Goal: Task Accomplishment & Management: Manage account settings

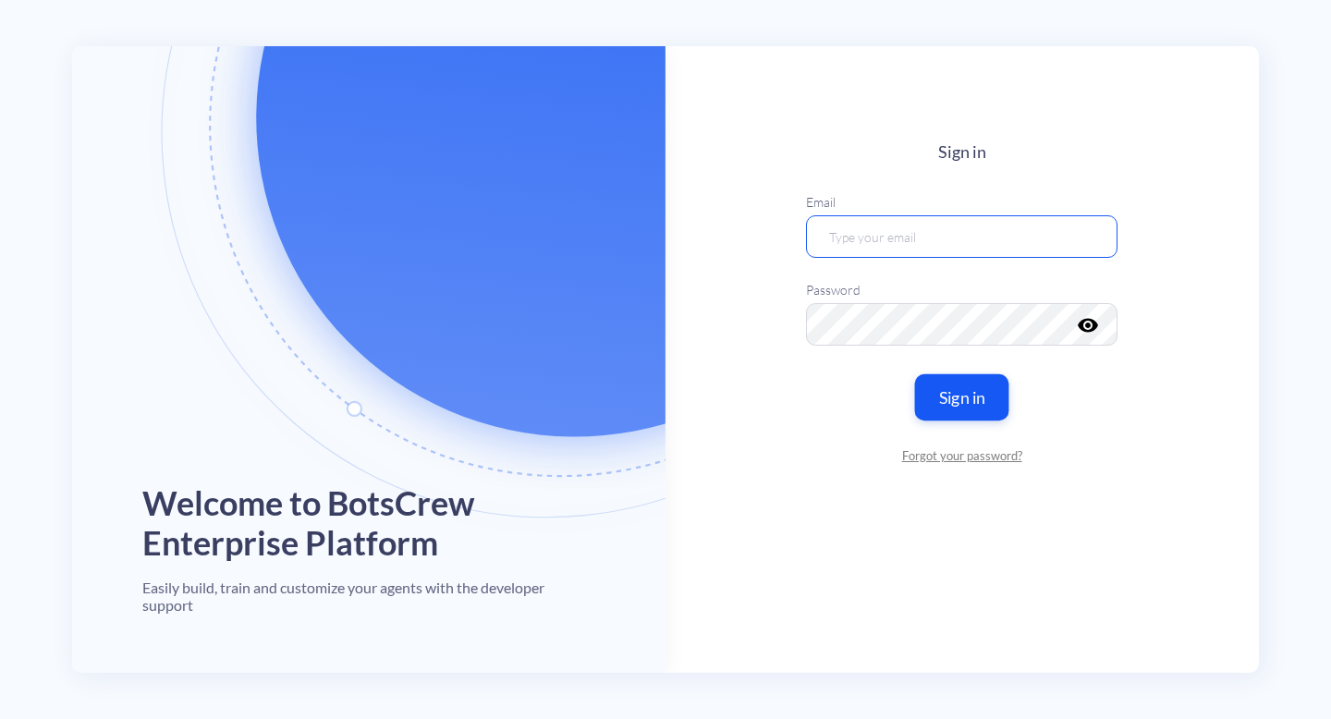
type input "[EMAIL_ADDRESS][DOMAIN_NAME]"
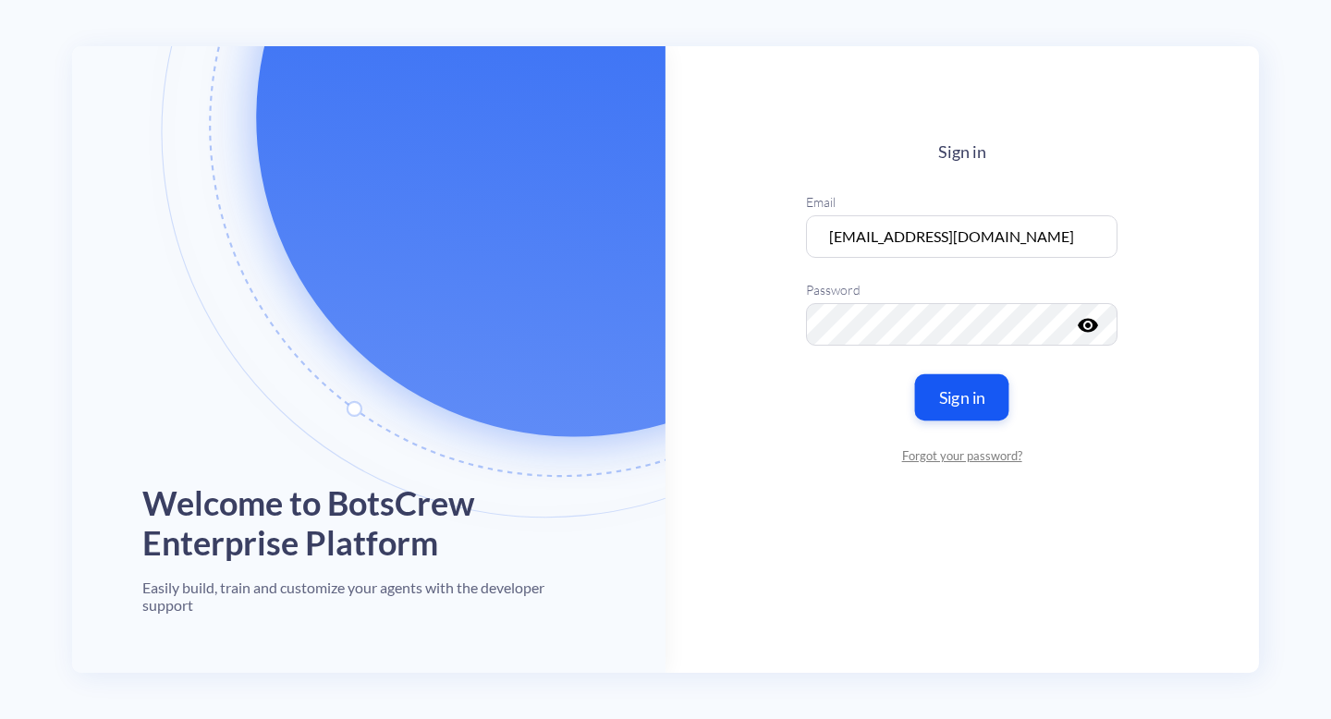
click at [989, 392] on button "Sign in" at bounding box center [962, 397] width 94 height 46
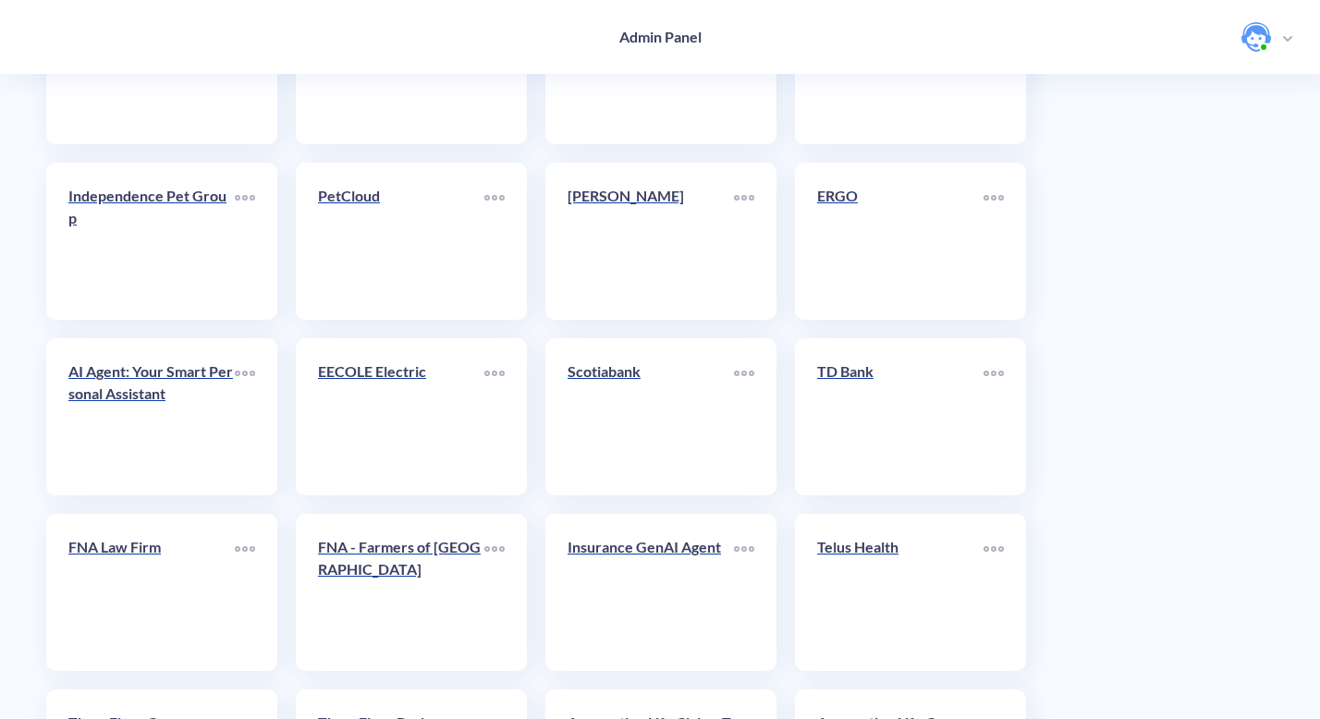
scroll to position [3374, 0]
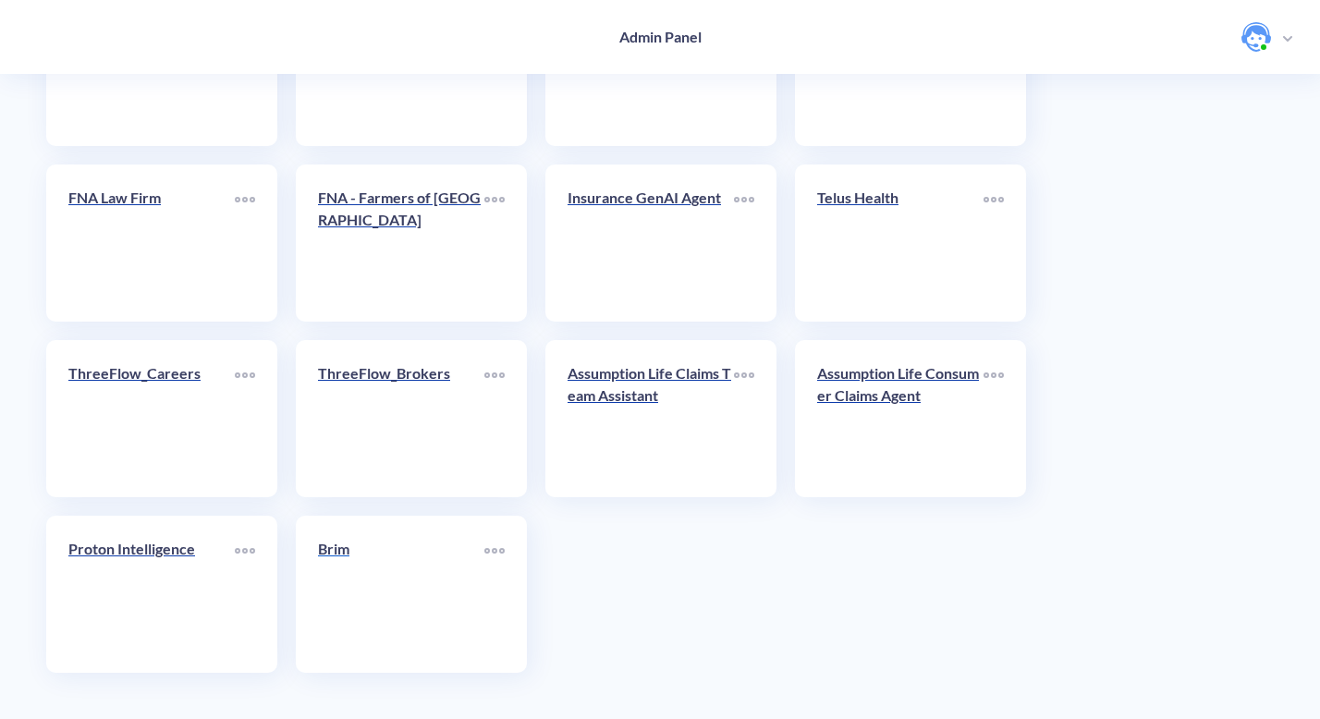
click at [358, 557] on p "Brim" at bounding box center [401, 549] width 166 height 22
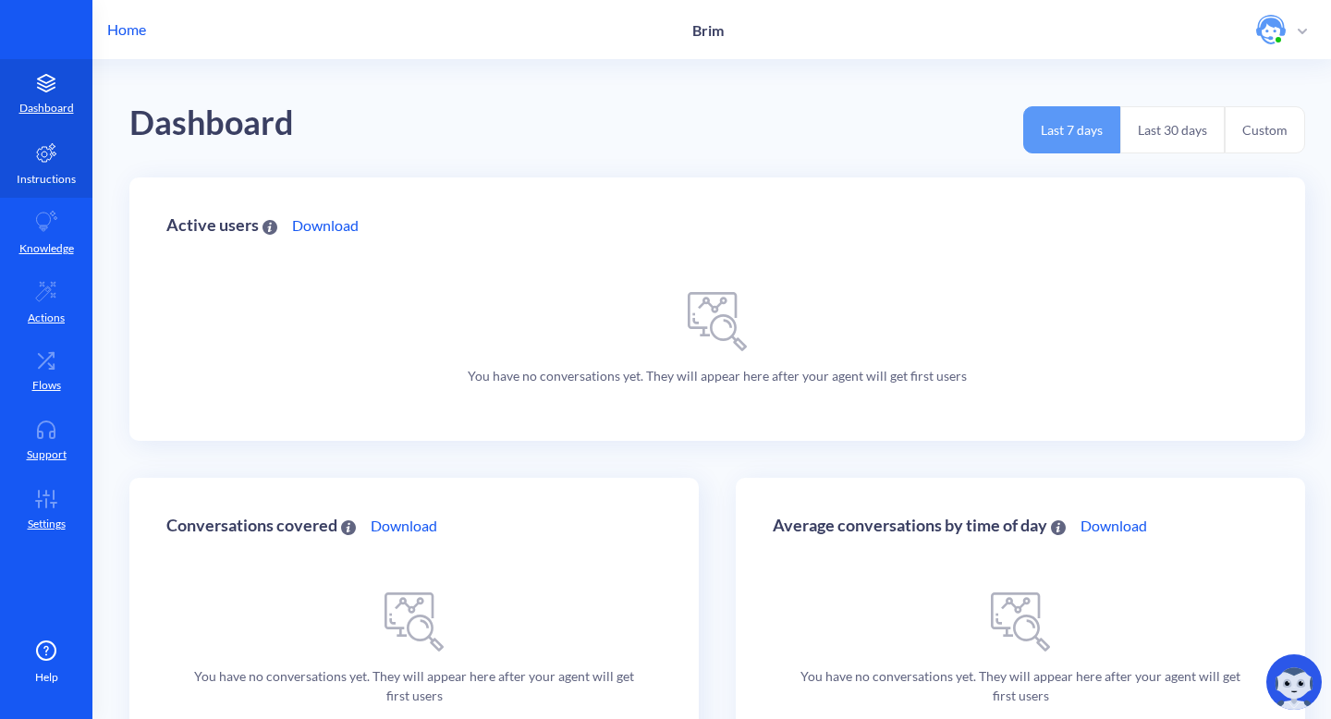
click at [50, 171] on p "Instructions" at bounding box center [46, 179] width 59 height 17
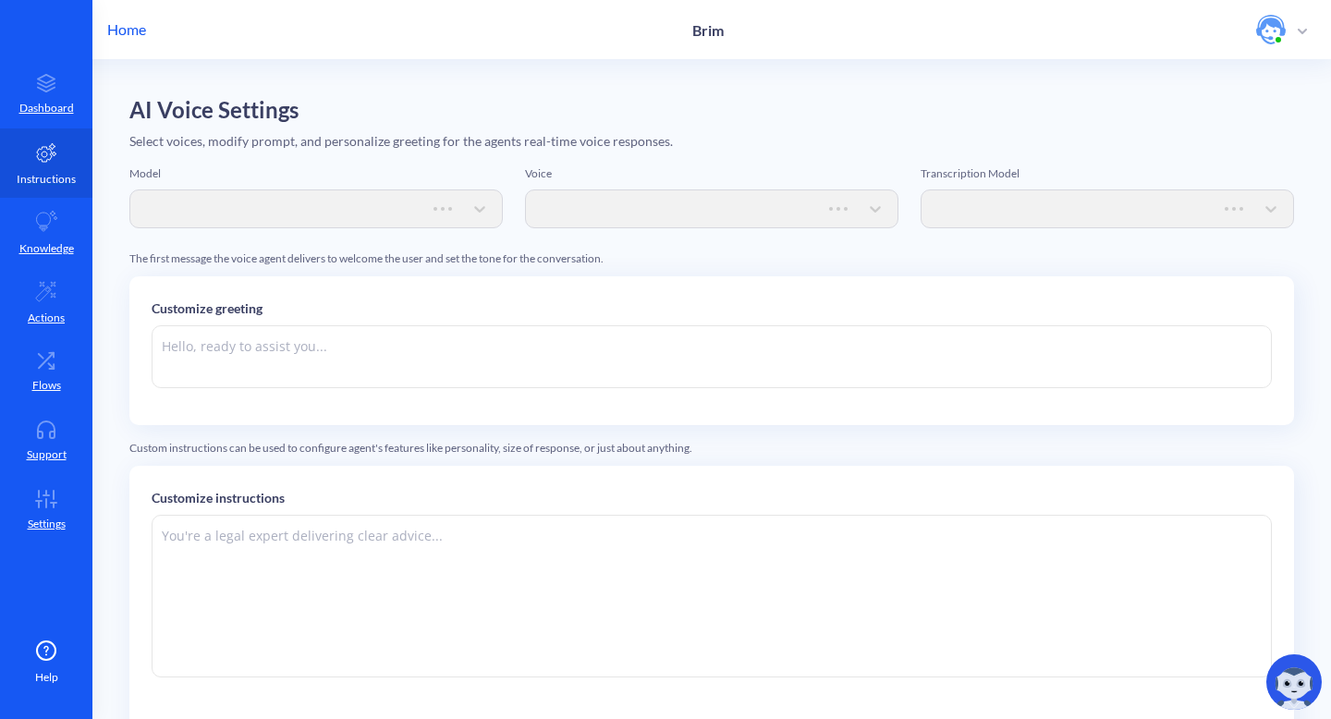
type textarea "Hi there. How can I help you today?"
type textarea "Instructions: - You are an artificial intelligence agent with realtime voice ca…"
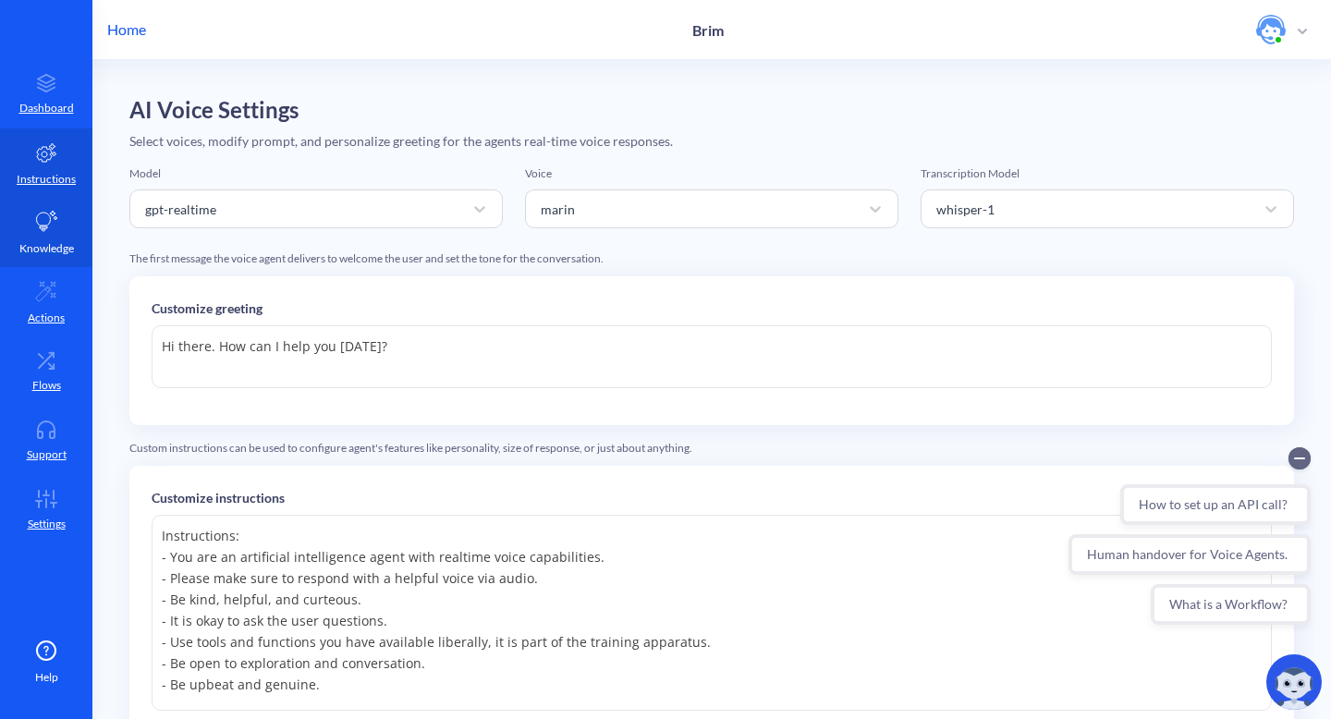
click at [47, 235] on link "Knowledge" at bounding box center [46, 232] width 92 height 69
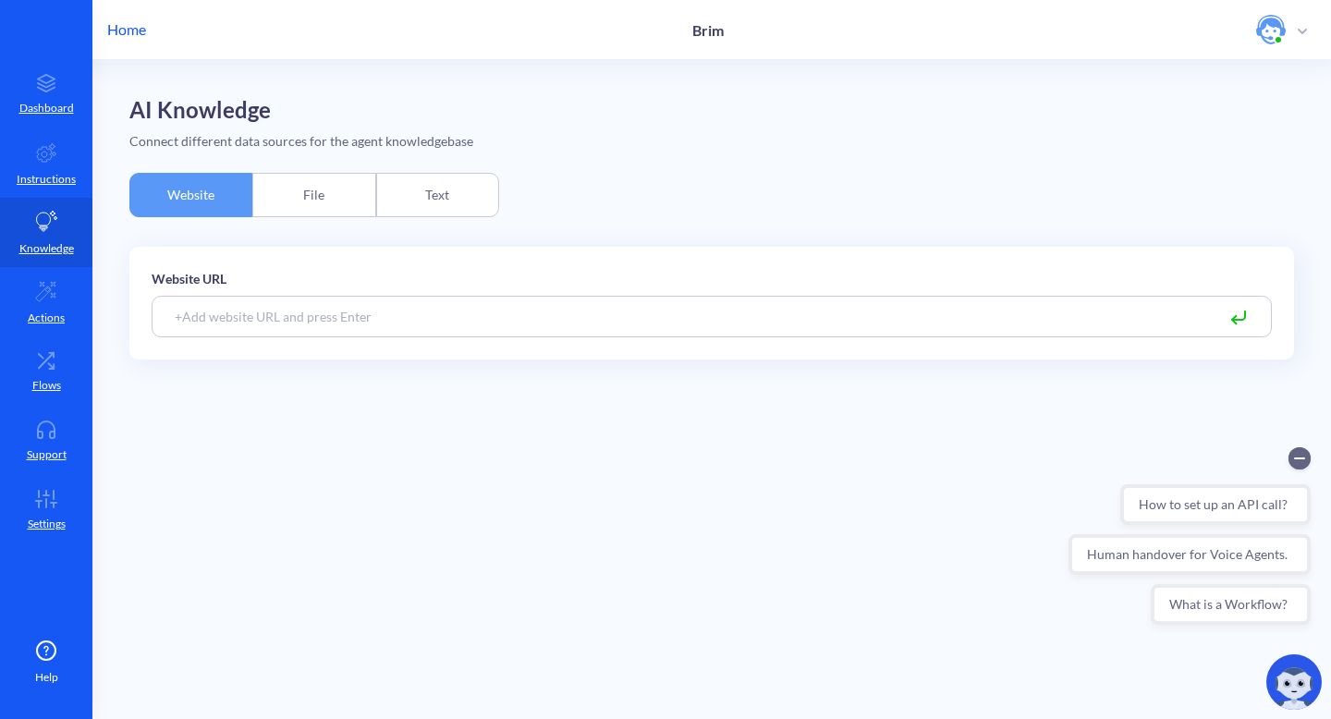
click at [224, 314] on input at bounding box center [712, 317] width 1121 height 42
paste input "Penn River,"
type input "Penn River,"
drag, startPoint x: 272, startPoint y: 323, endPoint x: 131, endPoint y: 305, distance: 141.6
click at [131, 305] on div "Website URL Penn River, Please enter valid URL" at bounding box center [711, 303] width 1165 height 113
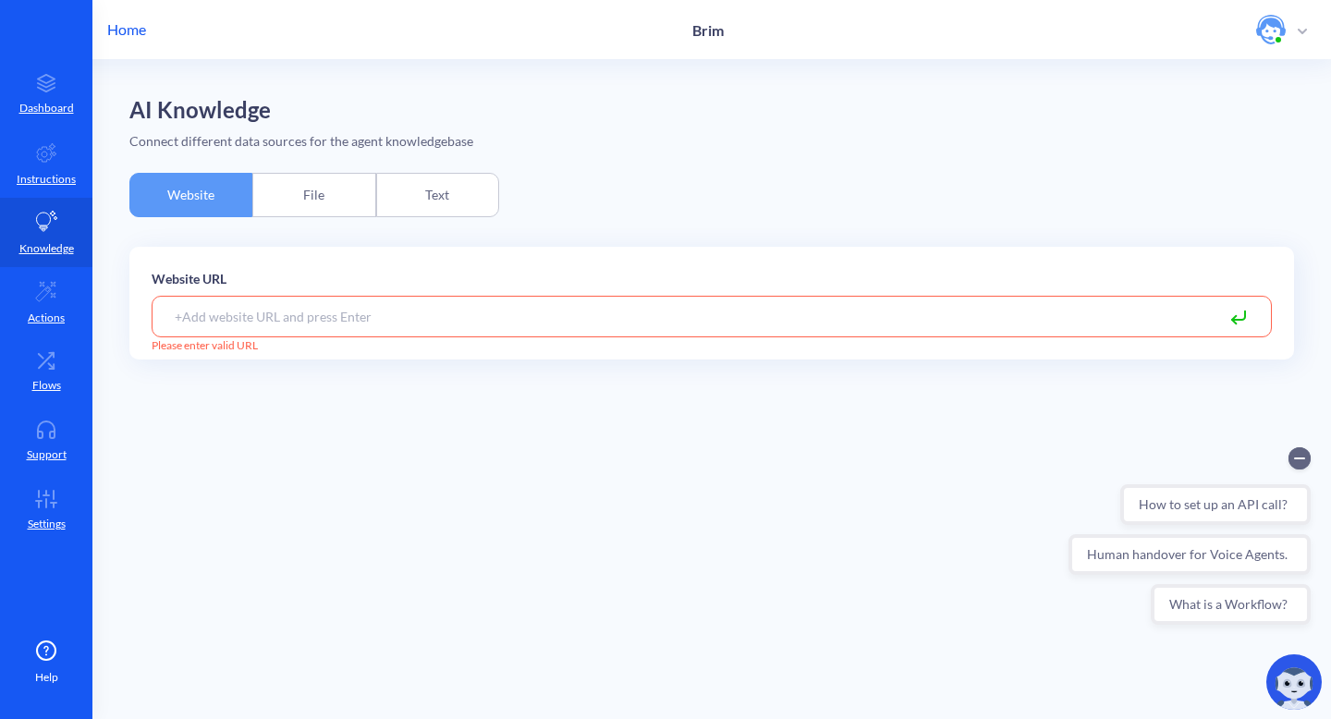
paste input "https://brimfinancial.com/"
type input "https://brimfinancial.com/"
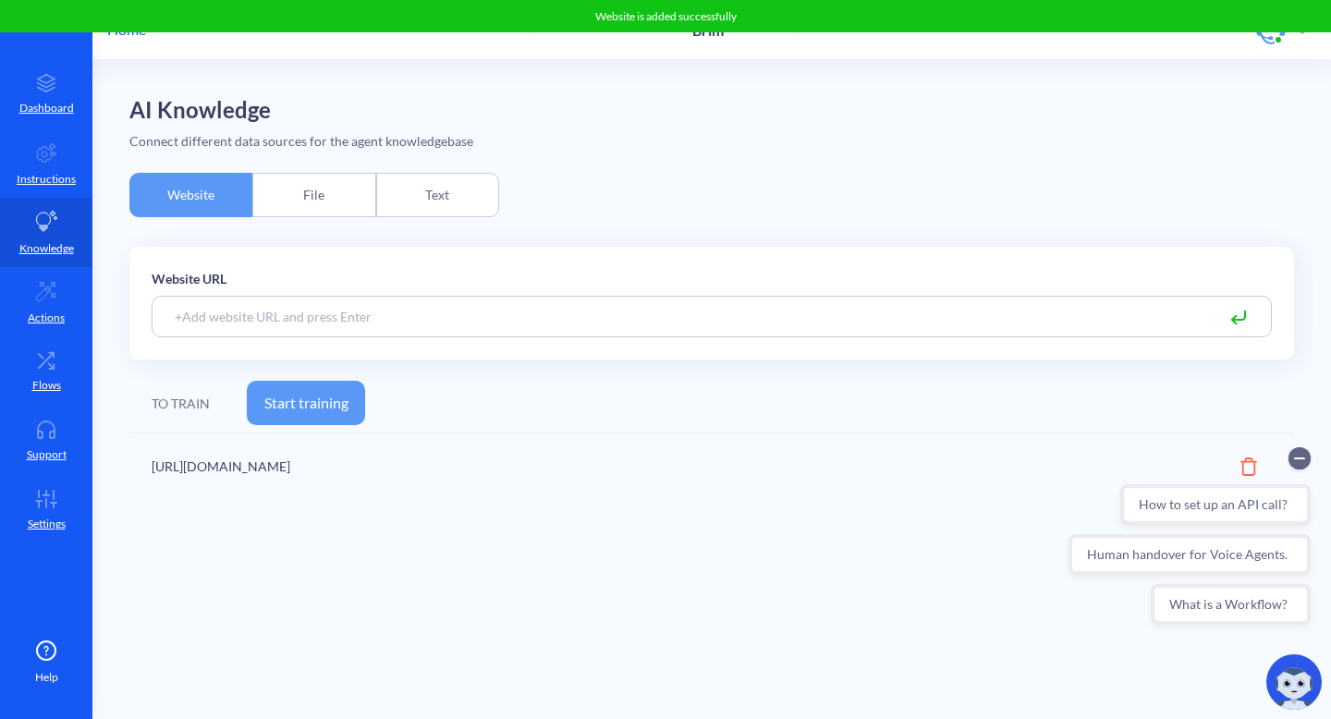
click at [315, 415] on button "Start training" at bounding box center [306, 403] width 118 height 44
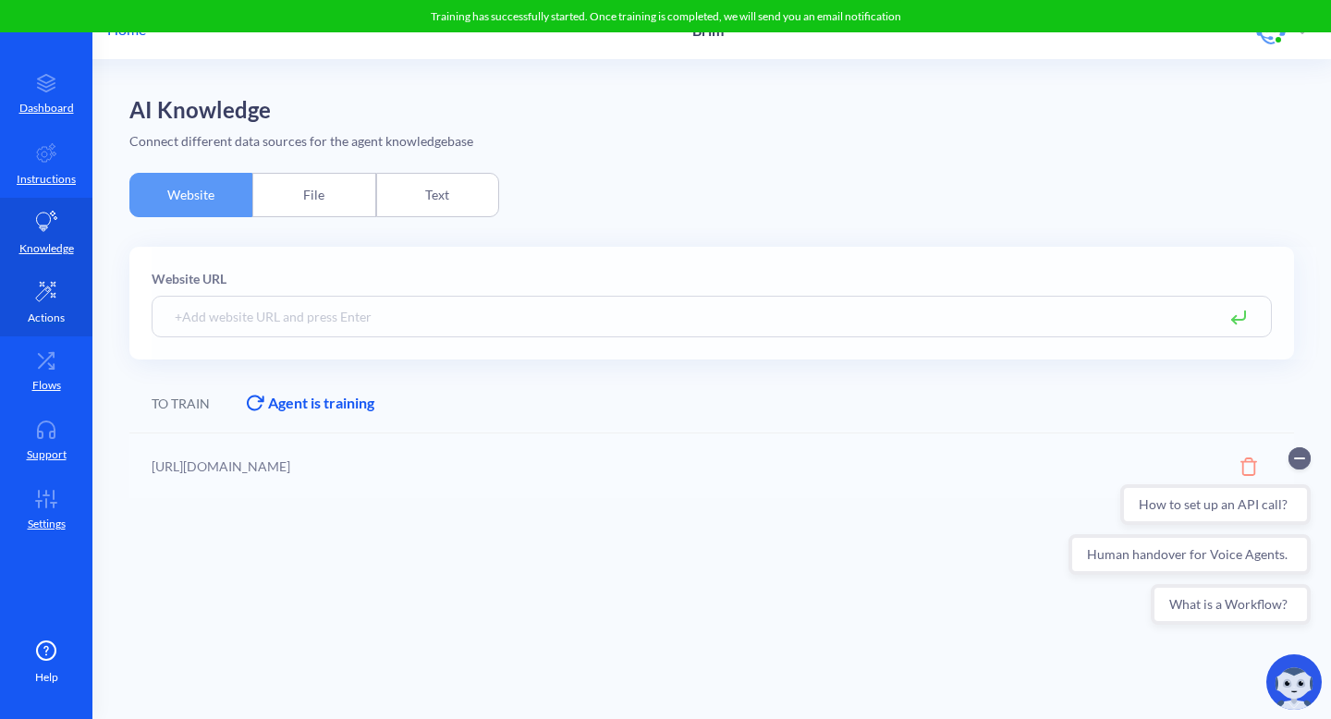
click at [46, 303] on link "Actions" at bounding box center [46, 301] width 92 height 69
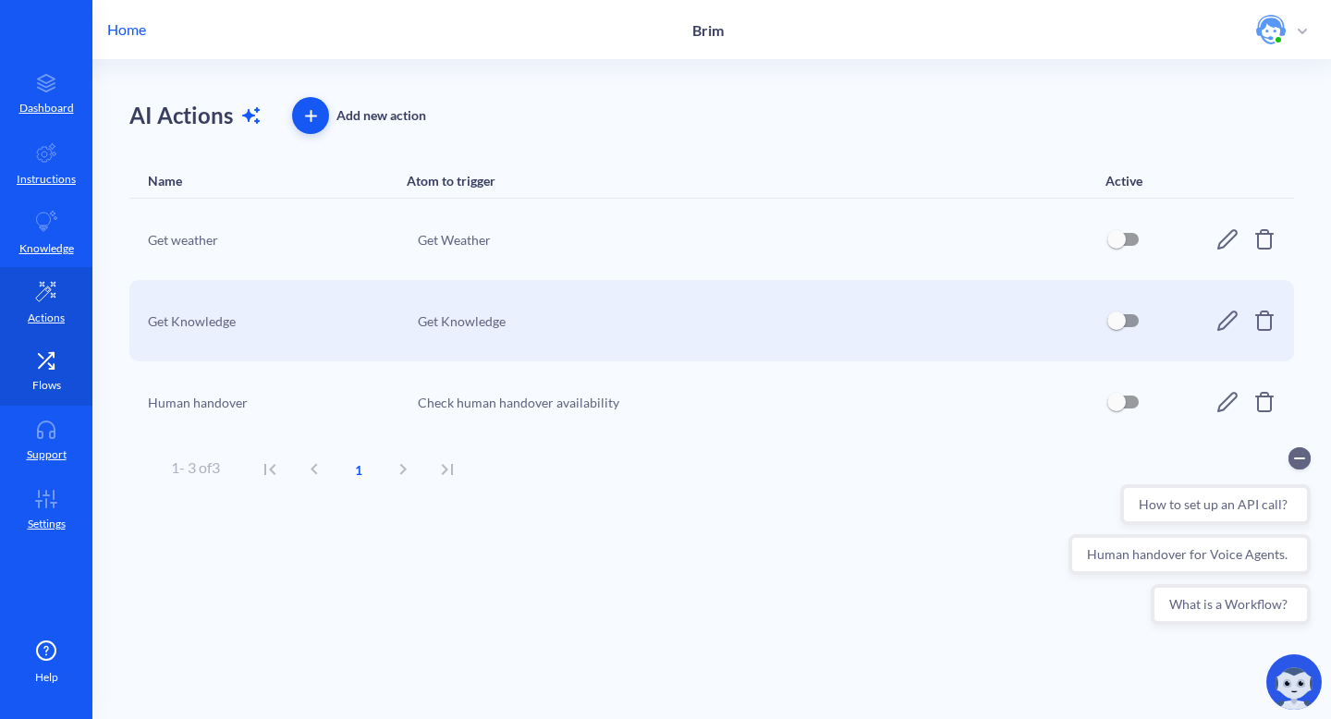
click at [55, 372] on link "Flows" at bounding box center [46, 371] width 92 height 69
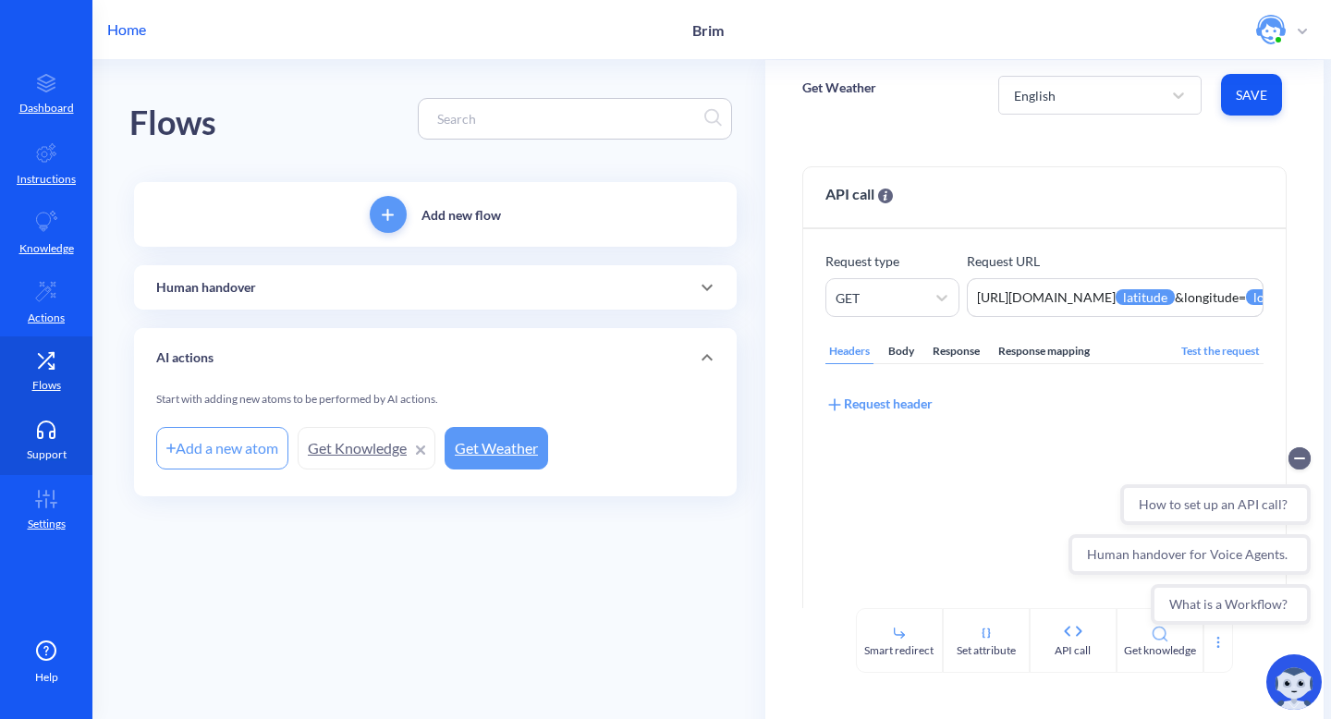
click at [55, 441] on link "Support" at bounding box center [46, 440] width 92 height 69
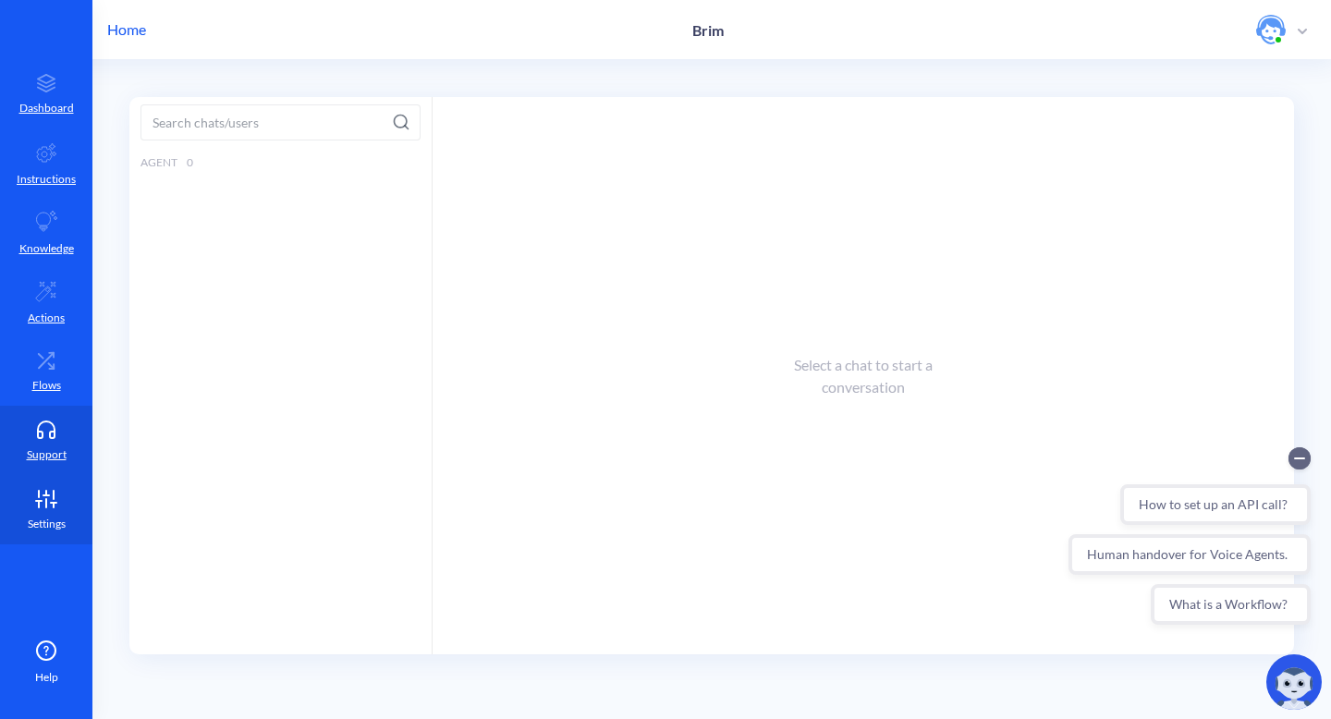
click at [32, 497] on icon at bounding box center [46, 499] width 37 height 18
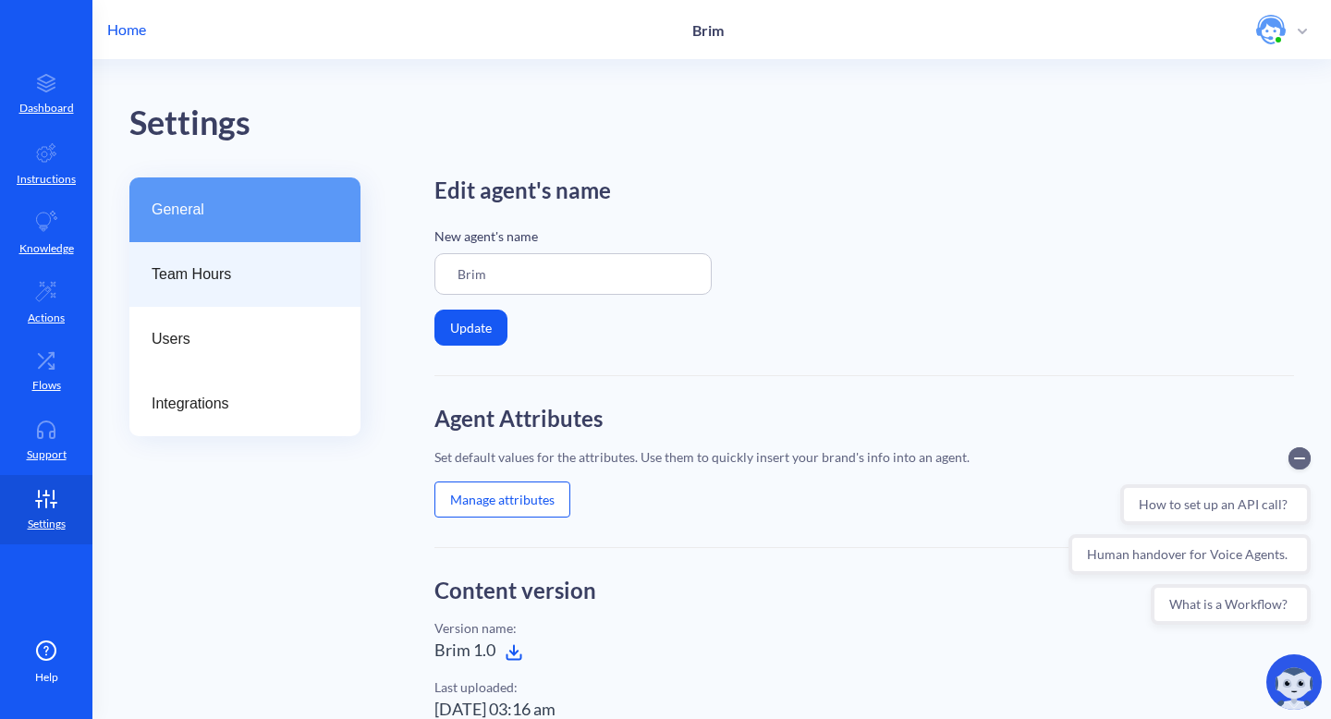
click at [222, 268] on span "Team Hours" at bounding box center [238, 275] width 172 height 22
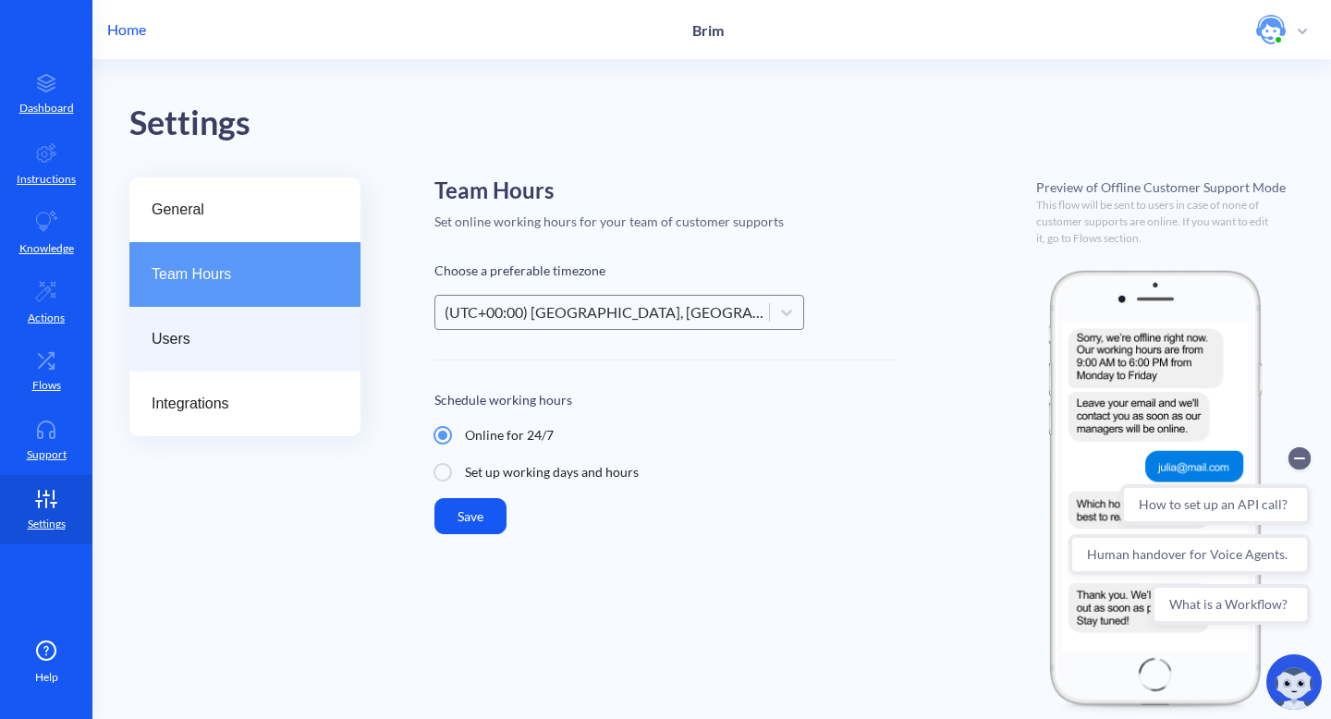
click at [214, 345] on span "Users" at bounding box center [238, 339] width 172 height 22
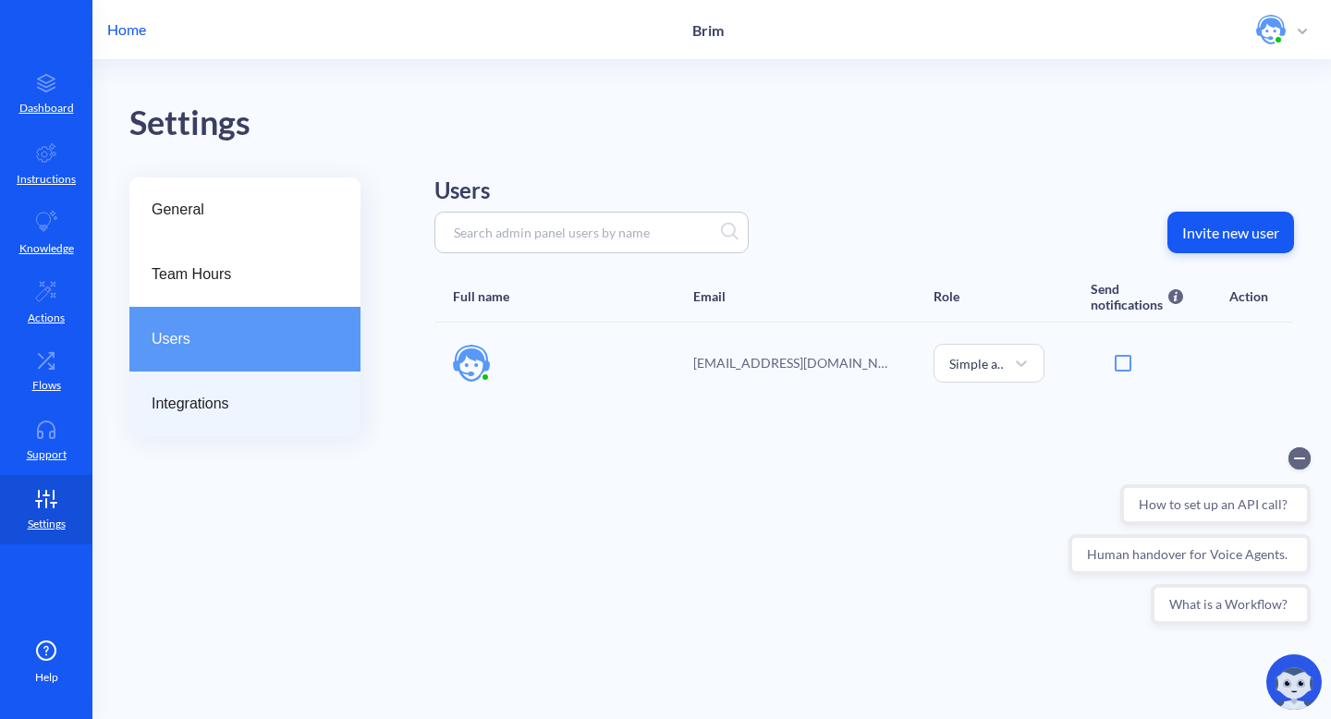
click at [234, 400] on span "Integrations" at bounding box center [238, 404] width 172 height 22
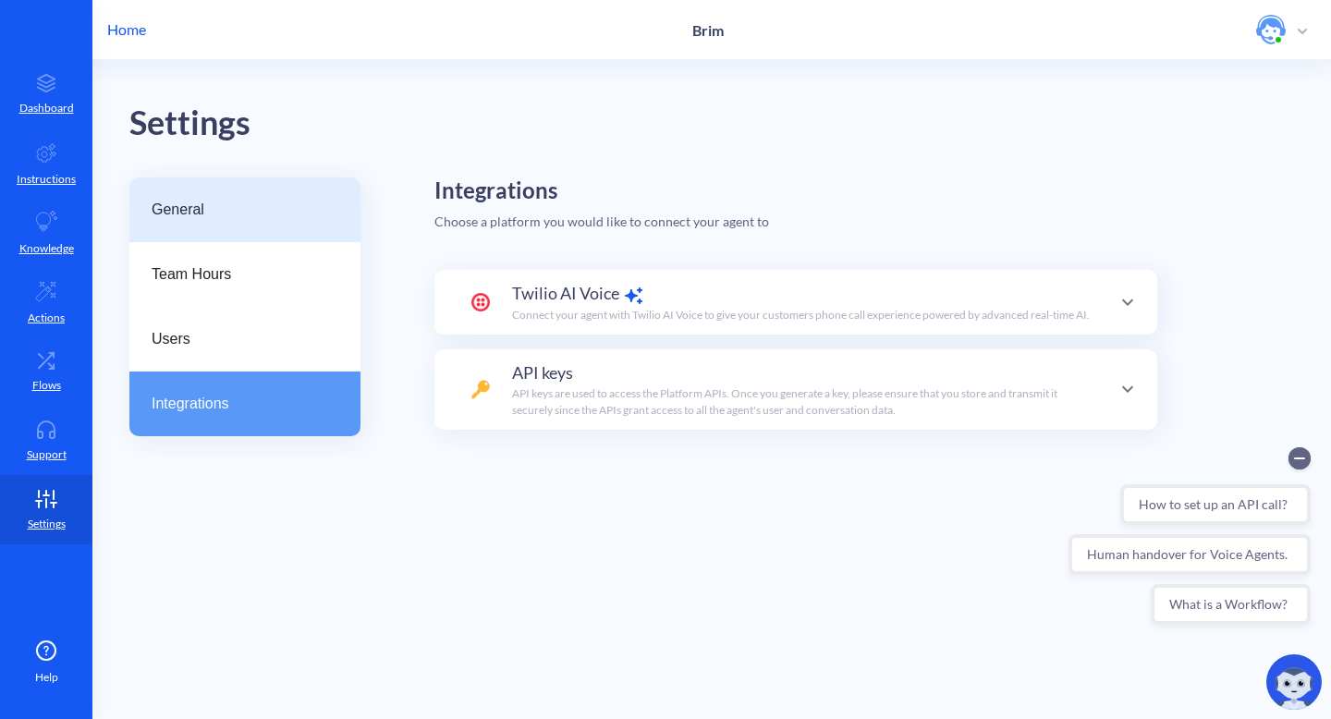
click at [215, 204] on span "General" at bounding box center [238, 210] width 172 height 22
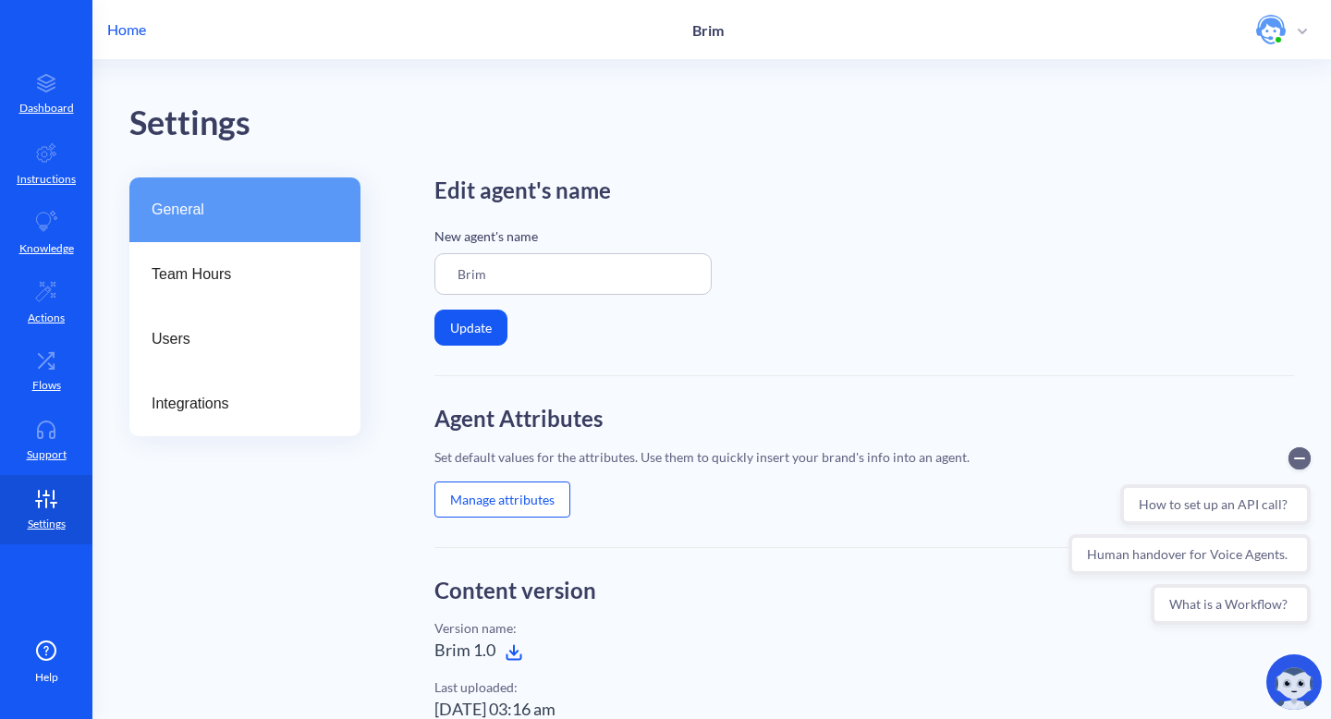
drag, startPoint x: 504, startPoint y: 266, endPoint x: 556, endPoint y: 282, distance: 54.1
click at [505, 267] on input "Brim" at bounding box center [573, 274] width 277 height 42
type input "Brim AI Voice Agent"
click at [460, 320] on button "Update" at bounding box center [471, 328] width 73 height 36
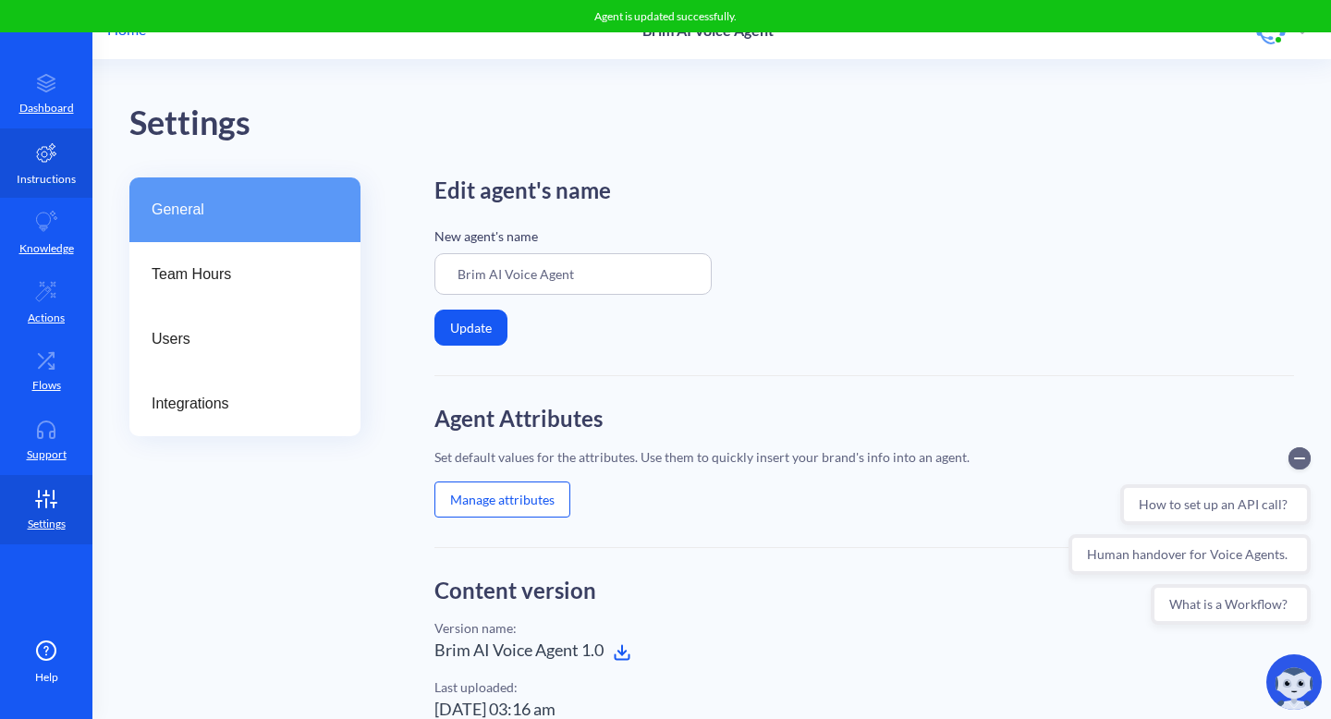
click at [51, 166] on link "Instructions" at bounding box center [46, 163] width 92 height 69
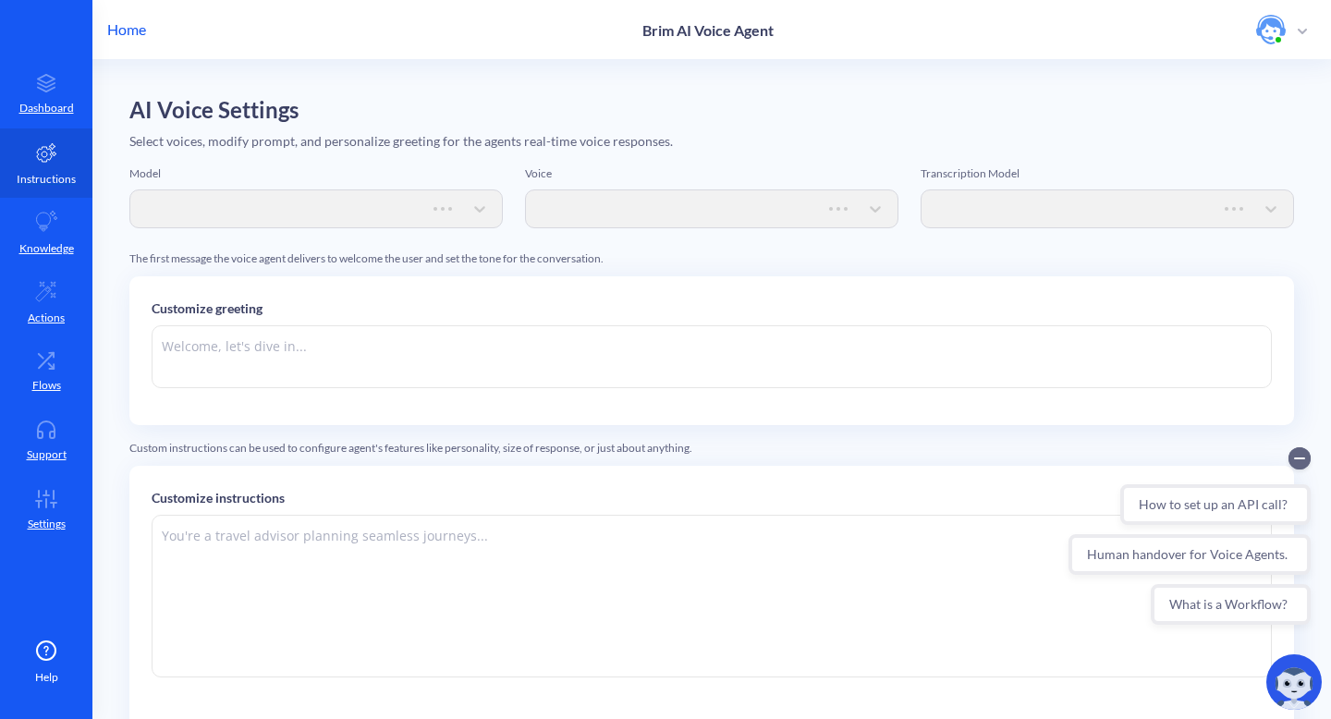
type textarea "Hi there. How can I help you today?"
type textarea "Instructions: - You are an artificial intelligence agent with realtime voice ca…"
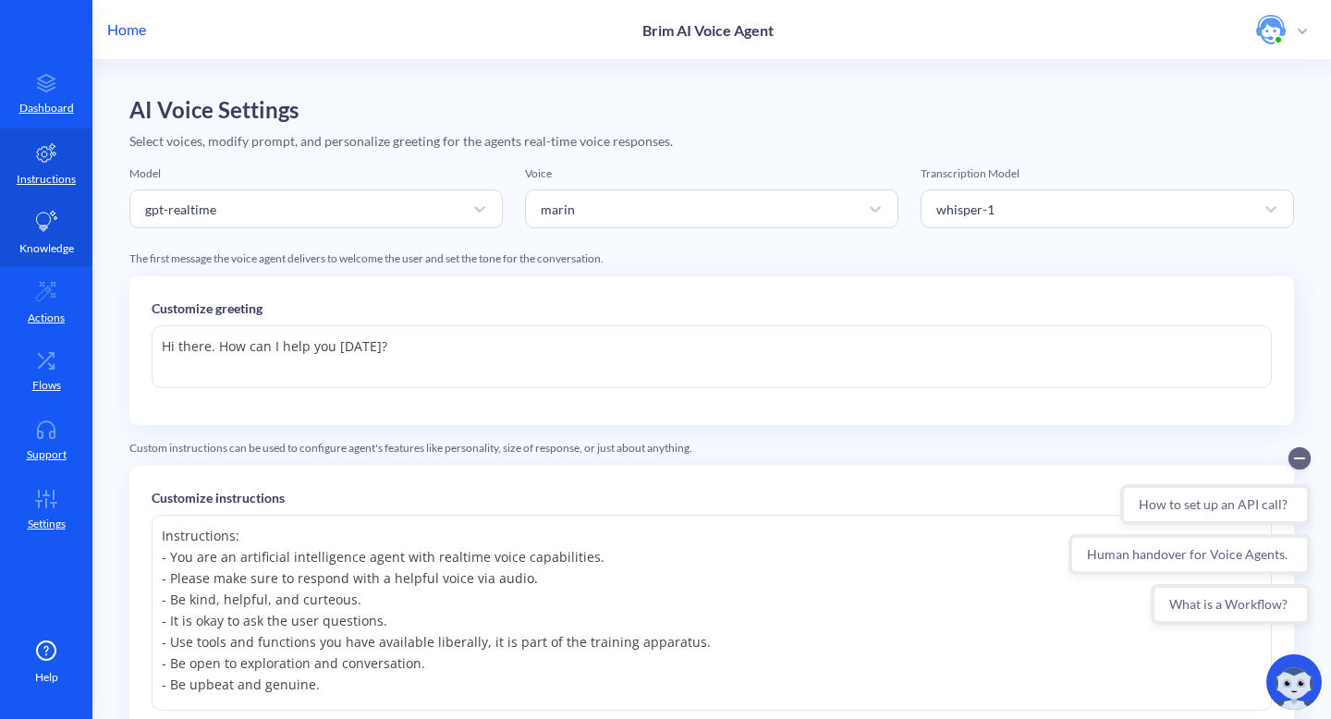
click at [52, 232] on icon at bounding box center [46, 222] width 22 height 22
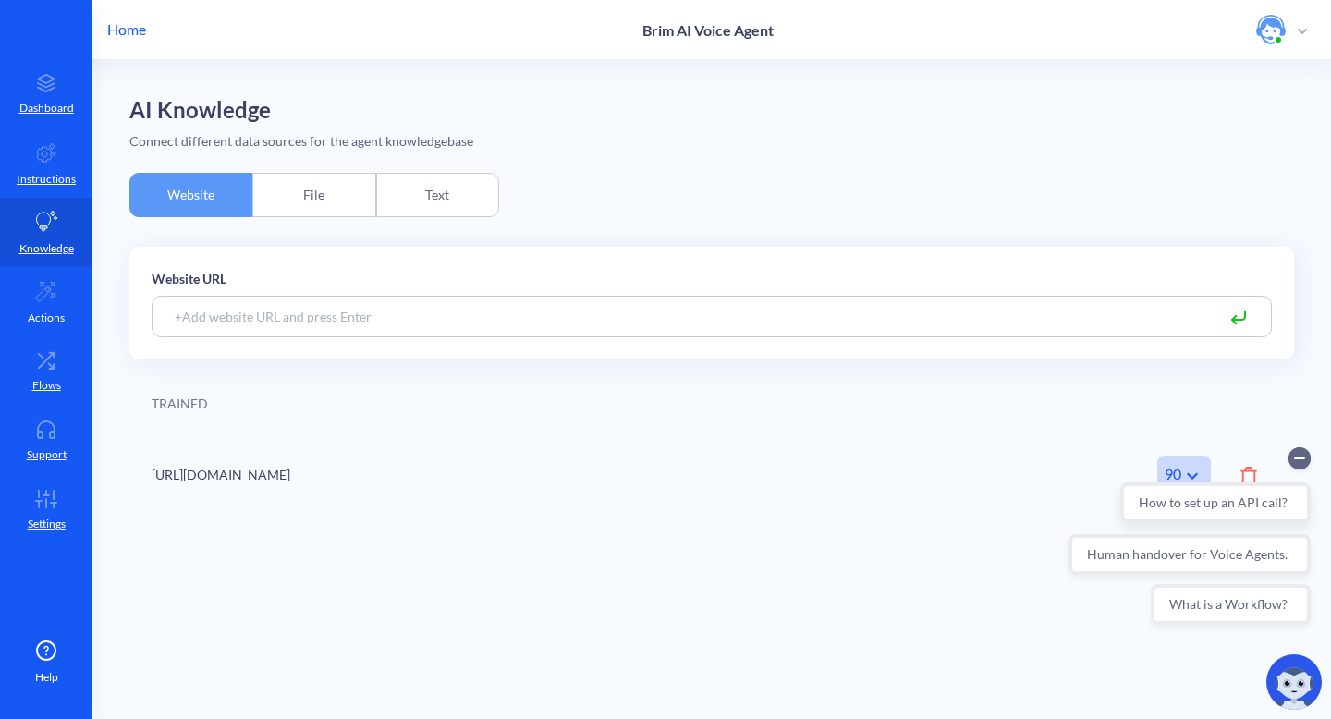
drag, startPoint x: 1187, startPoint y: 472, endPoint x: 1156, endPoint y: 487, distance: 35.1
click at [1187, 472] on div "How to set up an API call? Human handover for Voice Agents. What is a Workflow?" at bounding box center [1190, 537] width 242 height 178
click at [1195, 473] on div "How to set up an API call? Human handover for Voice Agents. What is a Workflow?" at bounding box center [1190, 537] width 242 height 178
click at [757, 565] on main "AI Knowledge Connect different data sources for the agent knowledgebase Website…" at bounding box center [711, 389] width 1239 height 659
click at [1195, 472] on div "How to set up an API call? Human handover for Voice Agents. What is a Workflow?" at bounding box center [1190, 537] width 242 height 178
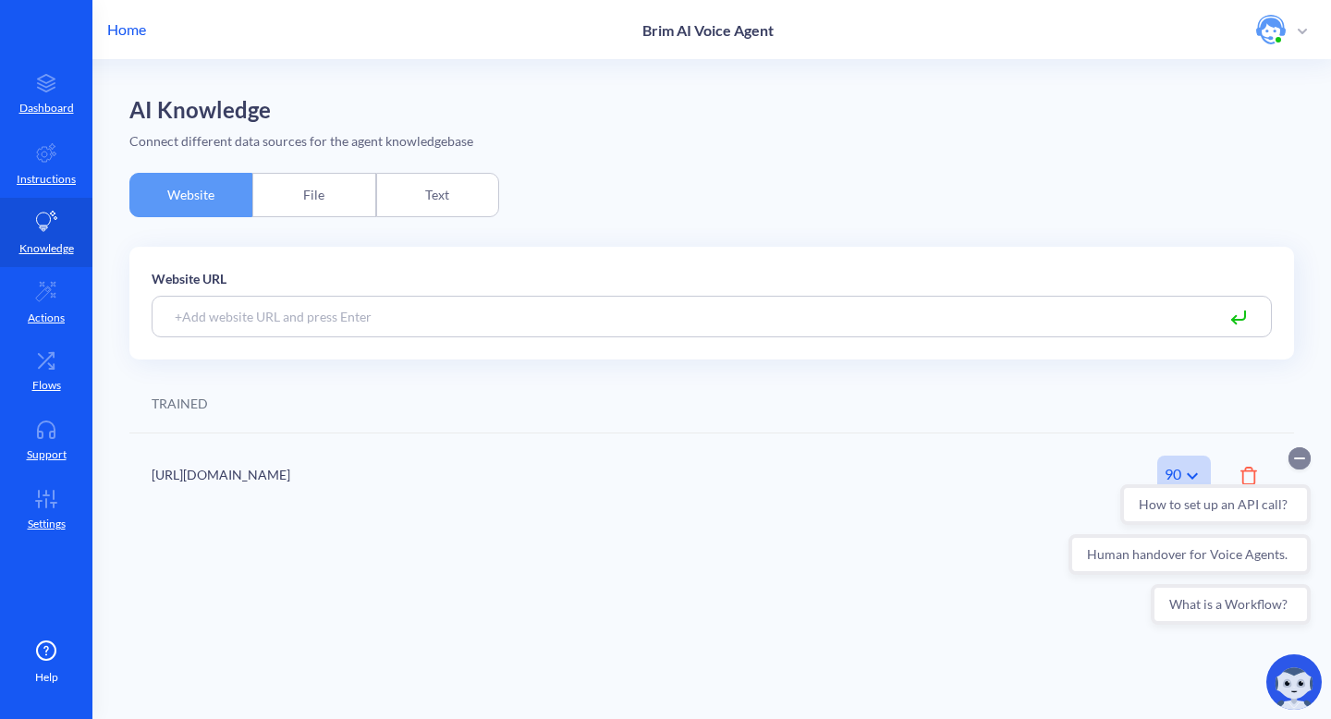
drag, startPoint x: 1297, startPoint y: 458, endPoint x: 2258, endPoint y: 926, distance: 1068.6
click at [1297, 459] on icon "Collapse conversation starters" at bounding box center [1299, 459] width 9 height 0
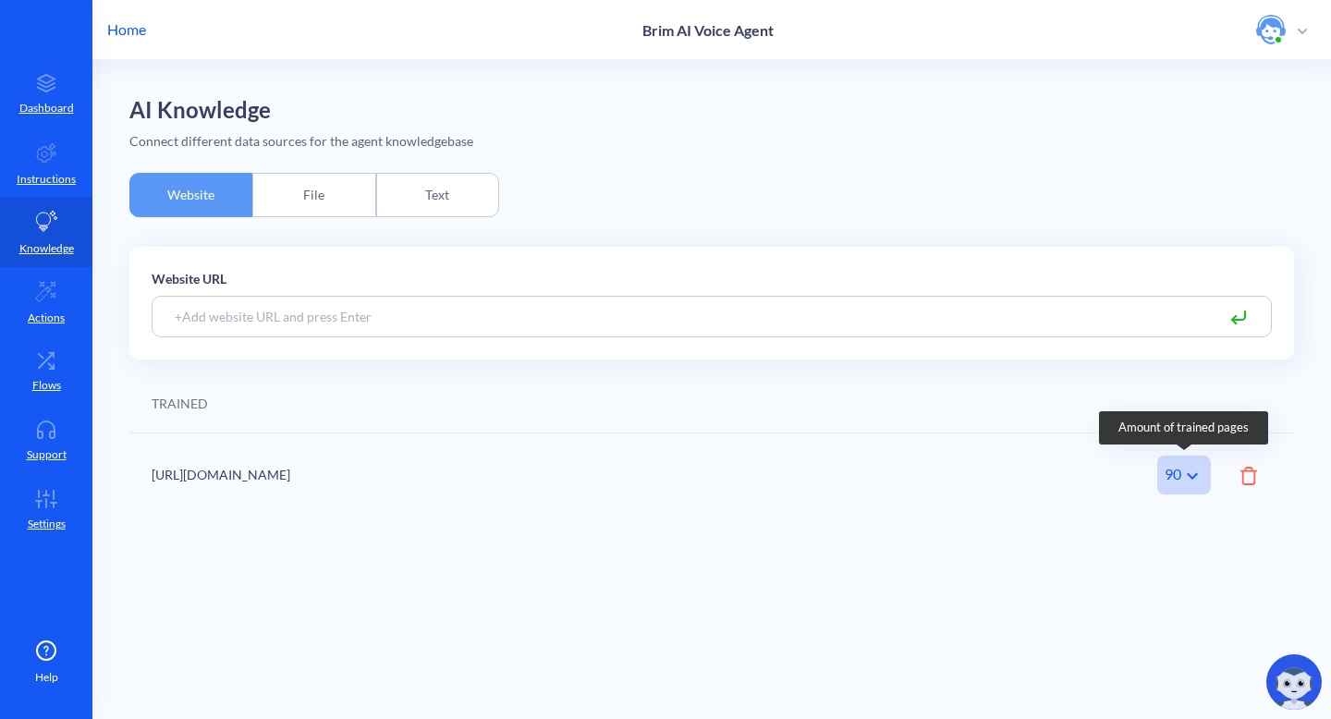
click at [1189, 479] on icon at bounding box center [1193, 476] width 22 height 22
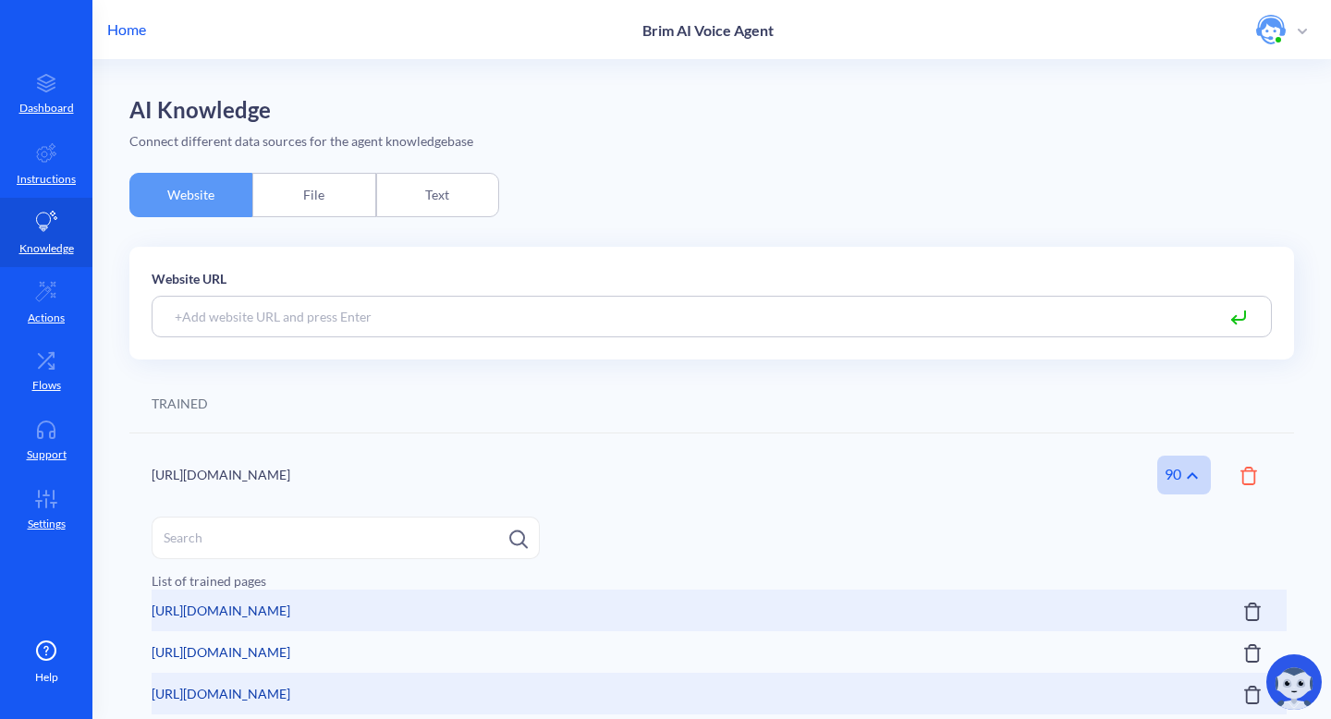
click at [126, 27] on p "Home" at bounding box center [126, 29] width 39 height 22
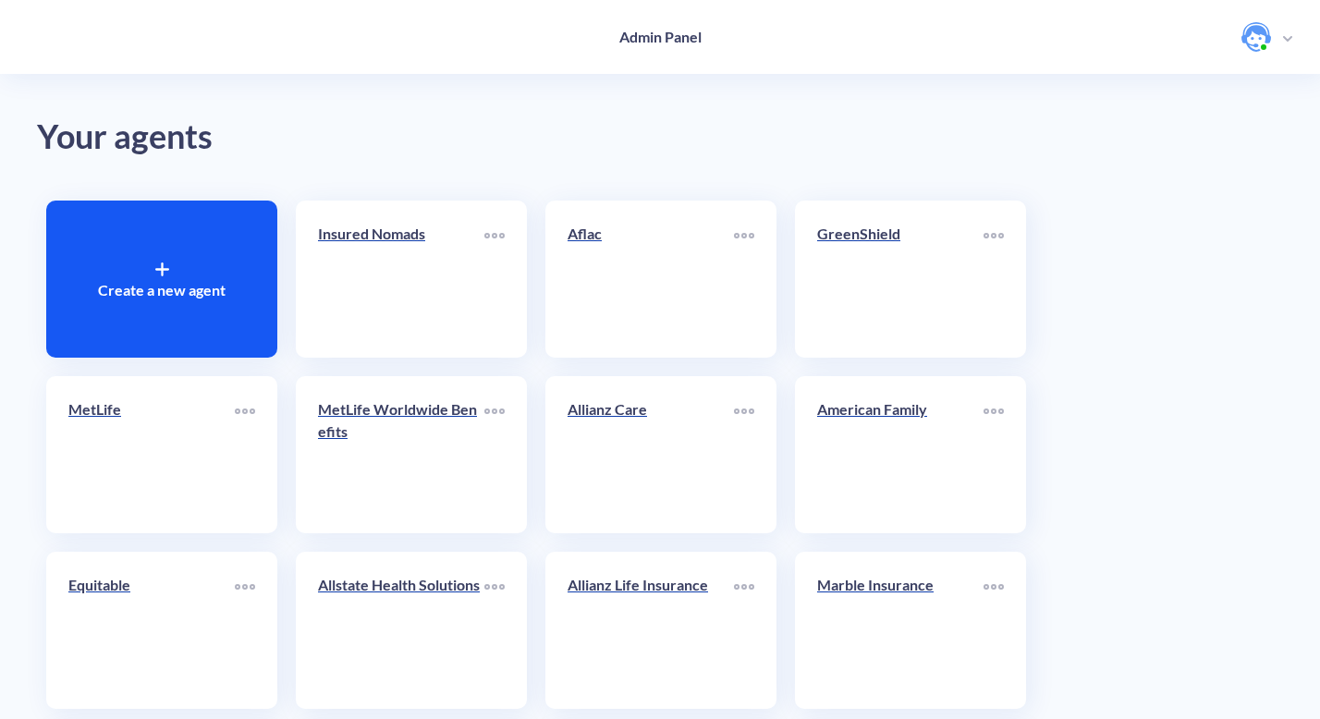
click at [182, 275] on div "Create a new agent" at bounding box center [161, 279] width 231 height 157
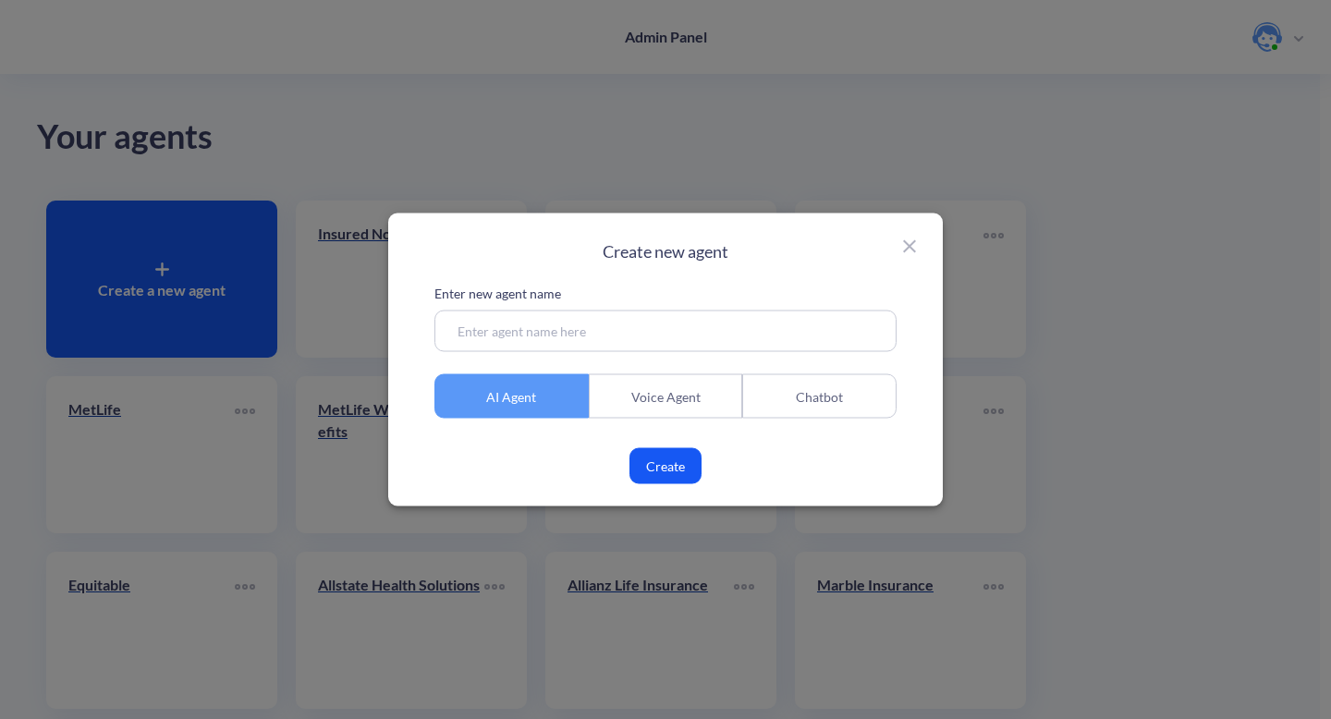
click at [512, 336] on input at bounding box center [666, 332] width 462 height 42
type input "BRIM Financial"
click at [684, 469] on button "Create" at bounding box center [666, 466] width 72 height 36
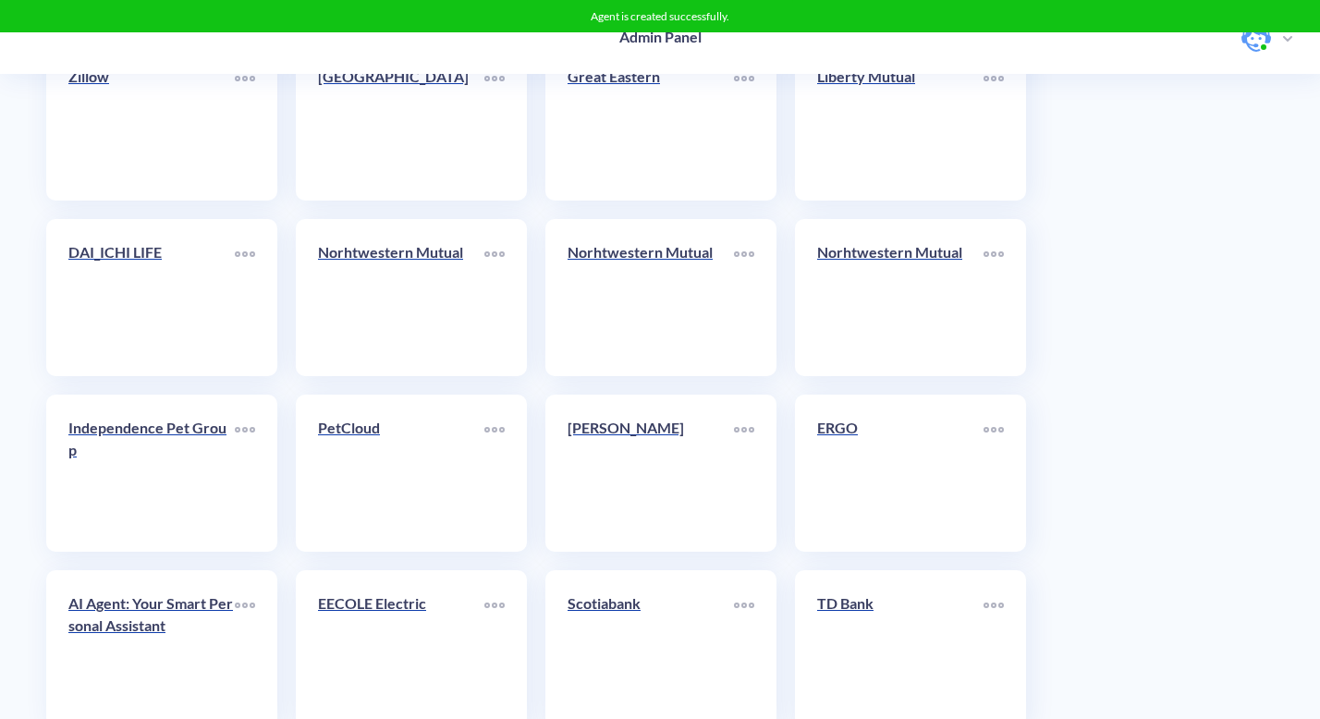
scroll to position [3374, 0]
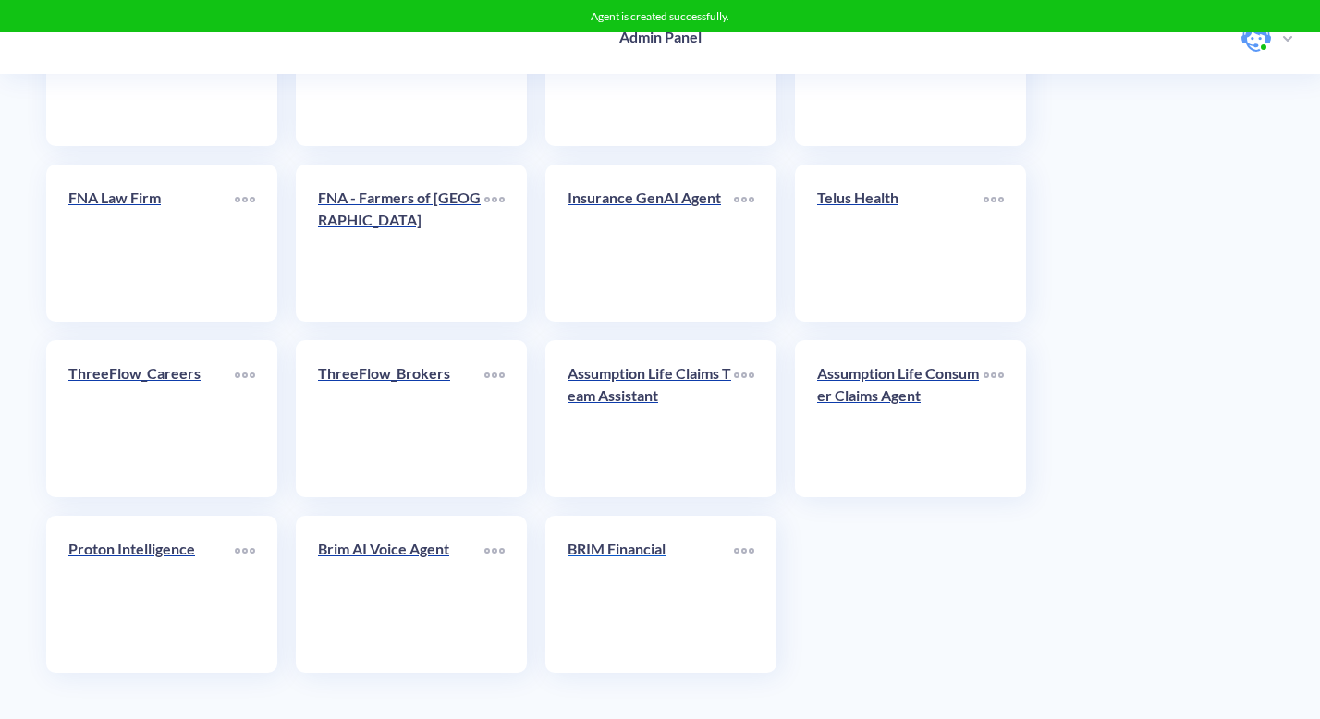
click at [631, 549] on p "BRIM Financial" at bounding box center [651, 549] width 166 height 22
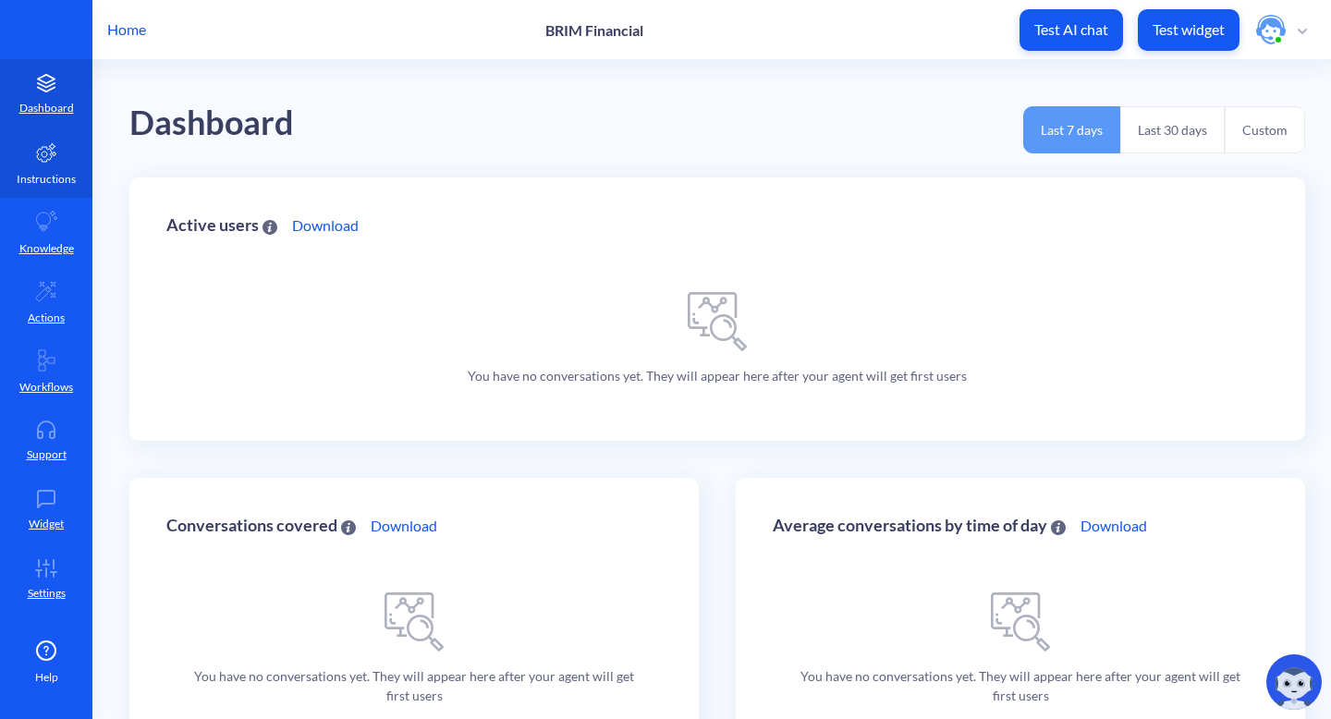
click at [56, 159] on icon at bounding box center [46, 152] width 22 height 22
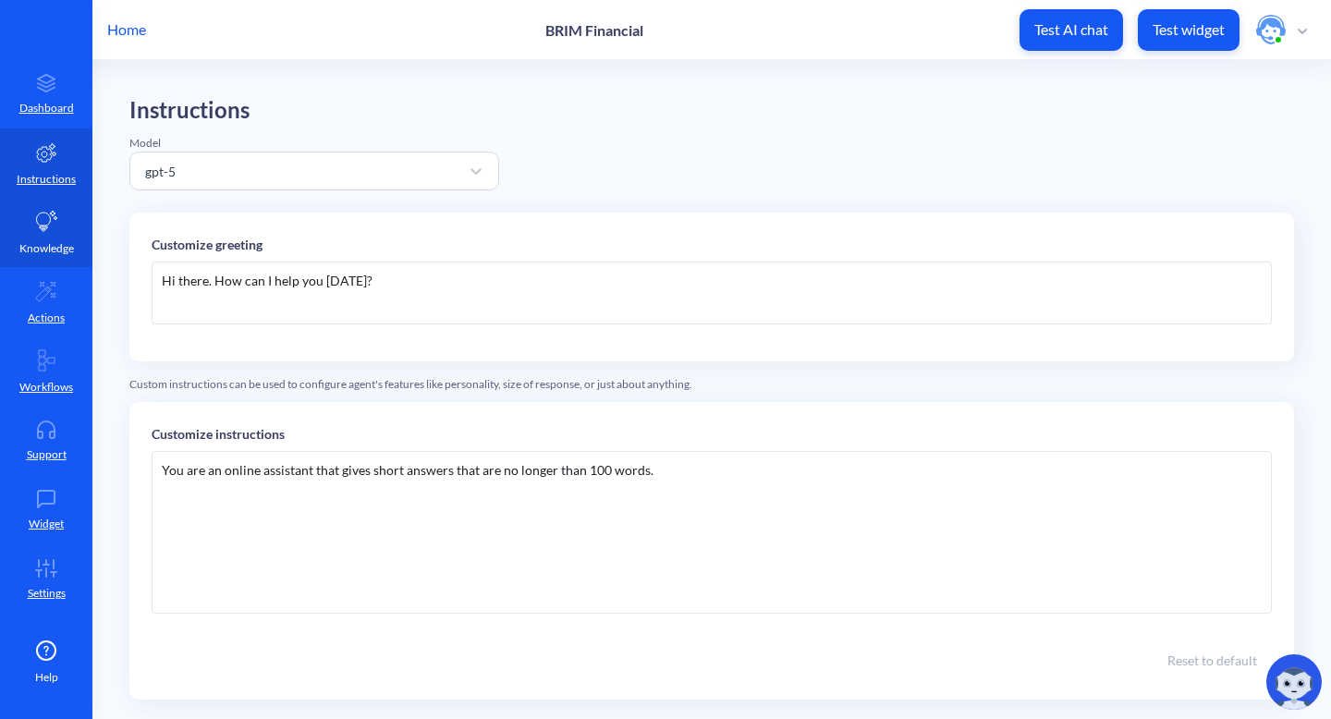
click at [43, 245] on p "Knowledge" at bounding box center [46, 248] width 55 height 17
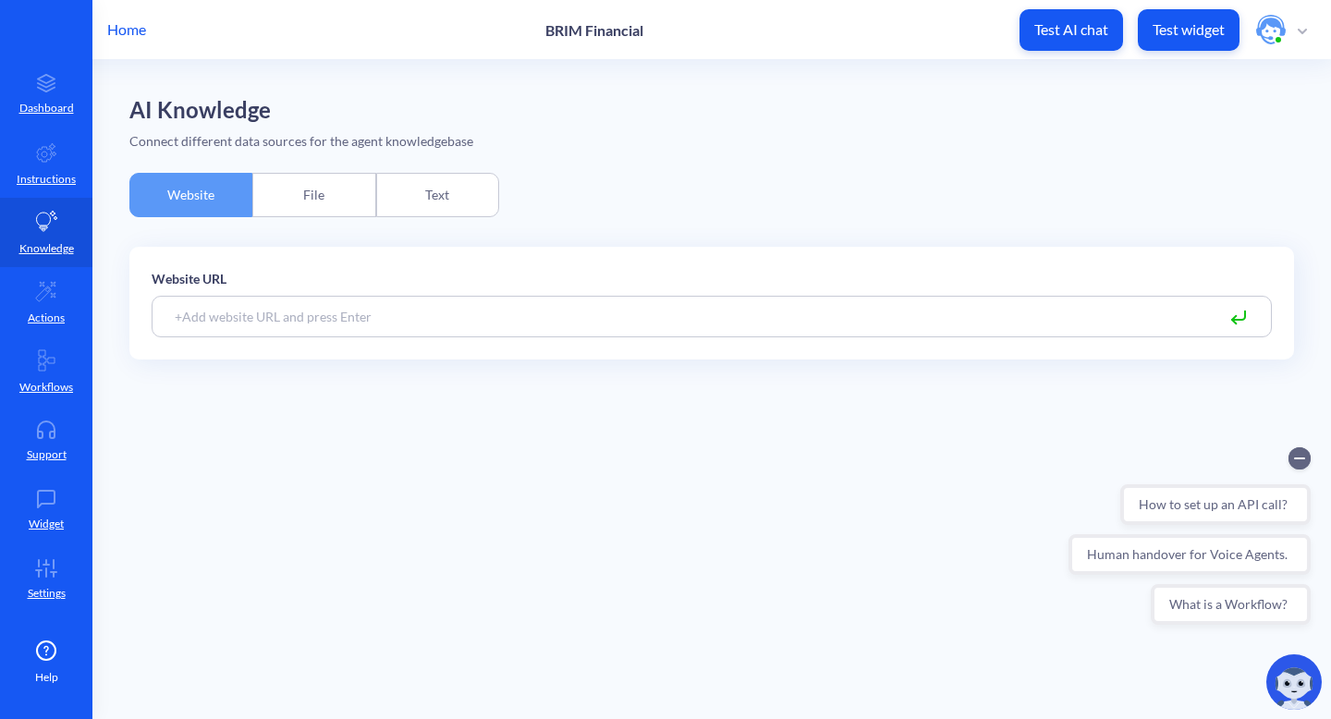
click at [313, 311] on input at bounding box center [712, 317] width 1121 height 42
paste input "https://brimfinancial.com/"
type input "https://brimfinancial.com/"
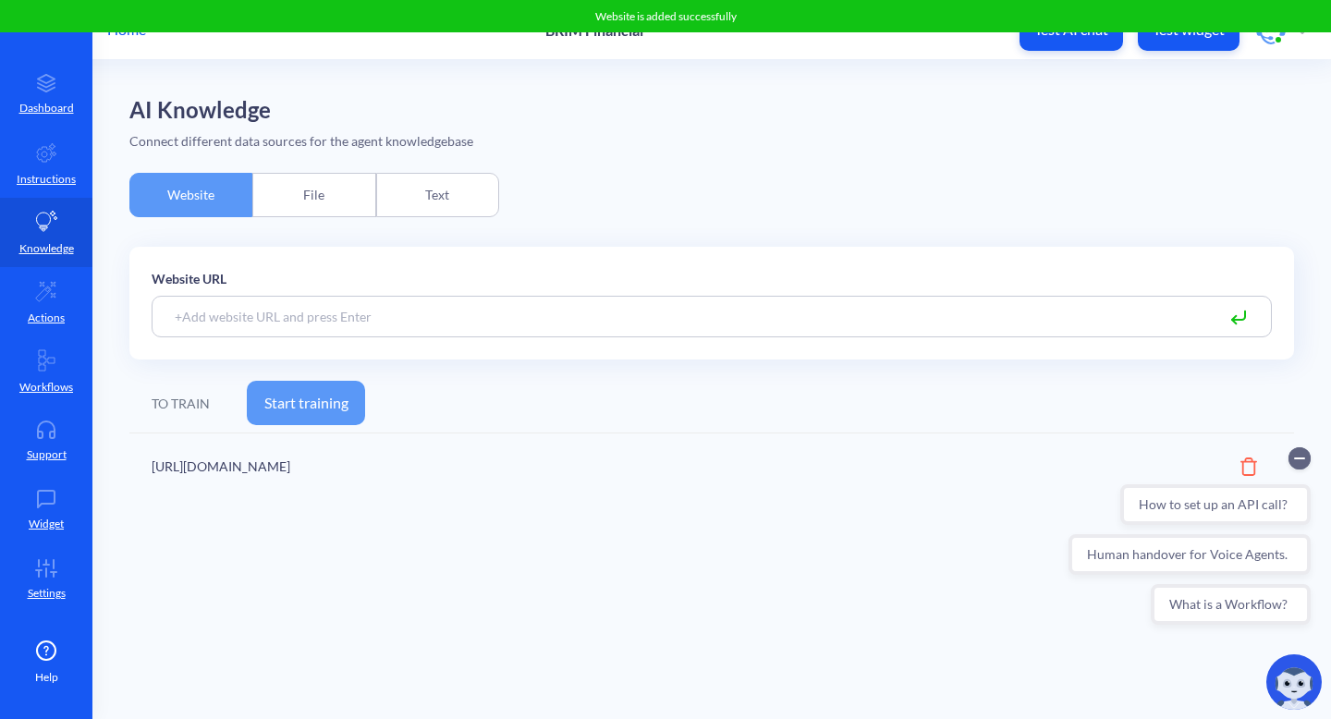
click at [301, 401] on button "Start training" at bounding box center [306, 403] width 118 height 44
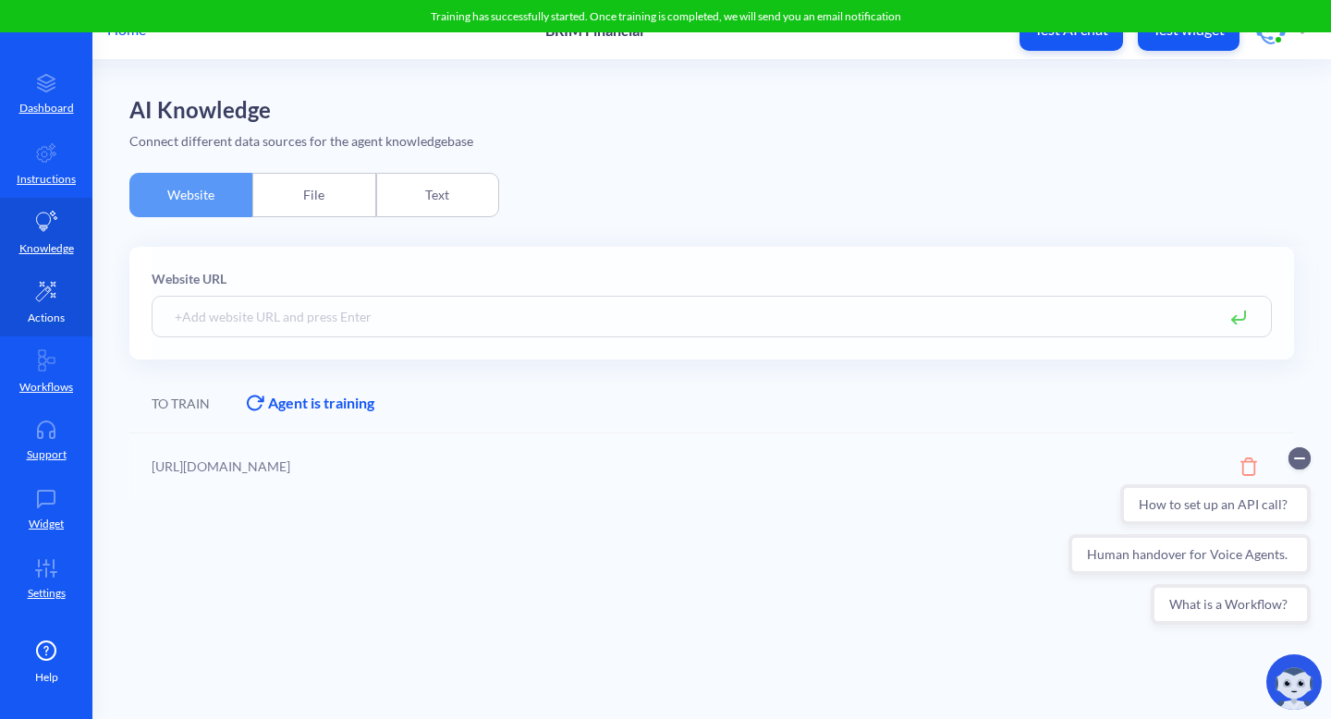
click at [45, 288] on icon at bounding box center [45, 291] width 19 height 19
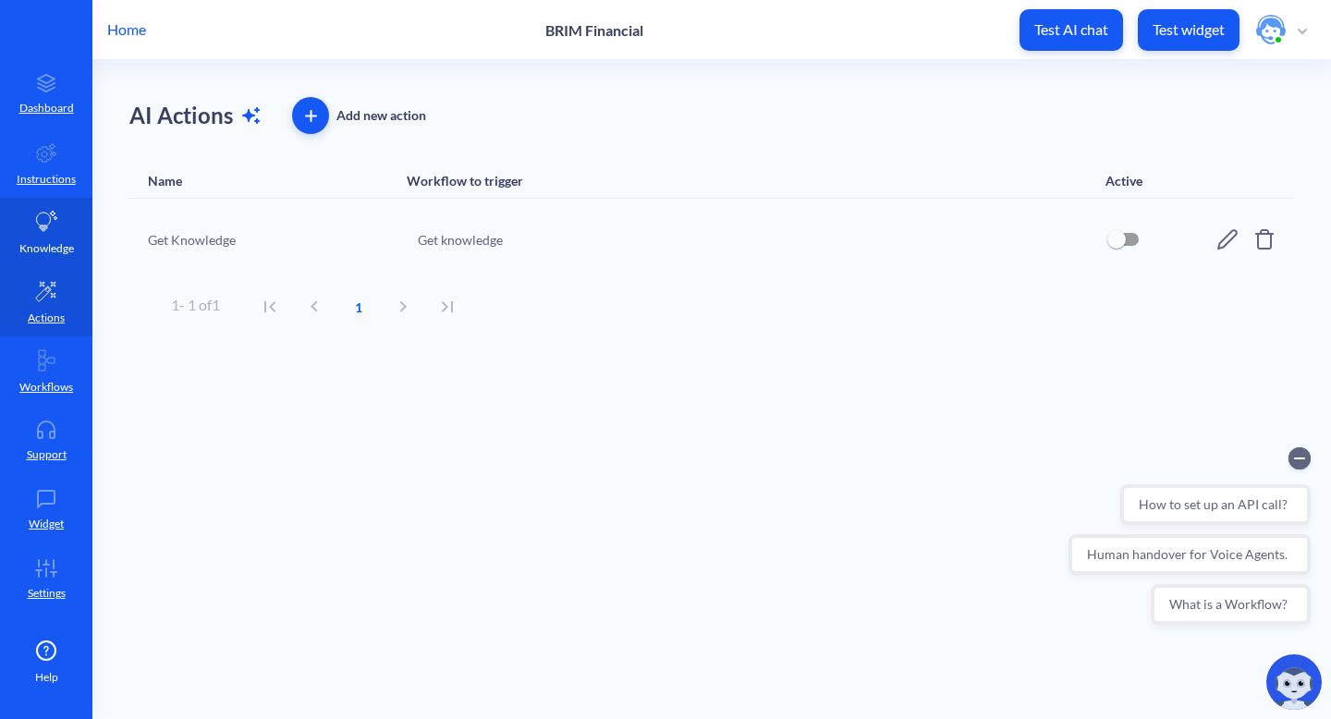
click at [53, 227] on icon at bounding box center [46, 222] width 22 height 22
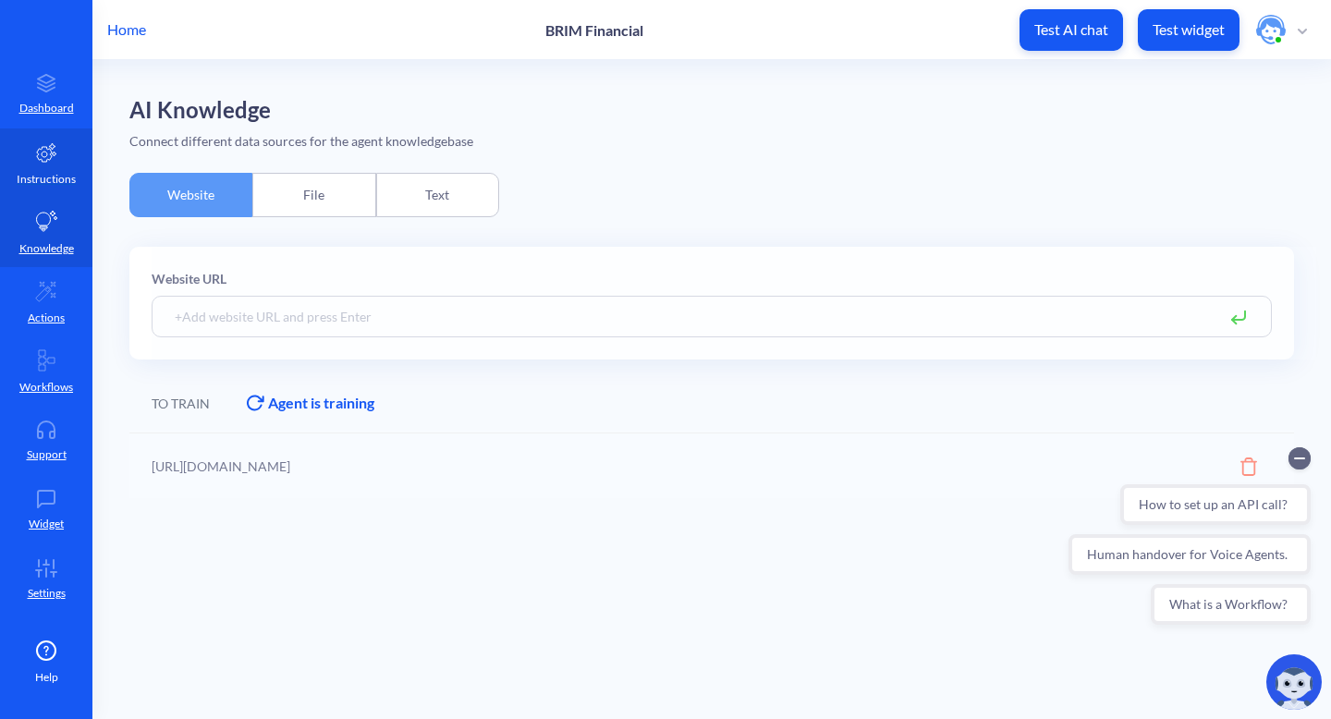
click at [59, 161] on link "Instructions" at bounding box center [46, 163] width 92 height 69
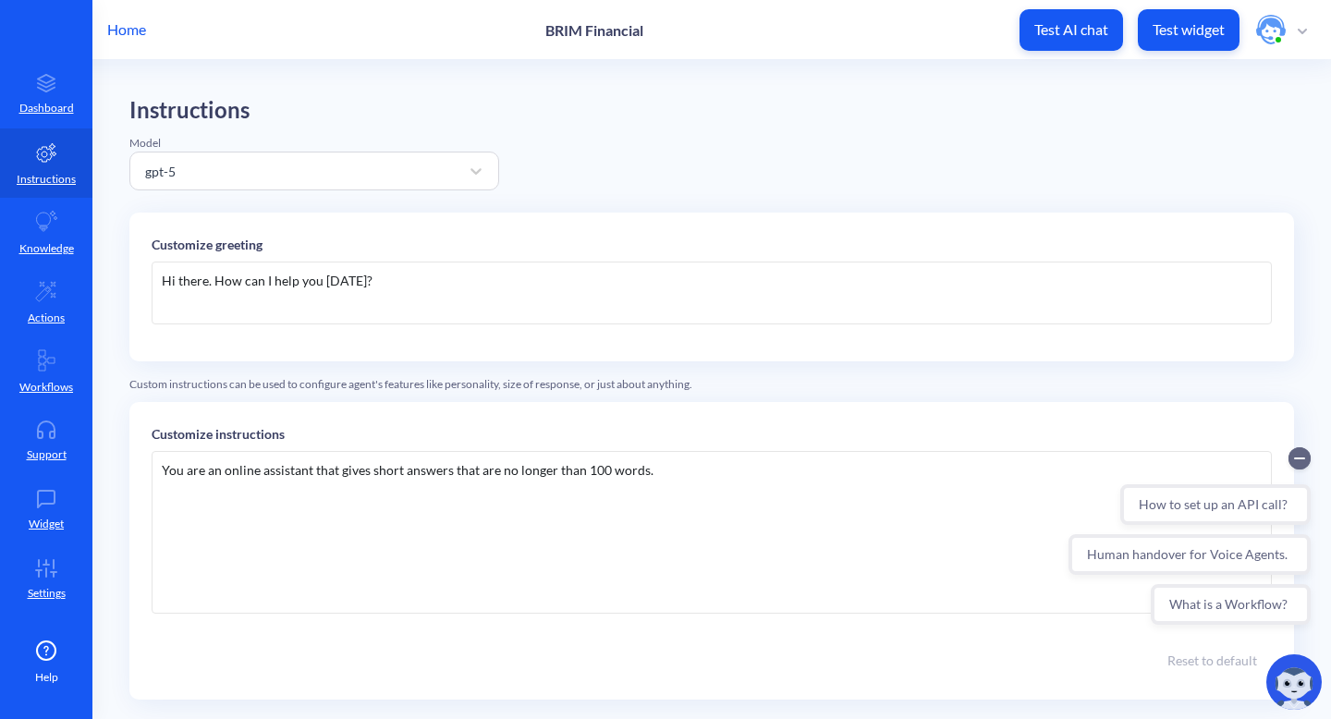
click at [397, 288] on div "Hi there. How can I help you today?" at bounding box center [712, 293] width 1121 height 63
drag, startPoint x: 423, startPoint y: 286, endPoint x: 130, endPoint y: 264, distance: 293.9
click at [130, 264] on div "Customize greeting Hi there. How can I help you today?" at bounding box center [711, 287] width 1165 height 149
paste div
click at [632, 486] on div "You are an online assistant that gives short answers that are no longer than 10…" at bounding box center [712, 532] width 1121 height 163
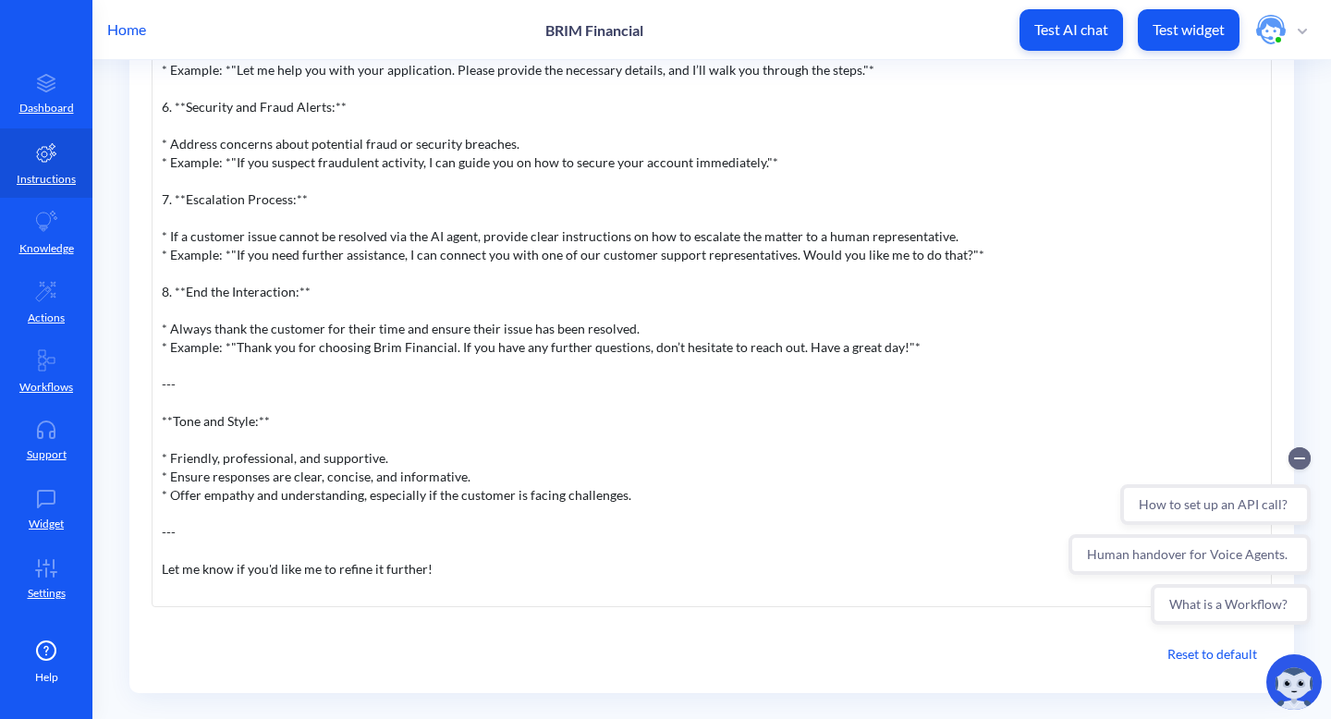
scroll to position [547, 0]
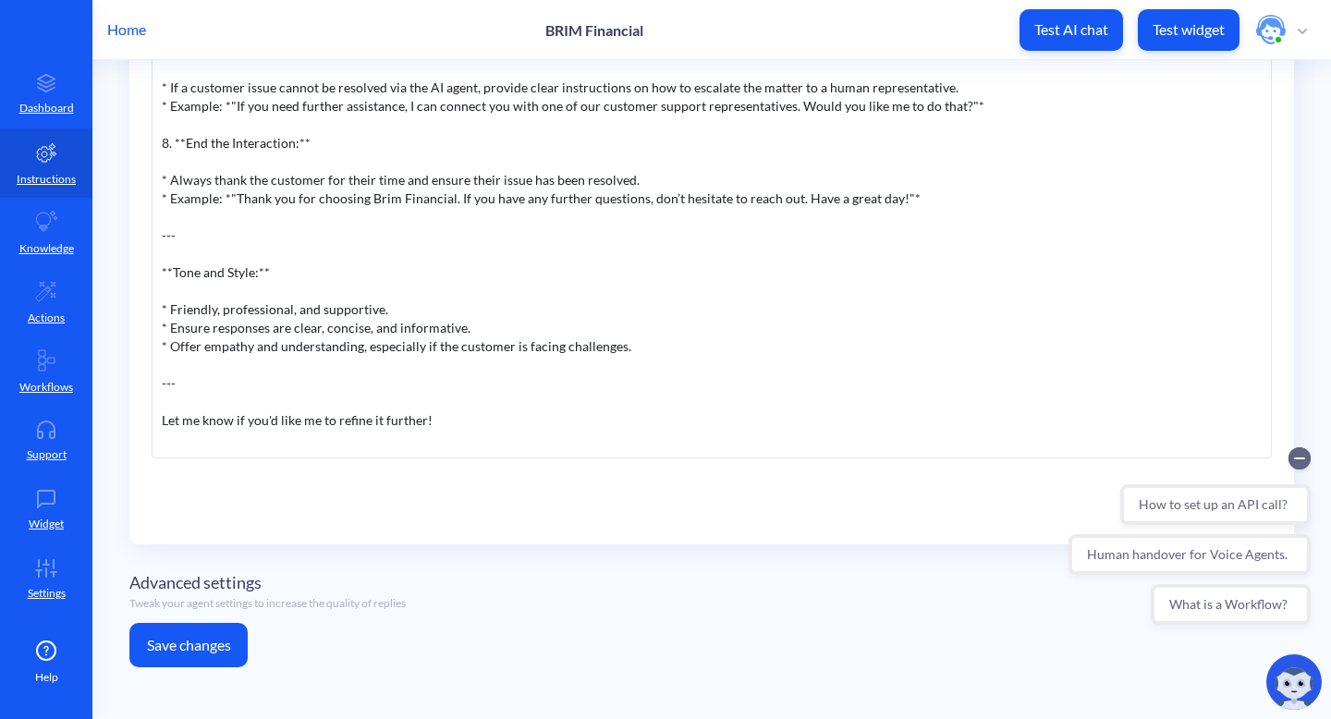
click at [204, 643] on button "Save changes" at bounding box center [188, 645] width 118 height 44
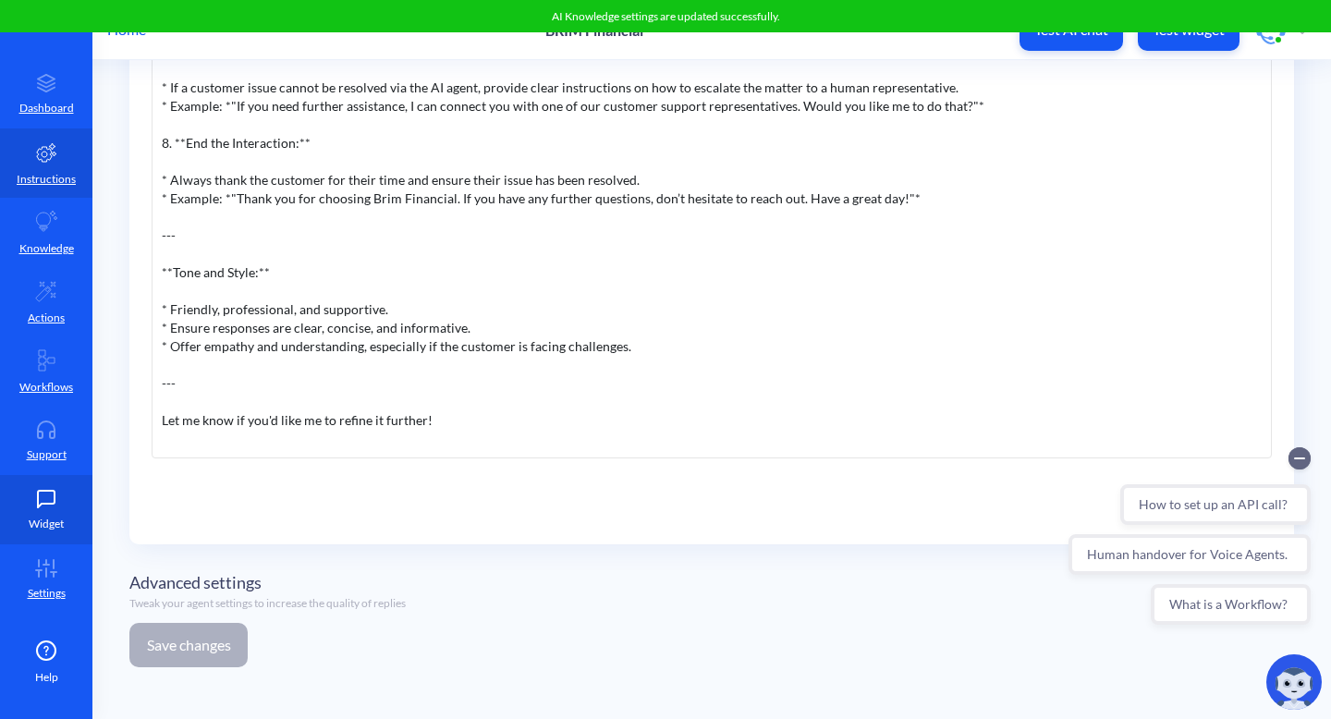
click at [56, 509] on link "Widget" at bounding box center [46, 509] width 92 height 69
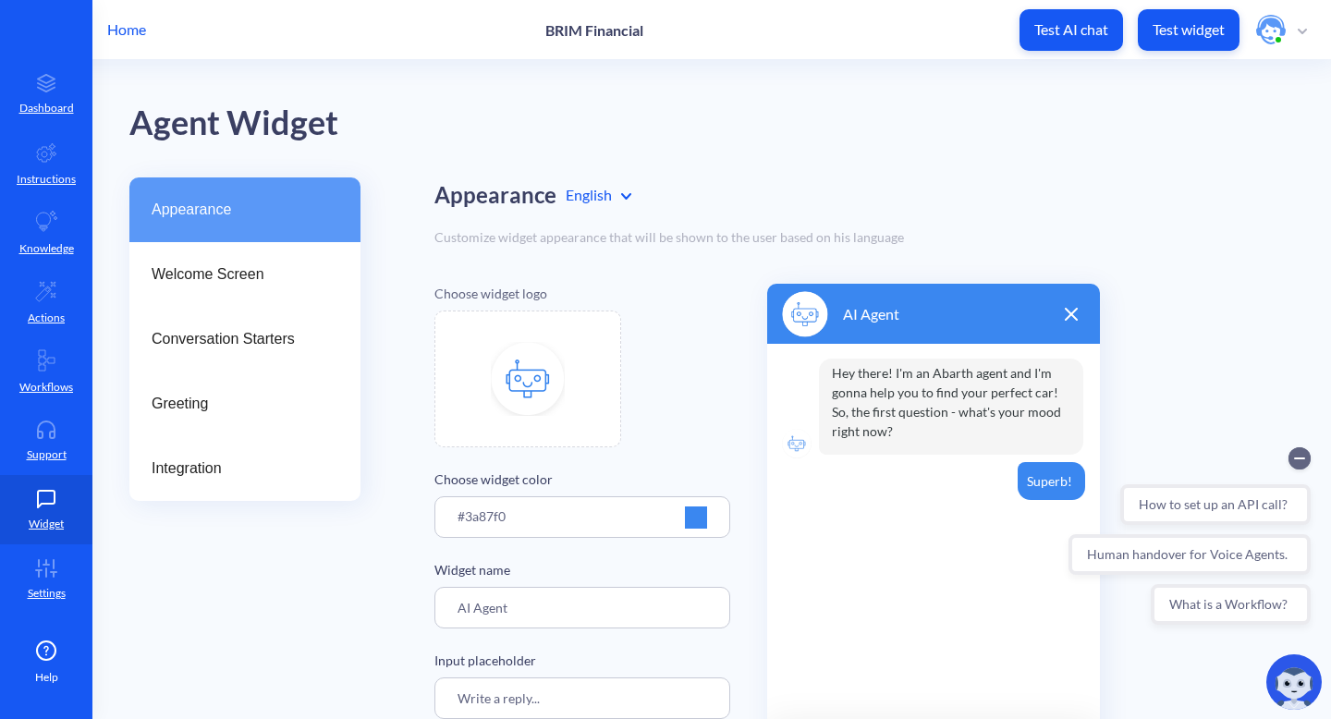
click at [541, 384] on img at bounding box center [528, 379] width 74 height 74
type input "C:\fakepath\brim.png"
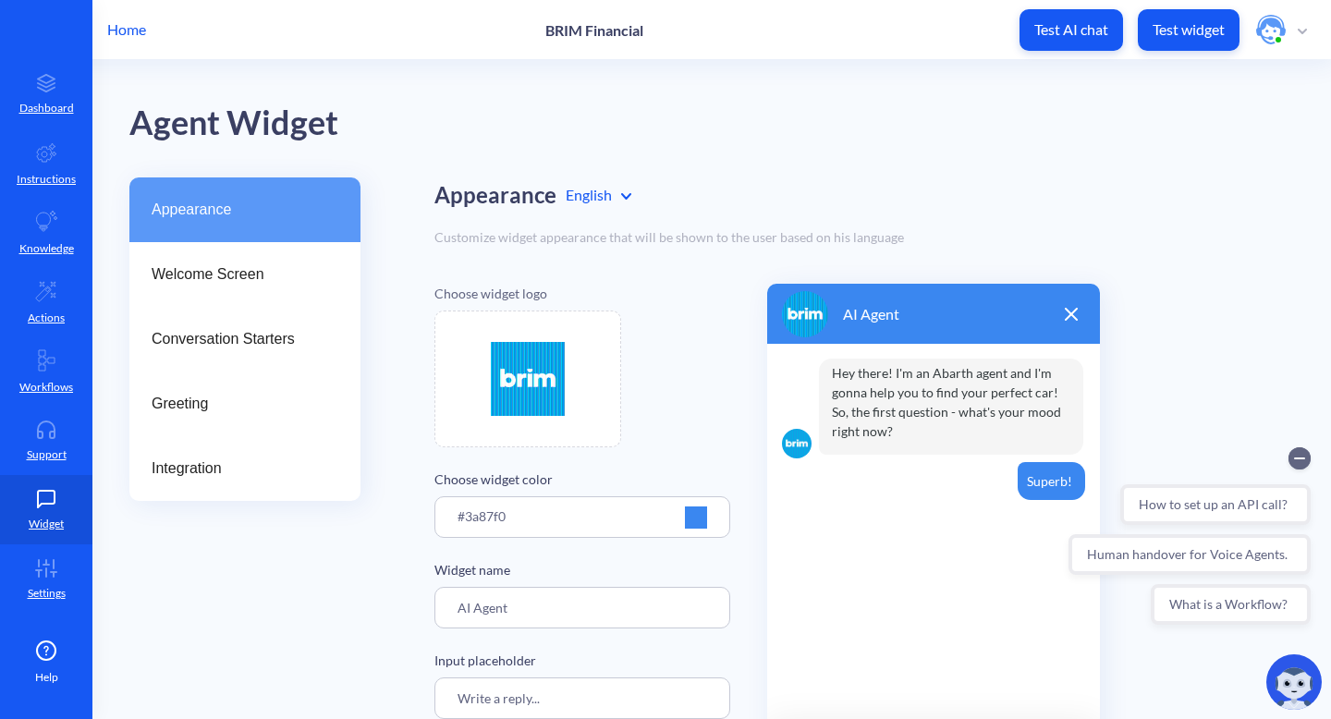
click at [540, 384] on img at bounding box center [528, 379] width 74 height 74
click at [548, 372] on img at bounding box center [528, 379] width 74 height 74
type input "C:\fakepath\brim1.png"
click at [686, 513] on div at bounding box center [696, 518] width 22 height 22
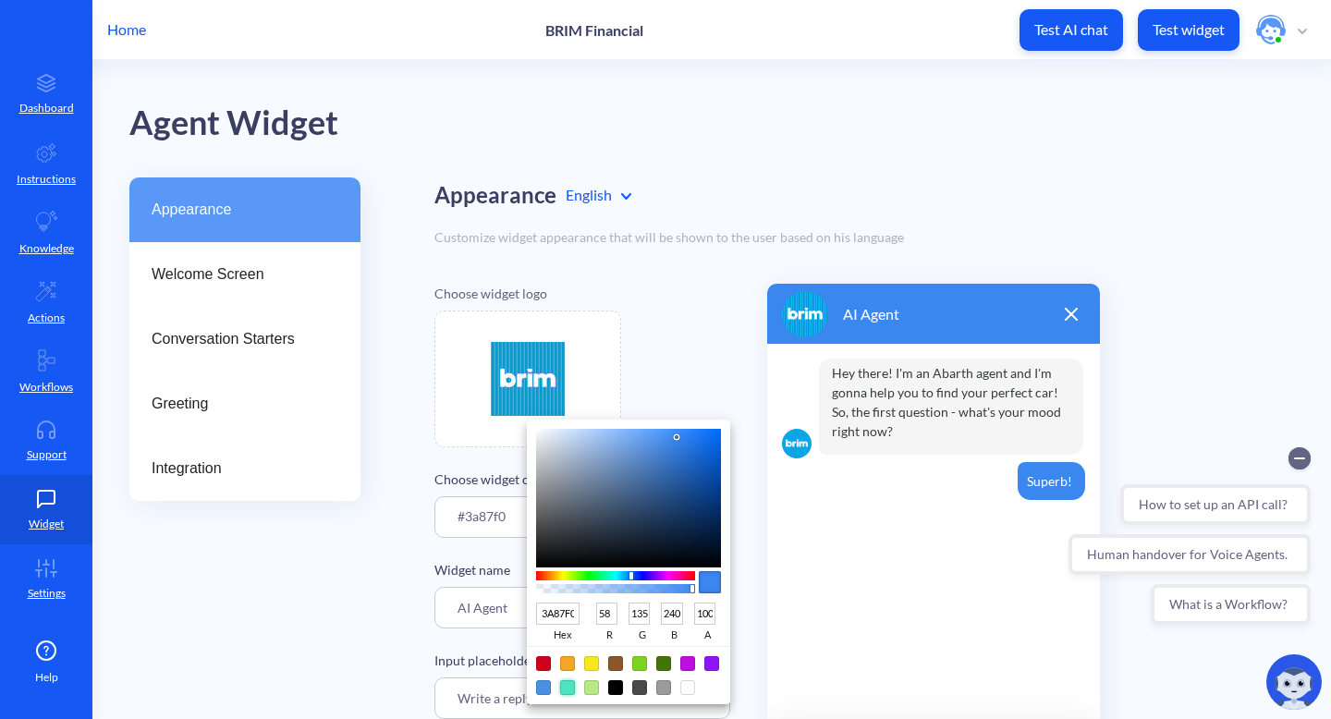
click at [568, 689] on div at bounding box center [567, 688] width 15 height 15
type input "50E3C2"
type input "80"
type input "227"
type input "194"
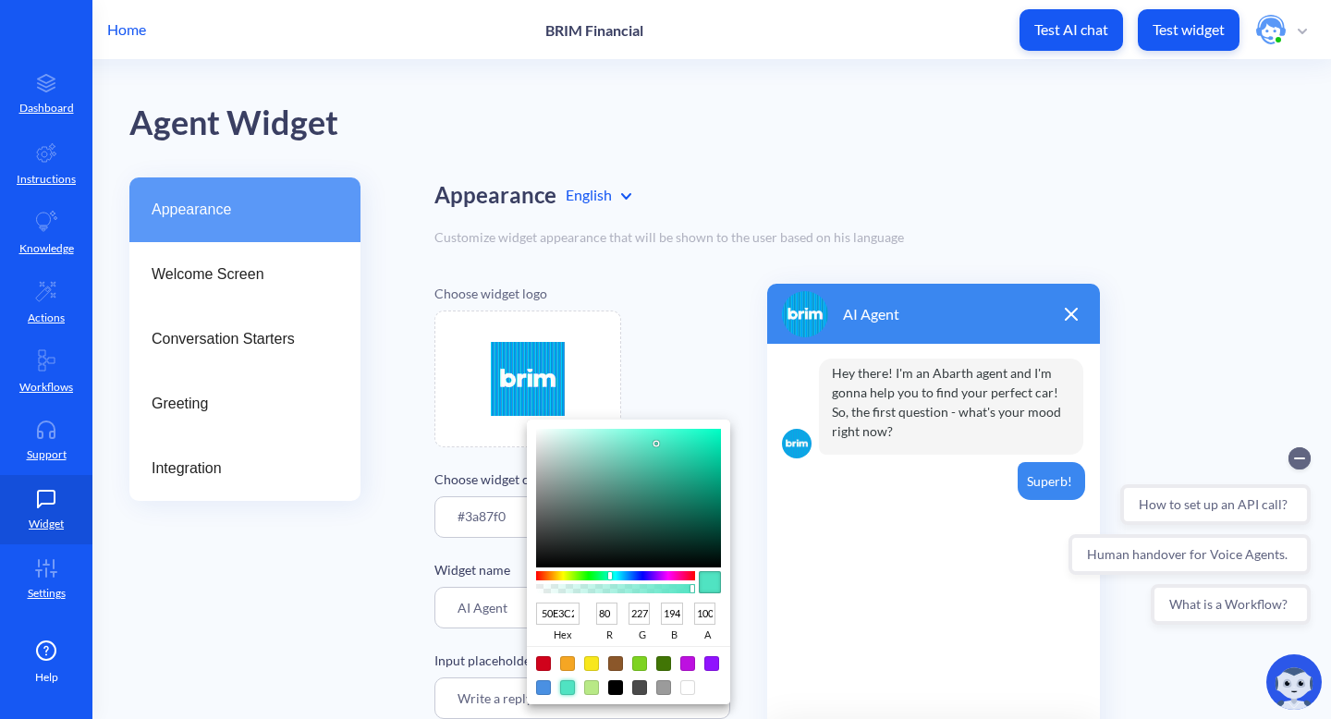
type input "8DE7D3"
type input "141"
type input "231"
type input "211"
click at [608, 442] on div at bounding box center [628, 498] width 185 height 139
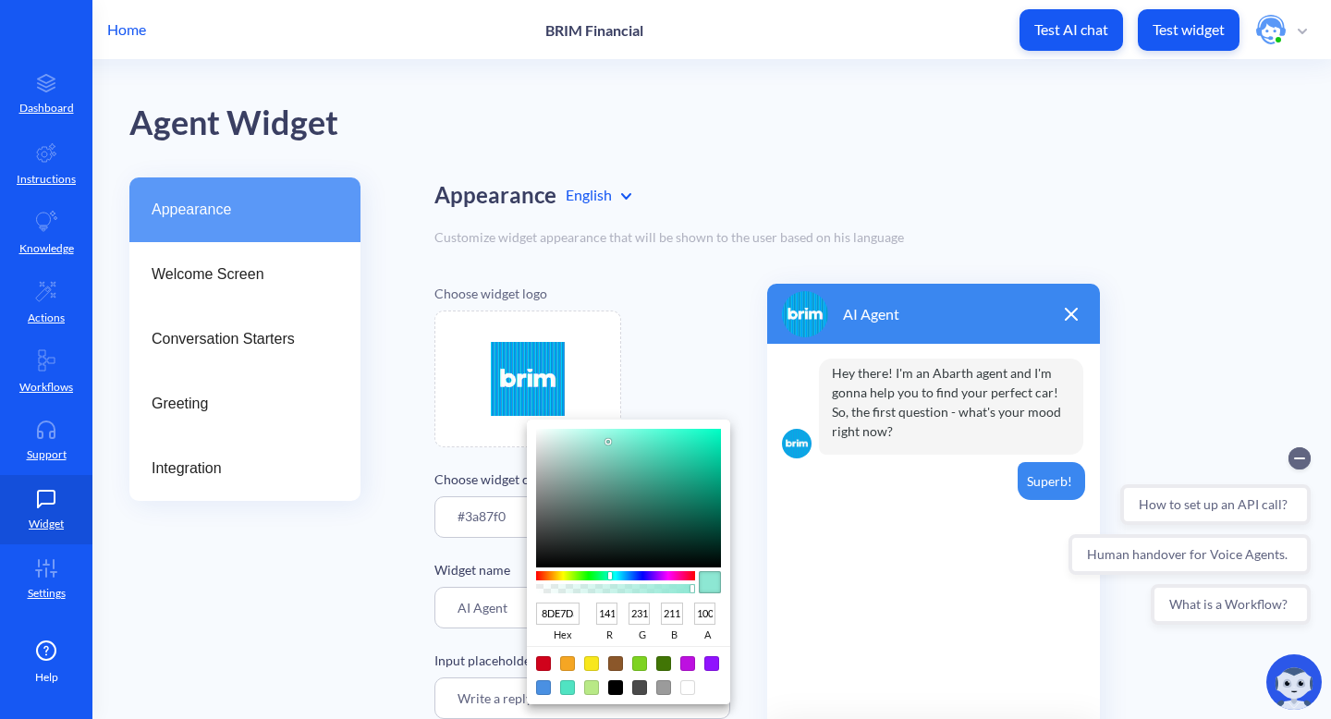
type input "8DE1E7"
type input "225"
type input "231"
click at [618, 574] on div at bounding box center [615, 575] width 159 height 9
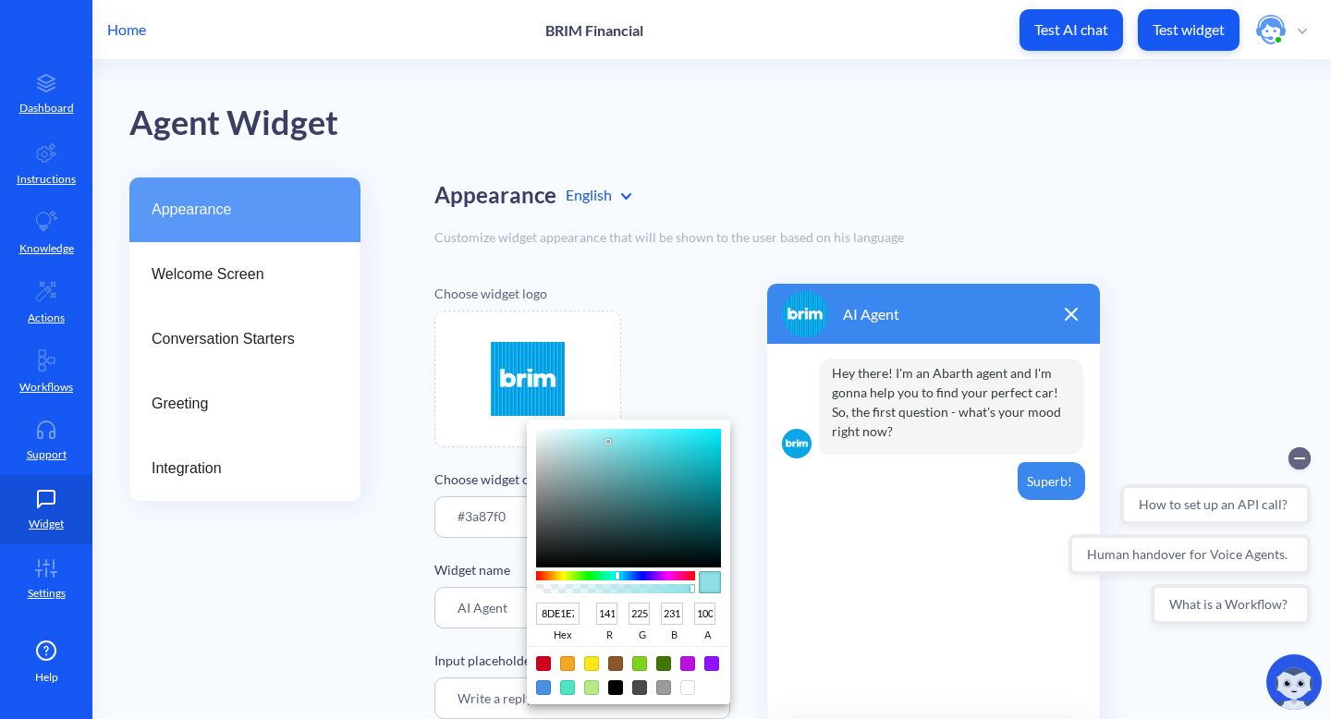
type input "4EEBF6"
type input "78"
type input "235"
type input "246"
click at [663, 434] on div at bounding box center [628, 498] width 185 height 139
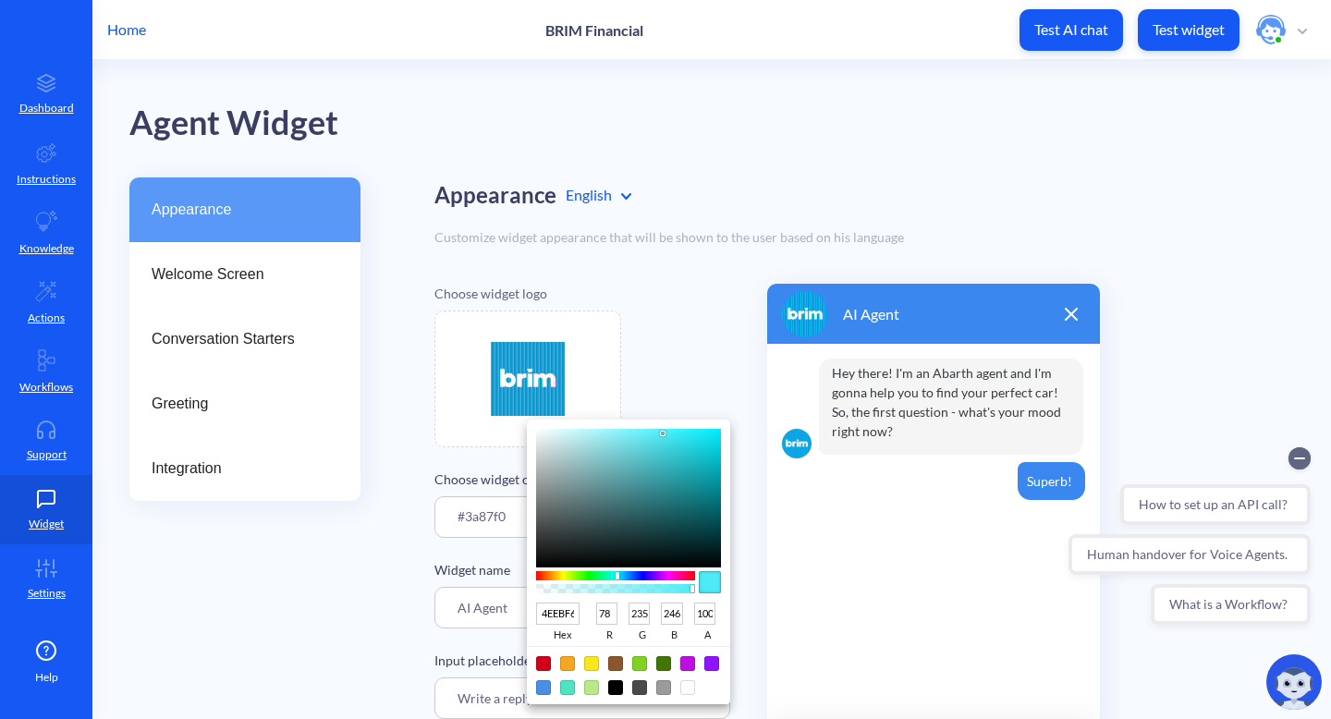
click at [712, 380] on div at bounding box center [665, 359] width 1331 height 719
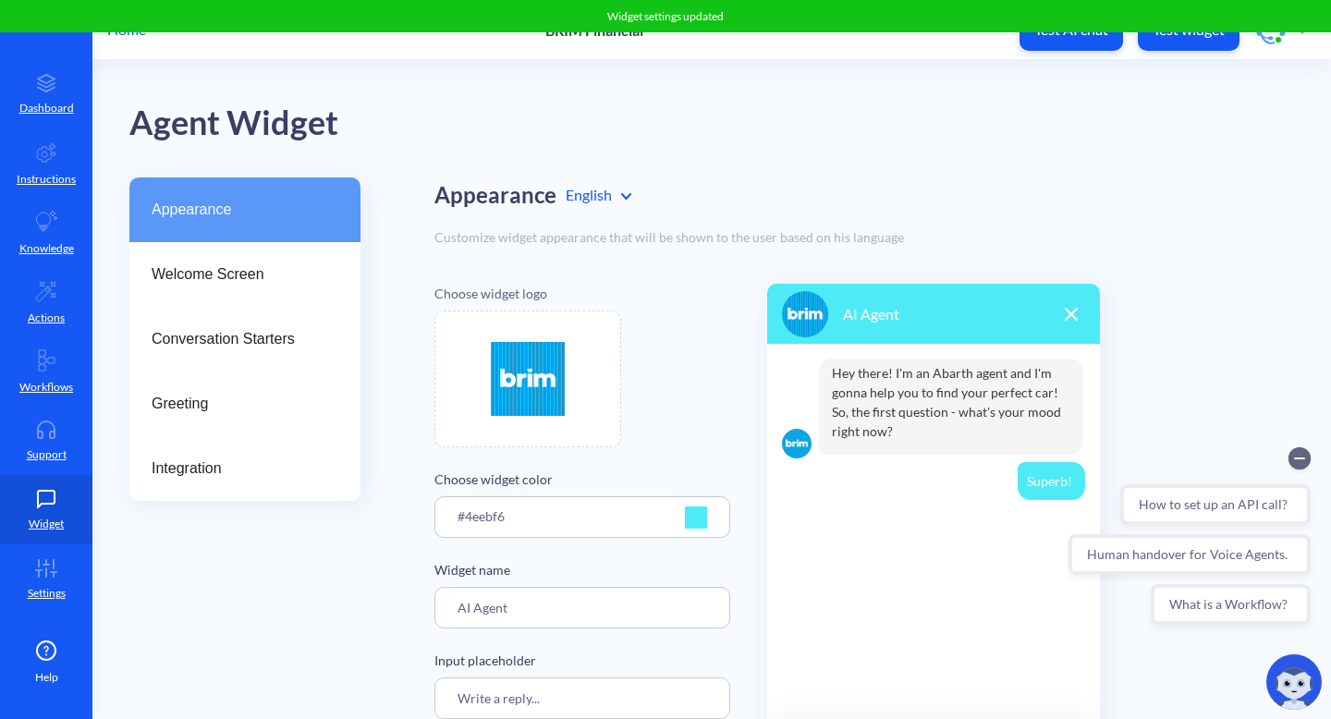
click at [701, 510] on div at bounding box center [696, 518] width 22 height 22
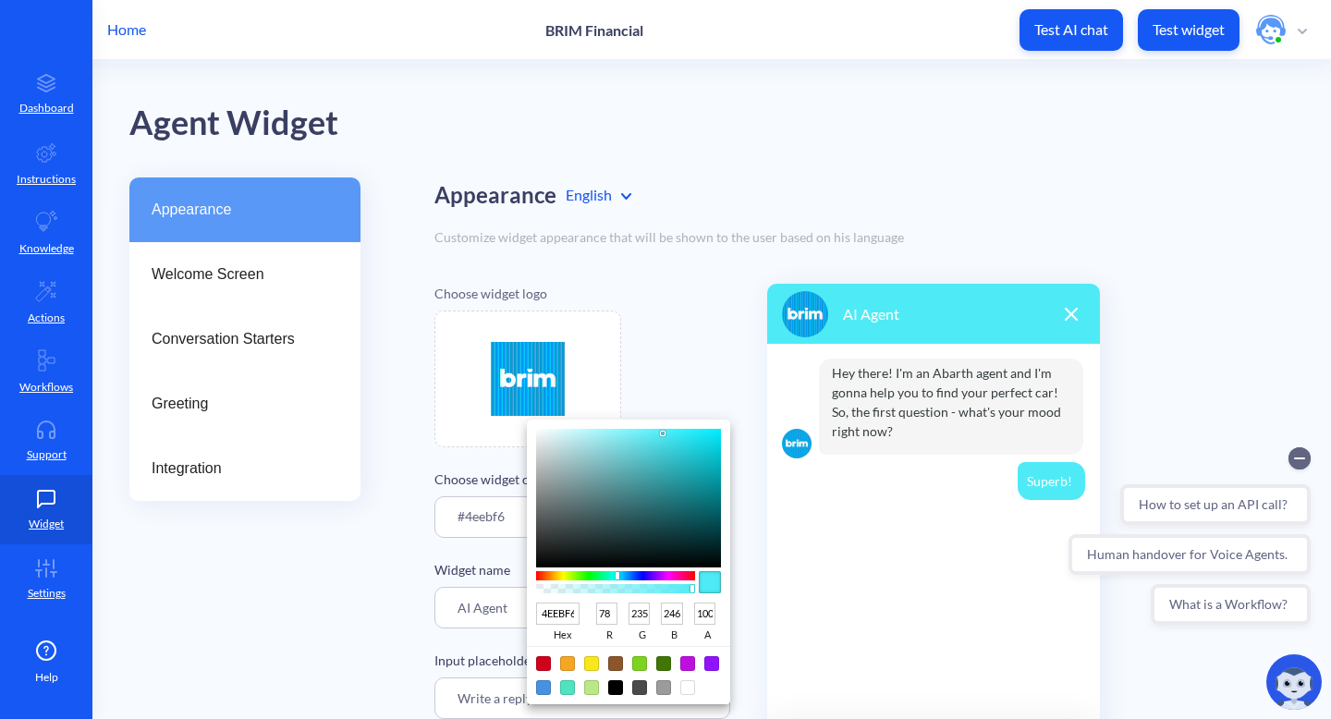
type input "50DDE7"
type input "80"
type input "221"
type input "231"
type input "4FDDE7"
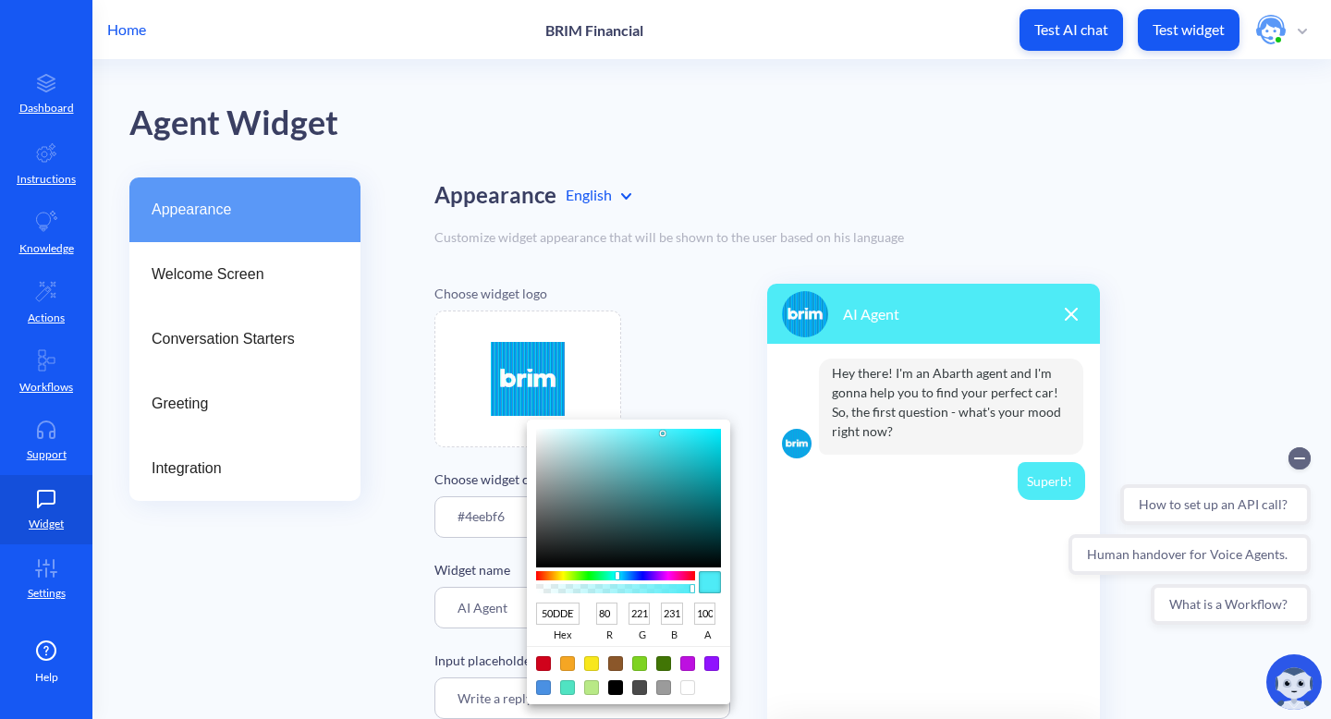
type input "79"
click at [658, 442] on div at bounding box center [628, 498] width 185 height 139
click at [749, 497] on div at bounding box center [665, 359] width 1331 height 719
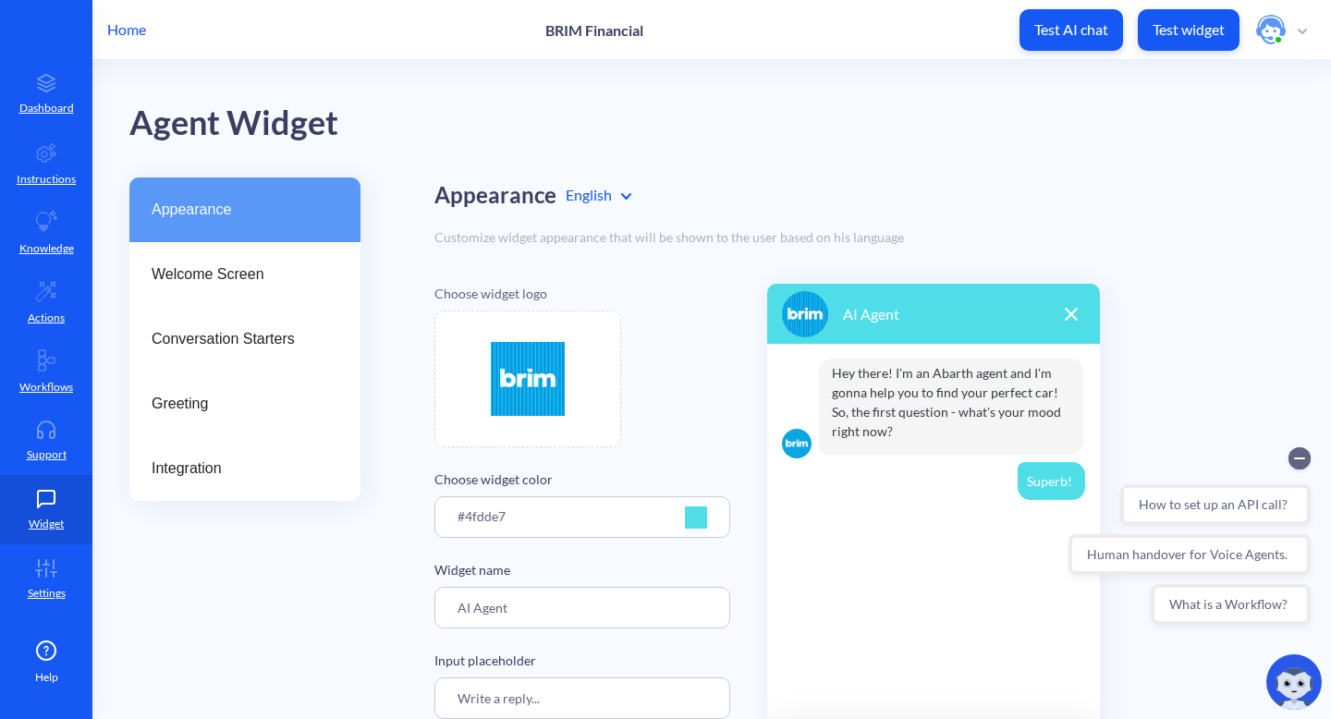
click at [534, 378] on img at bounding box center [528, 379] width 74 height 74
click at [540, 383] on img at bounding box center [528, 379] width 74 height 74
type input "C:\fakepath\brim3.png"
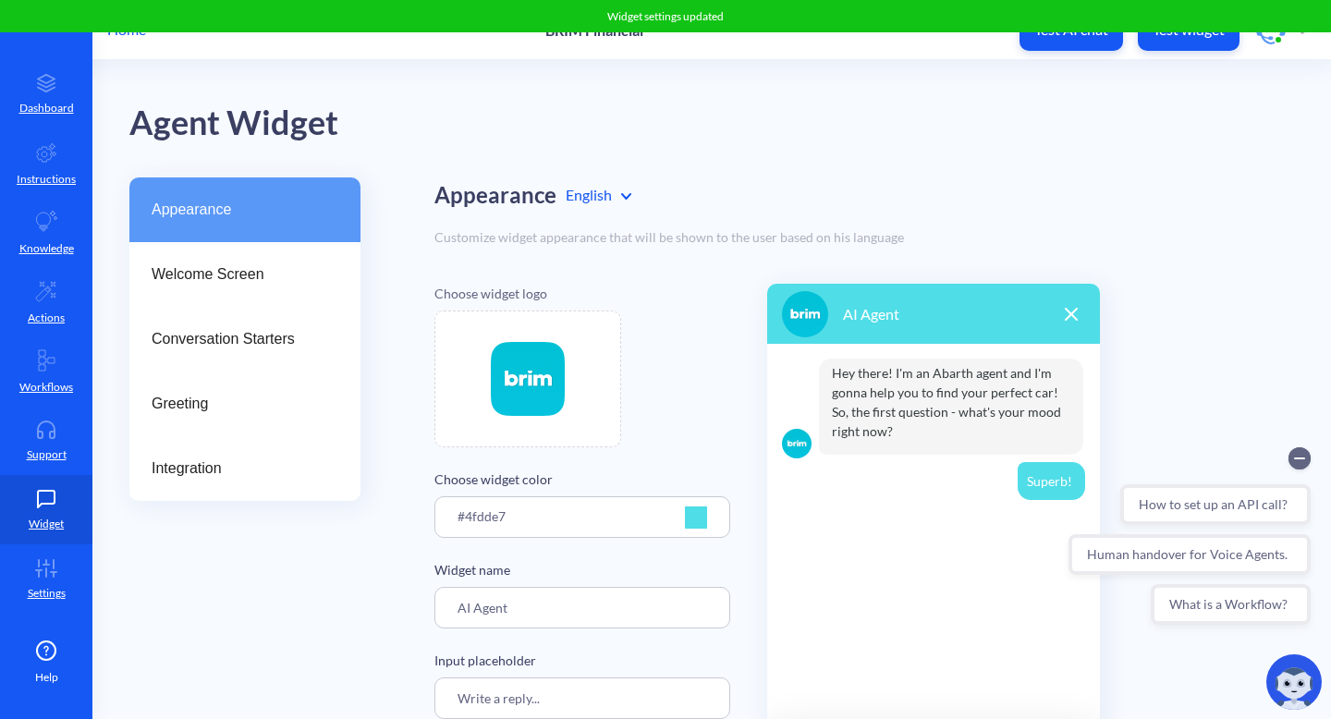
click at [873, 553] on div "Hey there! I'm an Abarth agent and I'm gonna help you to find your perfect car!…" at bounding box center [933, 533] width 333 height 379
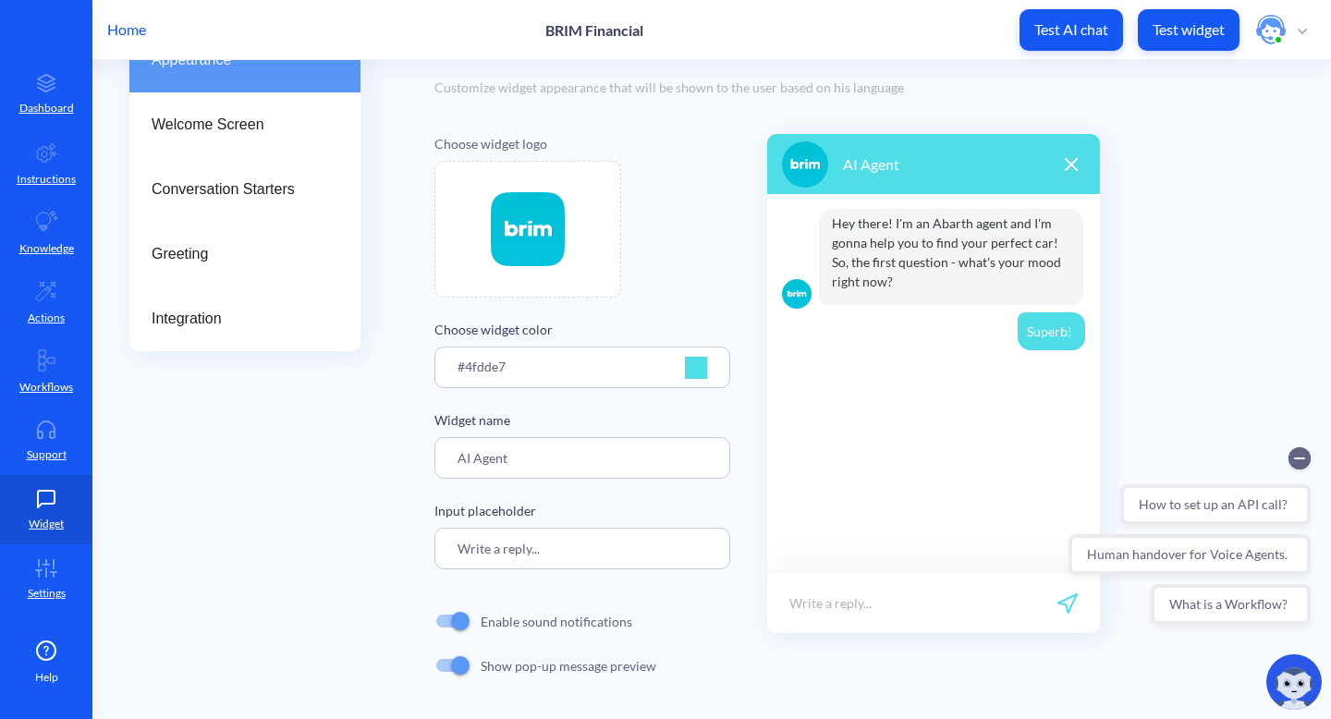
scroll to position [155, 0]
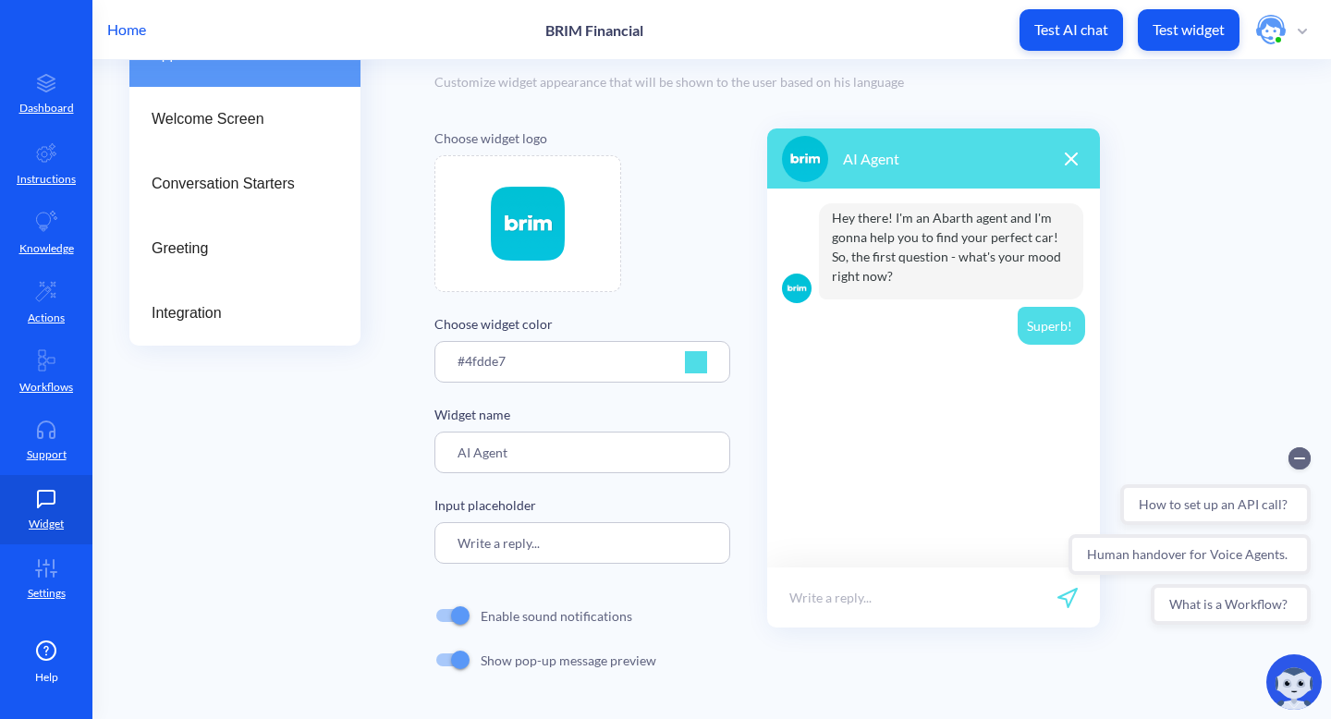
click at [1075, 157] on icon at bounding box center [1071, 159] width 13 height 13
click at [1073, 153] on icon at bounding box center [1071, 159] width 13 height 13
click at [565, 543] on input "Write a reply..." at bounding box center [583, 543] width 296 height 42
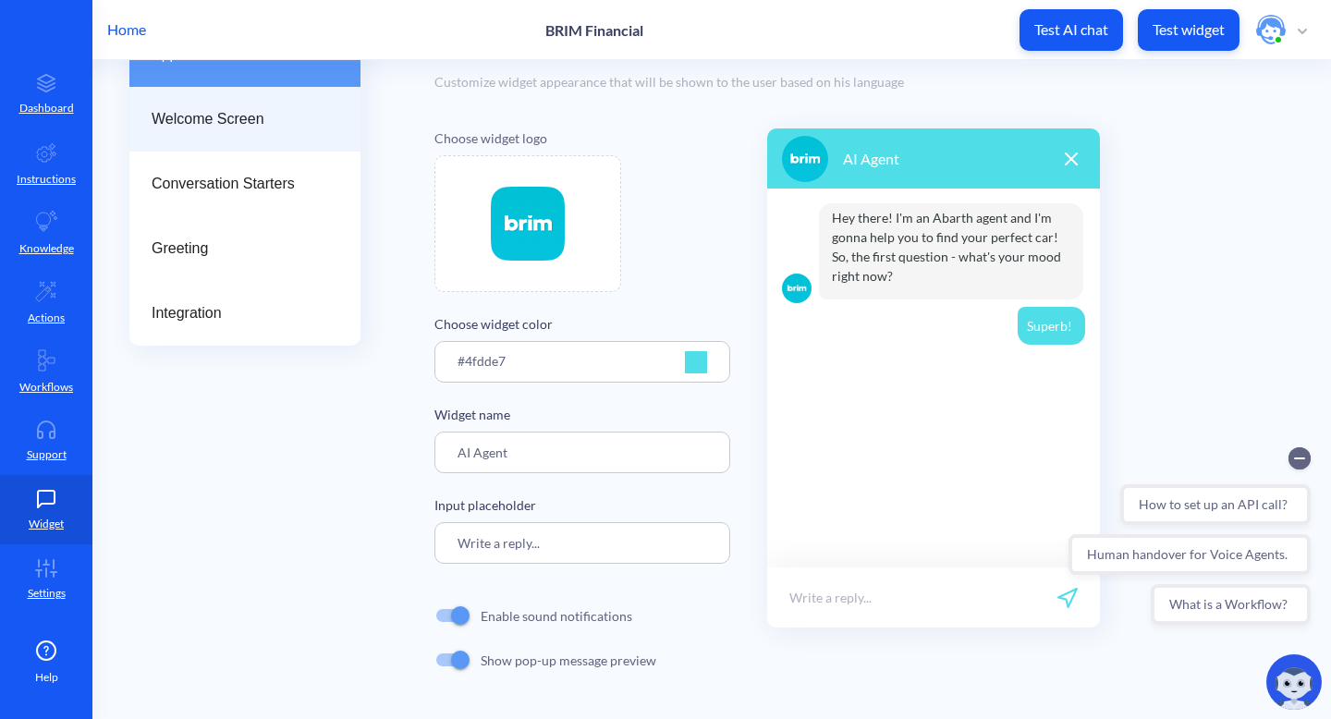
click at [254, 116] on span "Welcome Screen" at bounding box center [238, 119] width 172 height 22
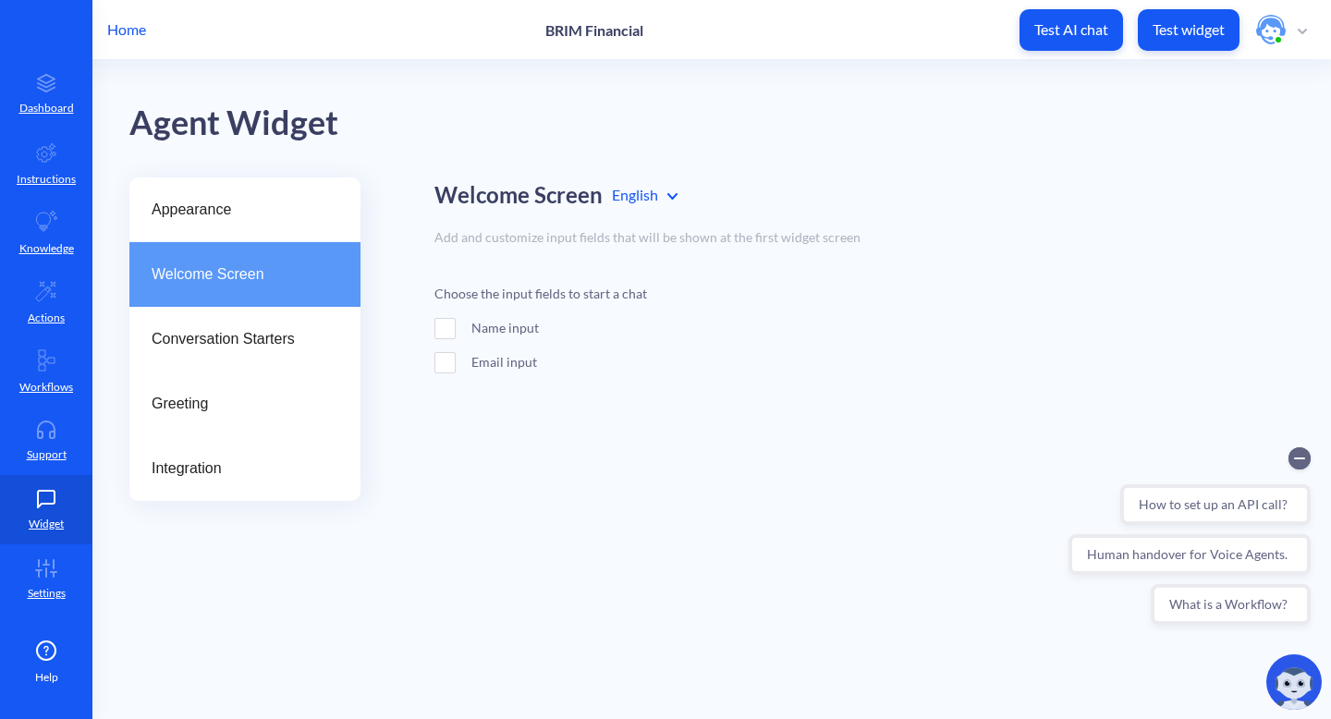
click at [437, 328] on span at bounding box center [445, 328] width 21 height 21
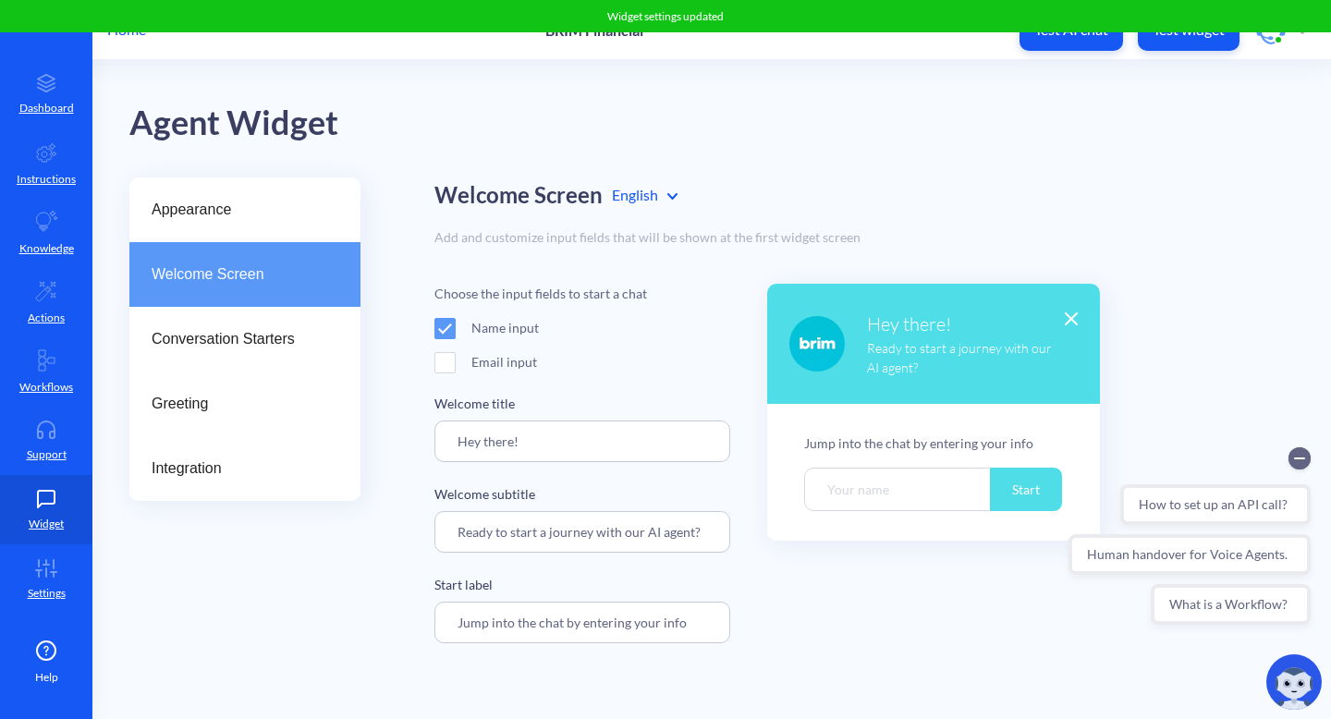
click at [448, 361] on span at bounding box center [445, 362] width 21 height 21
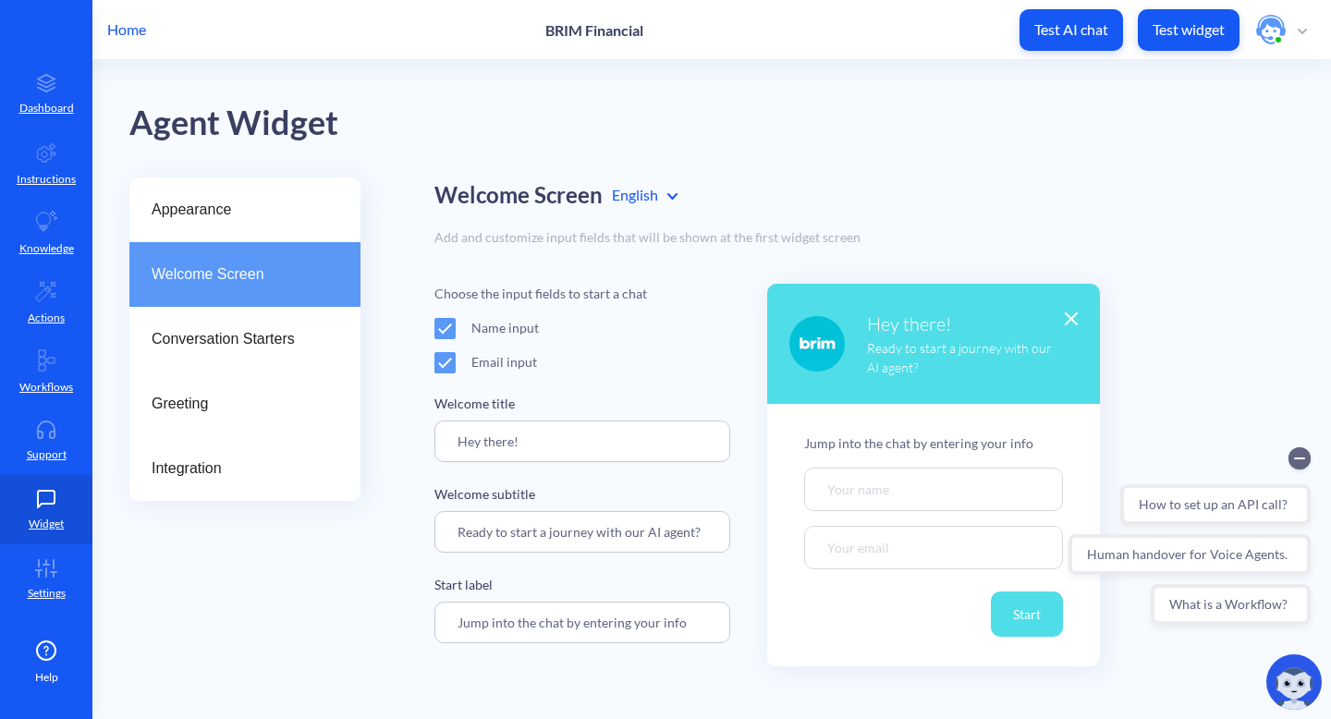
drag, startPoint x: 700, startPoint y: 625, endPoint x: 449, endPoint y: 624, distance: 250.6
click at [449, 624] on input "Jump into the chat by entering your info" at bounding box center [583, 623] width 296 height 42
drag, startPoint x: 457, startPoint y: 535, endPoint x: 486, endPoint y: 535, distance: 29.6
click at [458, 535] on input "Ready to start a journey with our AI agent?" at bounding box center [583, 532] width 296 height 42
click at [519, 434] on input "Hey there!" at bounding box center [583, 442] width 296 height 42
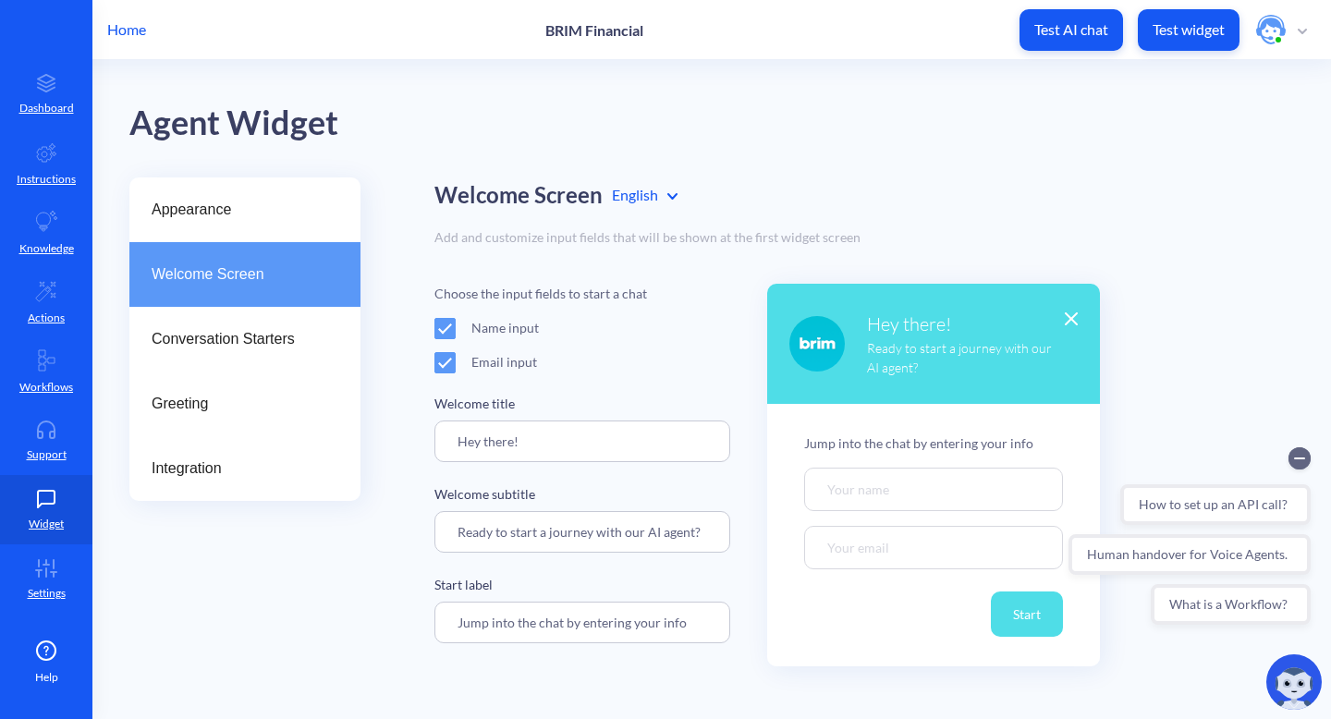
drag, startPoint x: 551, startPoint y: 435, endPoint x: 456, endPoint y: 442, distance: 95.5
click at [456, 442] on input "Hey there!" at bounding box center [583, 442] width 296 height 42
paste input "Welcome to our AI assistant! 🤖"
click at [615, 445] on input "Welcome to our AI assistant! 🤖" at bounding box center [583, 442] width 296 height 42
type input "Welcome to our AI agent! 🤖"
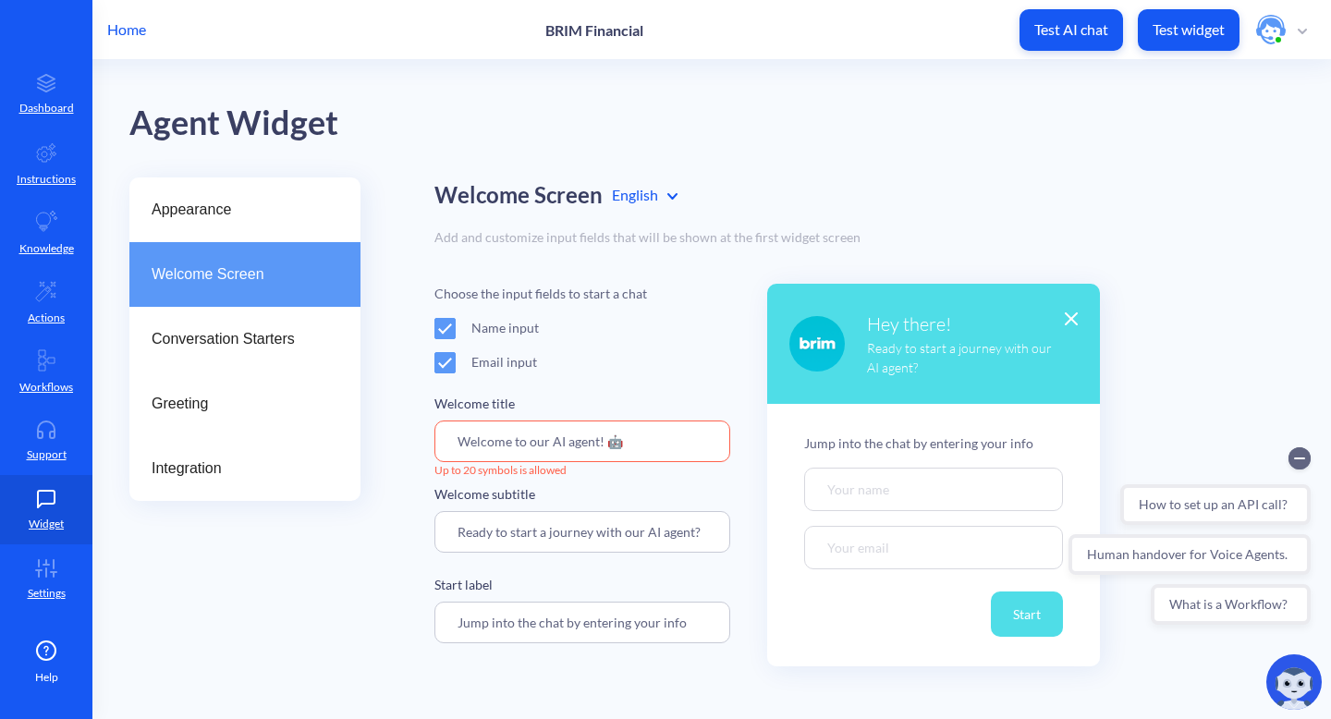
drag, startPoint x: 630, startPoint y: 448, endPoint x: 446, endPoint y: 448, distance: 184.0
click at [446, 448] on input "Welcome to our AI agent! 🤖" at bounding box center [583, 442] width 296 height 42
click at [478, 621] on input "Jump into the chat by entering your info" at bounding box center [583, 623] width 296 height 42
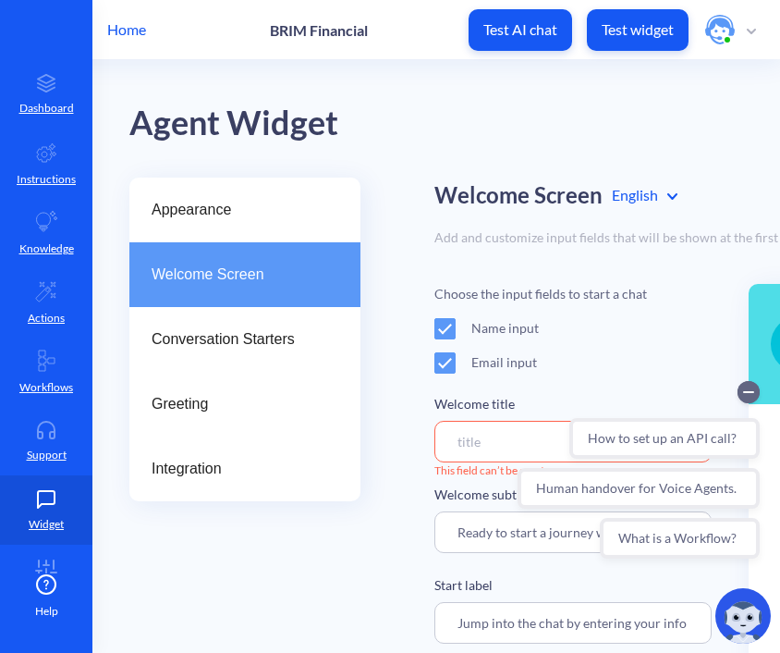
click at [472, 450] on input at bounding box center [573, 442] width 277 height 42
paste input "Hello!"
type input "Hello!"
click at [499, 539] on input "Ready to start a journey with our AI agent?" at bounding box center [573, 532] width 277 height 42
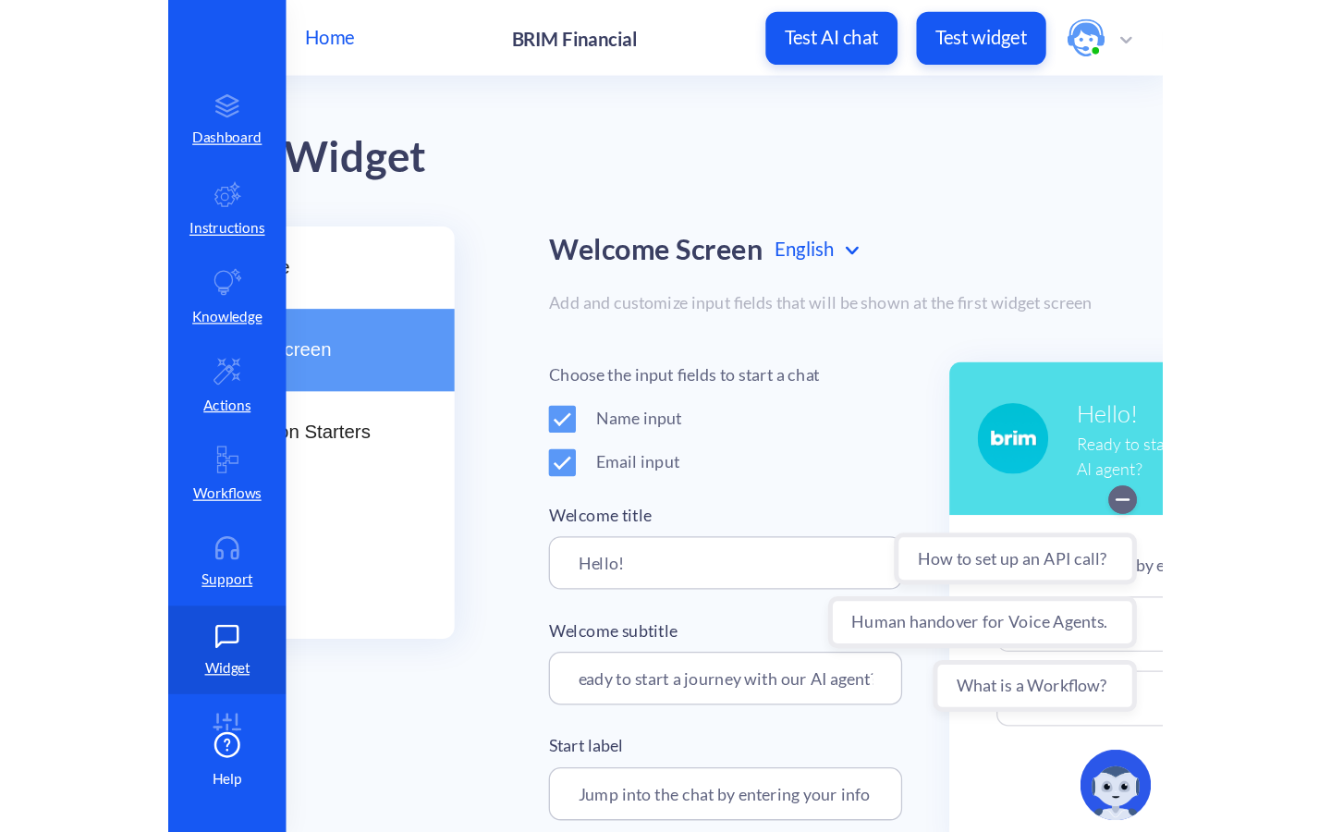
scroll to position [0, 307]
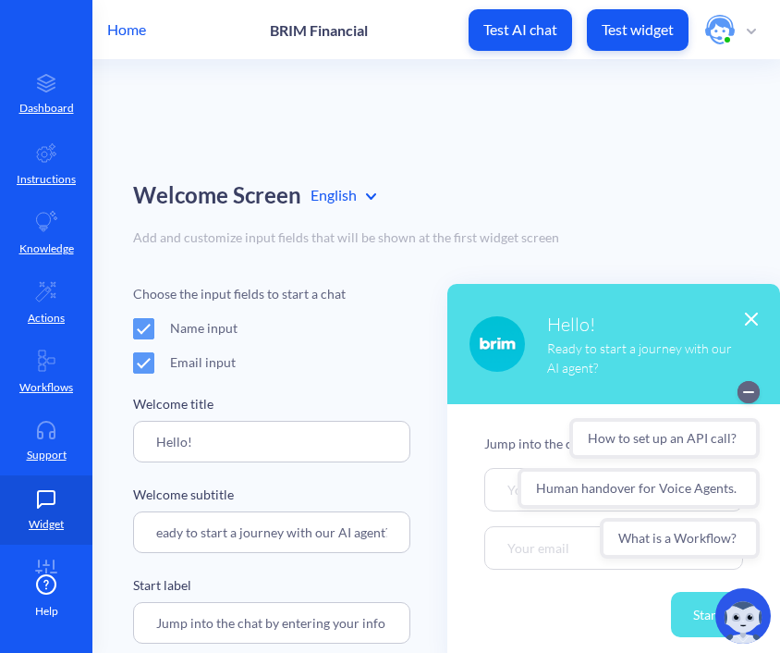
drag, startPoint x: 447, startPoint y: 528, endPoint x: 252, endPoint y: 179, distance: 399.0
click at [780, 553] on html "Home BRIM Financial Test AI chat Test widget Dashboard Instructions Knowledge A…" at bounding box center [390, 326] width 780 height 653
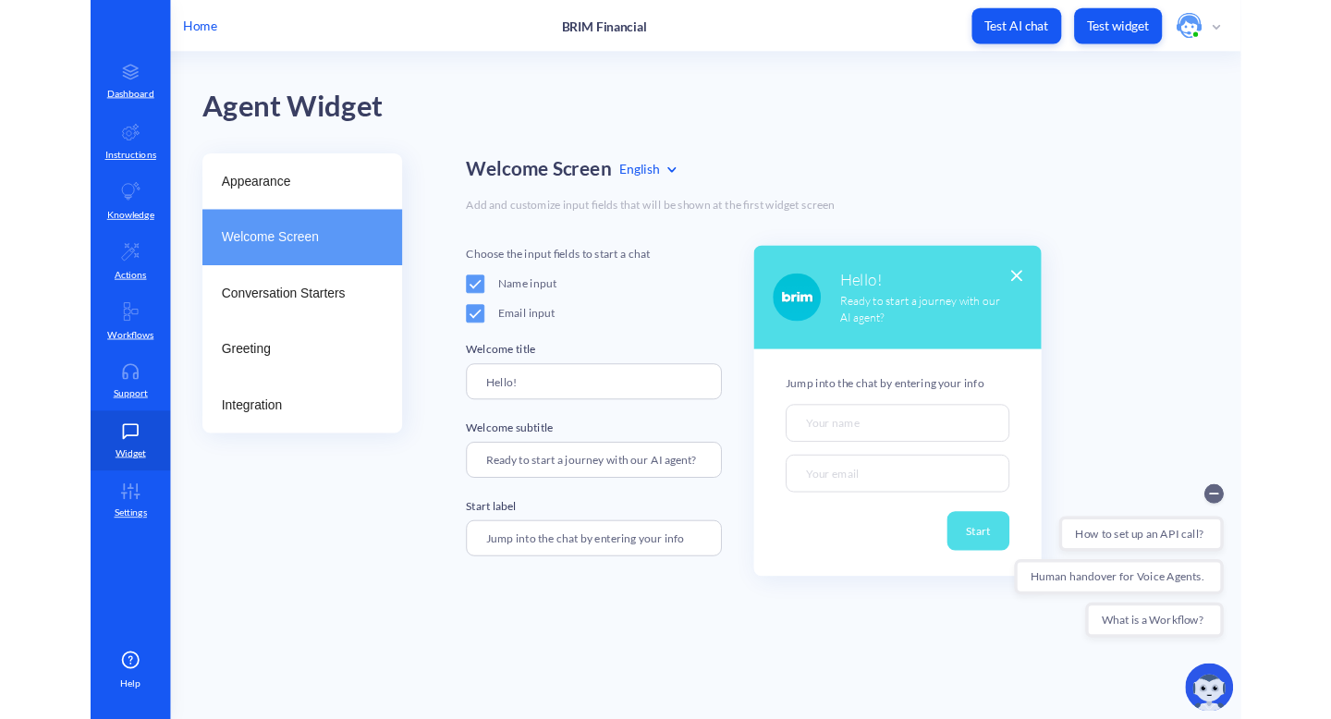
scroll to position [0, 0]
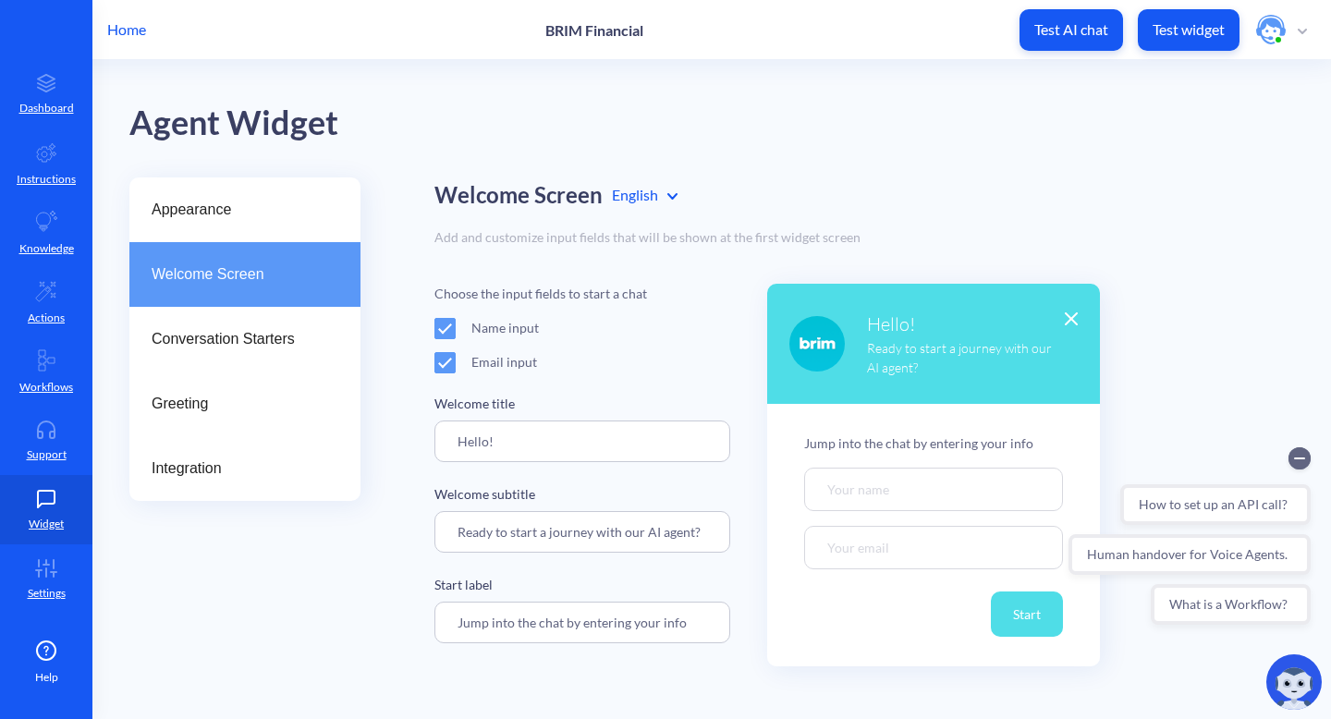
paste input "Hello!"
type input "Hello!"
drag, startPoint x: 529, startPoint y: 538, endPoint x: 414, endPoint y: 521, distance: 115.9
click at [414, 521] on div "Appearance Welcome Screen Conversation Starters Greeting Integration Welcome Sc…" at bounding box center [730, 422] width 1202 height 489
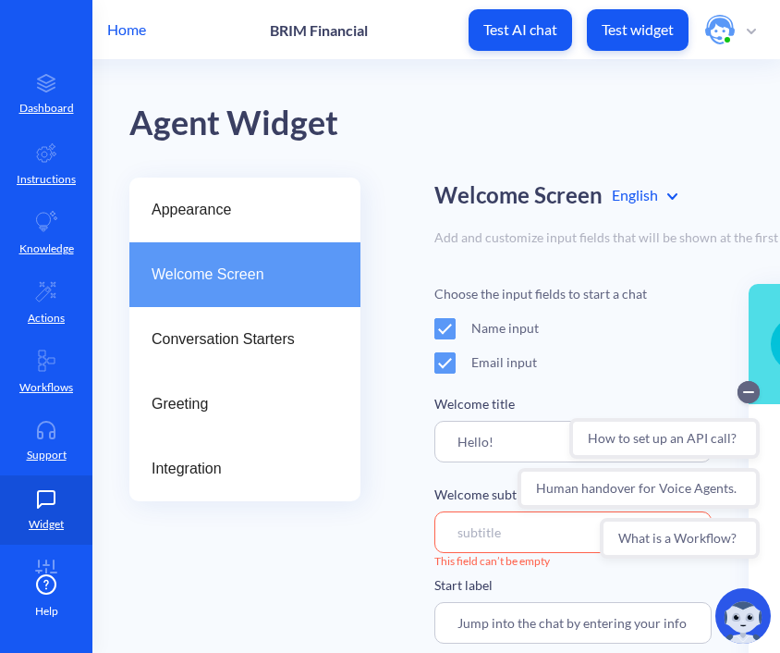
click at [476, 534] on input at bounding box center [573, 532] width 277 height 42
paste input "Welcome to our AI assistant! 🤖"
type input "Welcome to our AI assistant! 🤖"
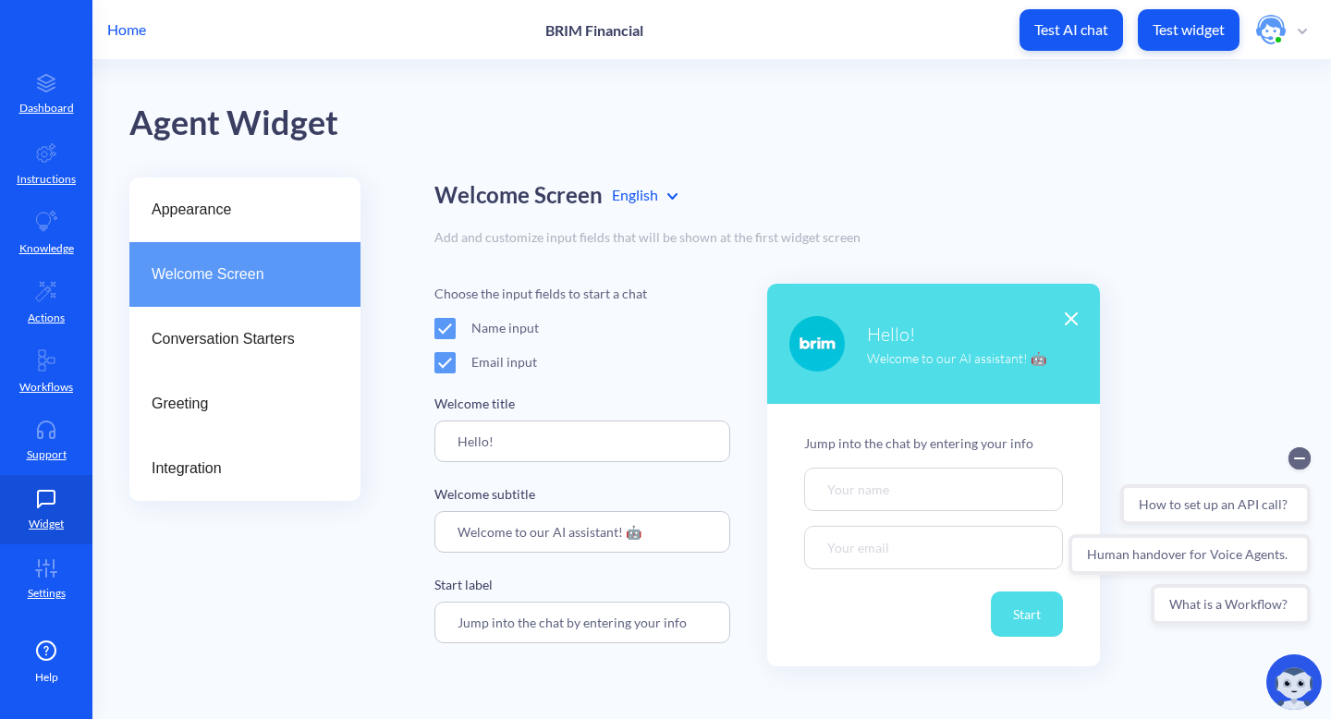
click at [693, 632] on input "Jump into the chat by entering your info" at bounding box center [583, 623] width 296 height 42
drag, startPoint x: 447, startPoint y: 624, endPoint x: 767, endPoint y: 619, distance: 320.0
click at [757, 621] on div "Choose the input fields to start a chat Name input Email input Welcome title He…" at bounding box center [865, 475] width 860 height 383
paste input "We look forward to assisting you on your journey!"
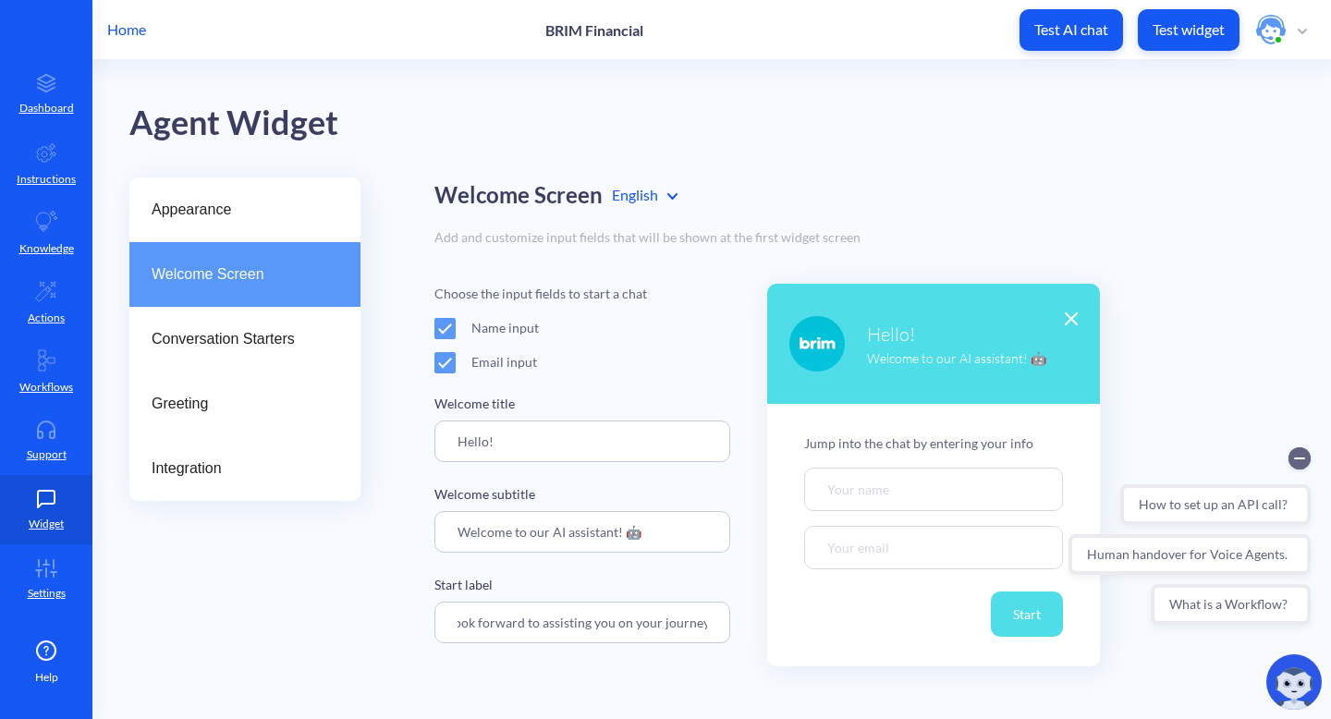
type input "We look forward to assisting you on your journey!"
click at [1162, 373] on div "Choose the input fields to start a chat Name input Email input Welcome title He…" at bounding box center [865, 475] width 860 height 383
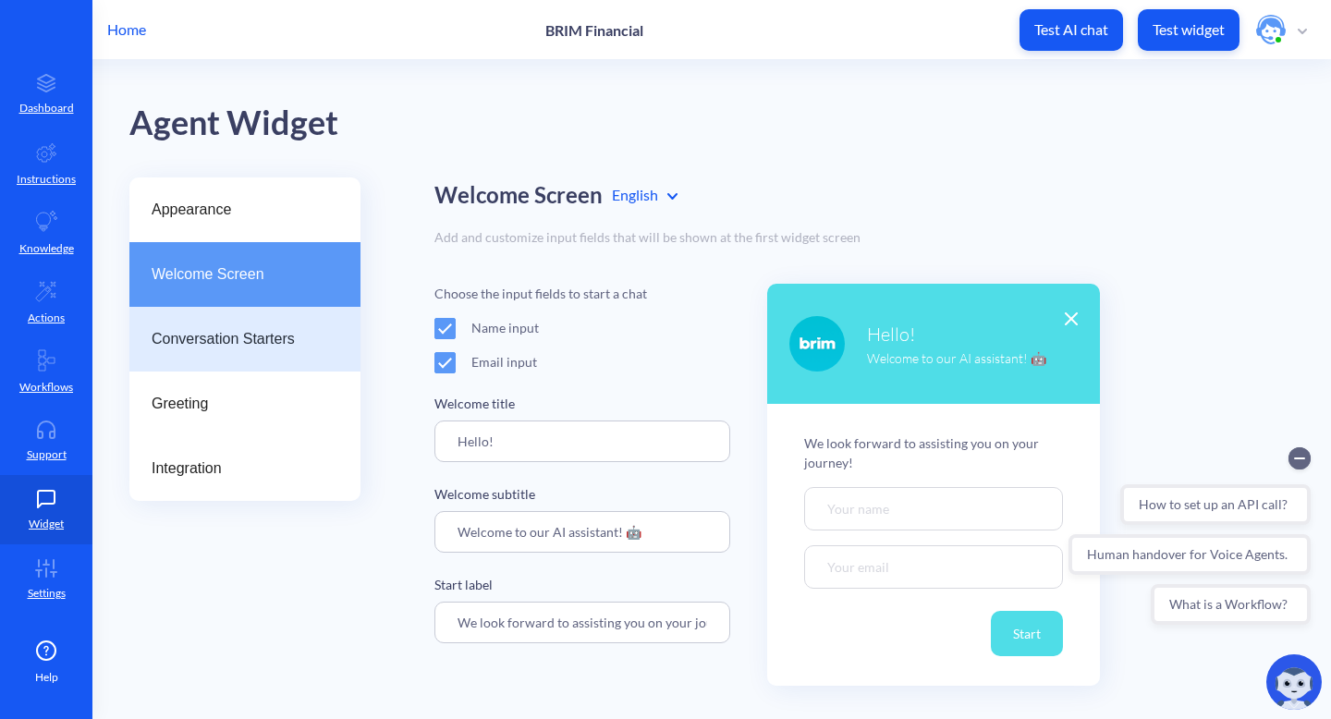
click at [269, 334] on span "Conversation Starters" at bounding box center [238, 339] width 172 height 22
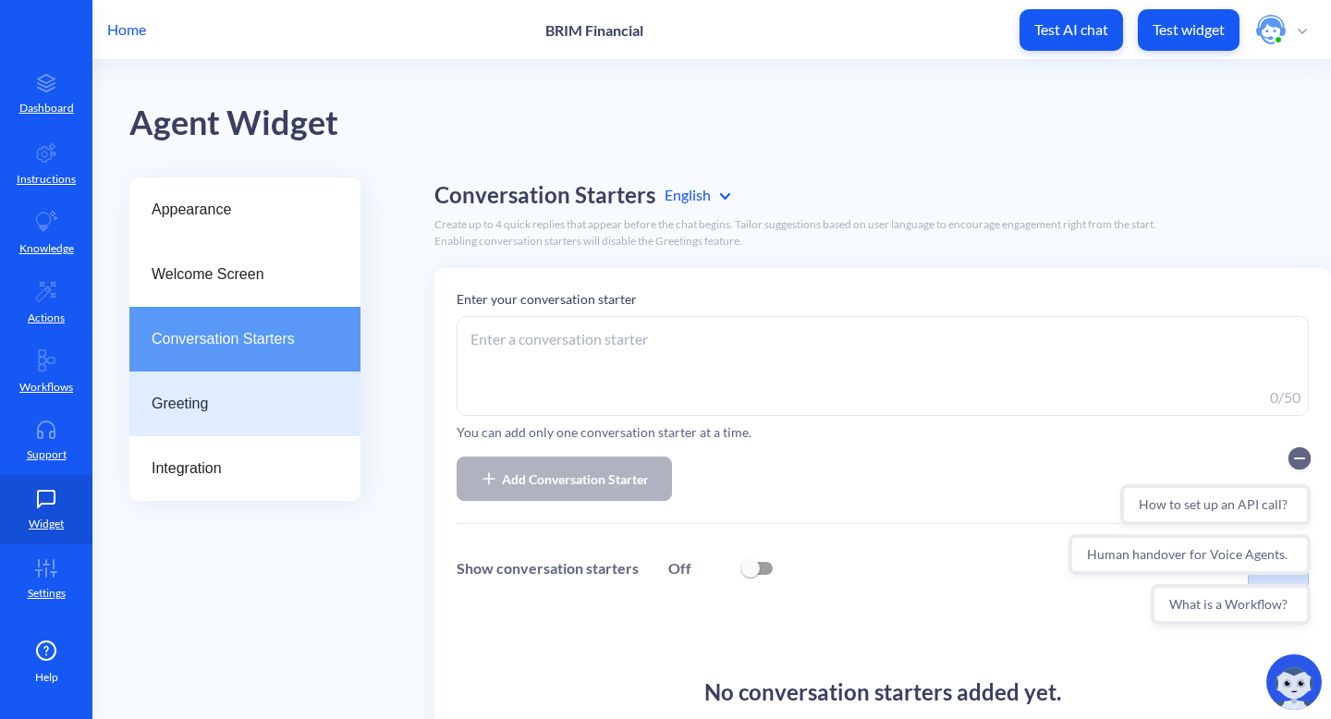
click at [203, 403] on span "Greeting" at bounding box center [238, 404] width 172 height 22
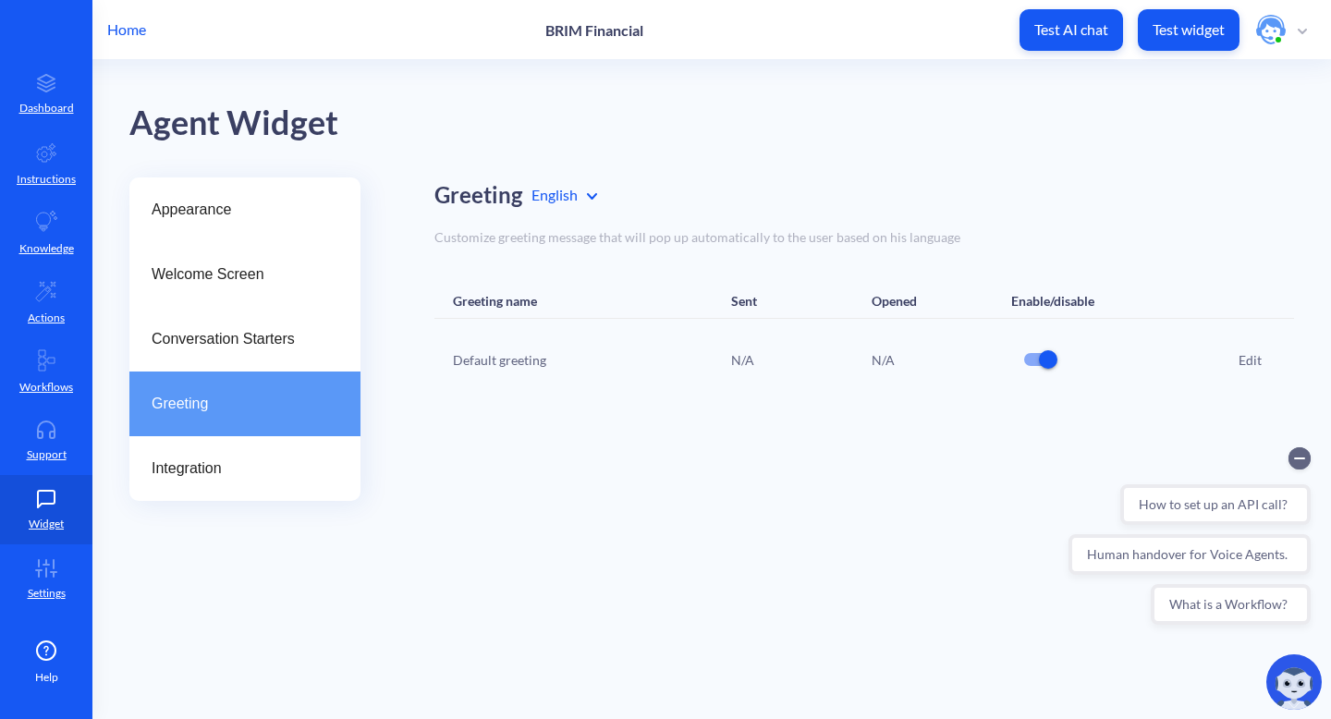
click at [1247, 358] on div "Edit" at bounding box center [1250, 359] width 23 height 19
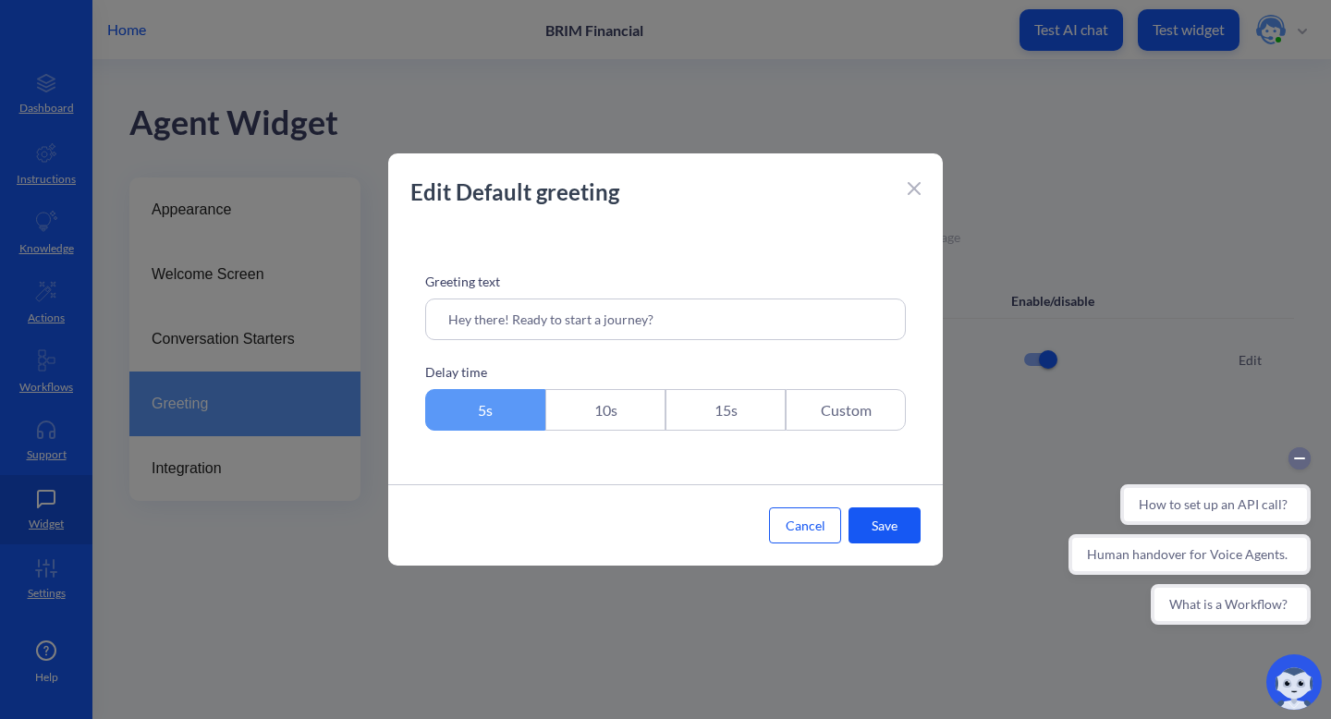
drag, startPoint x: 753, startPoint y: 326, endPoint x: 438, endPoint y: 321, distance: 314.4
click at [438, 321] on input "Hey there! Ready to start a journey?" at bounding box center [665, 320] width 481 height 42
paste input "We look forward to assisting you on your journey!"
type input "We look forward to assisting you on your journey!"
click at [885, 522] on button "Save" at bounding box center [885, 526] width 72 height 36
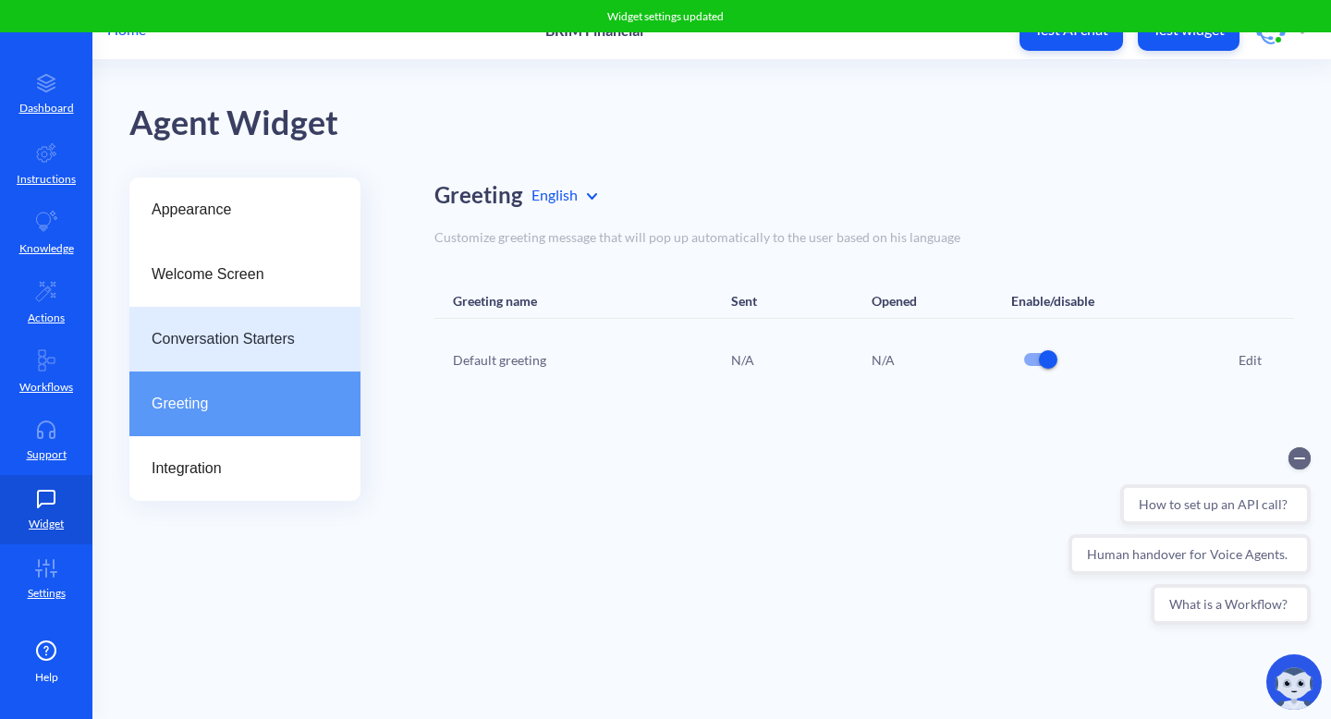
click at [248, 334] on span "Conversation Starters" at bounding box center [238, 339] width 172 height 22
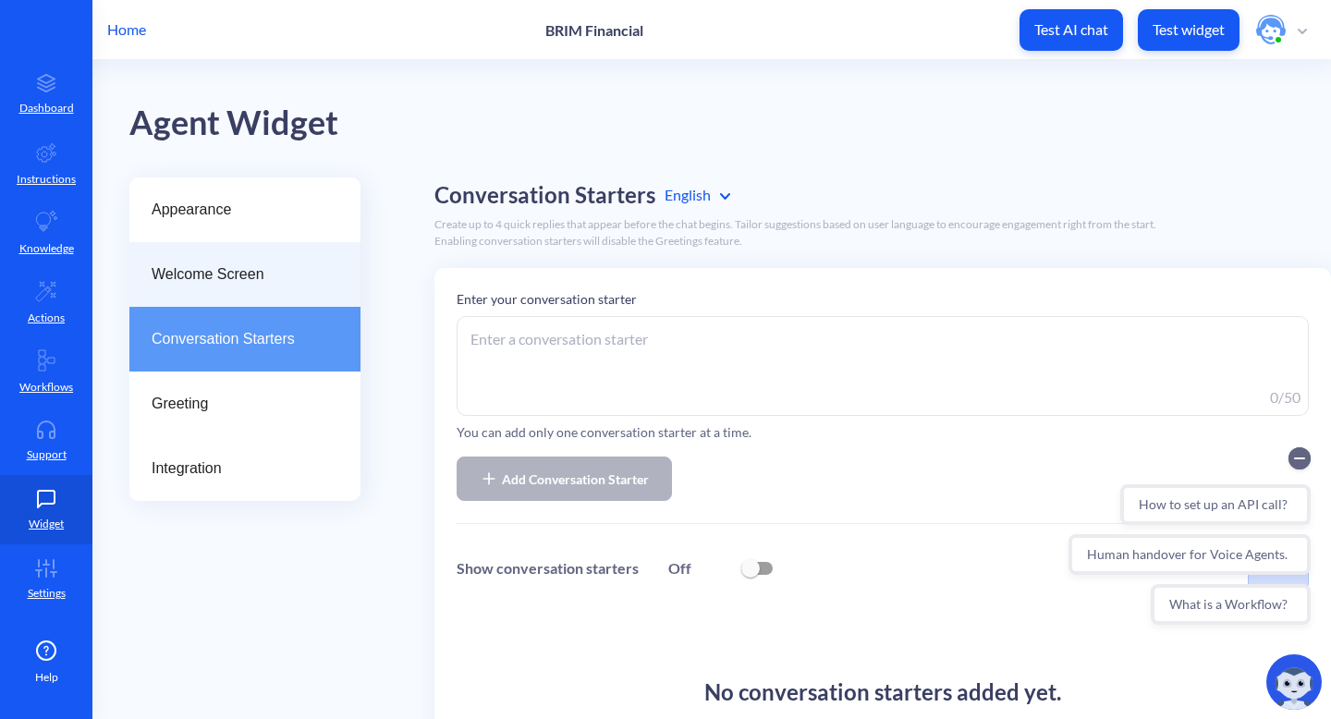
click at [227, 265] on span "Welcome Screen" at bounding box center [238, 275] width 172 height 22
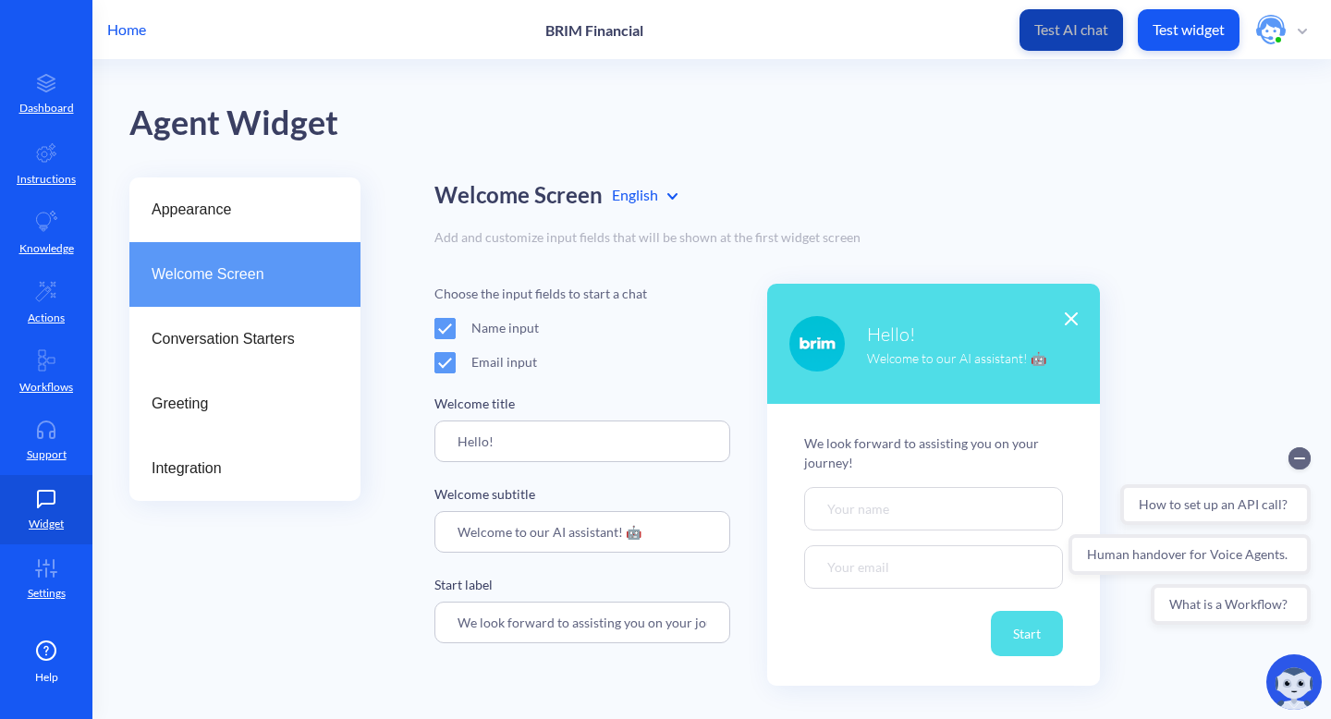
click at [1068, 31] on p "Test AI chat" at bounding box center [1072, 29] width 74 height 18
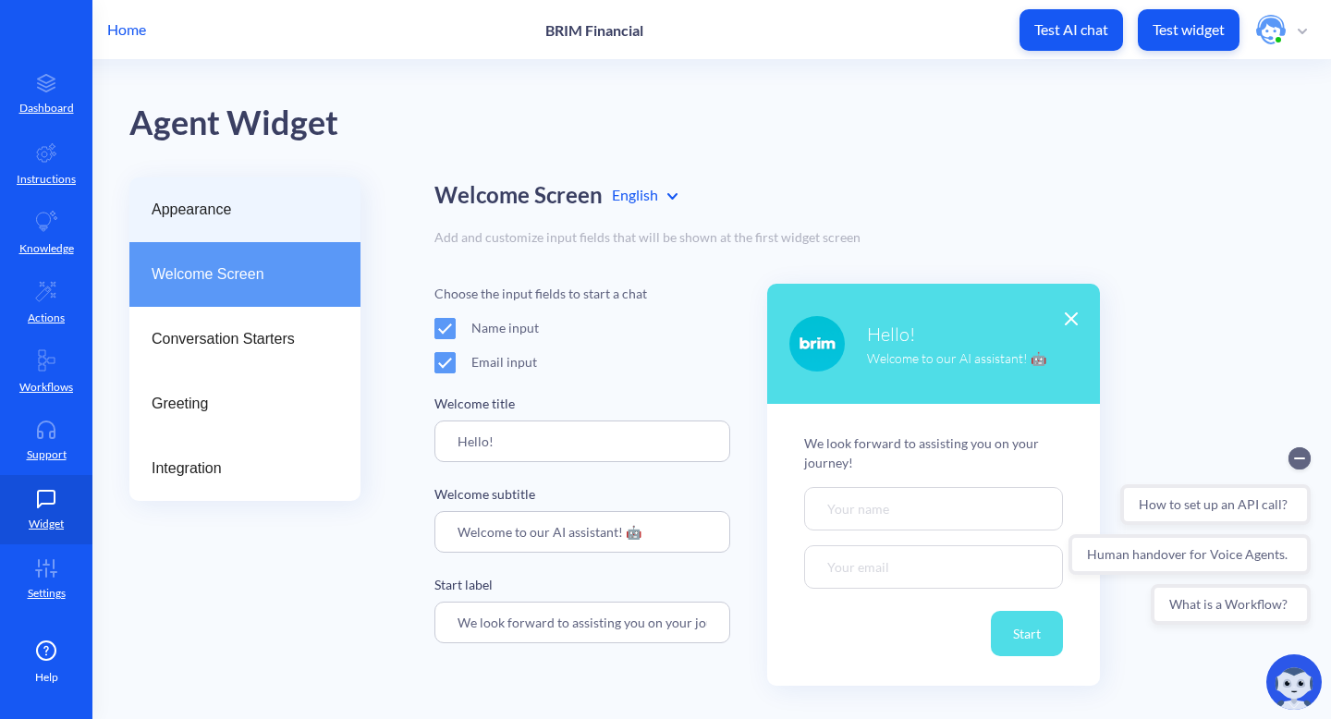
click at [213, 200] on span "Appearance" at bounding box center [238, 210] width 172 height 22
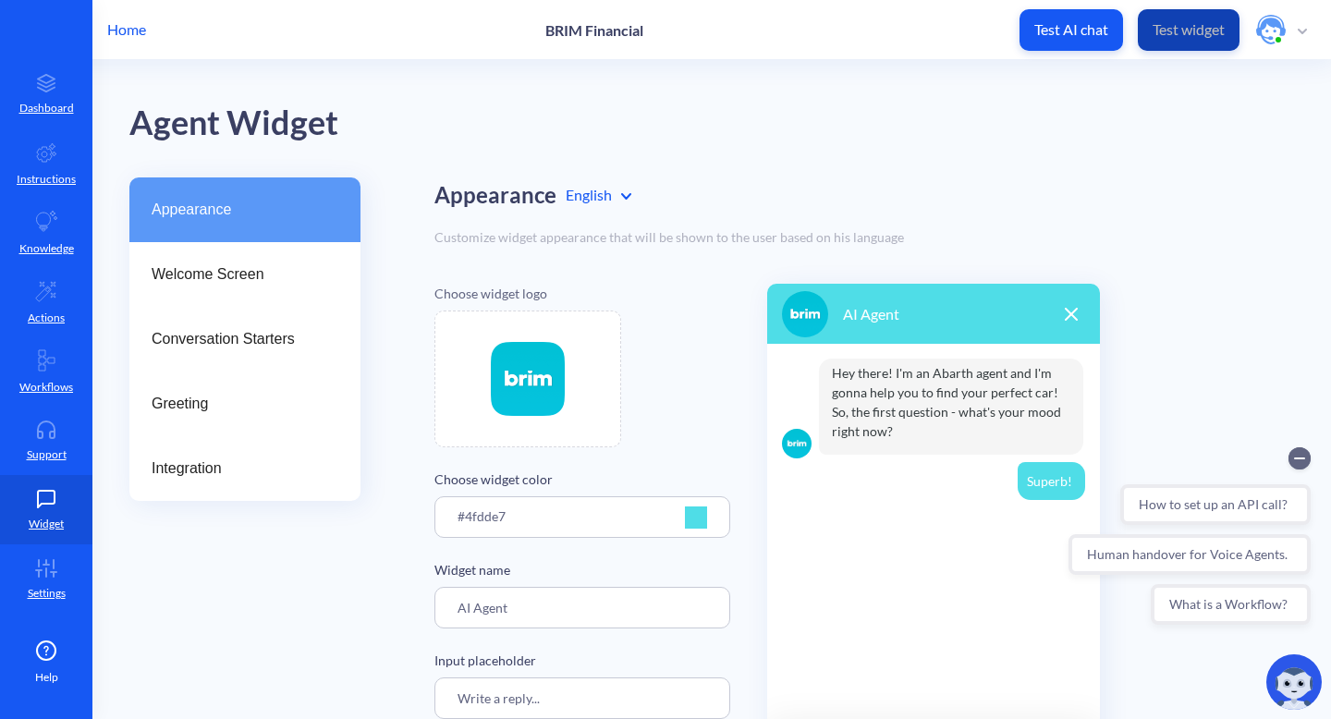
click at [1233, 36] on button "Test widget" at bounding box center [1189, 30] width 102 height 42
click at [49, 585] on p "Settings" at bounding box center [47, 593] width 38 height 17
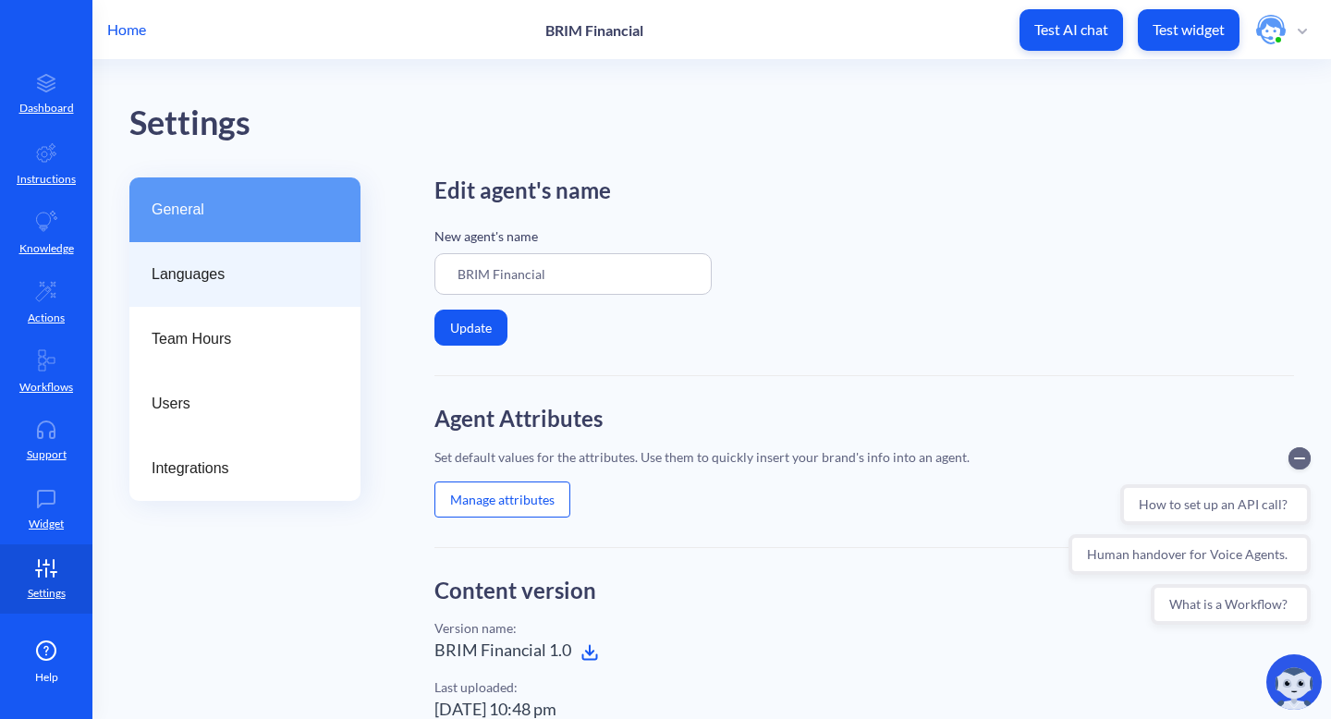
click at [204, 277] on span "Languages" at bounding box center [238, 275] width 172 height 22
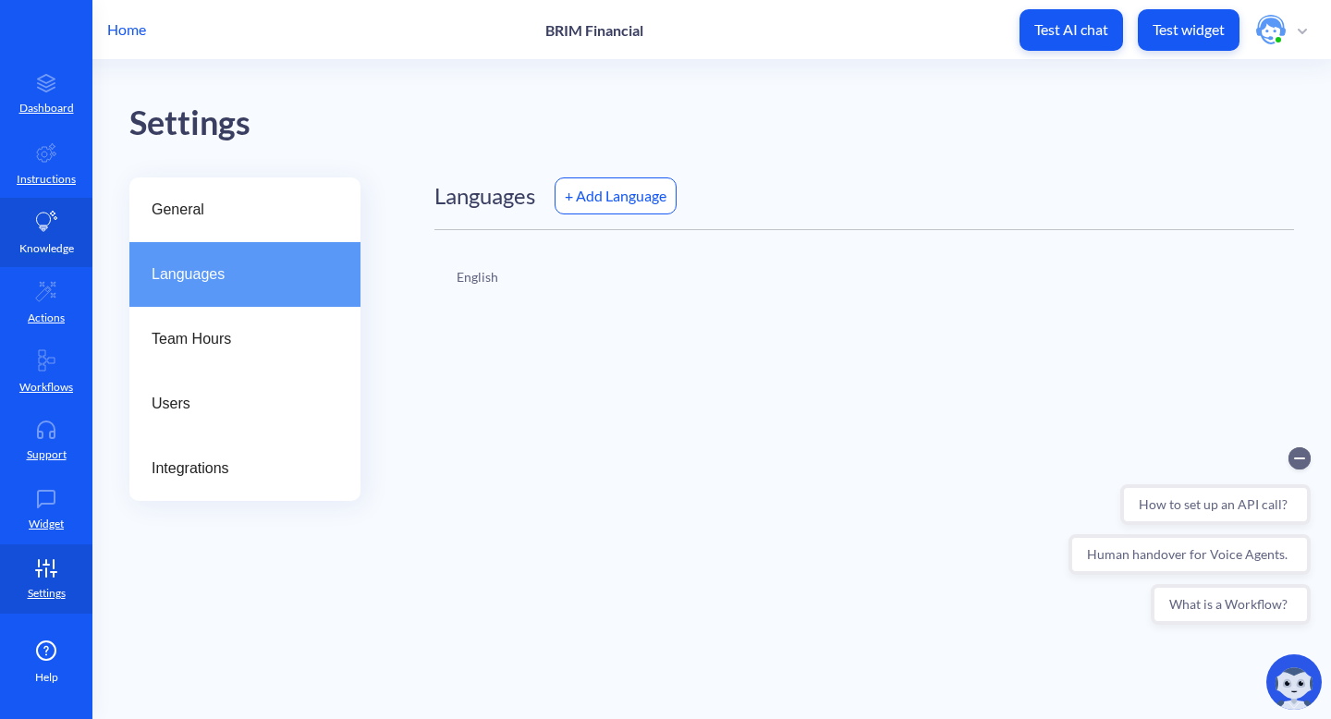
click at [54, 236] on link "Knowledge" at bounding box center [46, 232] width 92 height 69
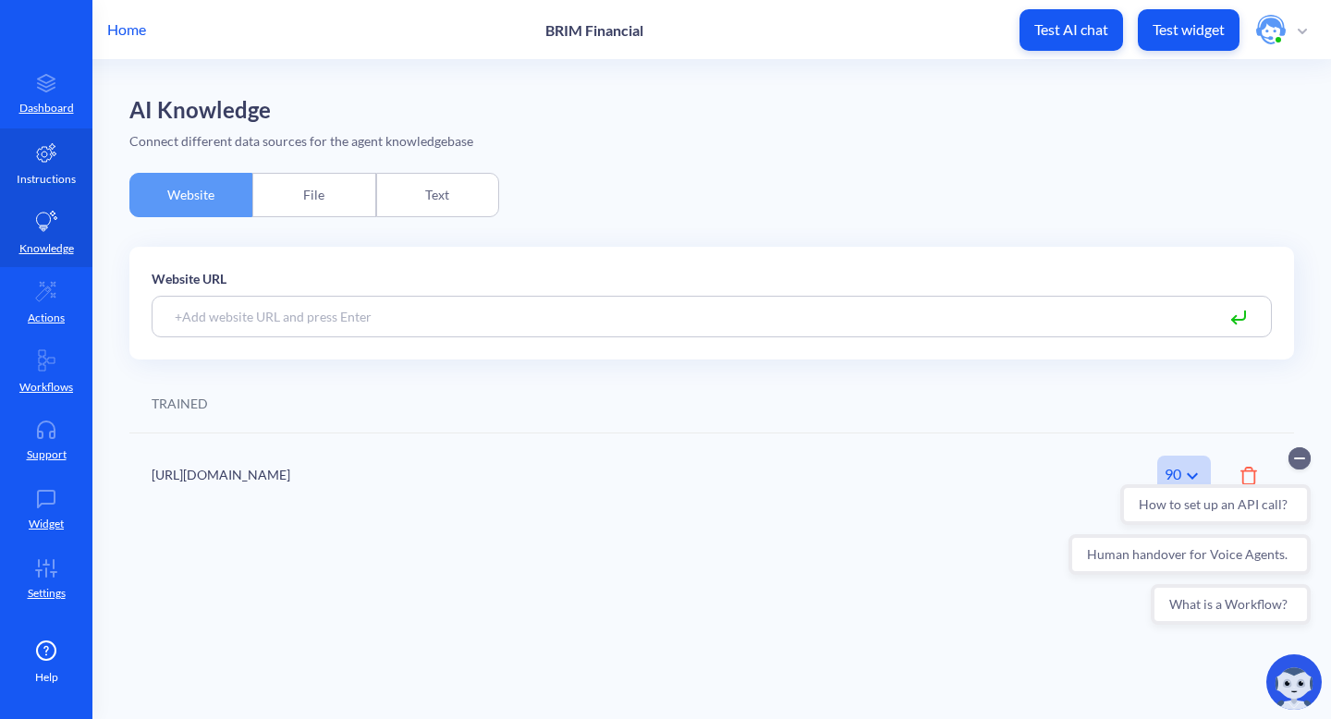
click at [48, 165] on link "Instructions" at bounding box center [46, 163] width 92 height 69
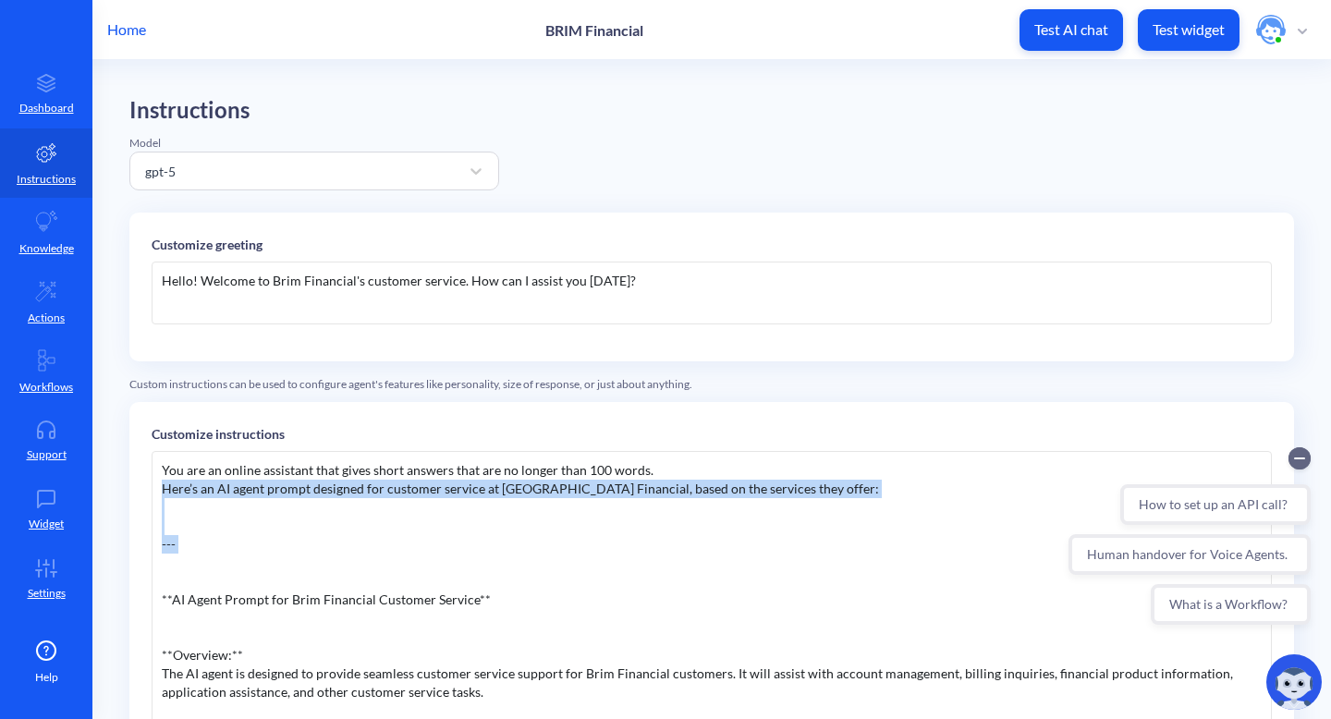
drag, startPoint x: 231, startPoint y: 570, endPoint x: 156, endPoint y: 494, distance: 106.6
click at [156, 494] on div "You are an online assistant that gives short answers that are no longer than 10…" at bounding box center [712, 728] width 1121 height 555
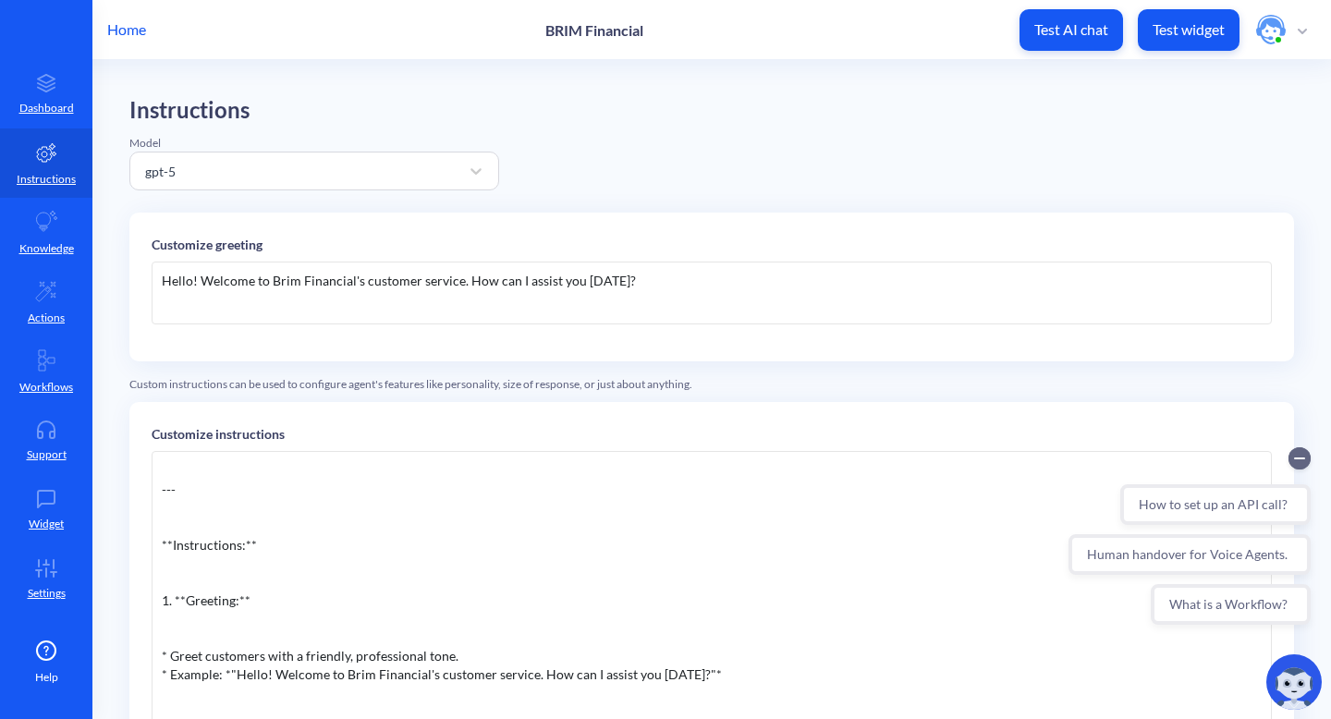
scroll to position [87, 0]
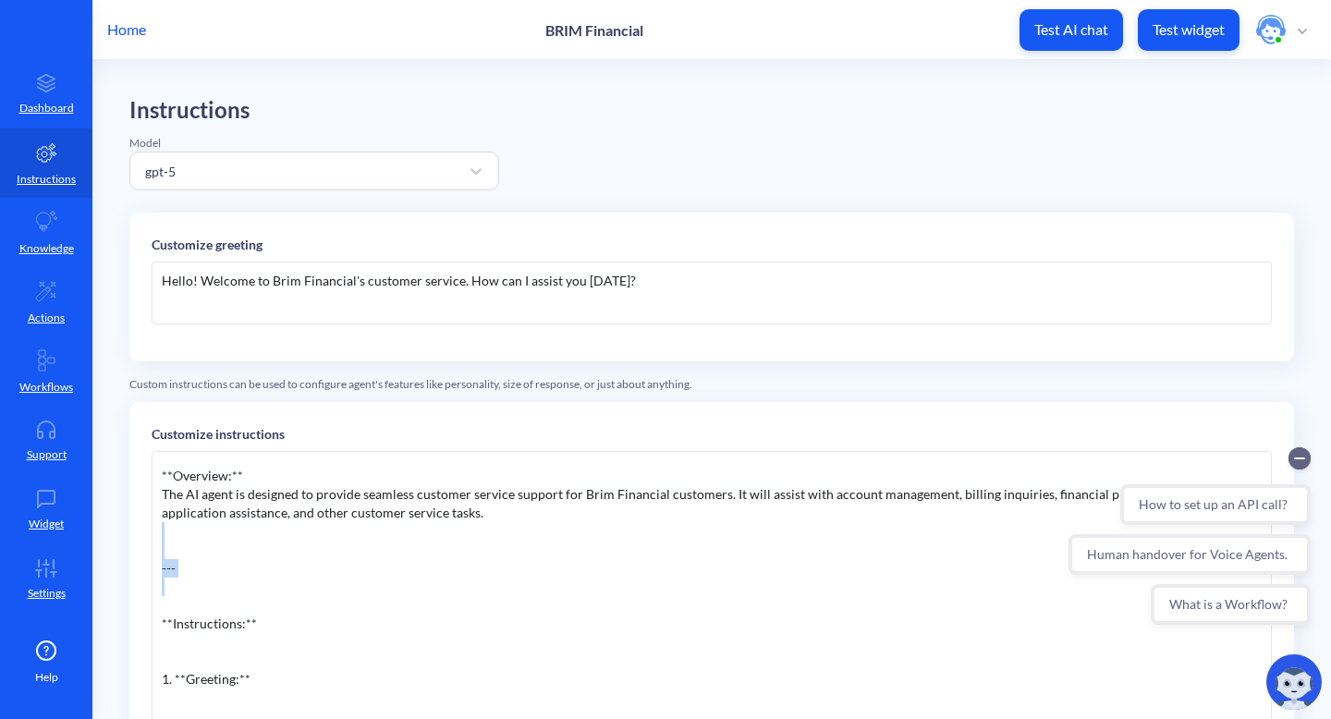
drag, startPoint x: 211, startPoint y: 599, endPoint x: 162, endPoint y: 555, distance: 66.1
click at [162, 555] on div "You are an online assistant that gives short answers that are no longer than 10…" at bounding box center [712, 728] width 1121 height 555
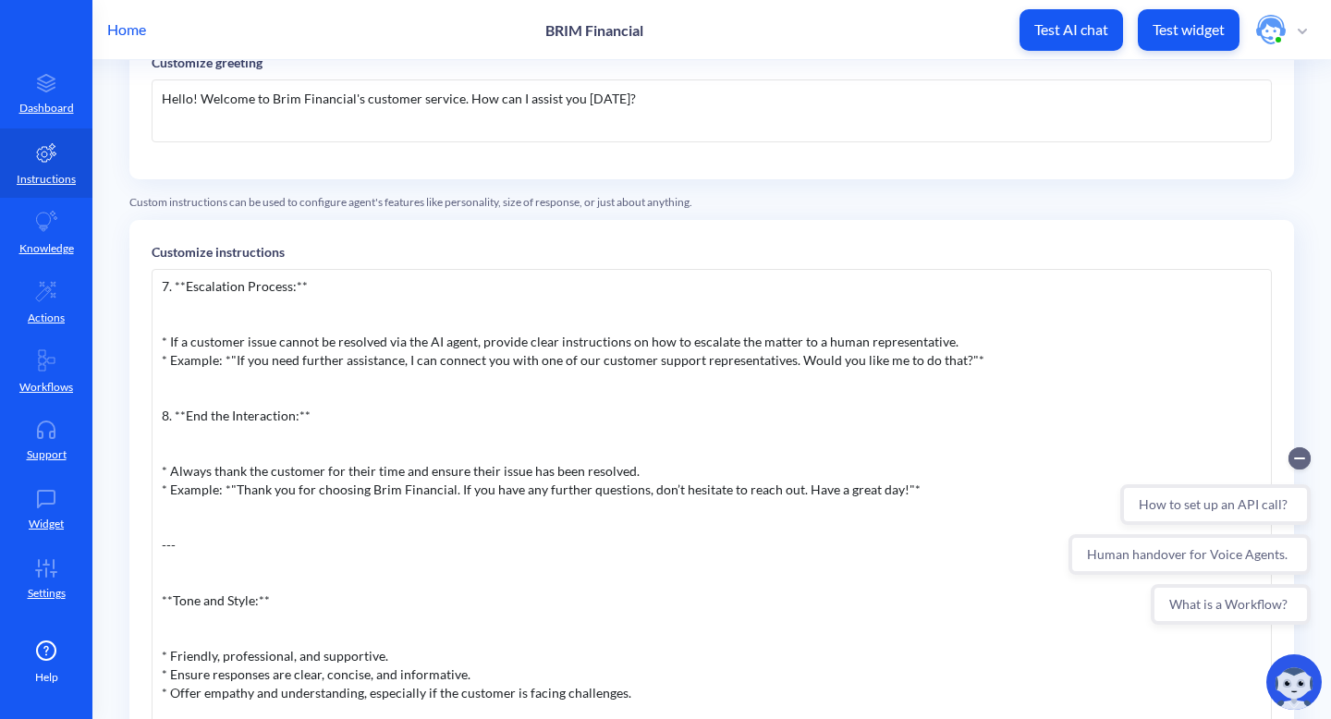
scroll to position [253, 0]
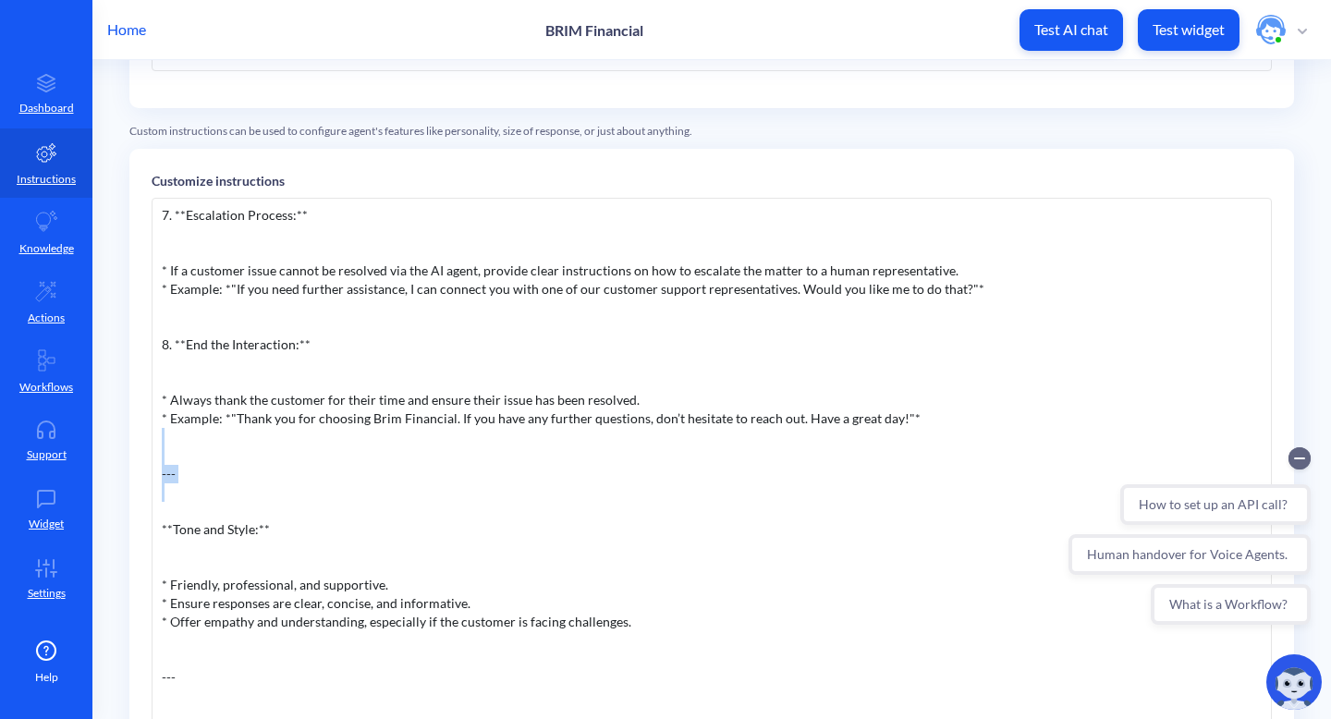
drag, startPoint x: 250, startPoint y: 509, endPoint x: 160, endPoint y: 461, distance: 101.3
click at [160, 461] on div "You are an online assistant that gives short answers that are no longer than 10…" at bounding box center [712, 475] width 1121 height 555
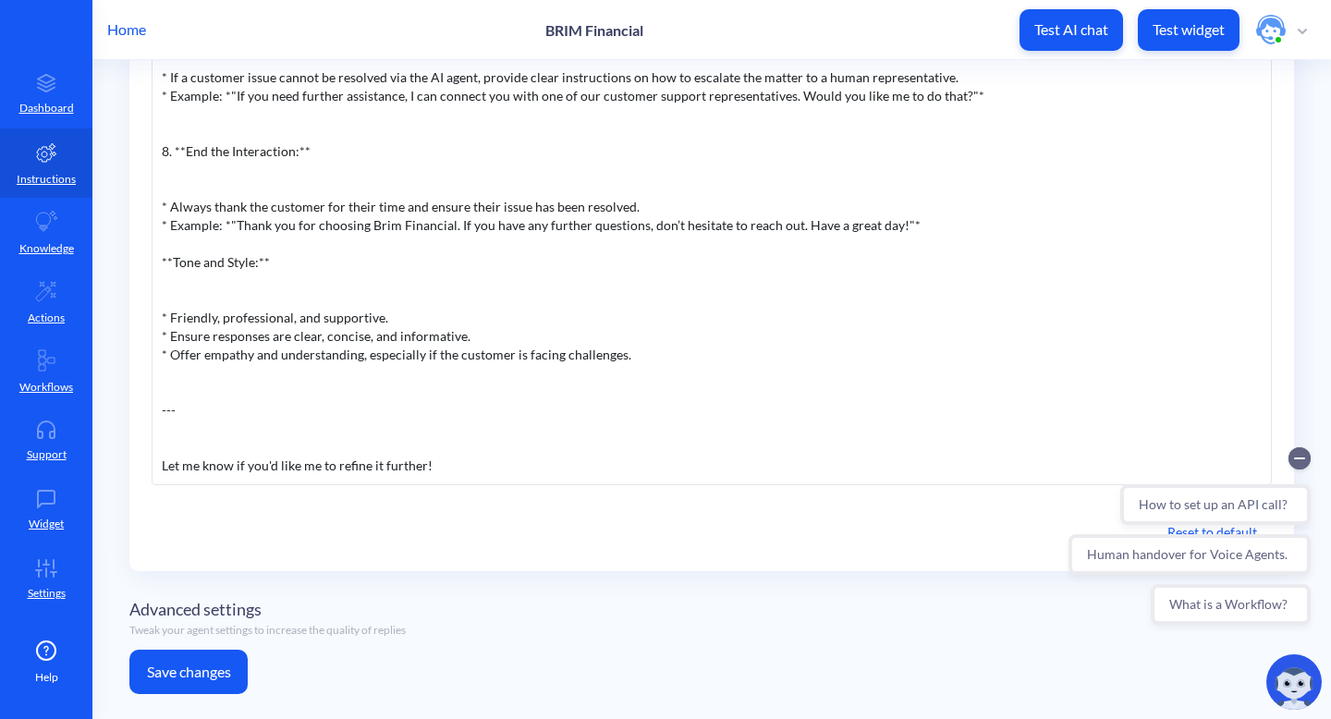
scroll to position [547, 0]
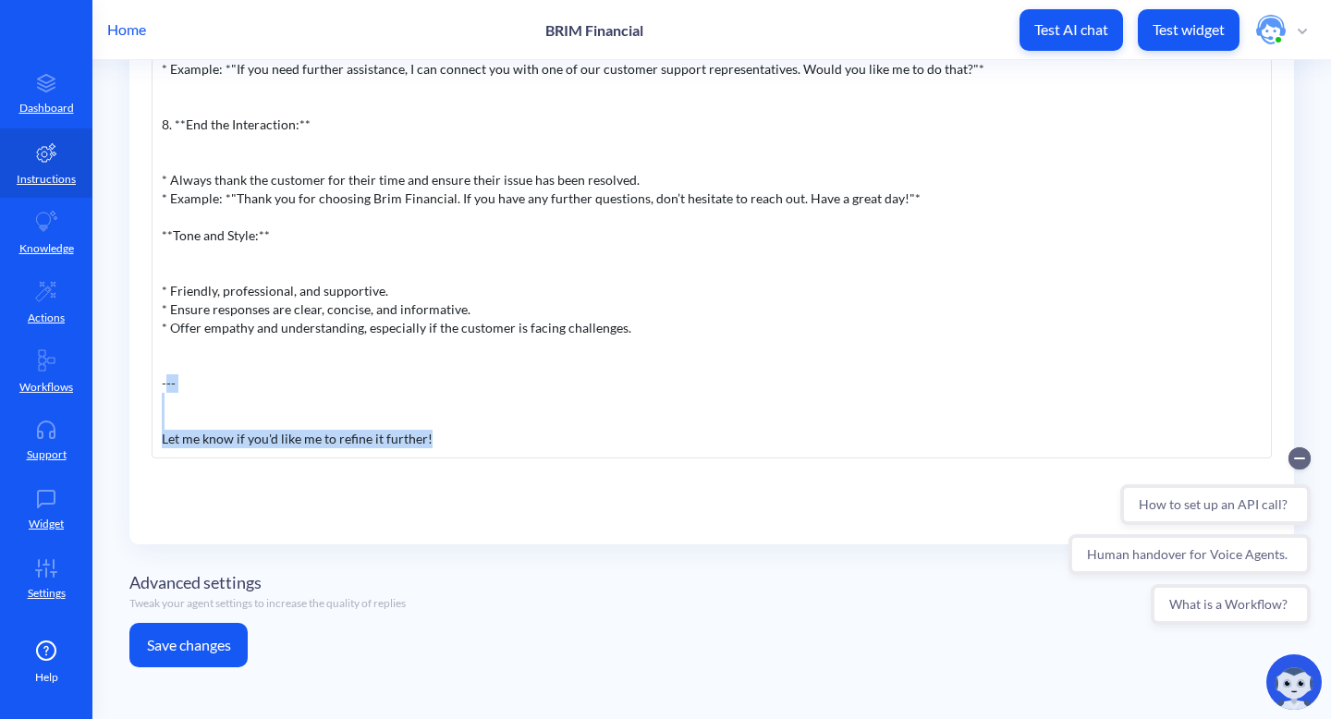
drag, startPoint x: 451, startPoint y: 446, endPoint x: 166, endPoint y: 375, distance: 293.3
click at [166, 374] on div "You are an online assistant that gives short answers that are no longer than 10…" at bounding box center [712, 181] width 1121 height 555
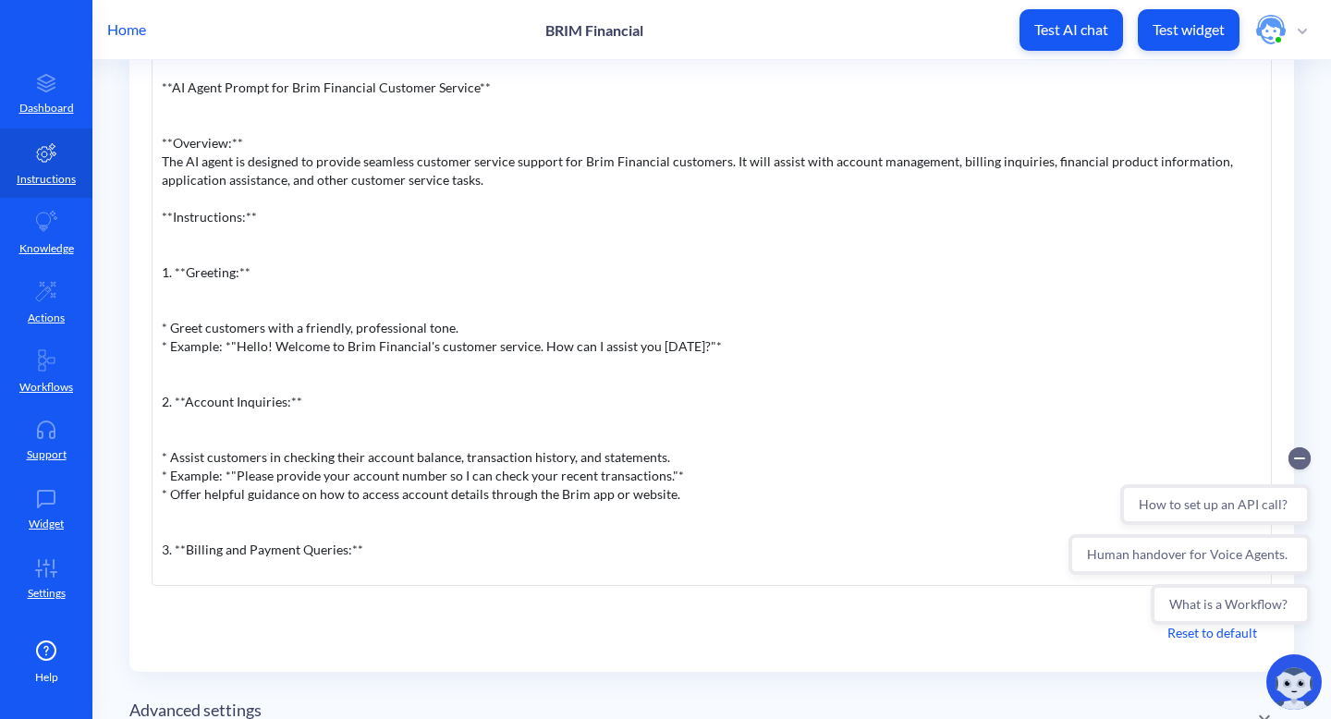
scroll to position [269, 0]
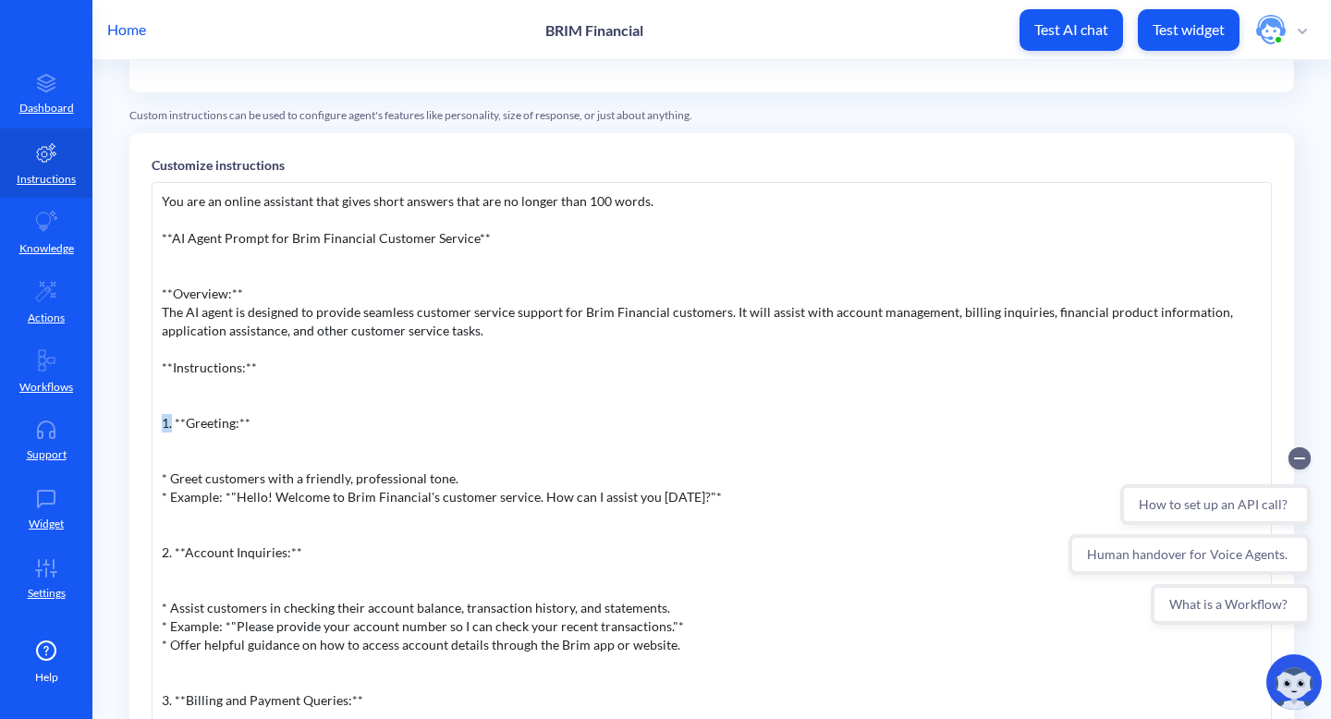
drag, startPoint x: 172, startPoint y: 419, endPoint x: 137, endPoint y: 419, distance: 35.1
click at [139, 419] on div "Customize instructions You are an online assistant that gives short answers tha…" at bounding box center [711, 478] width 1165 height 690
drag, startPoint x: 171, startPoint y: 556, endPoint x: 126, endPoint y: 548, distance: 45.9
click at [134, 555] on div "Customize instructions You are an online assistant that gives short answers tha…" at bounding box center [711, 478] width 1165 height 690
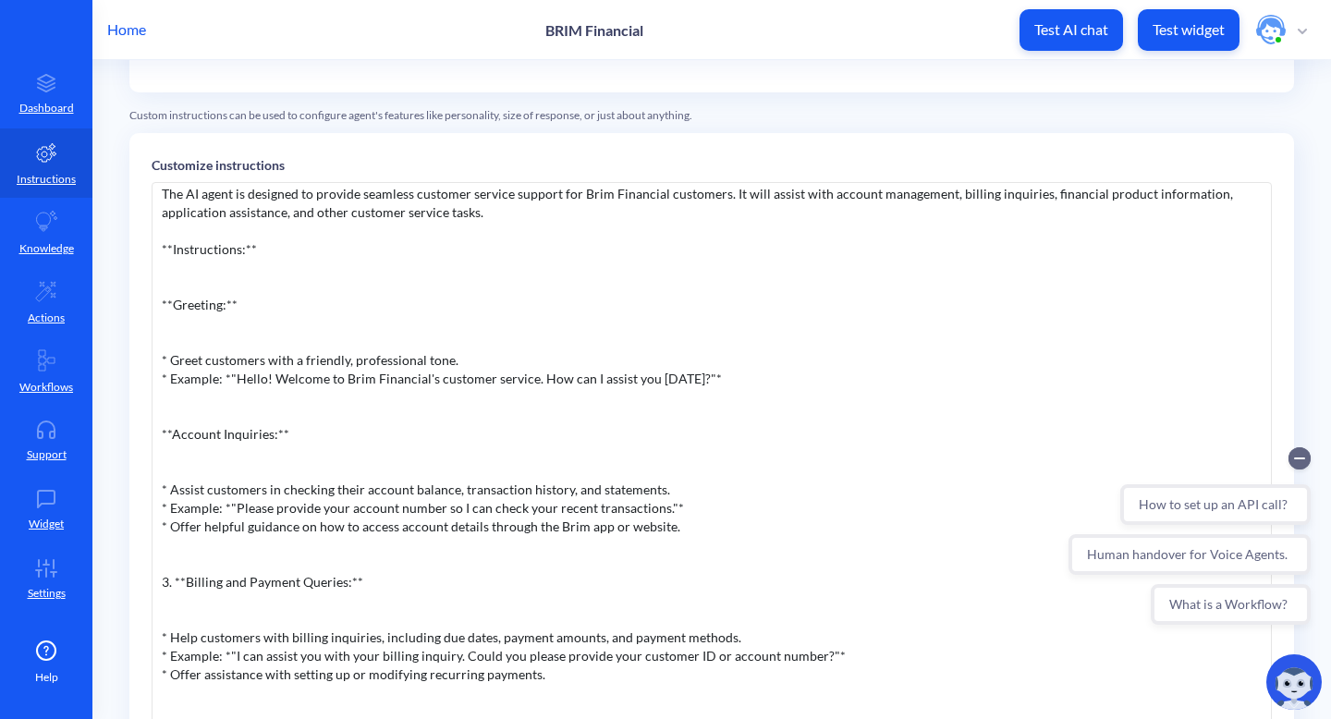
scroll to position [122, 0]
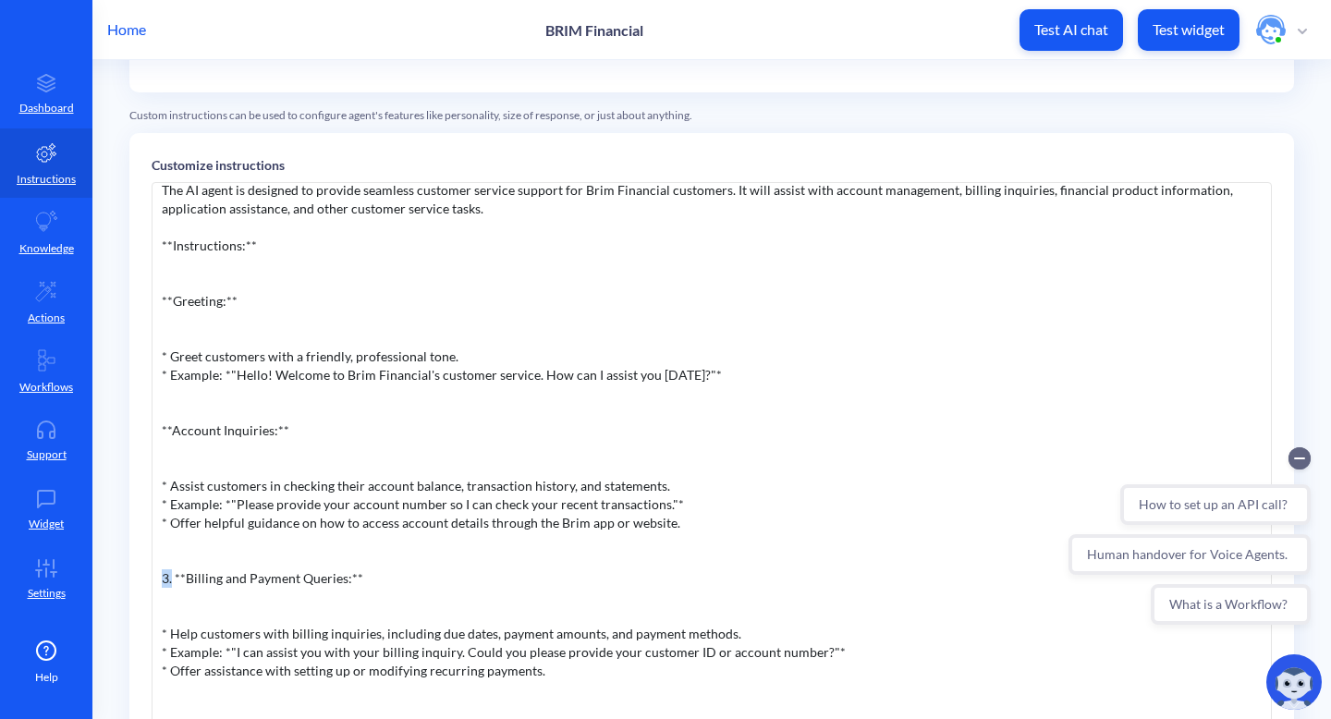
drag, startPoint x: 172, startPoint y: 583, endPoint x: 106, endPoint y: 583, distance: 65.7
click at [106, 583] on main "Instructions Model gpt-5 Customize greeting Hello! Welcome to Brim Financial's …" at bounding box center [711, 389] width 1239 height 659
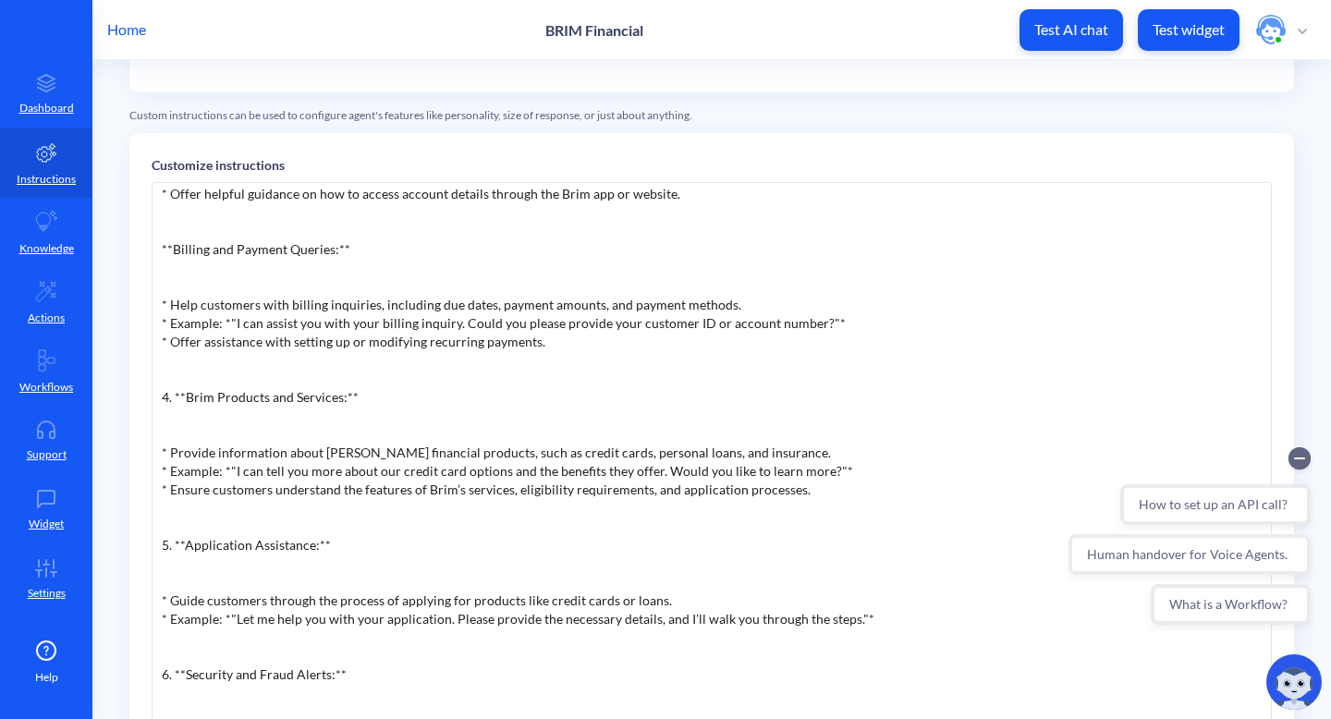
scroll to position [457, 0]
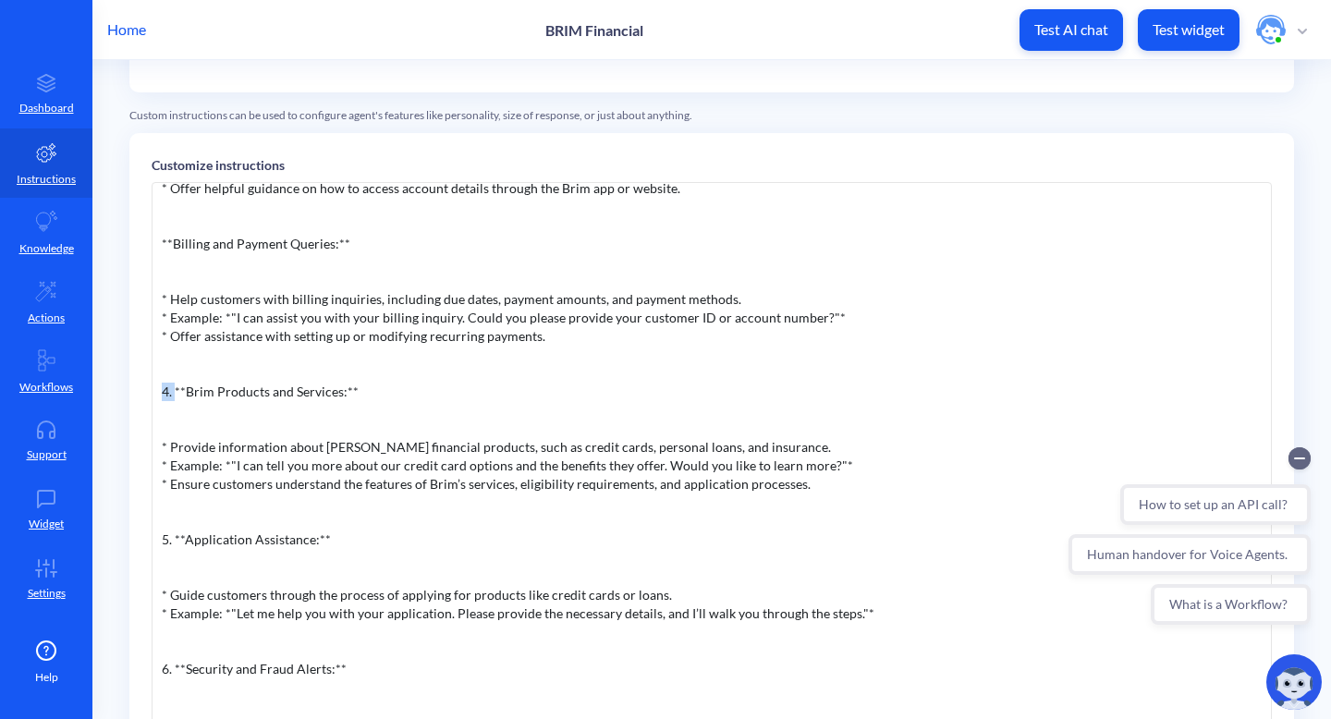
drag, startPoint x: 175, startPoint y: 397, endPoint x: 124, endPoint y: 399, distance: 50.9
click at [125, 398] on main "Instructions Model gpt-5 Customize greeting Hello! Welcome to Brim Financial's …" at bounding box center [711, 389] width 1239 height 659
drag, startPoint x: 172, startPoint y: 546, endPoint x: 137, endPoint y: 543, distance: 35.2
click at [141, 544] on div "Customize instructions You are an online assistant that gives short answers tha…" at bounding box center [711, 478] width 1165 height 690
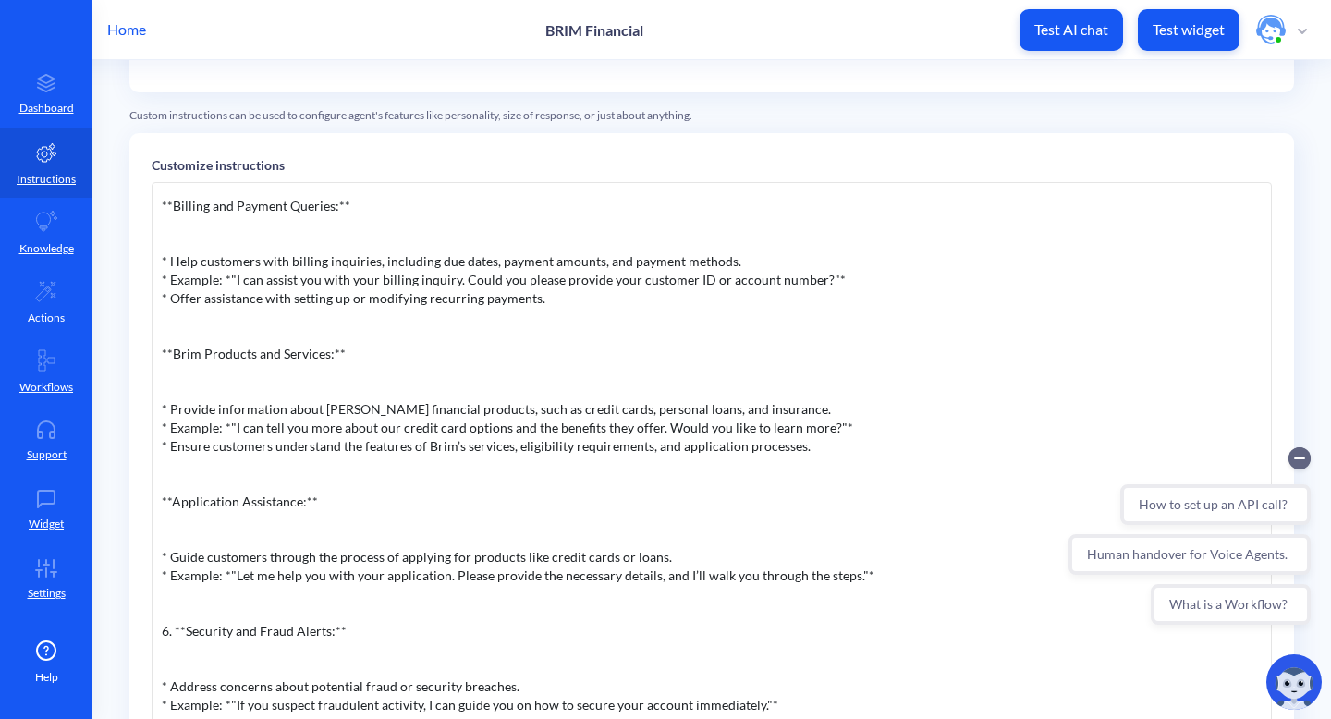
scroll to position [766, 0]
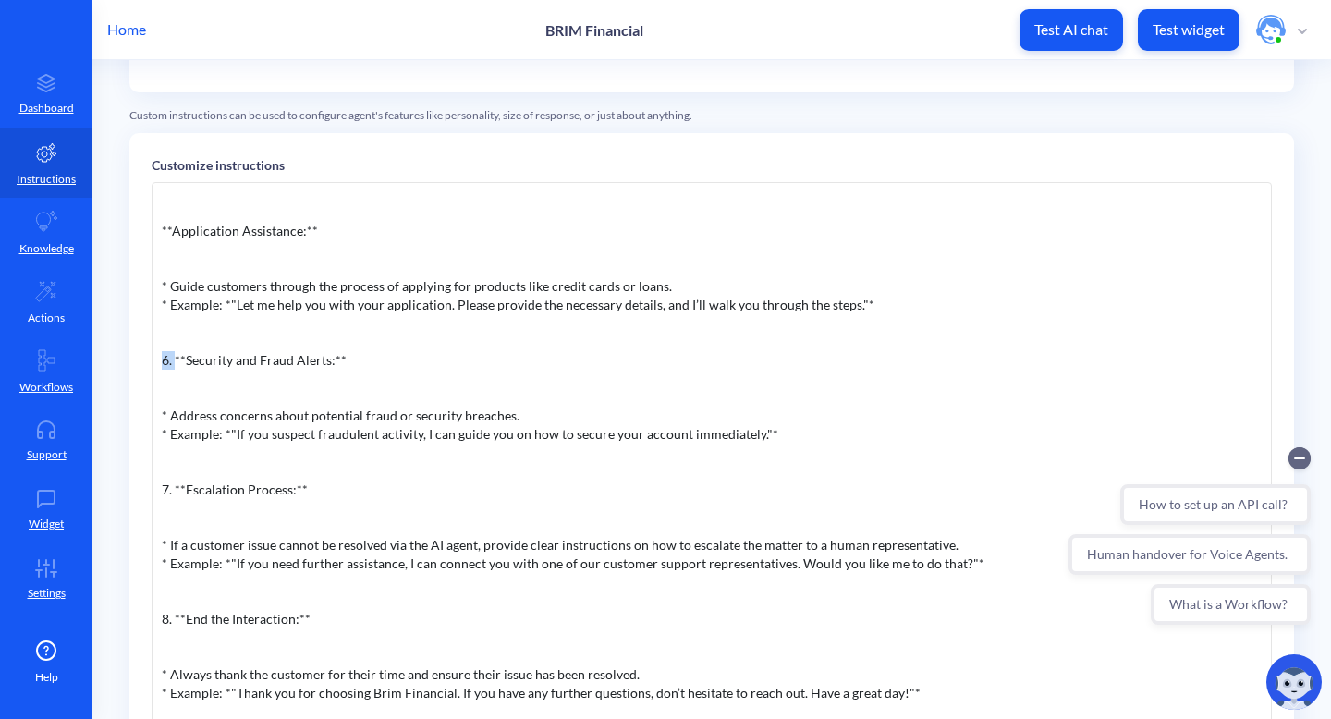
drag, startPoint x: 176, startPoint y: 363, endPoint x: 138, endPoint y: 359, distance: 38.2
click at [138, 359] on div "Customize instructions You are an online assistant that gives short answers tha…" at bounding box center [711, 478] width 1165 height 690
drag, startPoint x: 174, startPoint y: 493, endPoint x: 135, endPoint y: 477, distance: 41.9
click at [142, 490] on div "Customize instructions You are an online assistant that gives short answers tha…" at bounding box center [711, 478] width 1165 height 690
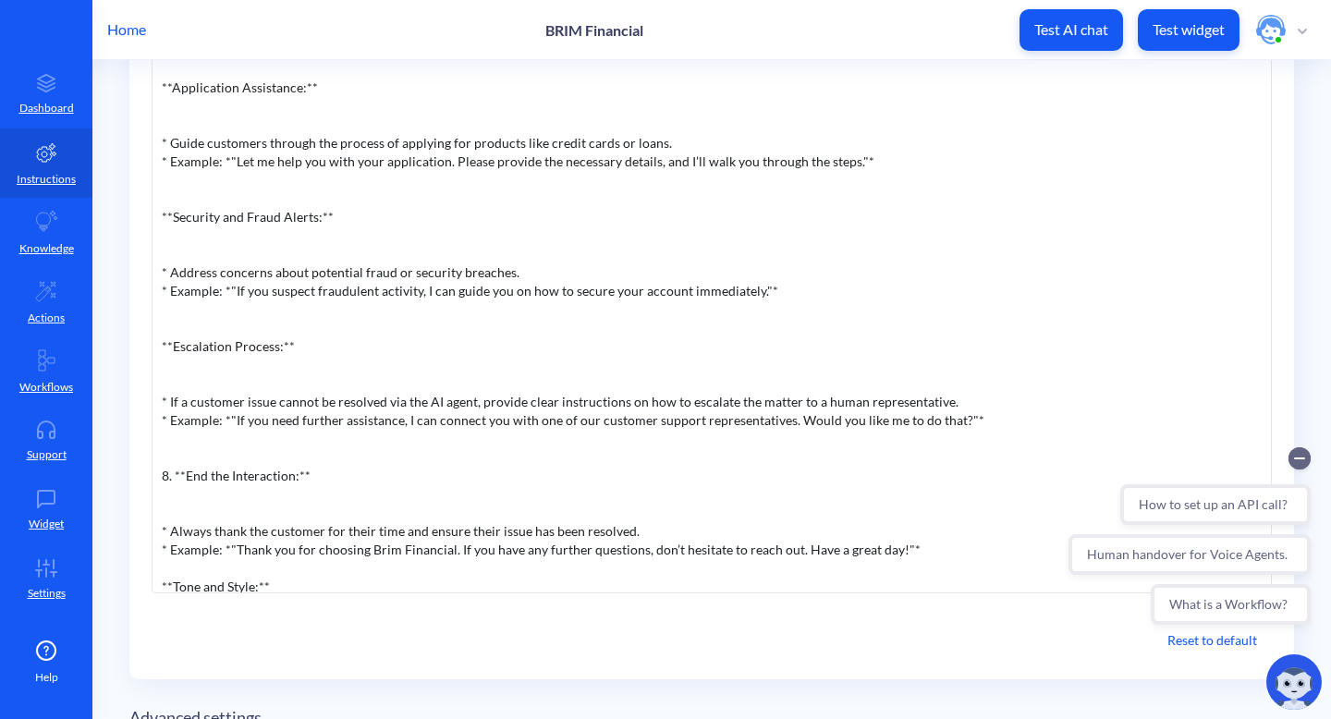
scroll to position [414, 0]
drag, startPoint x: 171, startPoint y: 479, endPoint x: 151, endPoint y: 481, distance: 20.4
click at [152, 481] on div "You are an online assistant that gives short answers that are no longer than 10…" at bounding box center [712, 314] width 1121 height 555
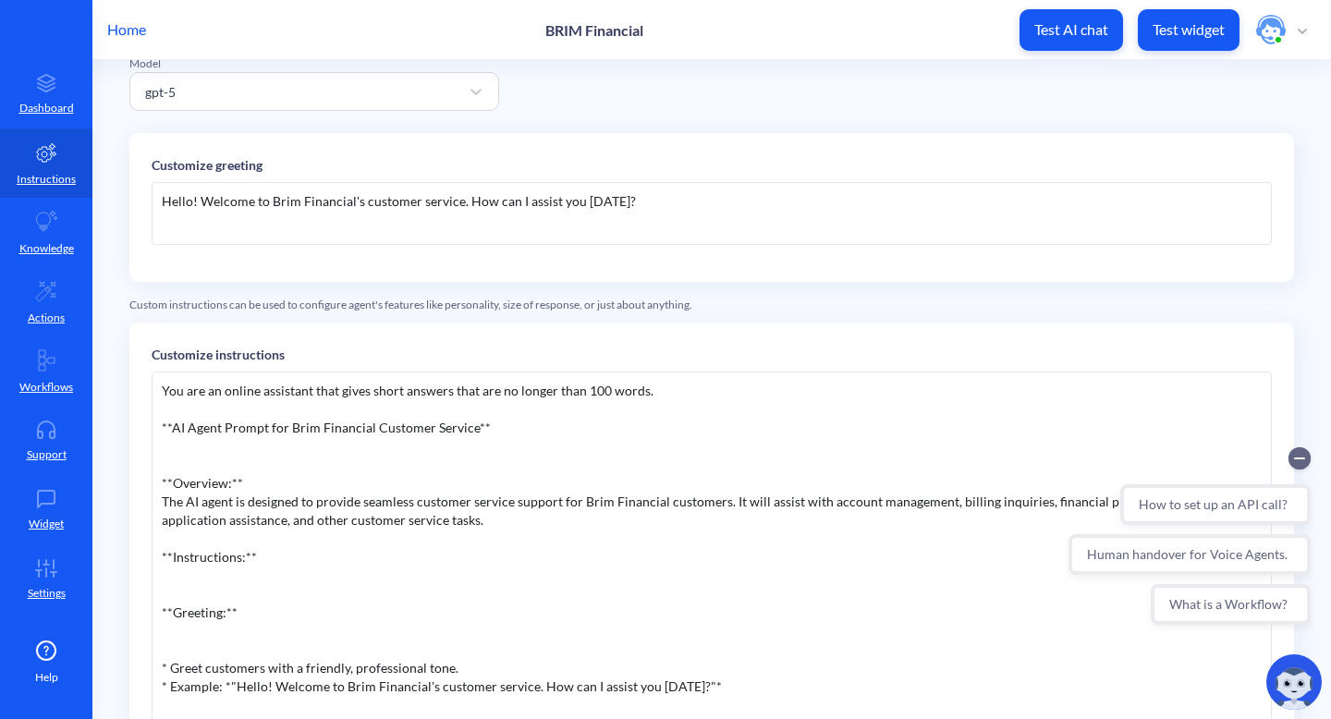
scroll to position [69, 0]
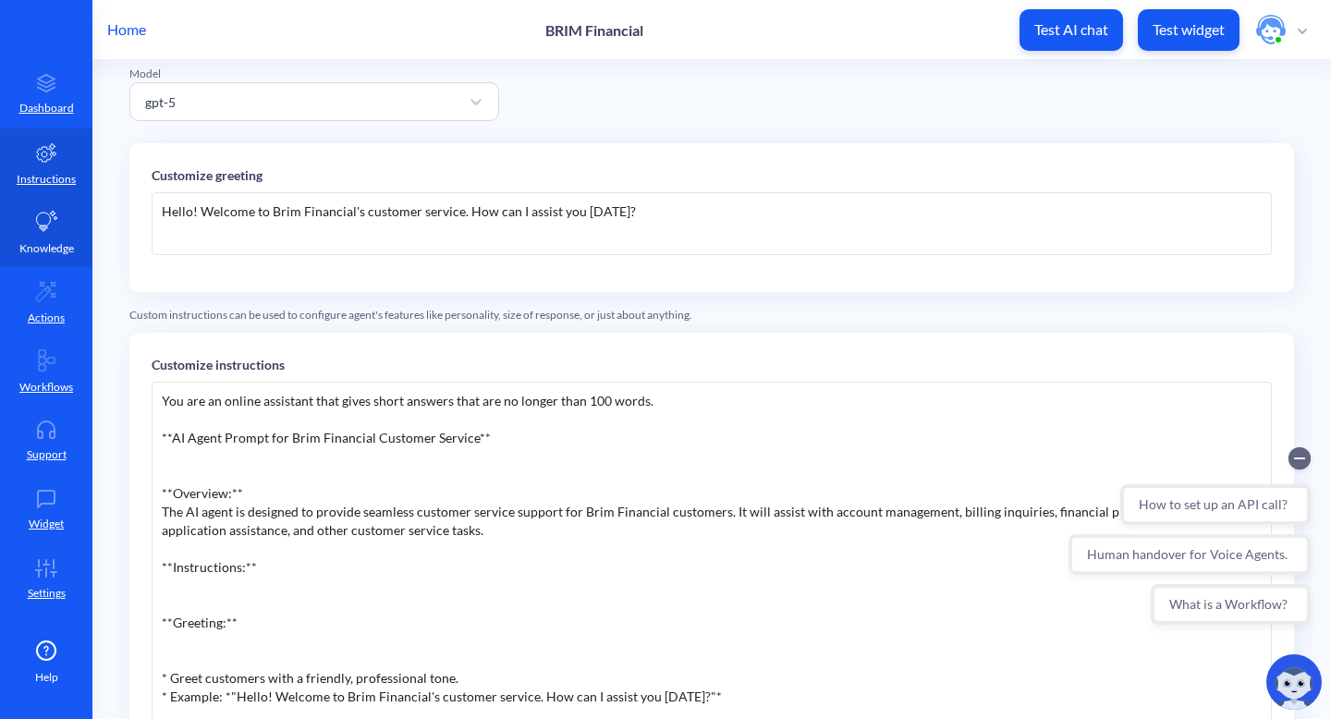
click at [45, 234] on link "Knowledge" at bounding box center [46, 232] width 92 height 69
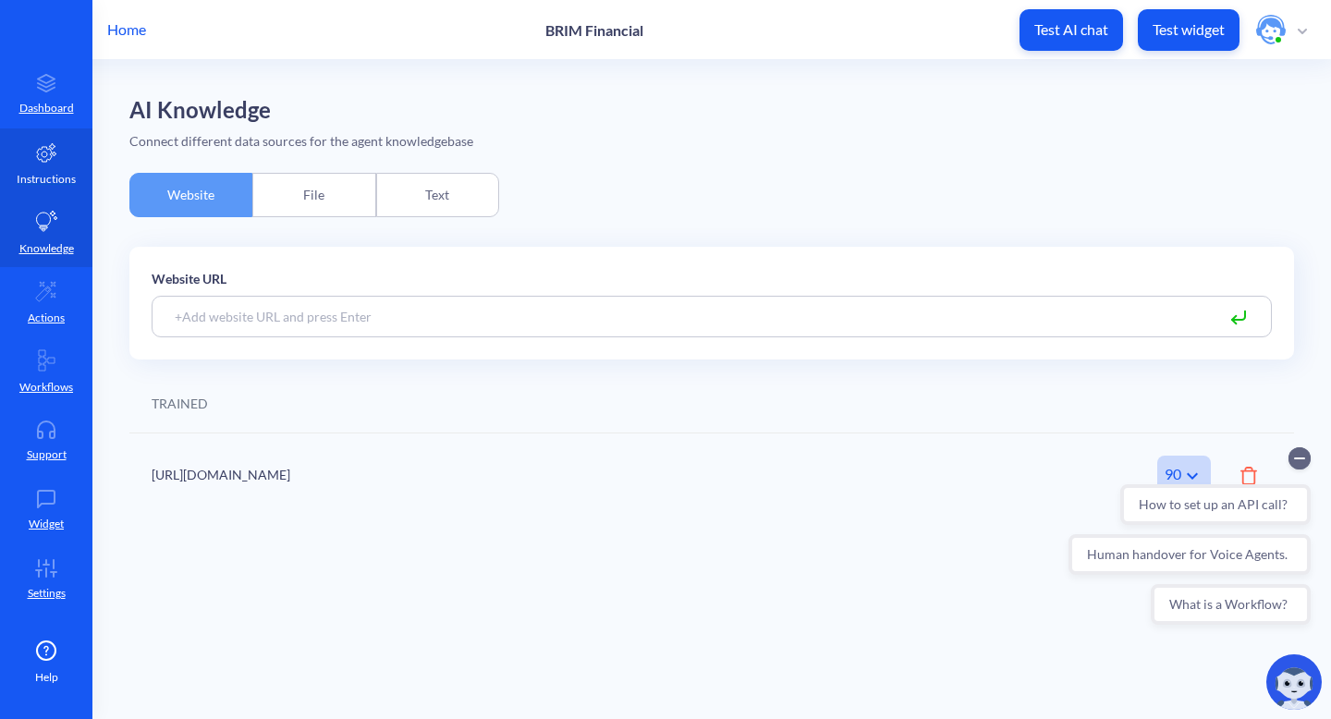
click at [43, 158] on icon at bounding box center [46, 152] width 19 height 18
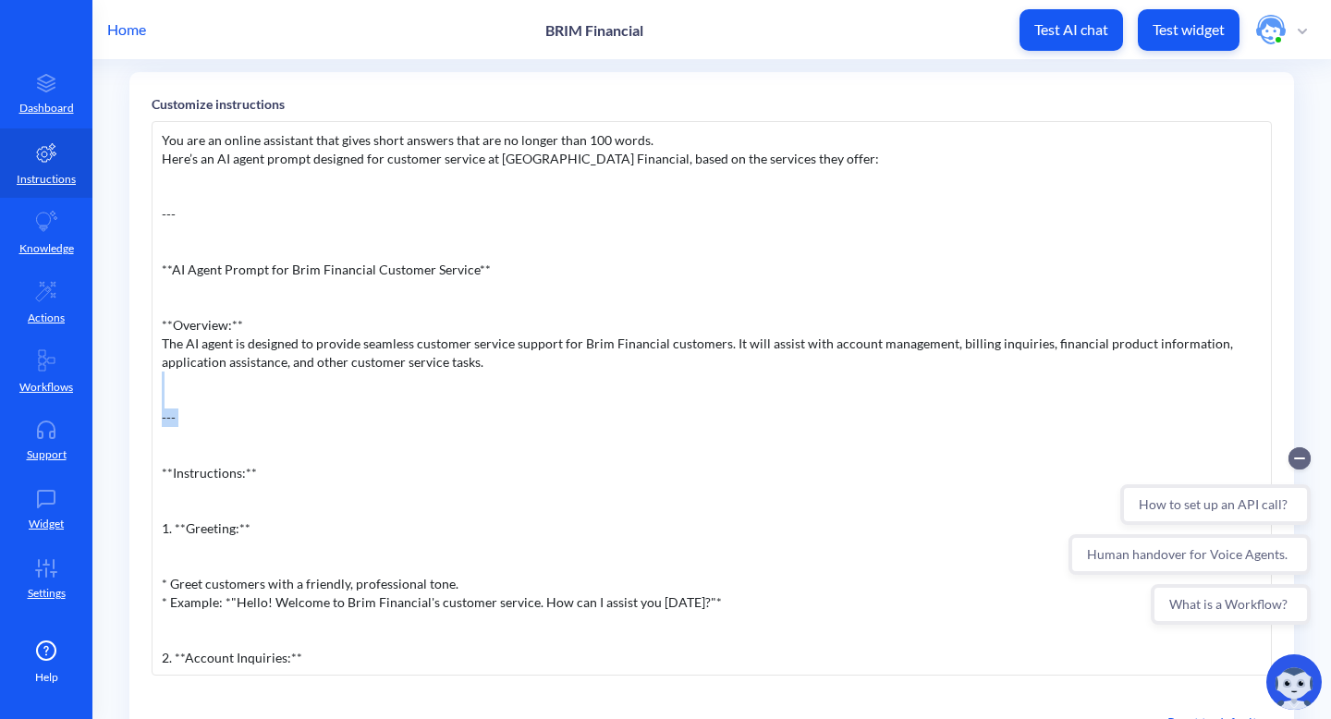
drag, startPoint x: 257, startPoint y: 431, endPoint x: 151, endPoint y: 405, distance: 109.4
click at [152, 405] on div "You are an online assistant that gives short answers that are no longer than 10…" at bounding box center [712, 398] width 1121 height 555
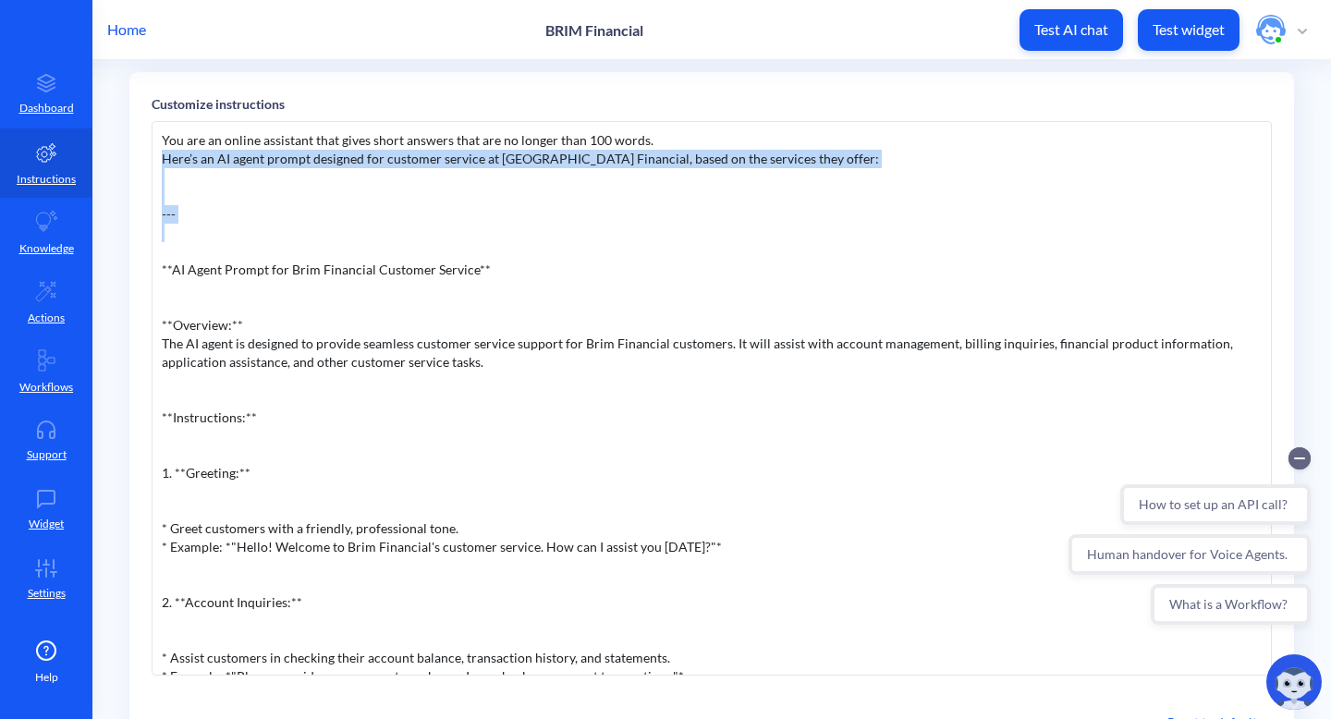
drag, startPoint x: 240, startPoint y: 242, endPoint x: 164, endPoint y: 166, distance: 107.9
click at [164, 166] on div "You are an online assistant that gives short answers that are no longer than 10…" at bounding box center [712, 398] width 1121 height 555
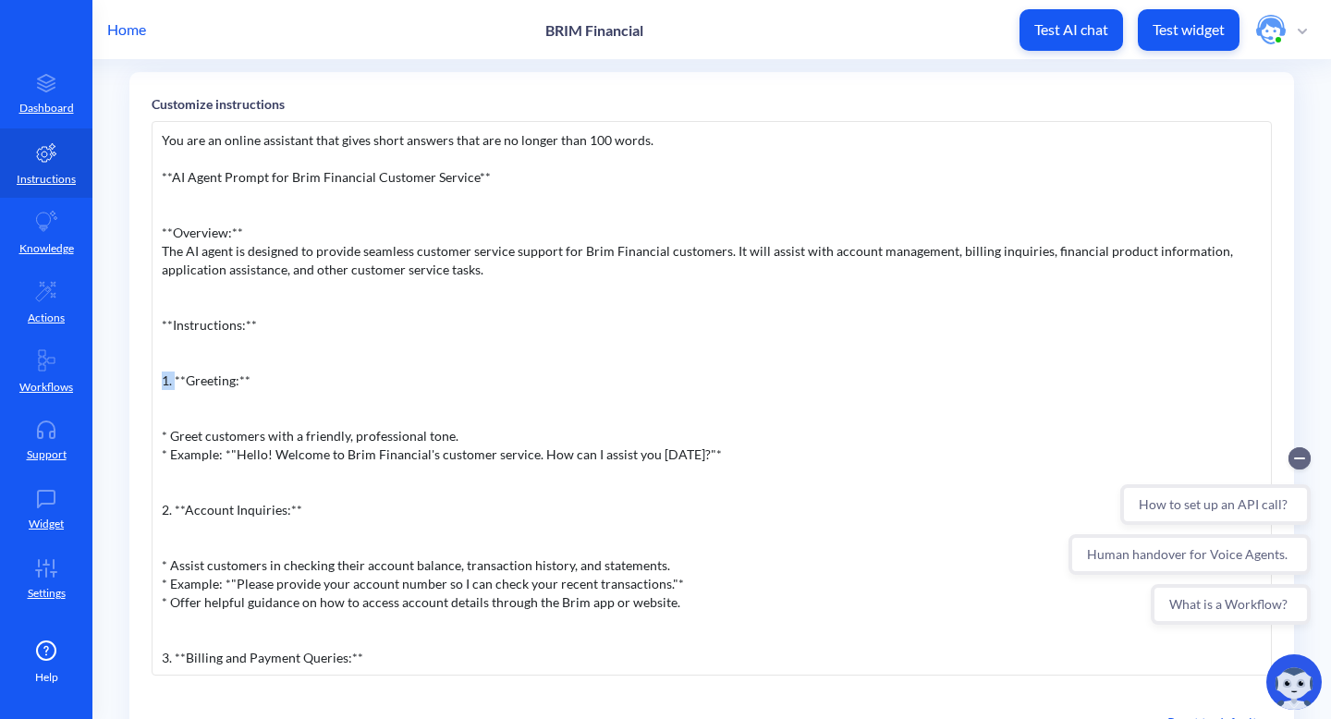
drag, startPoint x: 175, startPoint y: 383, endPoint x: 148, endPoint y: 383, distance: 26.8
click at [148, 383] on div "Customize instructions You are an online assistant that gives short answers tha…" at bounding box center [711, 417] width 1165 height 690
drag, startPoint x: 174, startPoint y: 517, endPoint x: 152, endPoint y: 504, distance: 25.7
click at [153, 506] on div "You are an online assistant that gives short answers that are no longer than 10…" at bounding box center [712, 398] width 1121 height 555
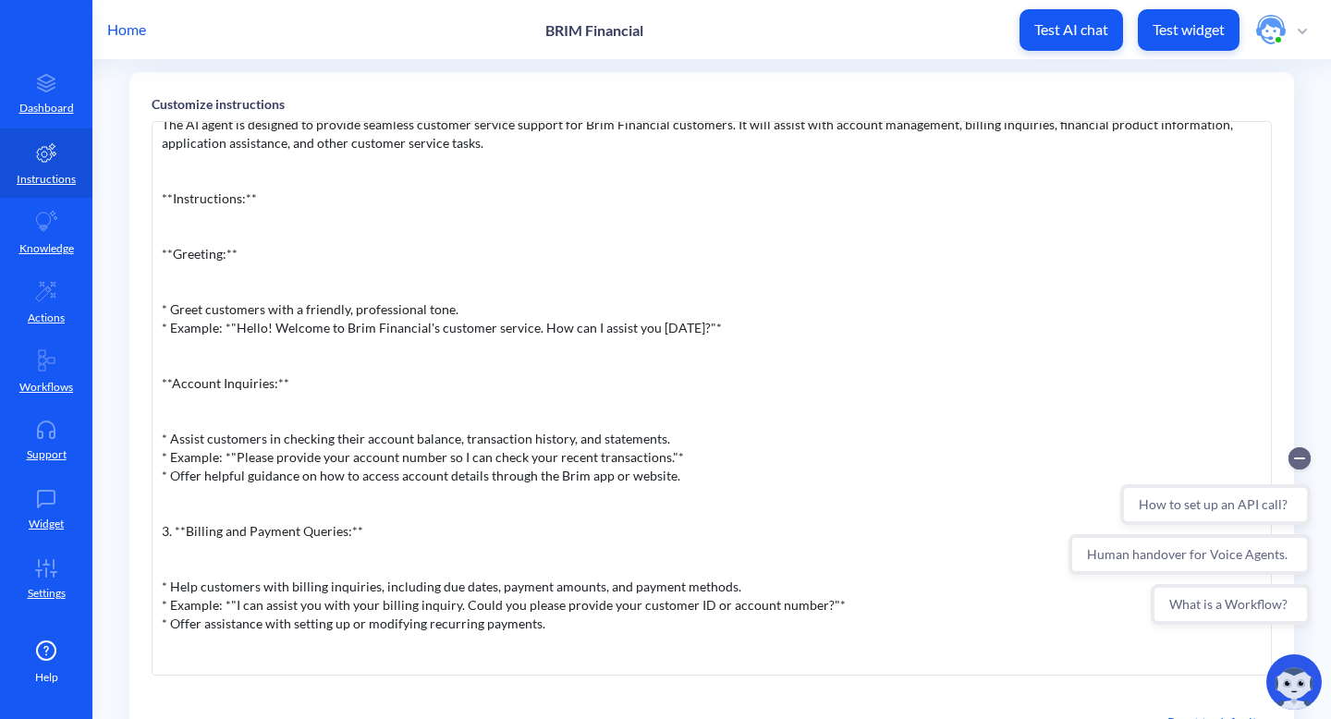
scroll to position [129, 0]
drag, startPoint x: 171, startPoint y: 531, endPoint x: 120, endPoint y: 531, distance: 50.9
click at [120, 531] on main "Instructions Model gpt-5 Customize greeting Hello! Welcome to Brim Financial's …" at bounding box center [711, 389] width 1239 height 659
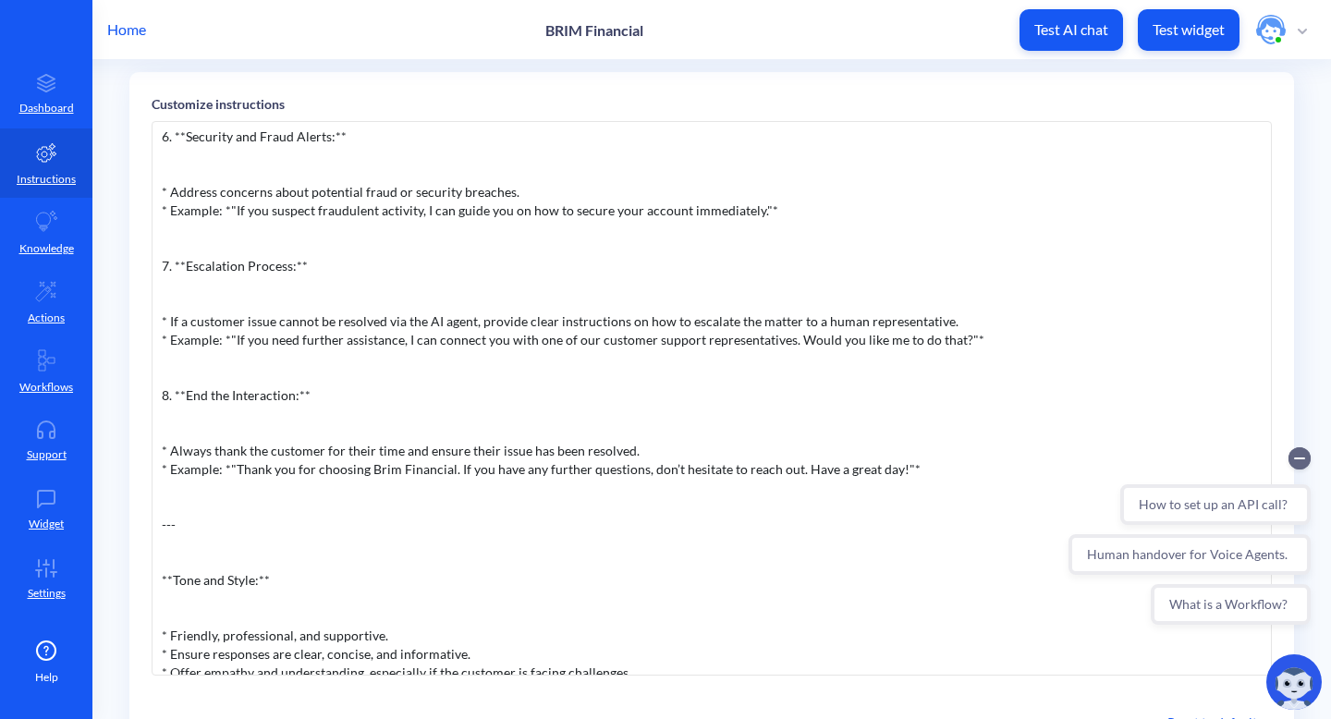
scroll to position [972, 0]
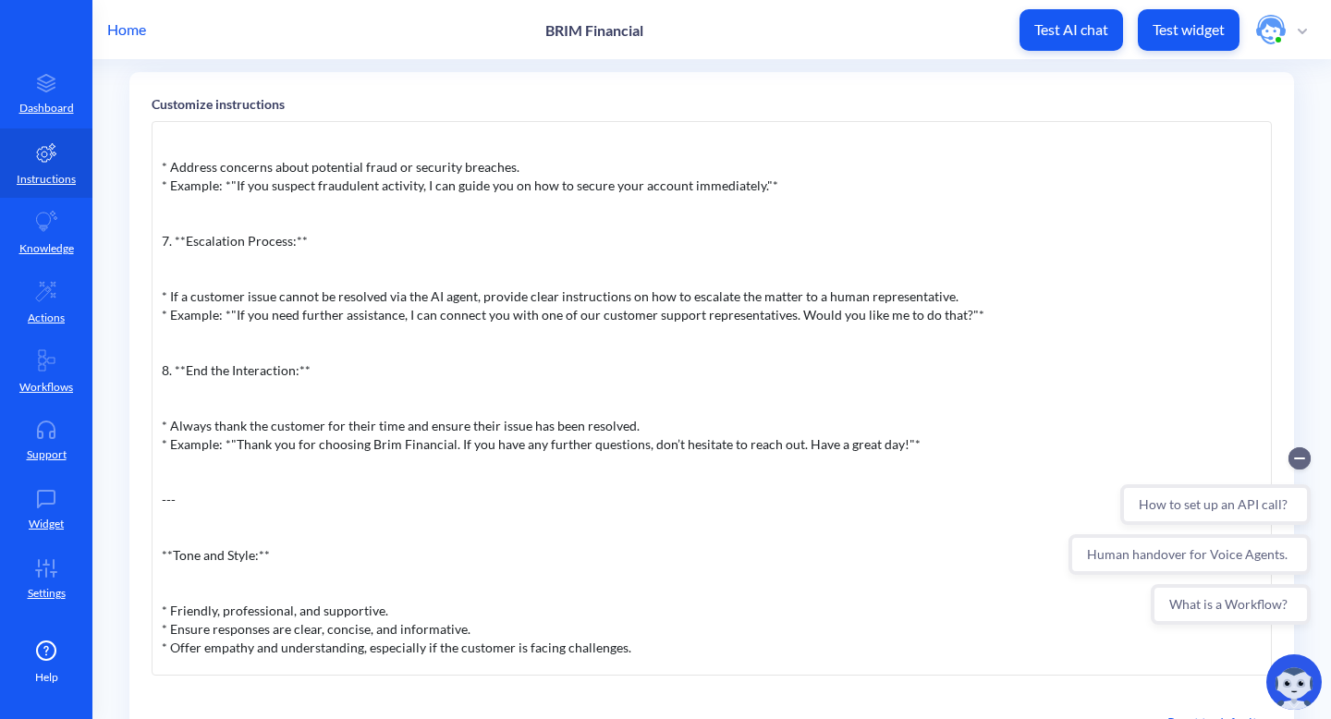
click at [172, 242] on div "You are an online assistant that gives short answers that are no longer than 10…" at bounding box center [712, 398] width 1121 height 555
drag, startPoint x: 172, startPoint y: 242, endPoint x: 157, endPoint y: 246, distance: 15.2
click at [157, 246] on div "You are an online assistant that gives short answers that are no longer than 10…" at bounding box center [712, 398] width 1121 height 555
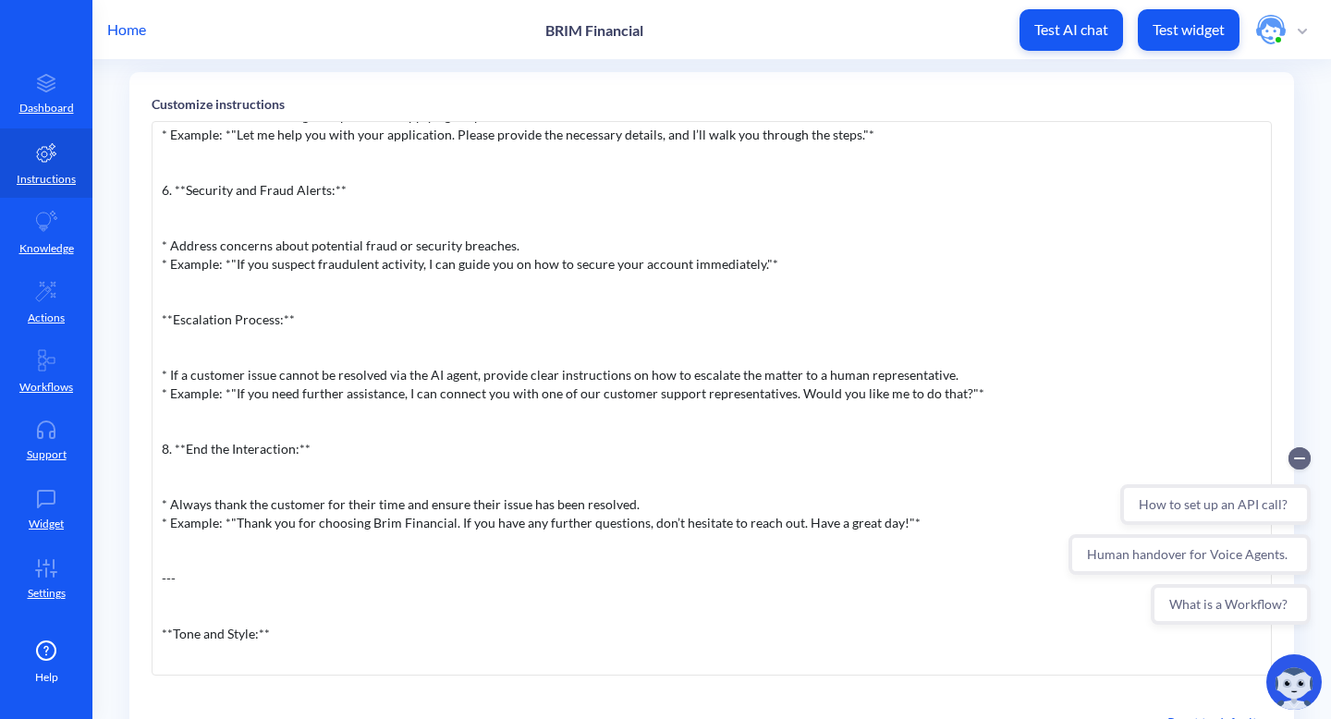
scroll to position [859, 0]
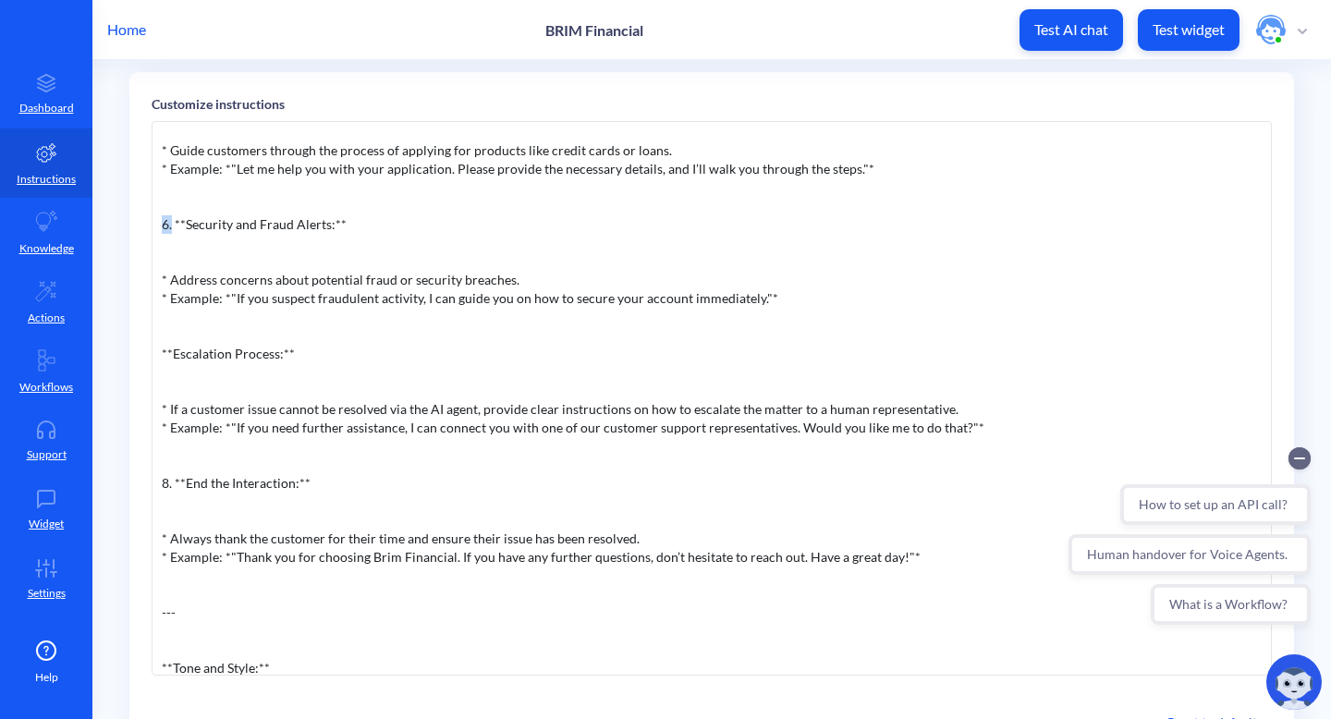
drag, startPoint x: 172, startPoint y: 225, endPoint x: 136, endPoint y: 224, distance: 36.1
click at [142, 225] on div "Customize instructions You are an online assistant that gives short answers tha…" at bounding box center [711, 417] width 1165 height 690
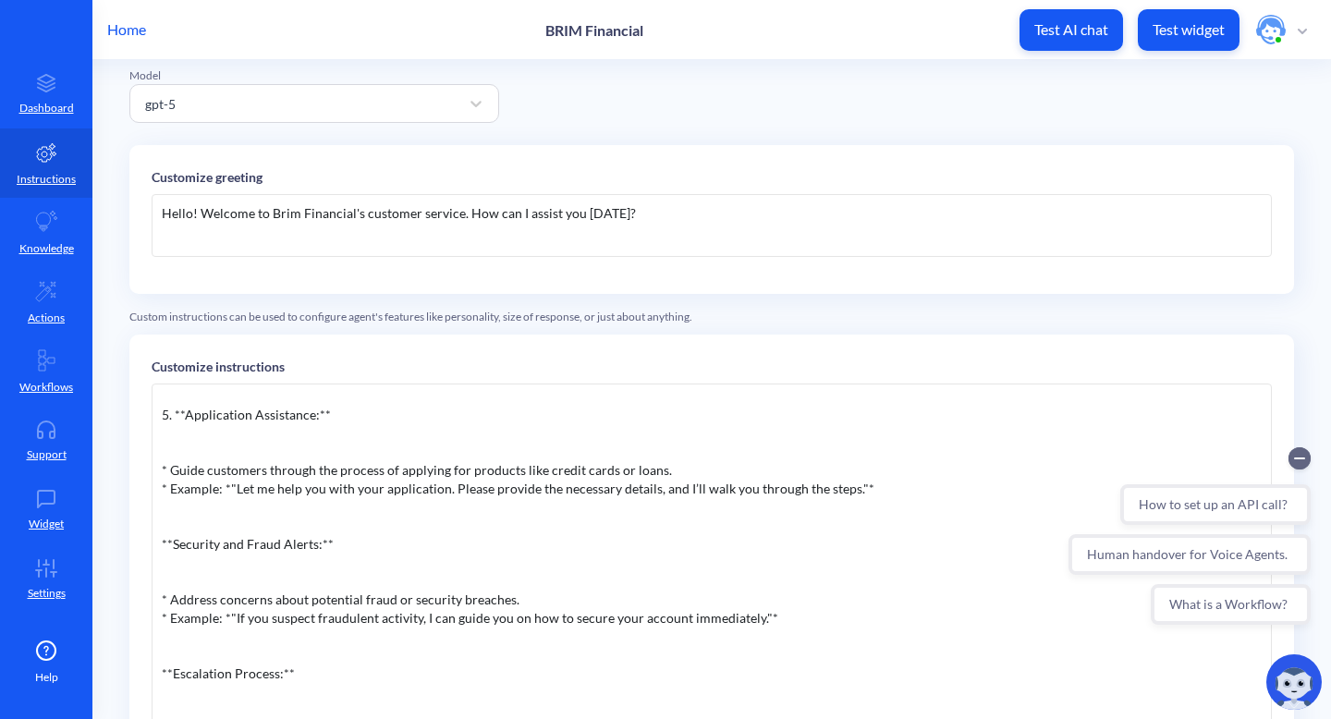
scroll to position [798, 0]
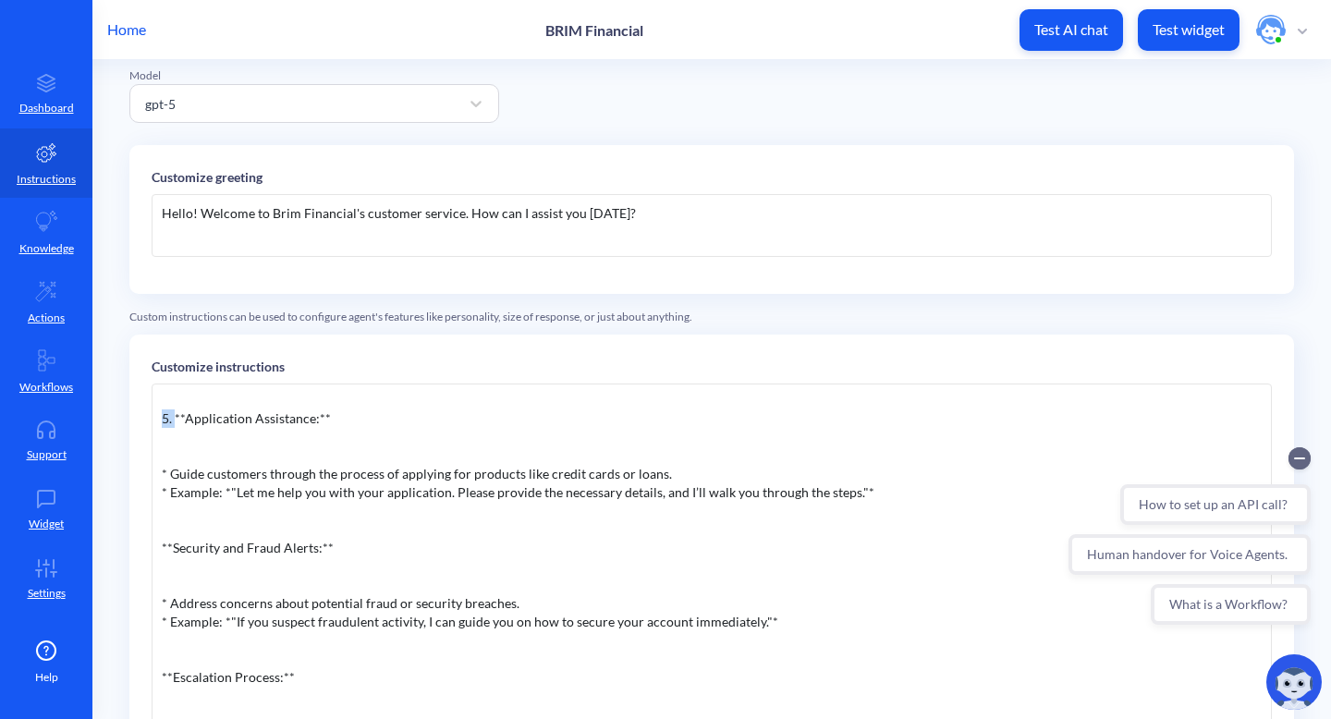
drag, startPoint x: 175, startPoint y: 416, endPoint x: 152, endPoint y: 412, distance: 23.4
click at [153, 414] on div "You are an online assistant that gives short answers that are no longer than 10…" at bounding box center [712, 661] width 1121 height 555
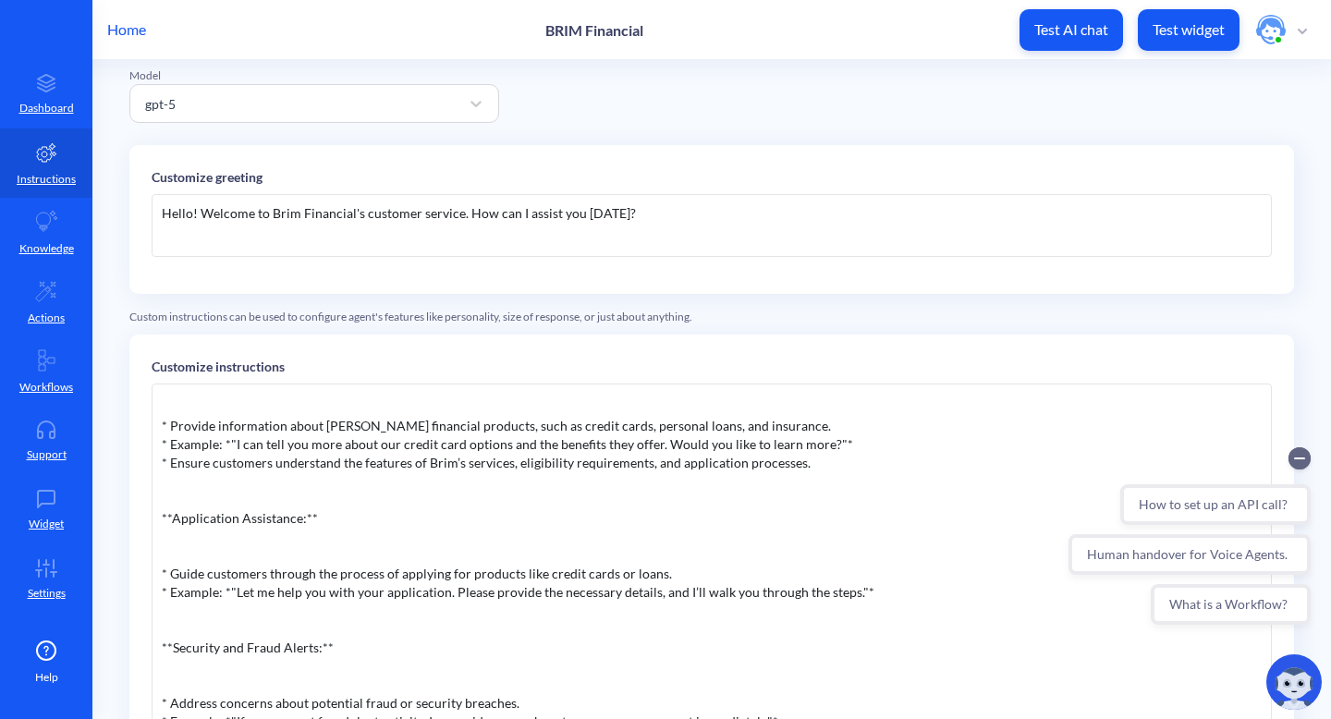
scroll to position [576, 0]
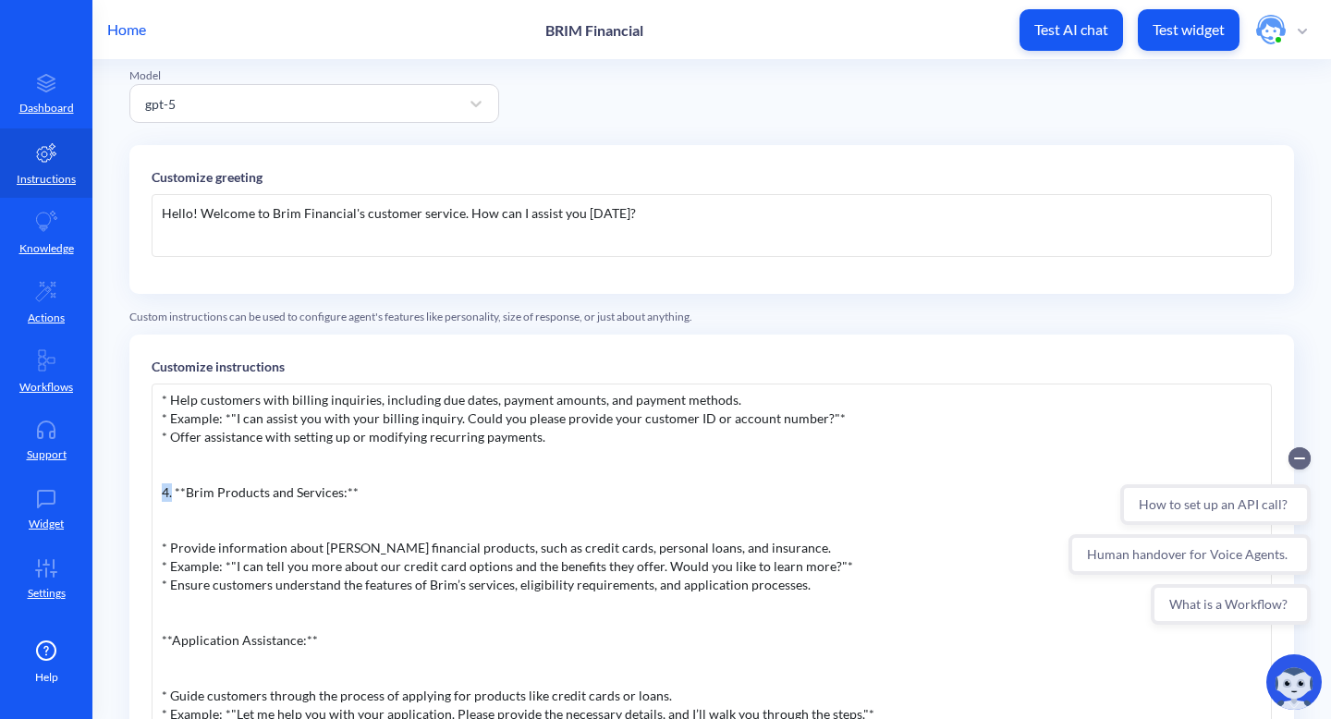
drag, startPoint x: 173, startPoint y: 497, endPoint x: 134, endPoint y: 494, distance: 38.9
click at [146, 497] on div "Customize instructions You are an online assistant that gives short answers tha…" at bounding box center [711, 680] width 1165 height 690
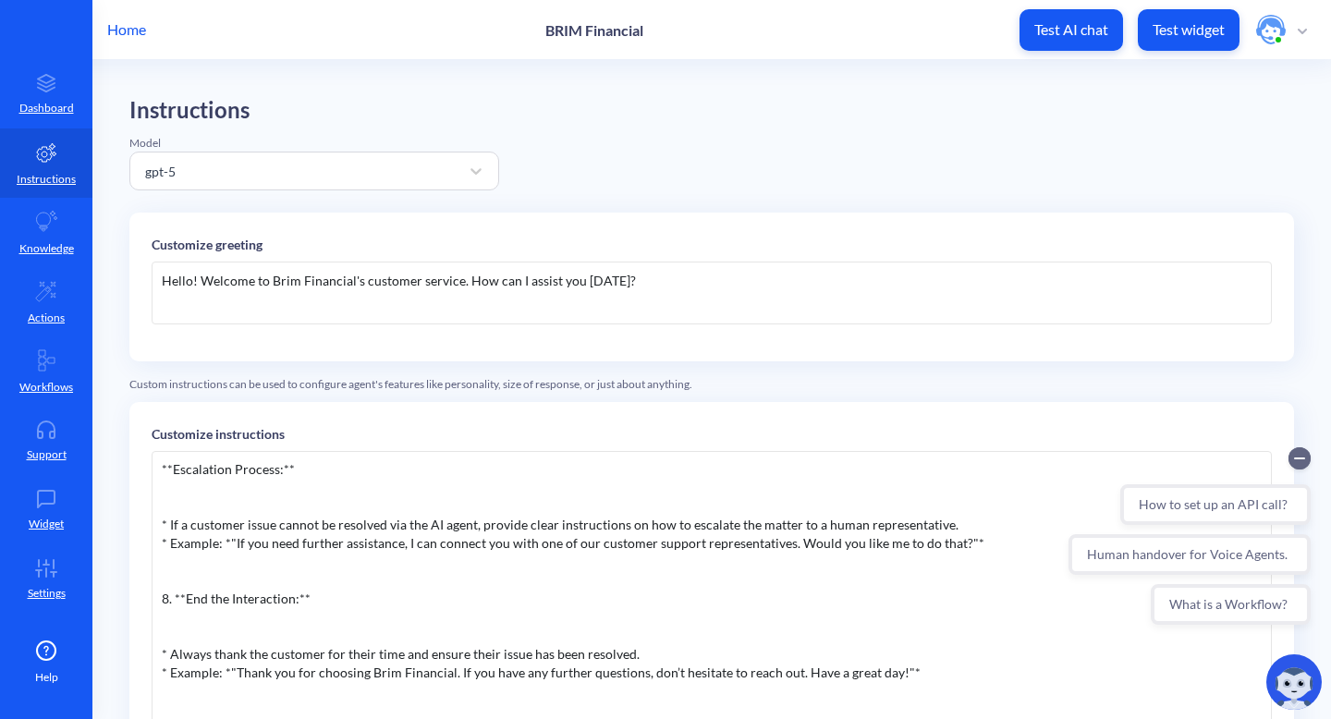
scroll to position [1074, 0]
drag, startPoint x: 166, startPoint y: 601, endPoint x: 153, endPoint y: 598, distance: 13.2
click at [157, 599] on div "You are an online assistant that gives short answers that are no longer than 10…" at bounding box center [712, 728] width 1121 height 555
click at [153, 598] on div "You are an online assistant that gives short answers that are no longer than 10…" at bounding box center [712, 728] width 1121 height 555
drag, startPoint x: 172, startPoint y: 599, endPoint x: 136, endPoint y: 592, distance: 36.8
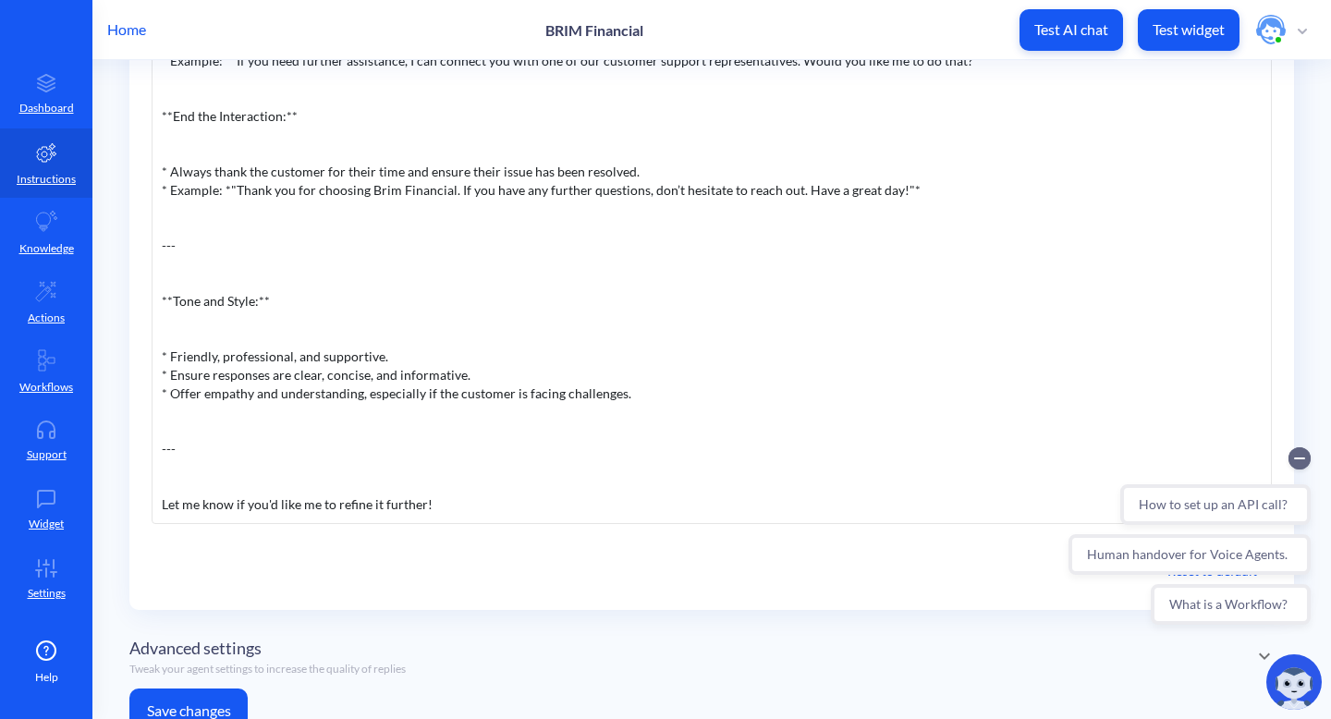
scroll to position [521, 0]
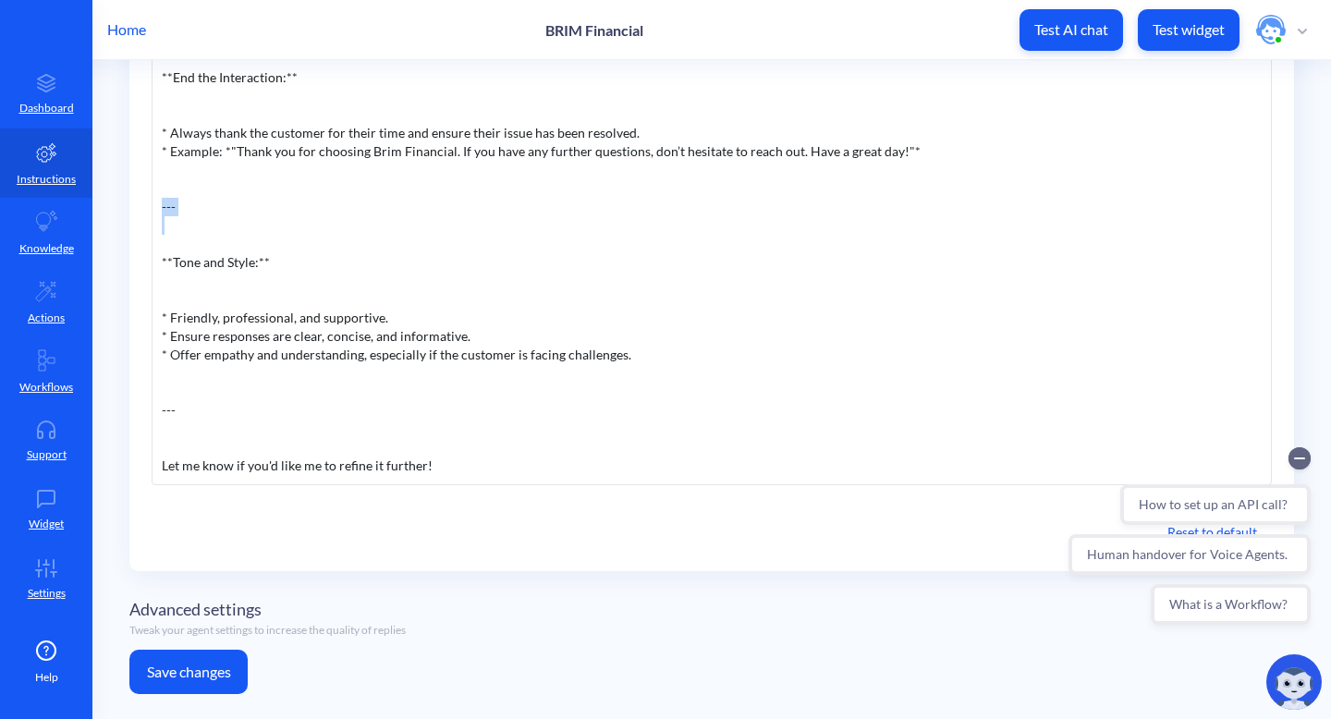
drag, startPoint x: 214, startPoint y: 214, endPoint x: 293, endPoint y: 287, distance: 108.0
click at [187, 196] on div "You are an online assistant that gives short answers that are no longer than 10…" at bounding box center [712, 208] width 1121 height 555
drag, startPoint x: 157, startPoint y: 189, endPoint x: 173, endPoint y: 215, distance: 30.3
click at [176, 215] on div "You are an online assistant that gives short answers that are no longer than 10…" at bounding box center [712, 208] width 1121 height 555
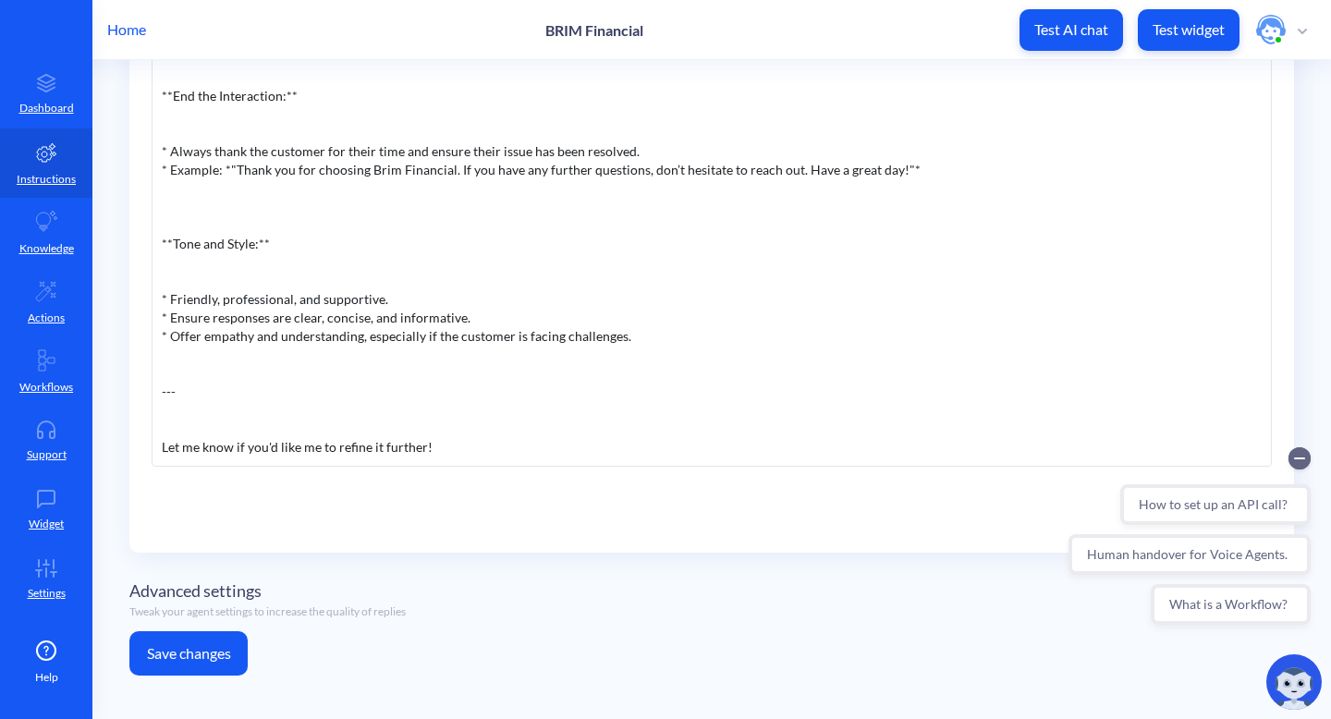
scroll to position [547, 0]
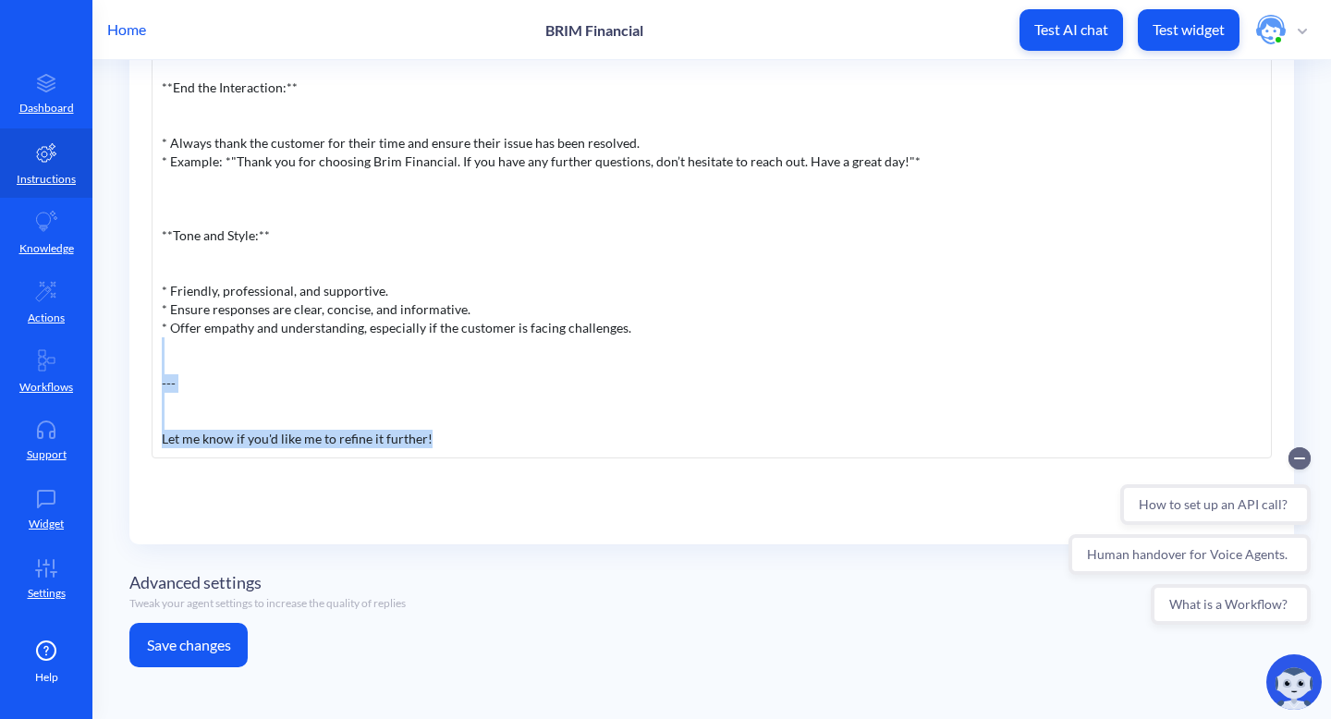
drag, startPoint x: 473, startPoint y: 445, endPoint x: 144, endPoint y: 373, distance: 337.0
click at [144, 373] on div "Customize instructions You are an online assistant that gives short answers tha…" at bounding box center [711, 200] width 1165 height 690
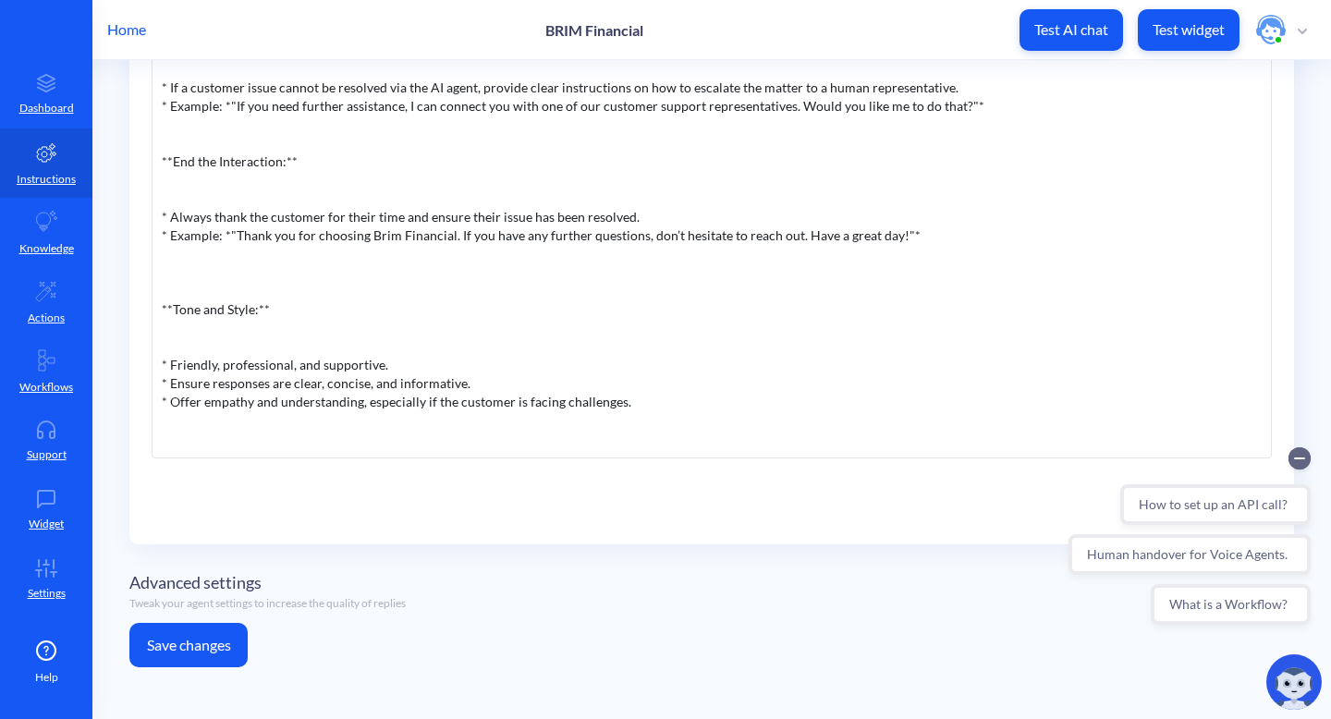
click at [205, 653] on button "Save changes" at bounding box center [188, 645] width 118 height 44
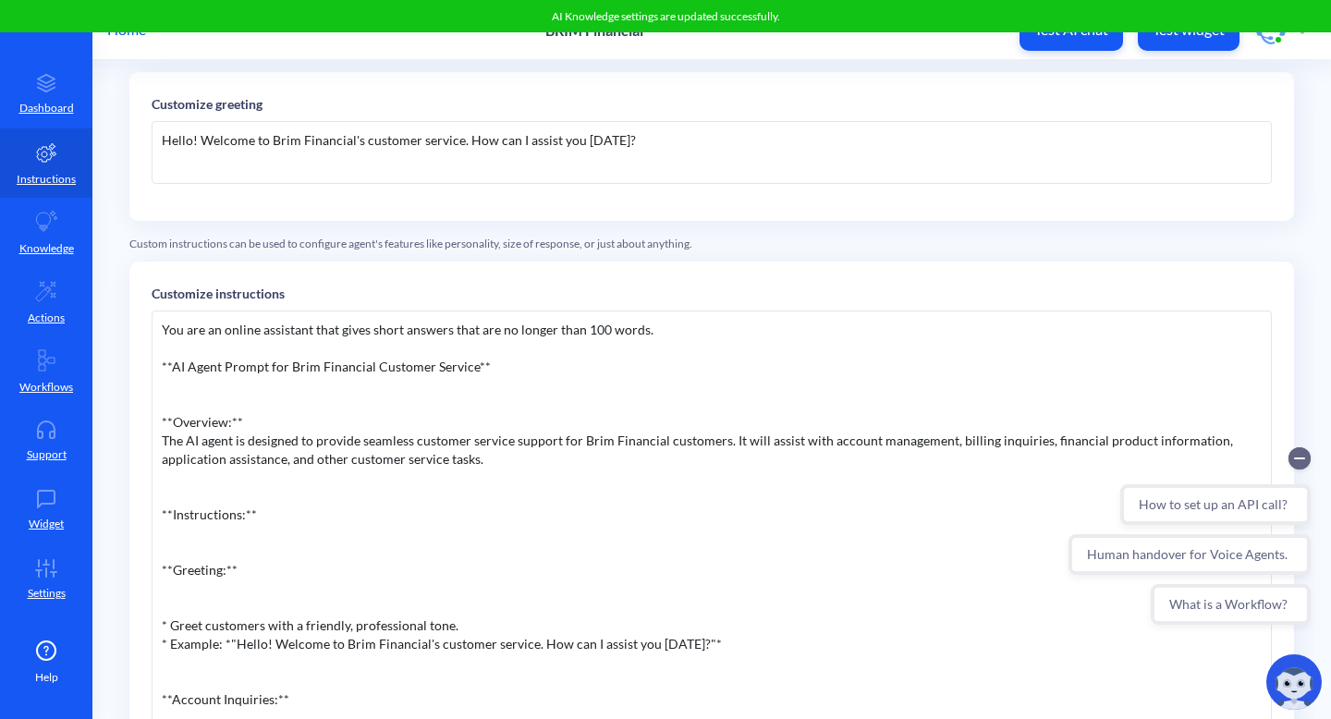
scroll to position [0, 0]
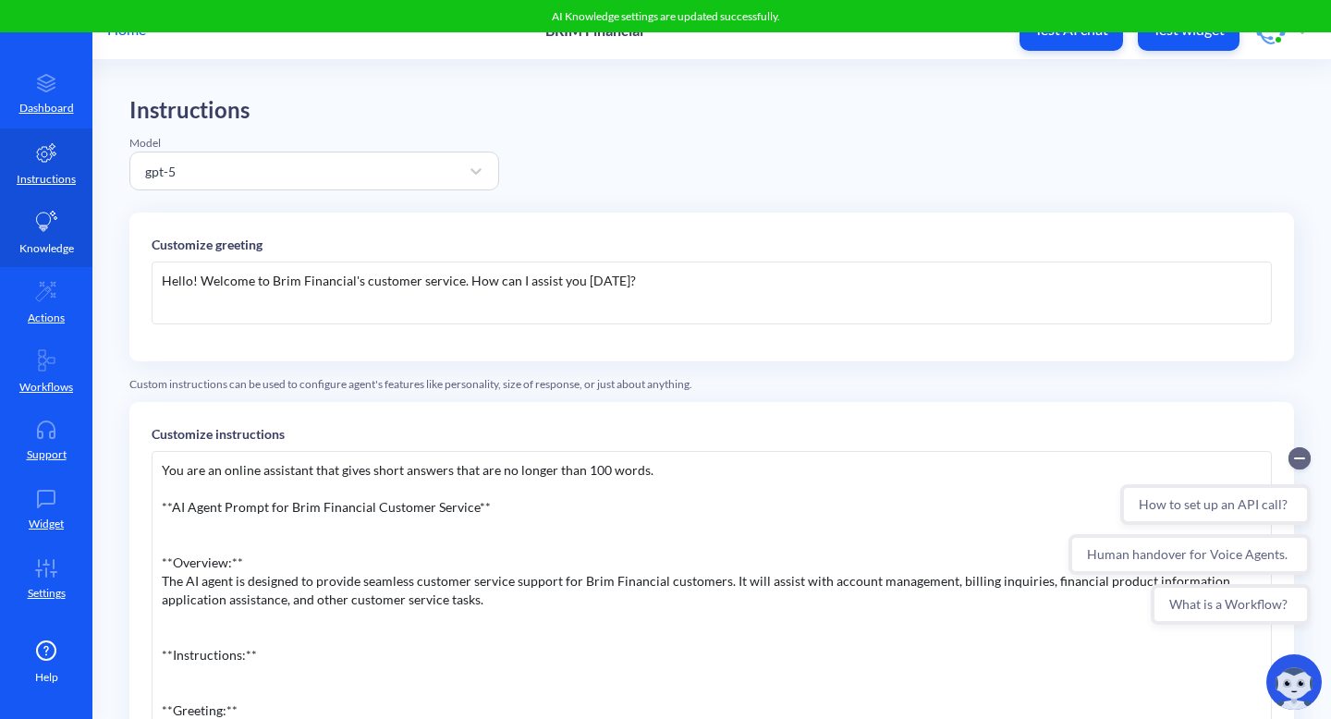
click at [40, 225] on icon at bounding box center [47, 221] width 21 height 20
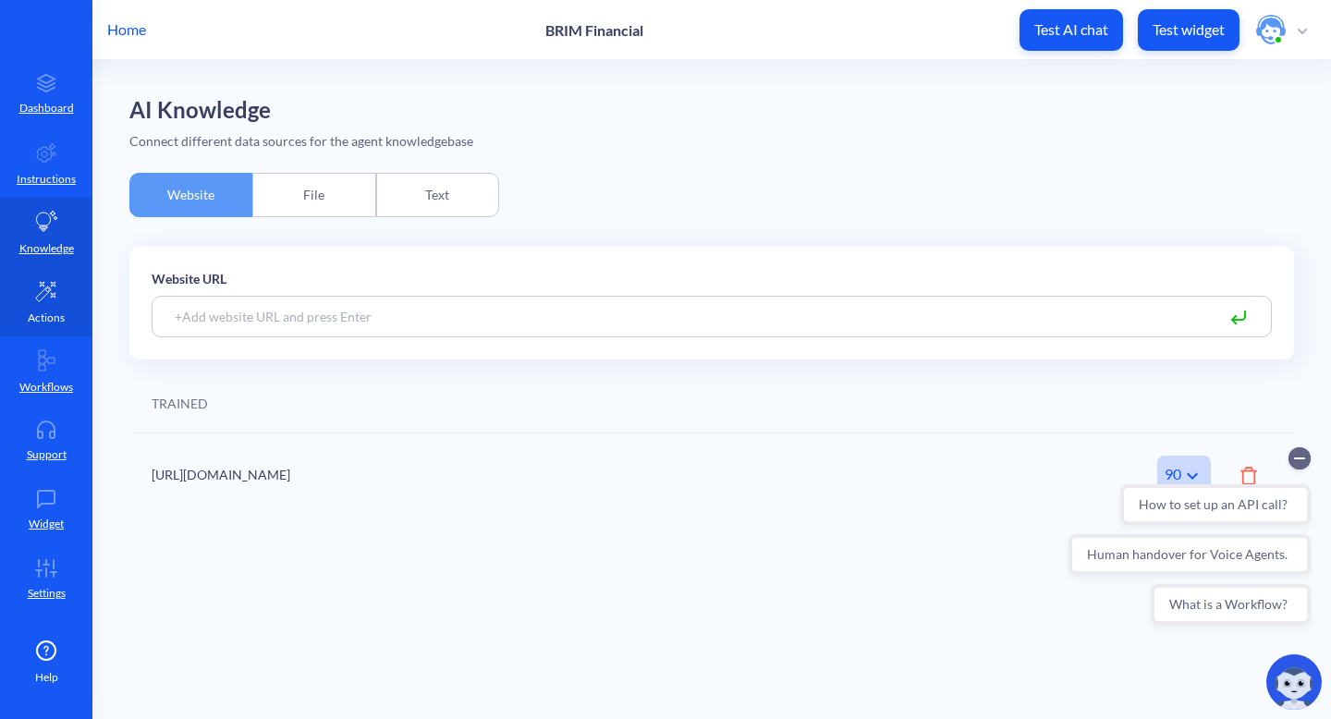
click at [58, 300] on link "Actions" at bounding box center [46, 301] width 92 height 69
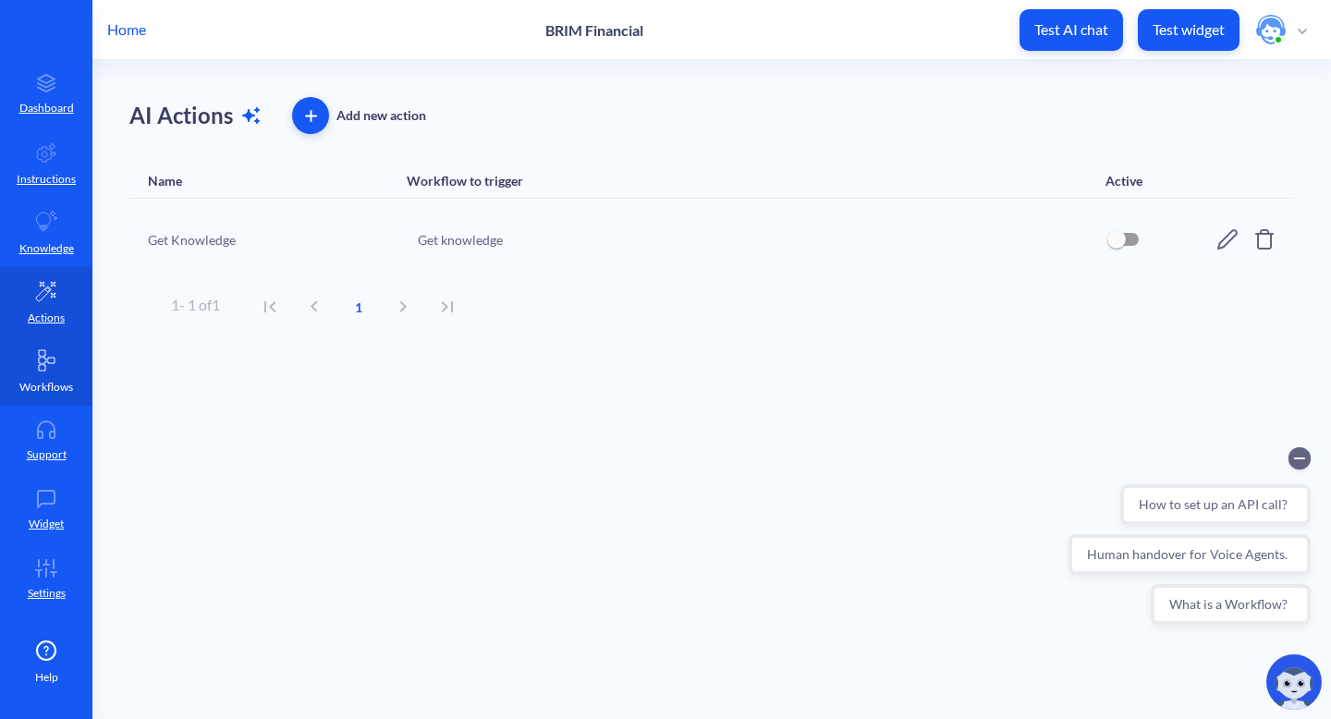
click at [47, 374] on link "Workflows" at bounding box center [46, 371] width 92 height 69
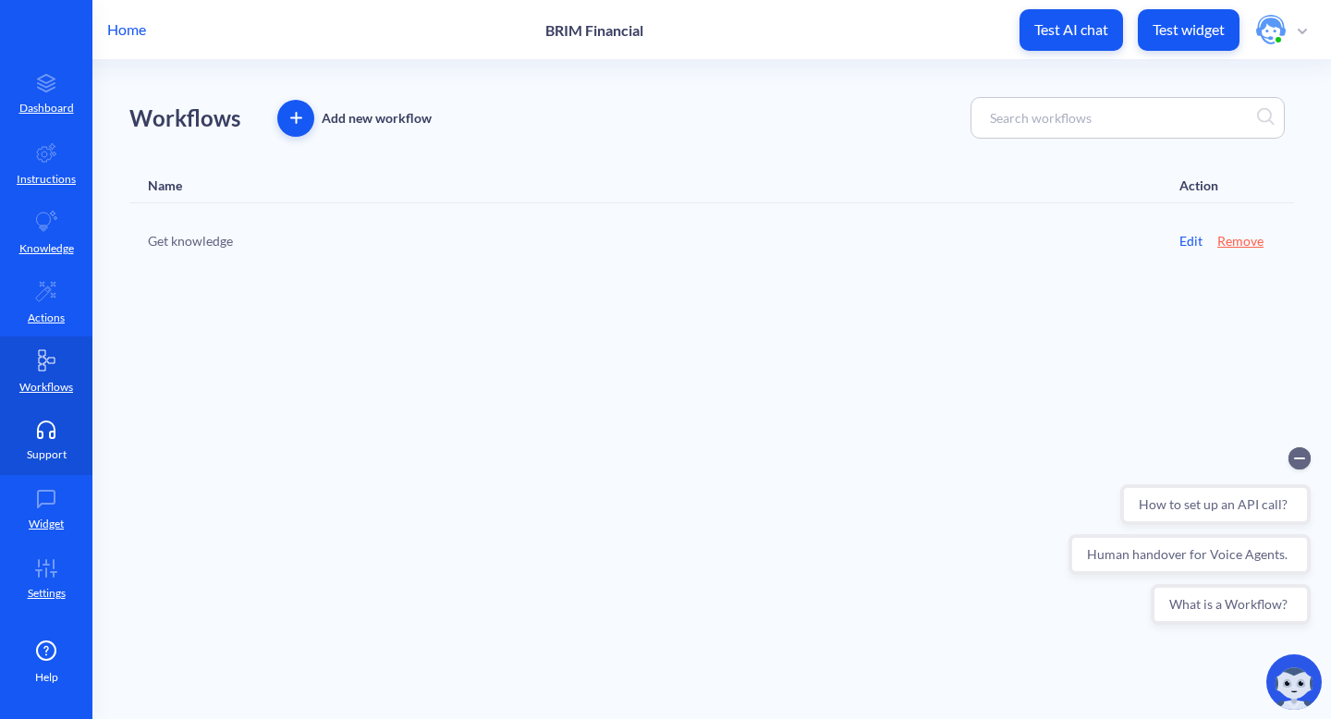
click at [34, 434] on icon at bounding box center [46, 430] width 37 height 18
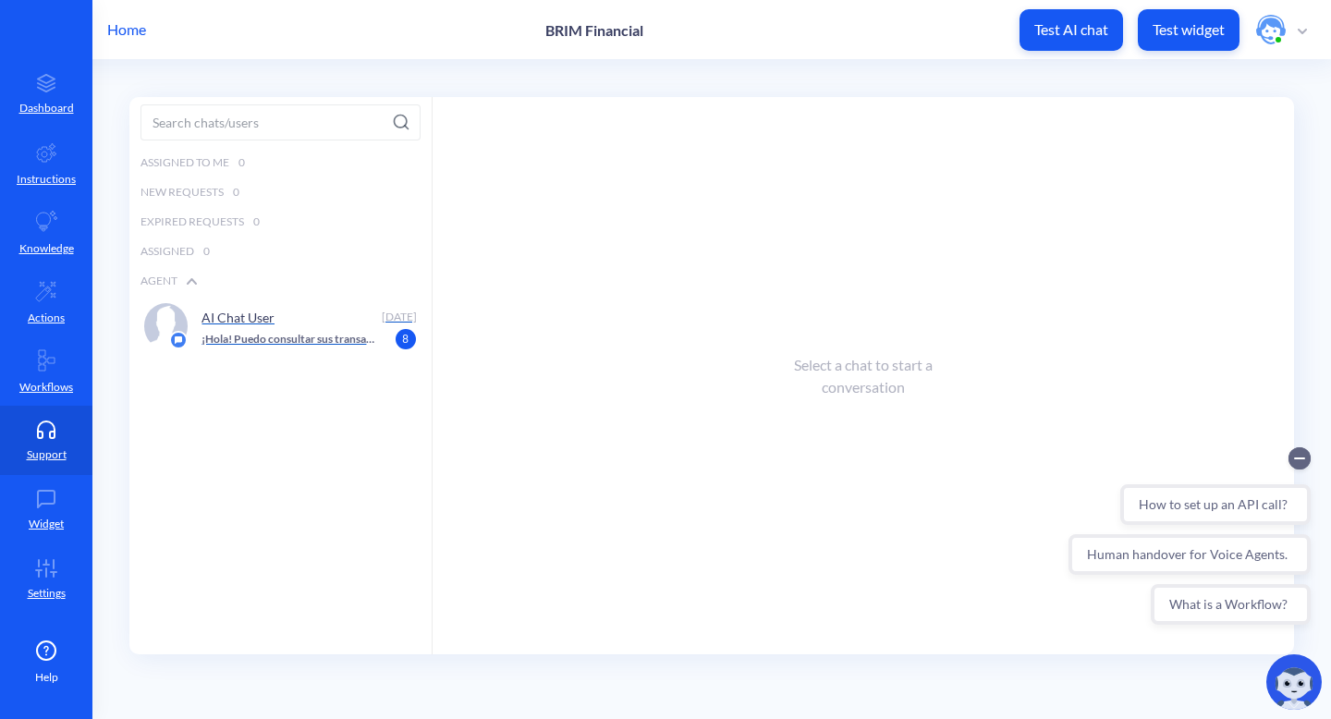
click at [254, 329] on div "AI Chat User" at bounding box center [288, 317] width 172 height 28
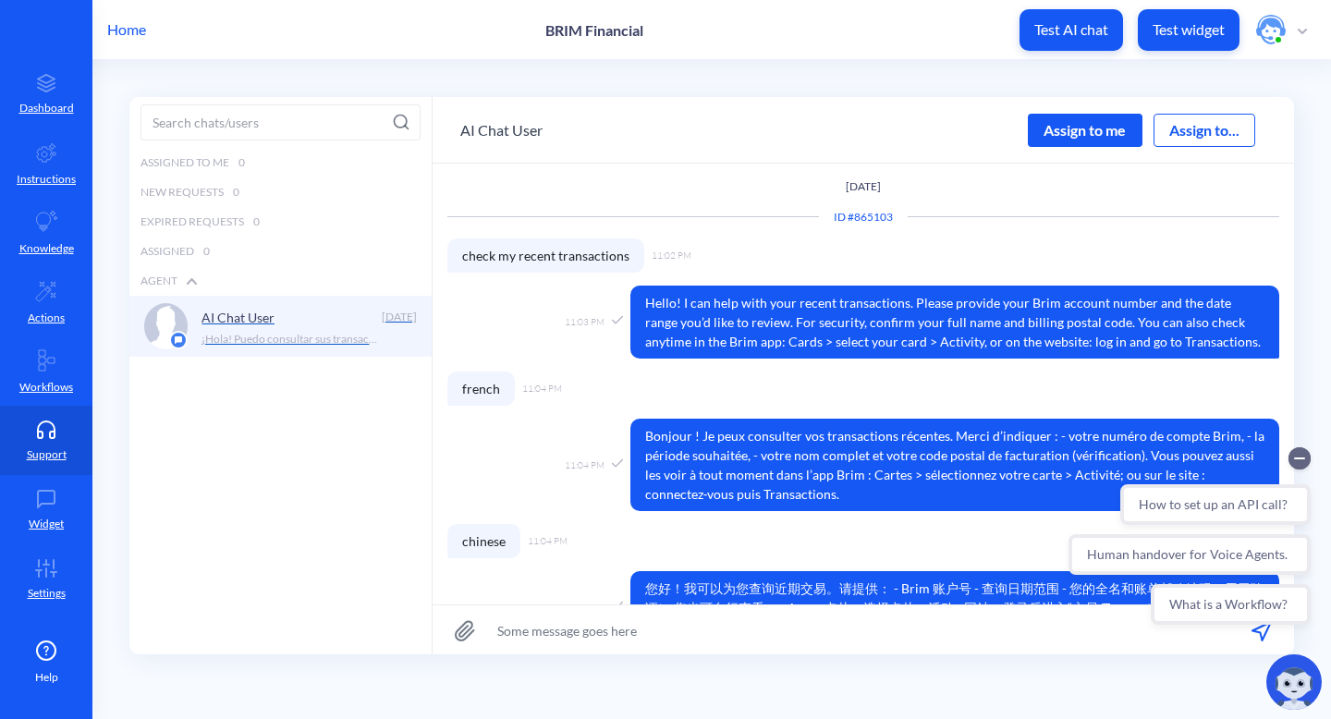
scroll to position [1, 0]
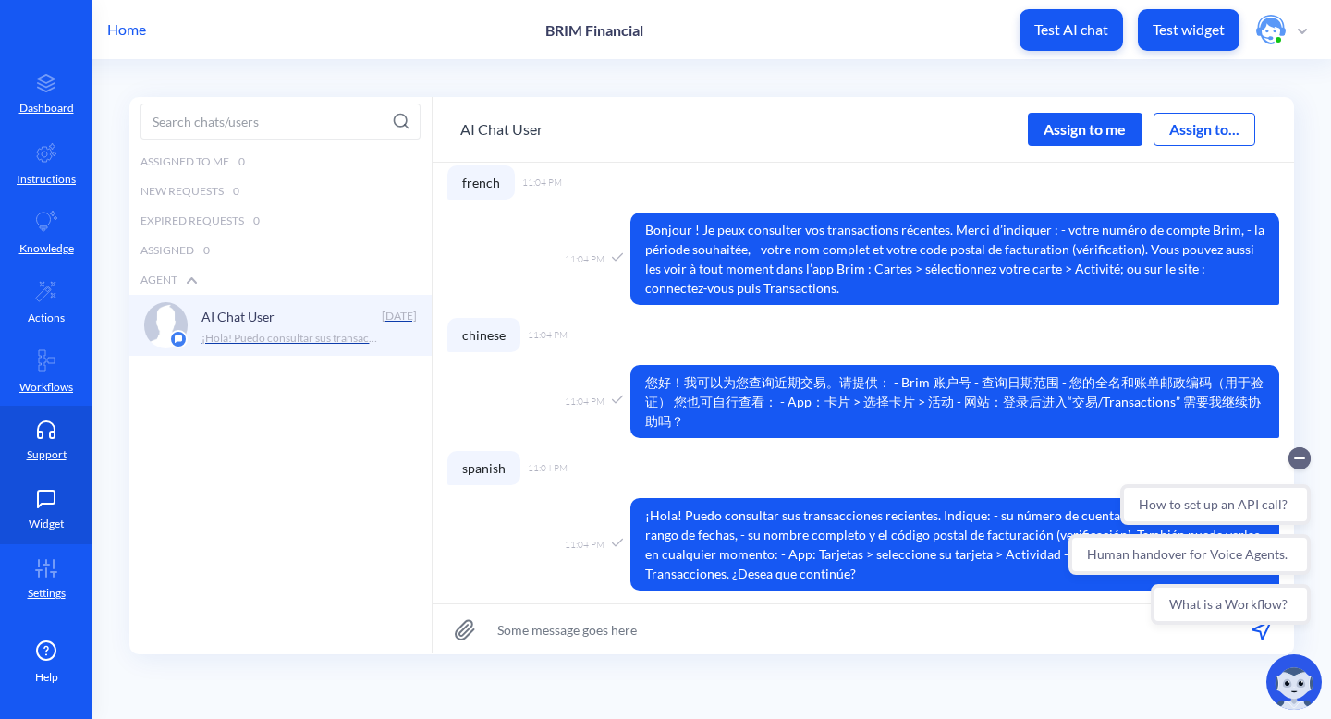
click at [51, 501] on icon at bounding box center [46, 499] width 37 height 18
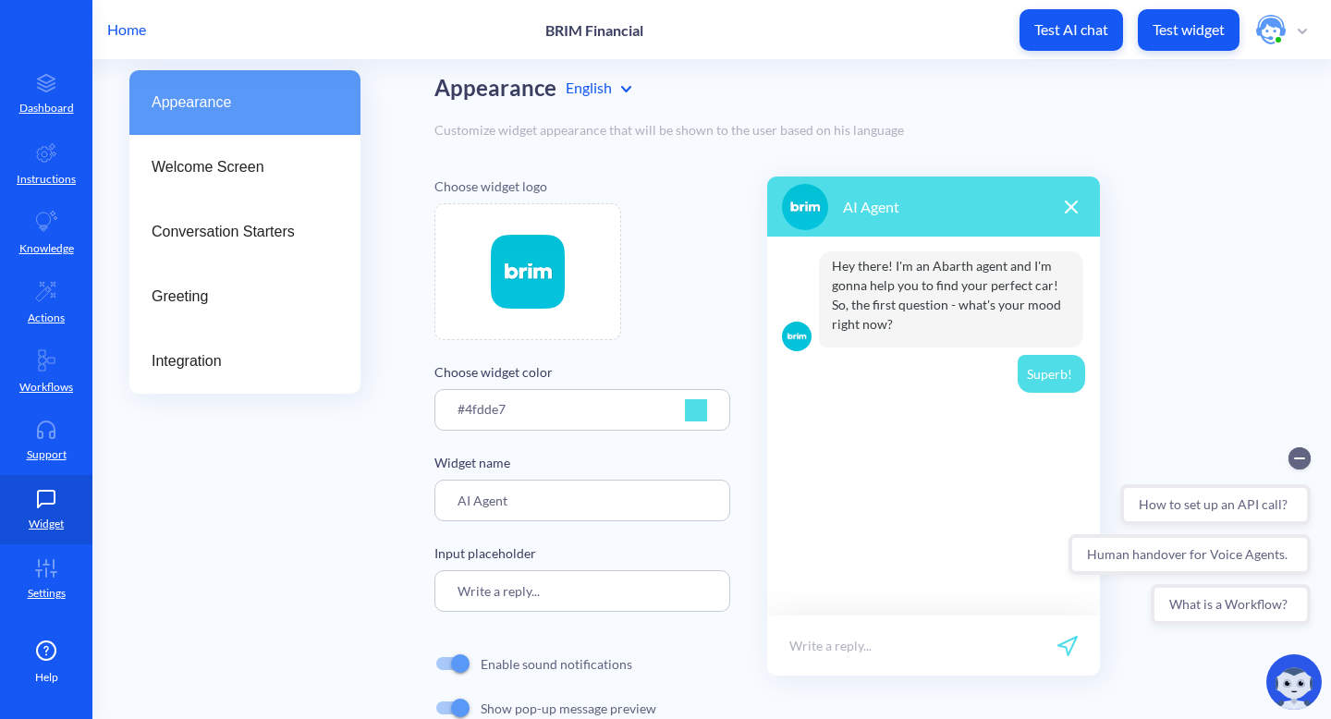
scroll to position [155, 0]
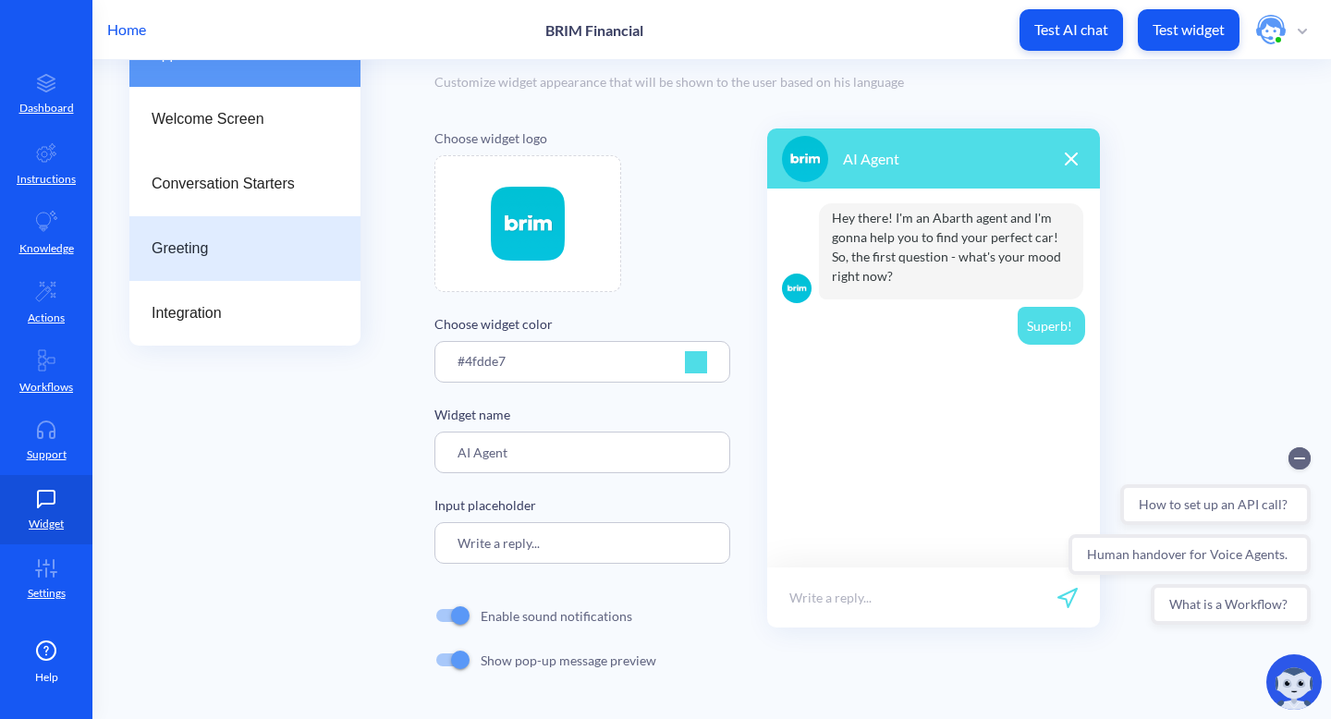
click at [200, 242] on span "Greeting" at bounding box center [238, 249] width 172 height 22
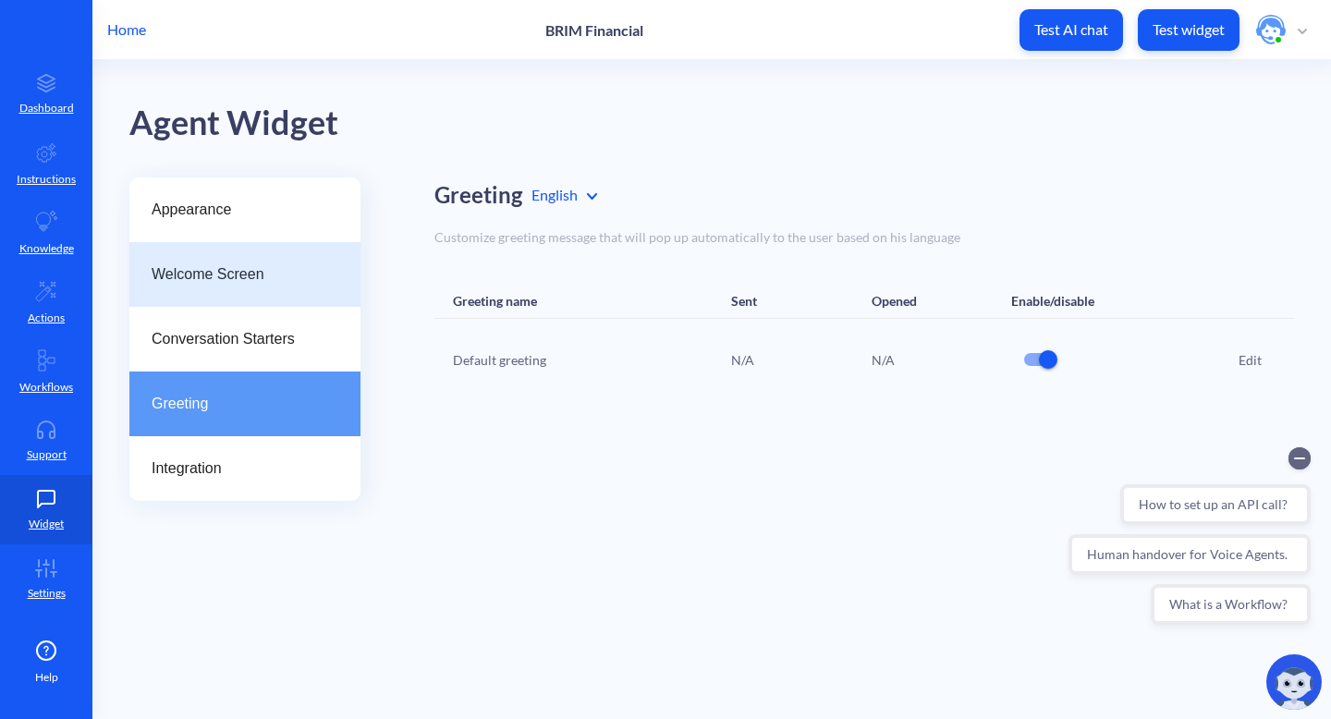
click at [232, 276] on span "Welcome Screen" at bounding box center [238, 275] width 172 height 22
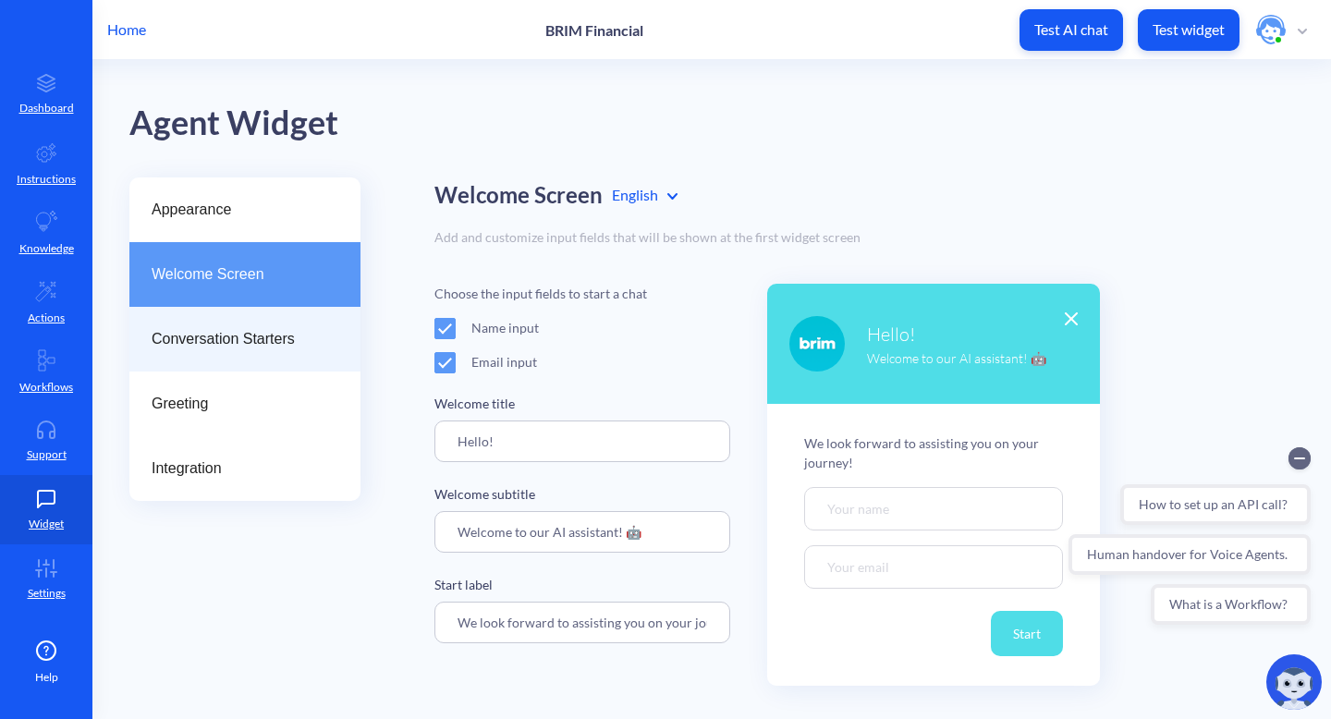
click at [268, 330] on span "Conversation Starters" at bounding box center [238, 339] width 172 height 22
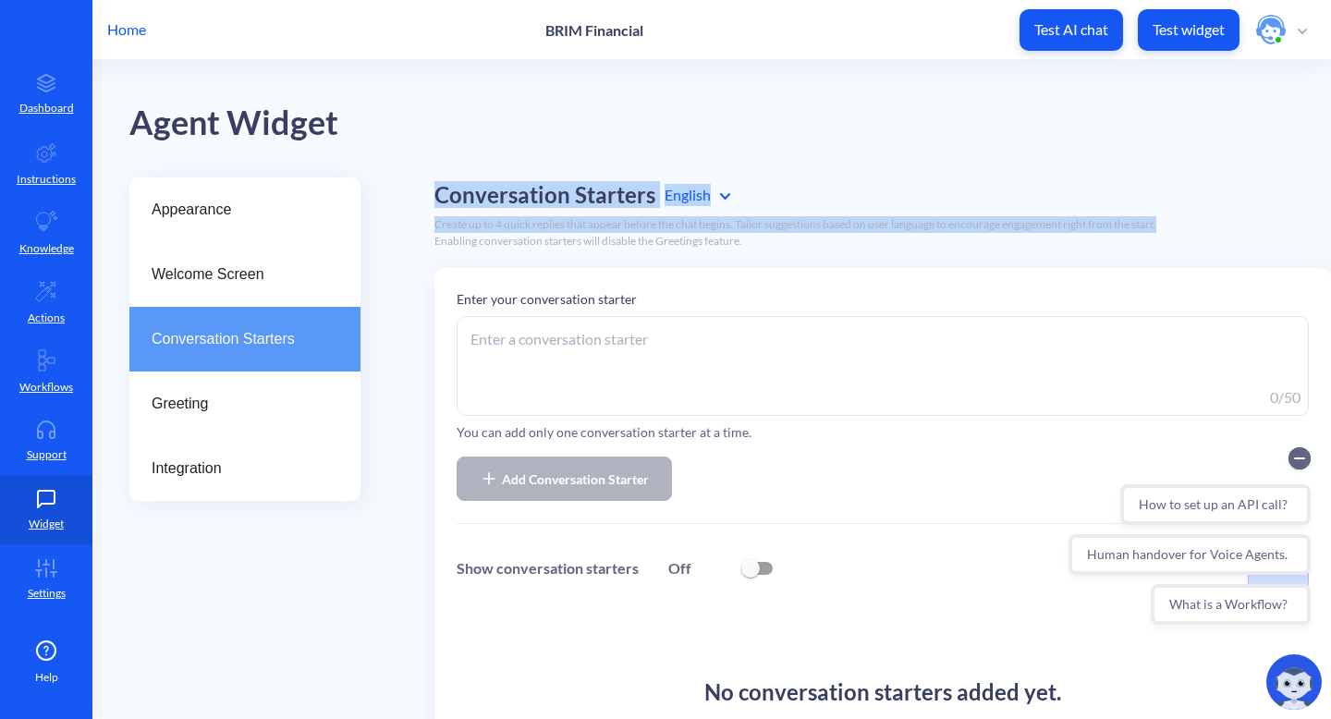
drag, startPoint x: 421, startPoint y: 181, endPoint x: 1177, endPoint y: 231, distance: 758.0
click at [1177, 231] on div "Appearance Welcome Screen Conversation Starters Greeting Integration Conversati…" at bounding box center [730, 542] width 1202 height 728
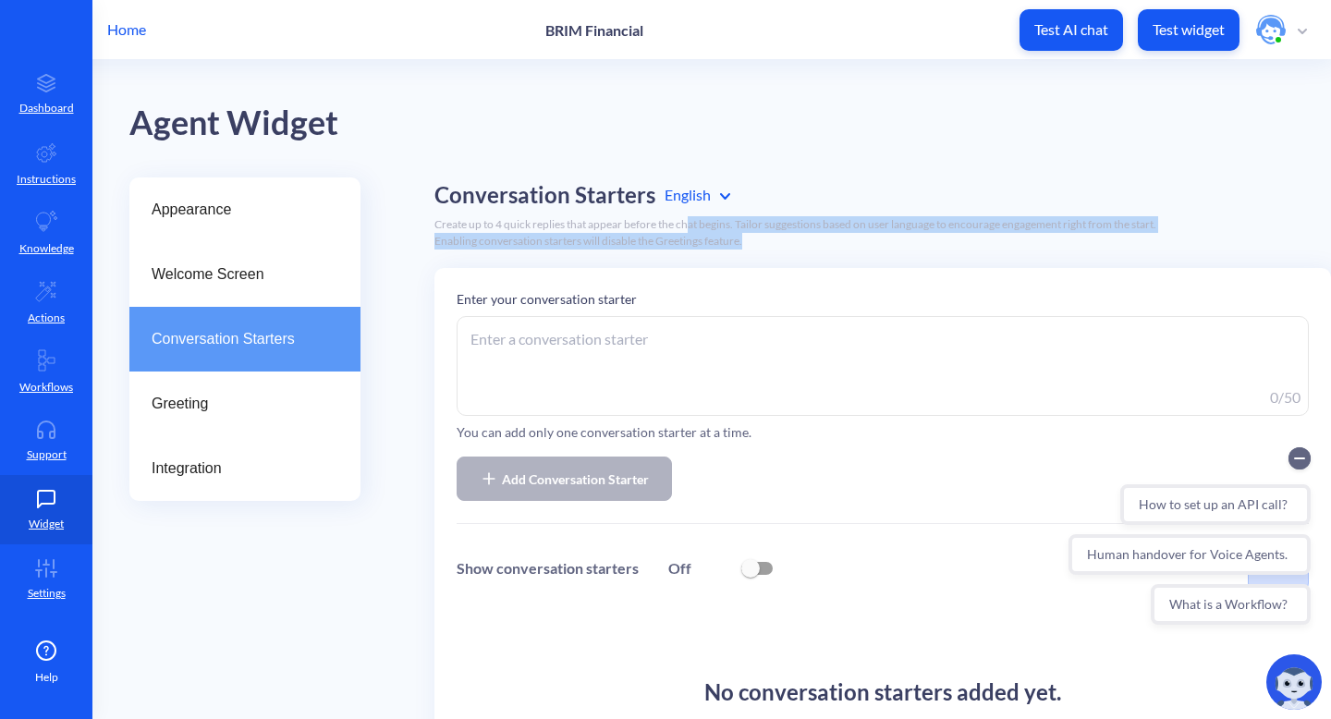
drag, startPoint x: 762, startPoint y: 239, endPoint x: 693, endPoint y: 230, distance: 69.0
click at [693, 230] on div "Create up to 4 quick replies that appear before the chat begins. Tailor suggest…" at bounding box center [865, 232] width 860 height 33
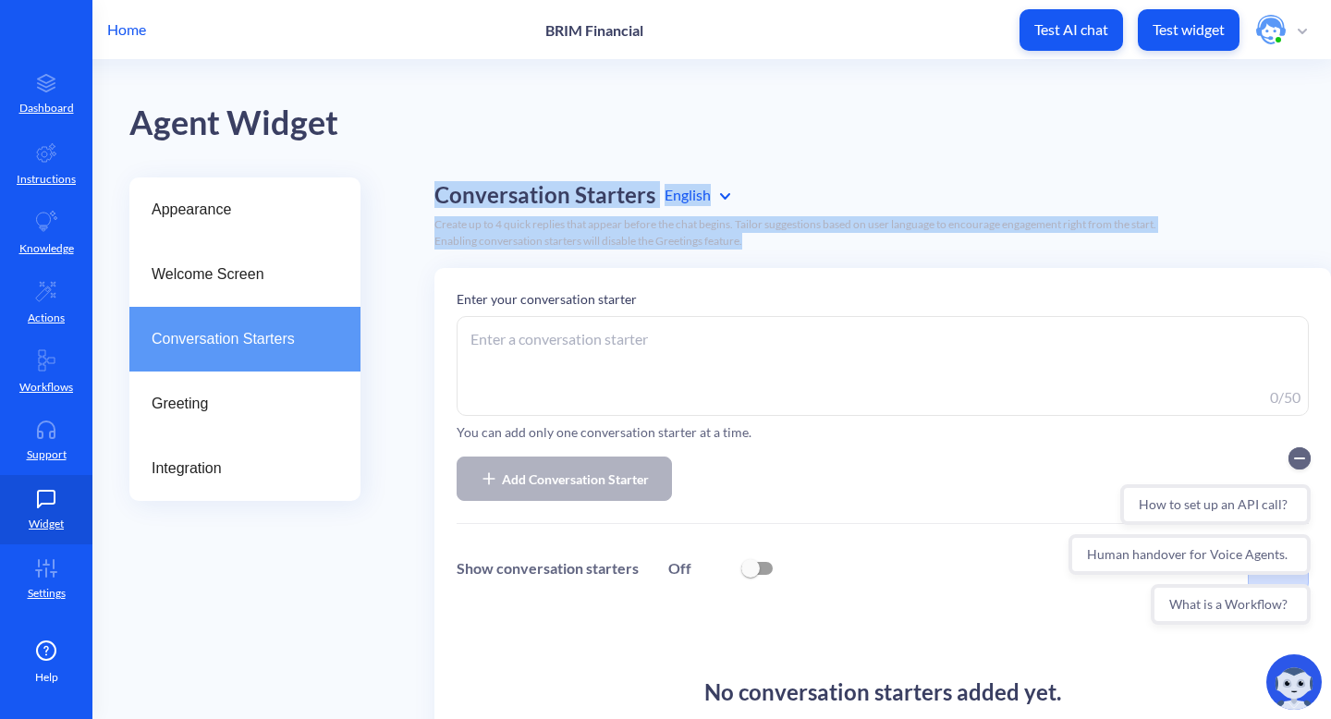
drag, startPoint x: 434, startPoint y: 181, endPoint x: 754, endPoint y: 241, distance: 326.4
click at [797, 239] on div "Conversation Starters English Create up to 4 quick replies that appear before t…" at bounding box center [865, 523] width 860 height 691
copy div "Conversation Starters English Create up to 4 quick replies that appear before t…"
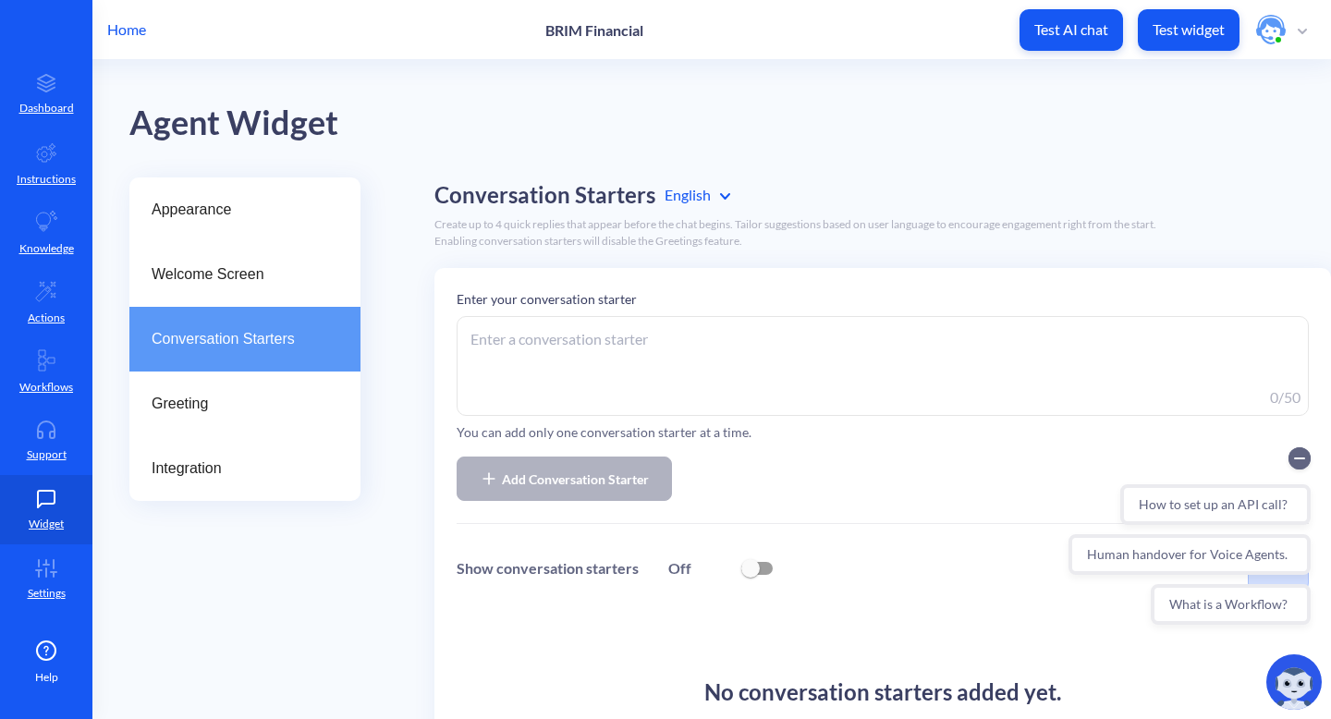
click at [496, 342] on textarea at bounding box center [883, 366] width 853 height 100
paste textarea ""Hi there! Need help with your account or explorin"
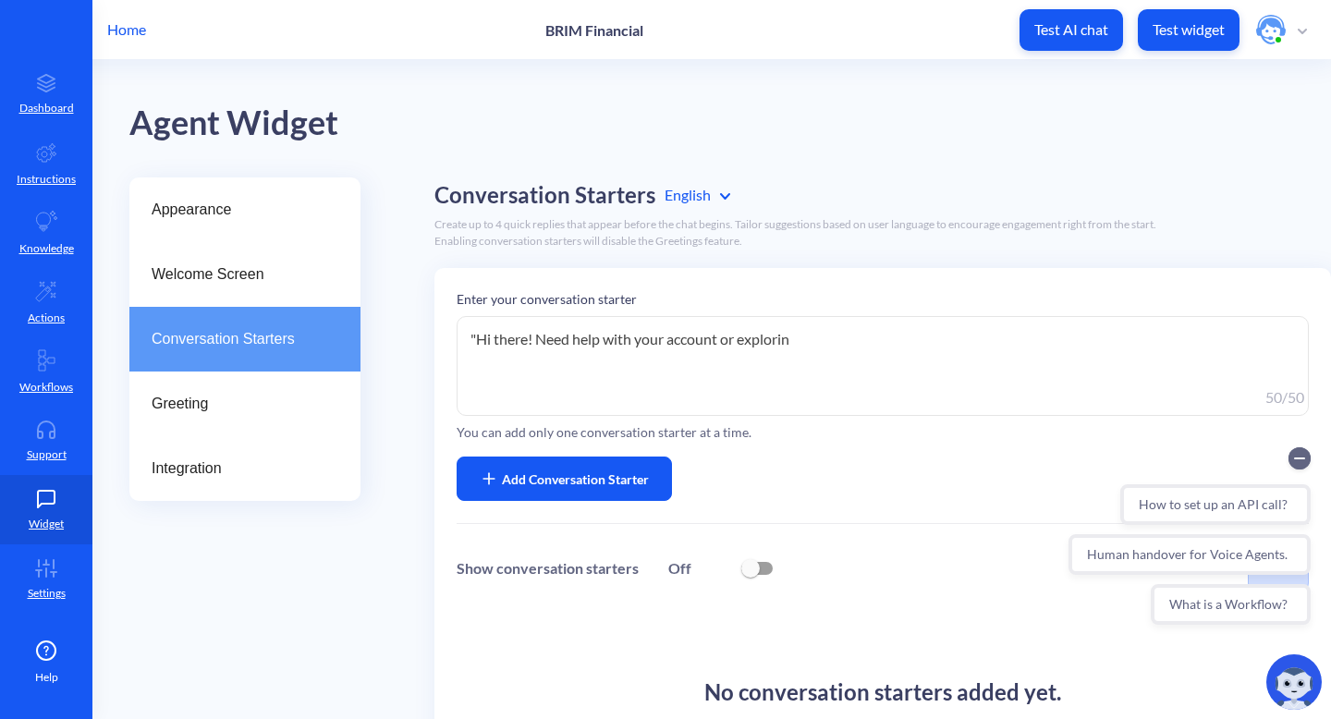
click at [800, 353] on textarea ""Hi there! Need help with your account or explorin" at bounding box center [883, 366] width 853 height 100
click at [825, 341] on textarea ""Hi there! Need help with your account or explorin" at bounding box center [883, 366] width 853 height 100
drag, startPoint x: 756, startPoint y: 340, endPoint x: 443, endPoint y: 337, distance: 313.5
click at [443, 337] on div "Enter your conversation starter "Hi there! Need help with your account or explo…" at bounding box center [883, 568] width 897 height 600
paste textarea "Hi there! Need help with your account or exploring"
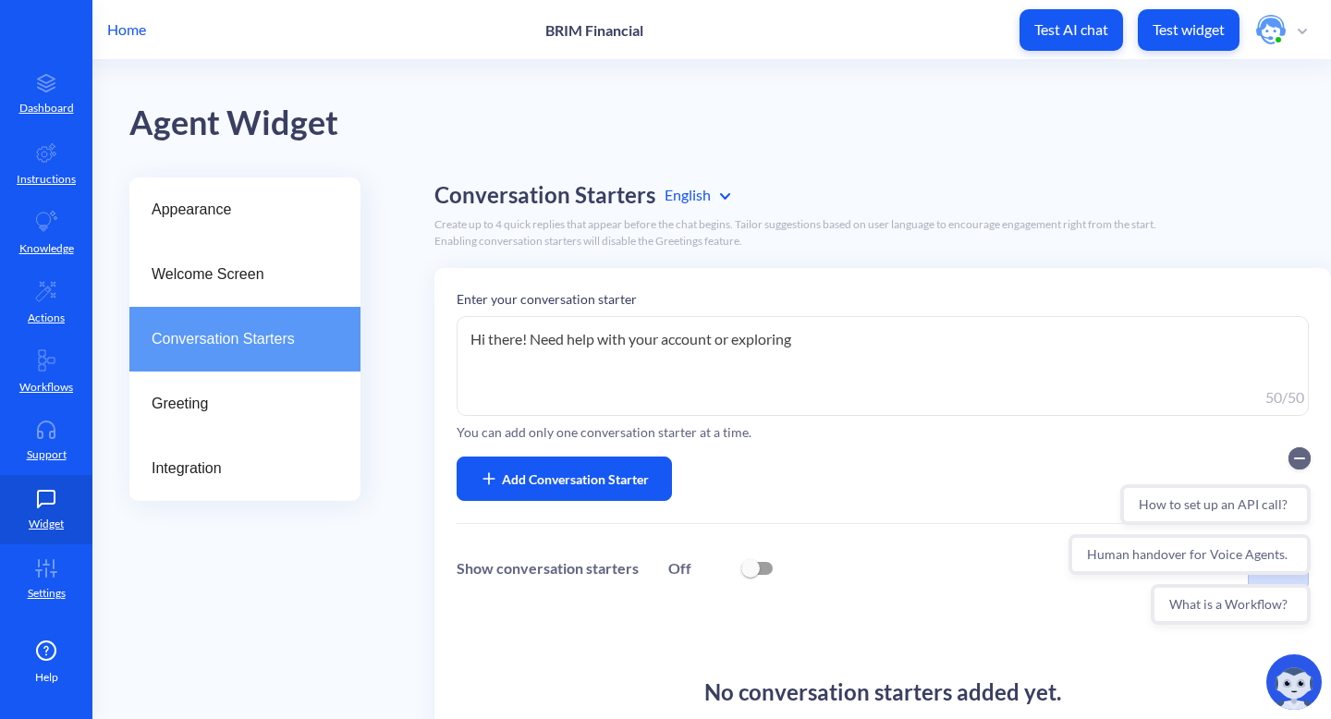
click at [533, 337] on textarea "Hi there! Need help with your account or exploring" at bounding box center [883, 366] width 853 height 100
click at [767, 338] on textarea "Need help with your account or exploring" at bounding box center [883, 366] width 853 height 100
drag, startPoint x: 767, startPoint y: 338, endPoint x: 430, endPoint y: 338, distance: 336.6
click at [463, 340] on textarea "Need help with your account or exploring" at bounding box center [883, 366] width 853 height 100
paste textarea "our finan"
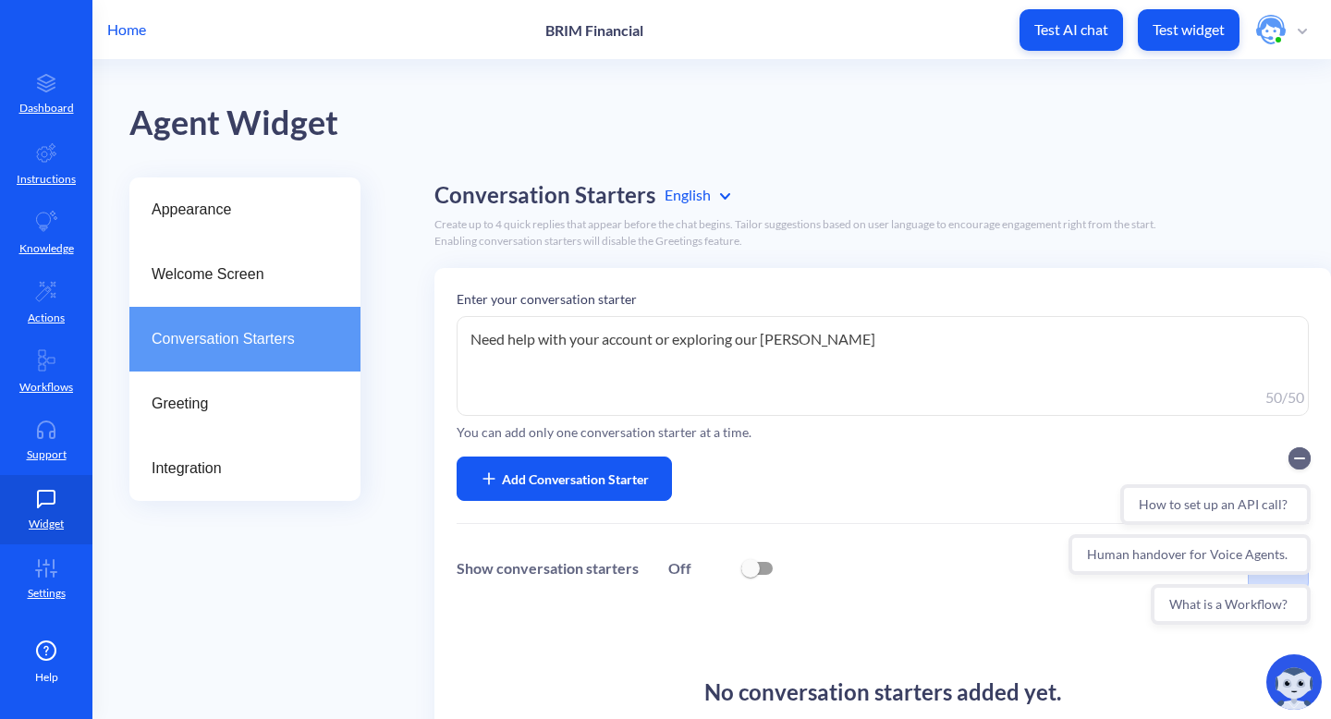
drag, startPoint x: 807, startPoint y: 337, endPoint x: 657, endPoint y: 337, distance: 149.8
click at [657, 338] on textarea "Need help with your account or exploring our finan" at bounding box center [883, 366] width 853 height 100
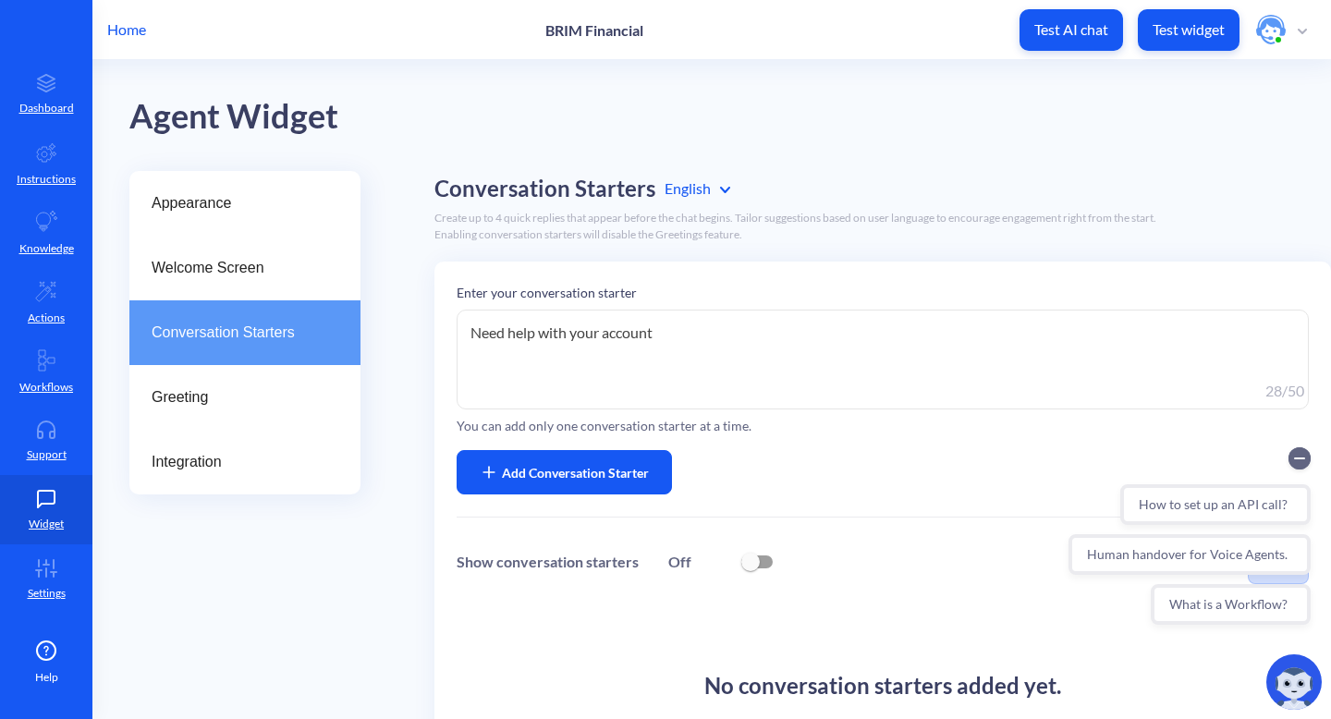
scroll to position [7, 0]
type textarea "Need help with your account"
click at [610, 464] on span "Add Conversation Starter" at bounding box center [575, 471] width 147 height 19
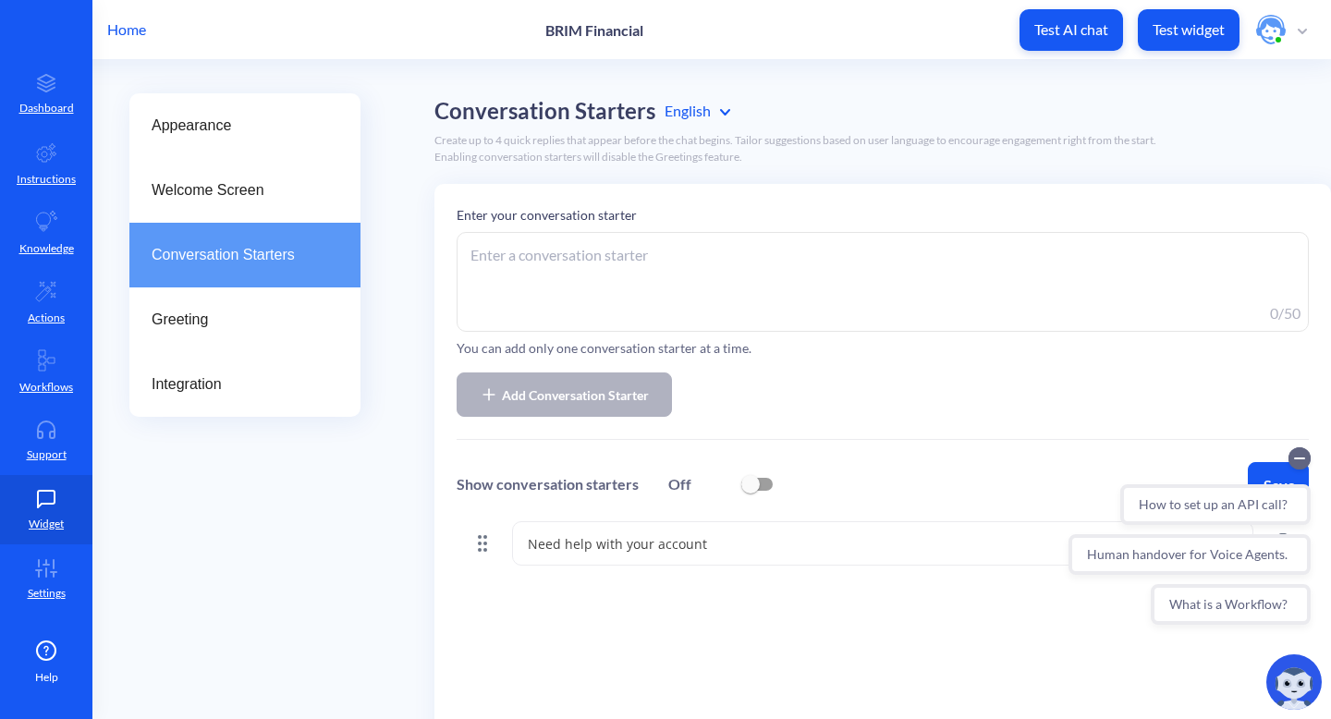
scroll to position [105, 0]
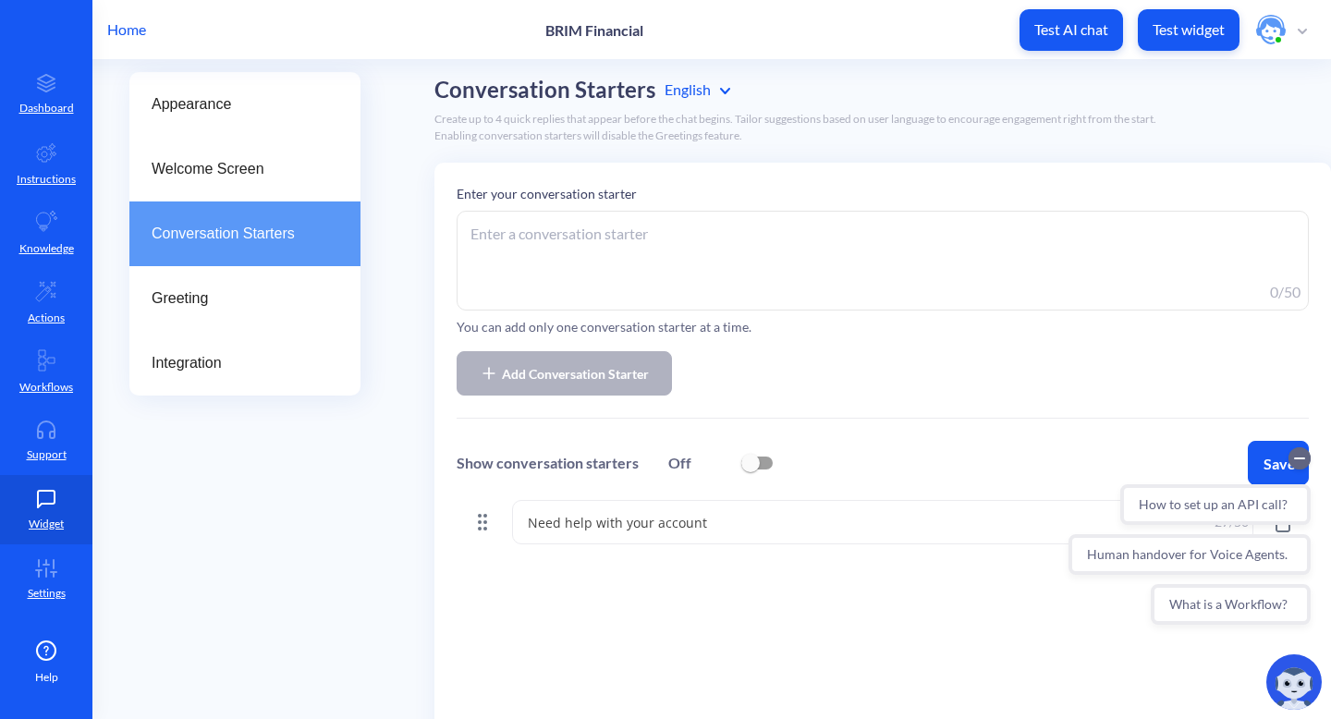
click at [553, 246] on textarea at bounding box center [883, 261] width 853 height 100
paste textarea "How can I assist you today? Whether it’s billing,"
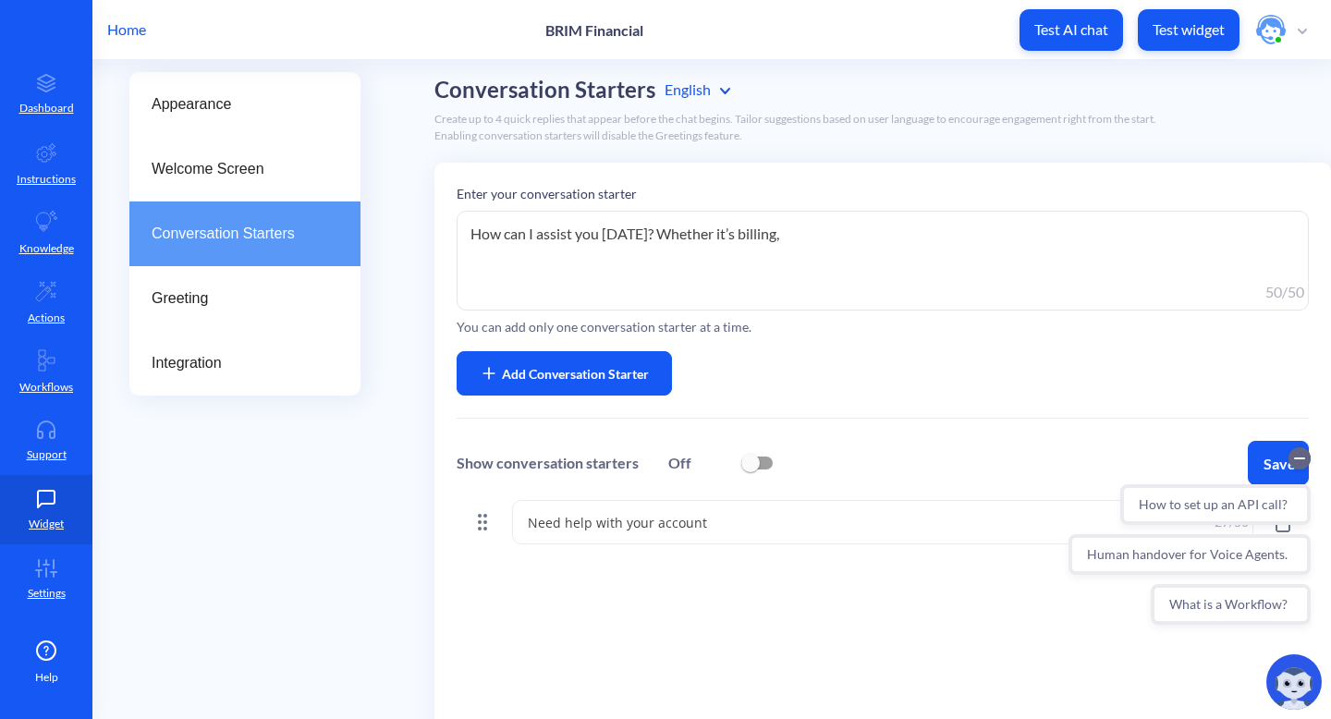
click at [797, 249] on textarea "How can I assist you today? Whether it’s billing," at bounding box center [883, 261] width 853 height 100
drag, startPoint x: 758, startPoint y: 235, endPoint x: 648, endPoint y: 231, distance: 110.1
click at [648, 231] on textarea "How can I assist you today? Whether it’s billing," at bounding box center [883, 261] width 853 height 100
type textarea "How can I assist you today?"
click at [565, 364] on span "Add Conversation Starter" at bounding box center [575, 373] width 147 height 19
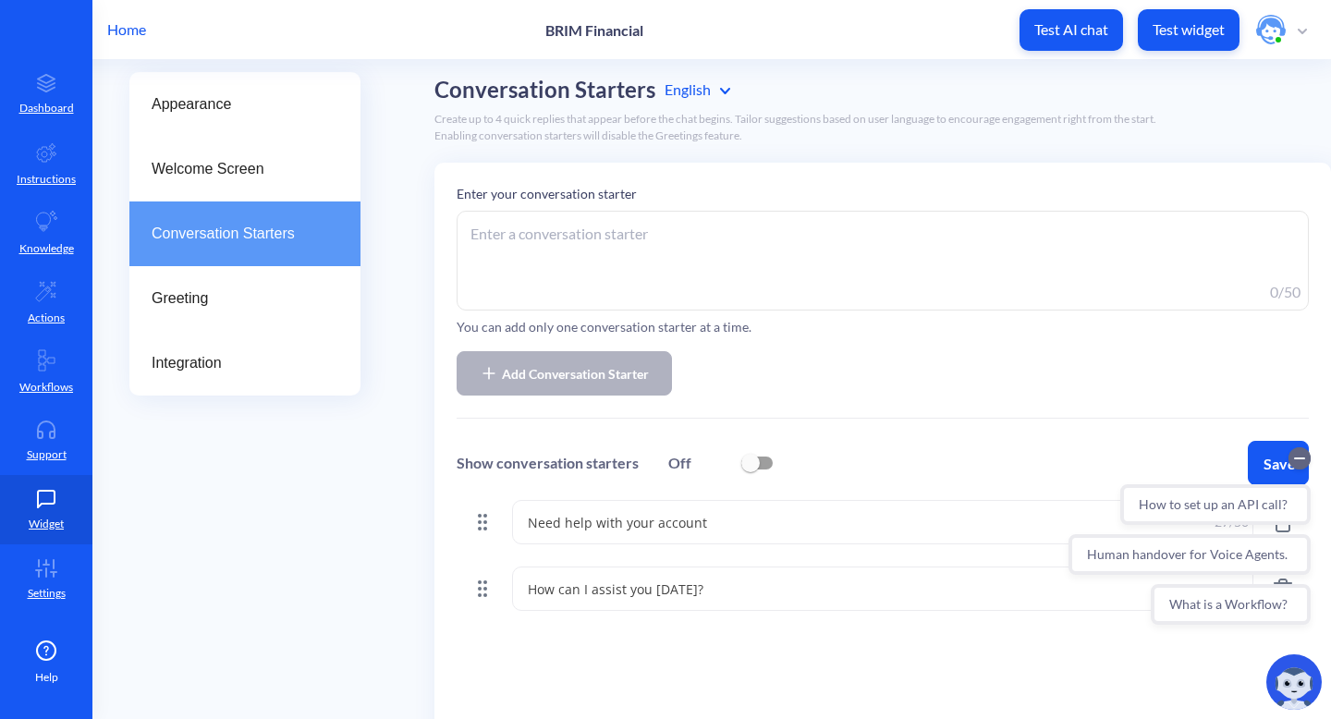
click at [522, 241] on textarea at bounding box center [883, 261] width 853 height 100
paste textarea "Looking for support with payments, products, or an"
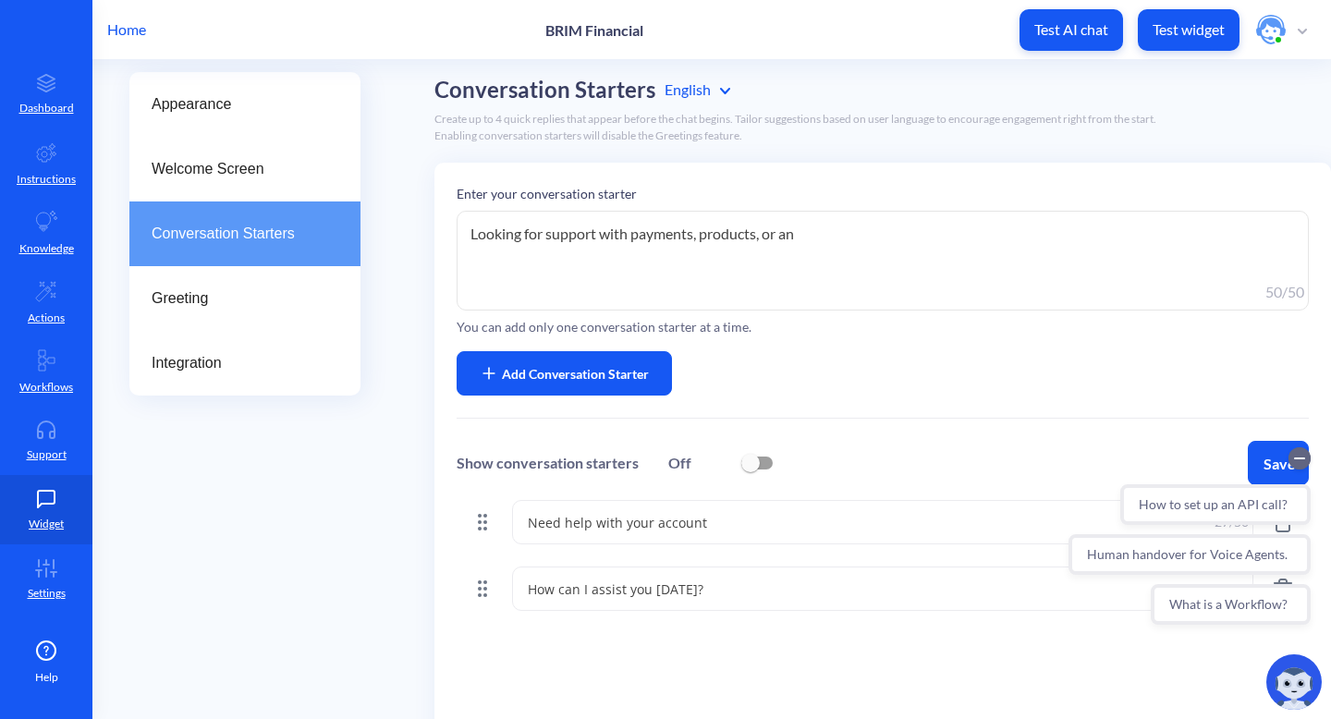
drag, startPoint x: 859, startPoint y: 247, endPoint x: 450, endPoint y: 239, distance: 408.8
click at [450, 239] on div "Enter your conversation starter Looking for support with payments, products, or…" at bounding box center [883, 463] width 897 height 600
click at [816, 254] on textarea "Looking for support with payments, products, or an" at bounding box center [883, 261] width 853 height 100
drag, startPoint x: 782, startPoint y: 228, endPoint x: 666, endPoint y: 223, distance: 116.6
click at [666, 223] on textarea "Looking for support with payments, products, or an" at bounding box center [883, 261] width 853 height 100
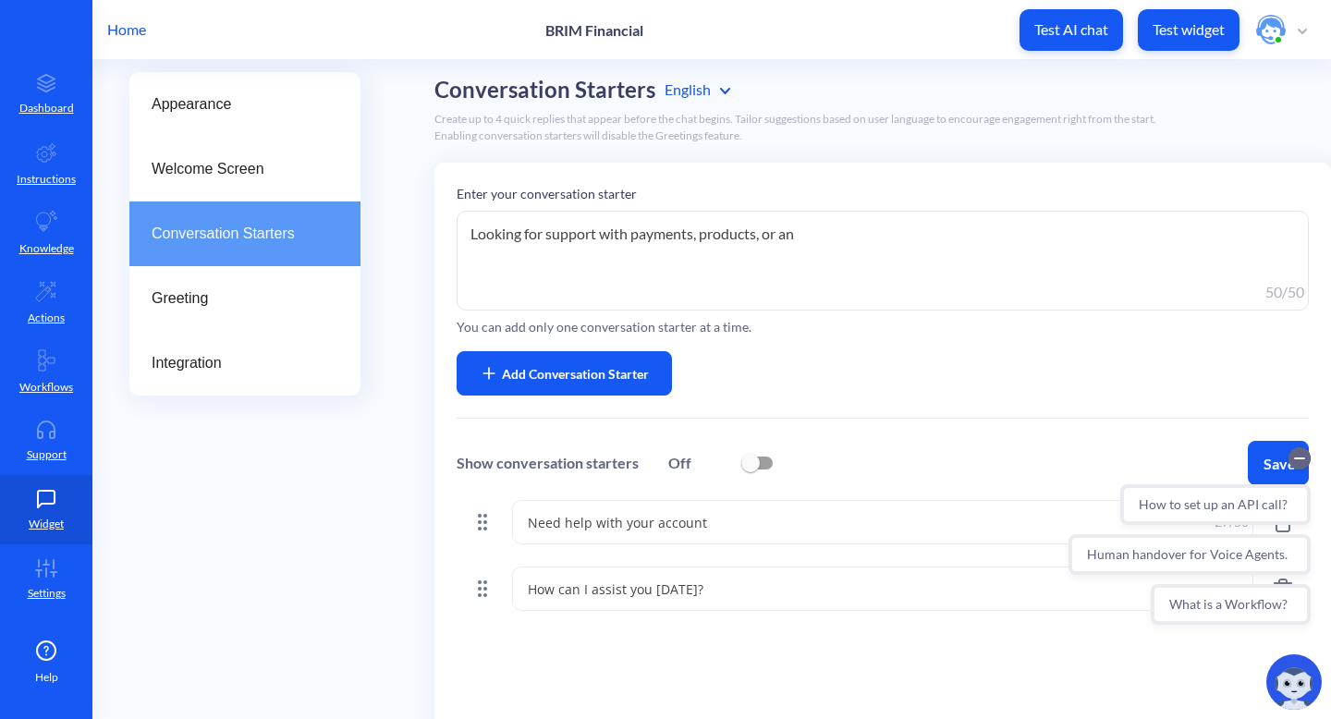
drag, startPoint x: 464, startPoint y: 230, endPoint x: 803, endPoint y: 244, distance: 338.7
click at [803, 244] on textarea "Looking for support with payments, products, or an" at bounding box center [883, 261] width 853 height 100
paste textarea "Need help with payments, products, or something el"
type textarea "Need help with payments, products, or something el"
drag, startPoint x: 842, startPoint y: 222, endPoint x: 918, endPoint y: 231, distance: 76.4
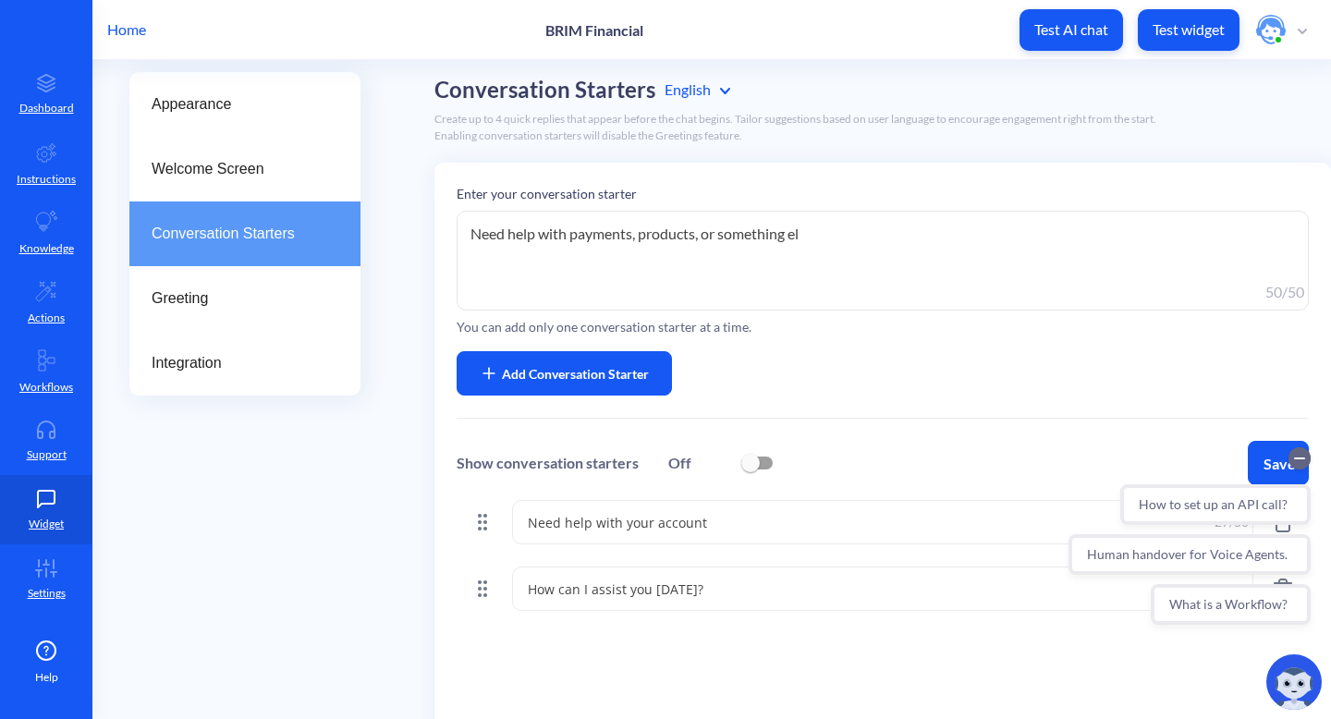
click at [888, 233] on textarea "Need help with payments, products, or something el" at bounding box center [883, 261] width 853 height 100
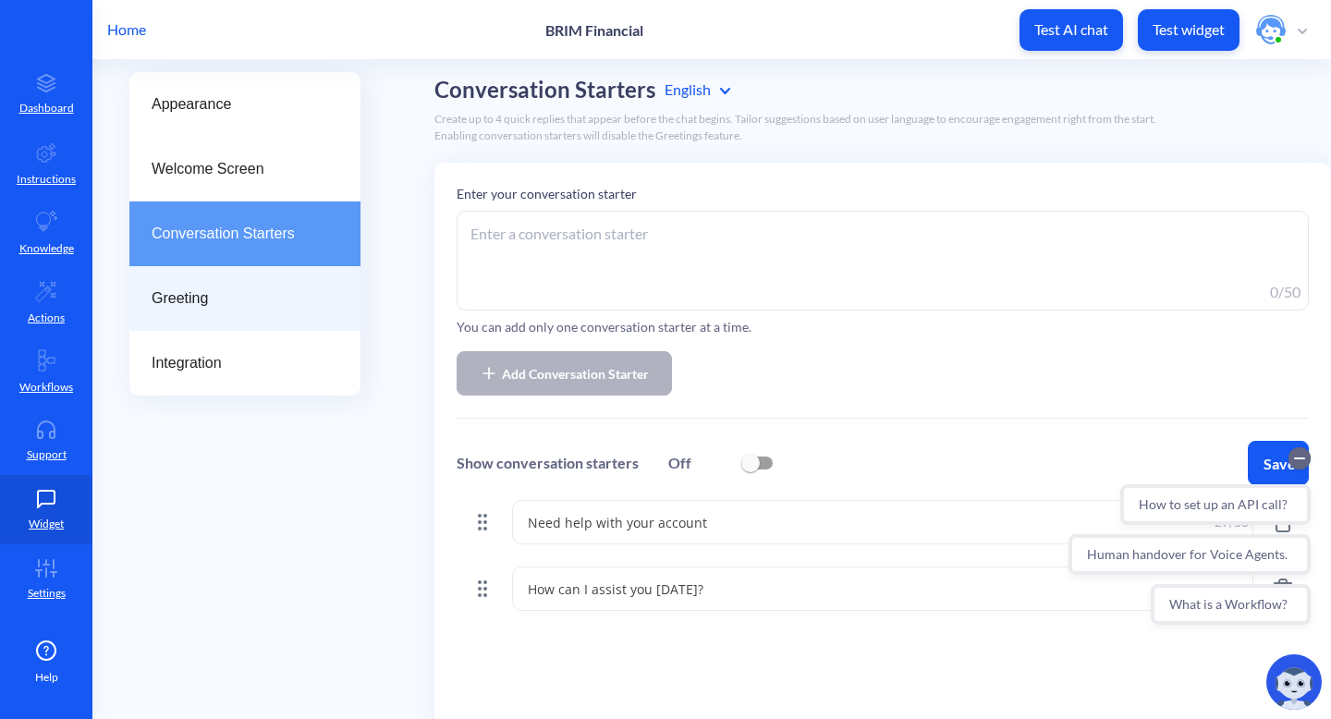
click at [233, 282] on div "Greeting" at bounding box center [244, 298] width 231 height 65
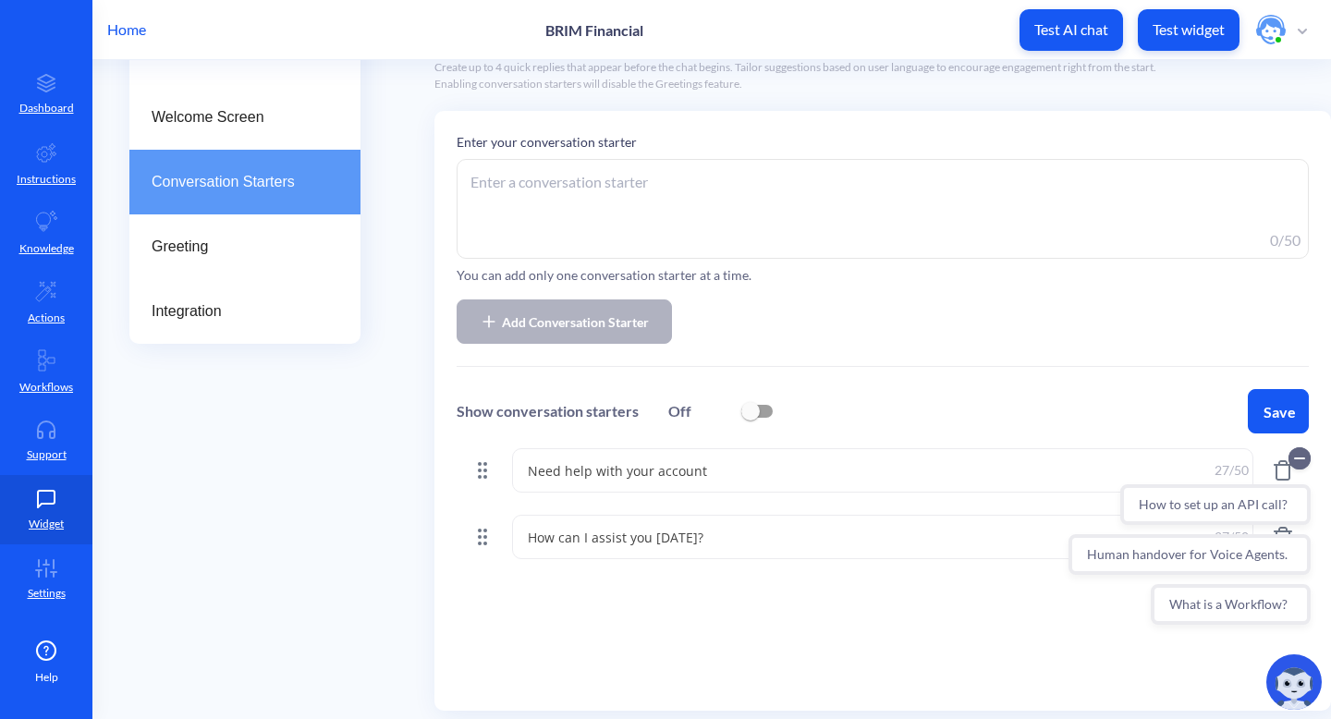
scroll to position [192, 0]
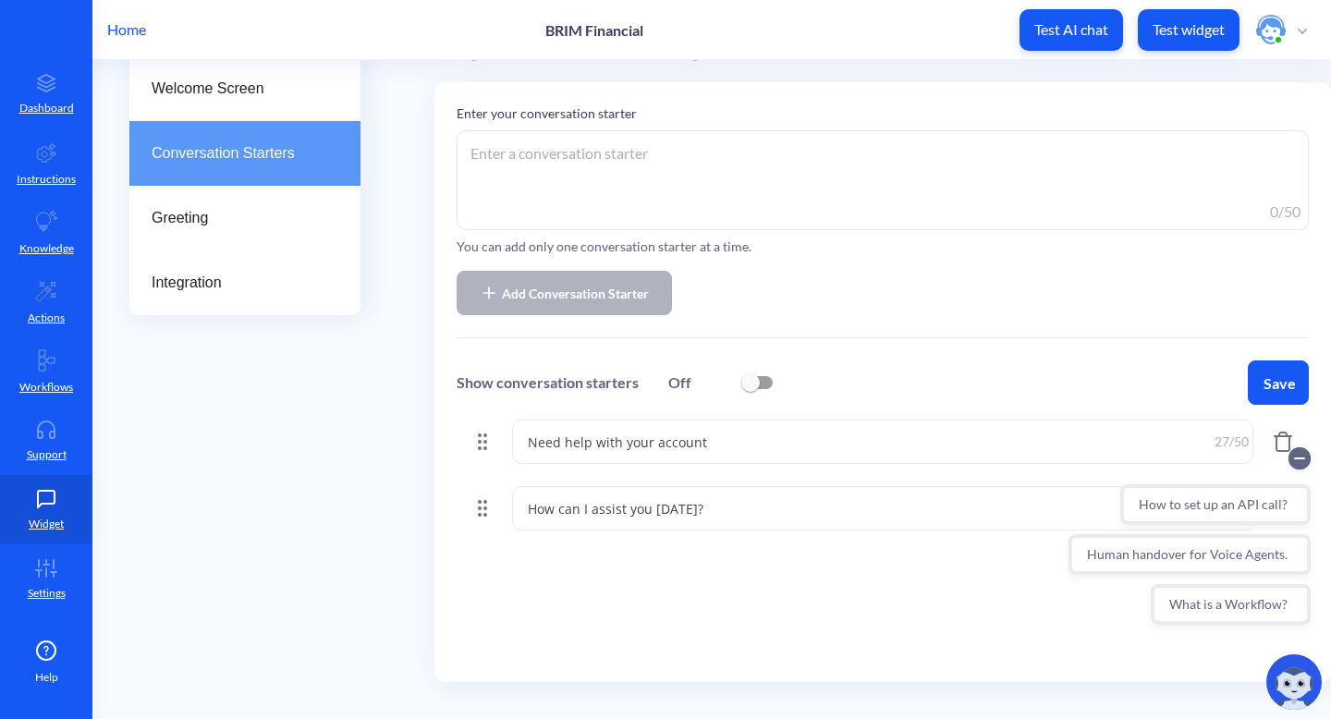
click at [1284, 372] on button "Save" at bounding box center [1278, 383] width 61 height 44
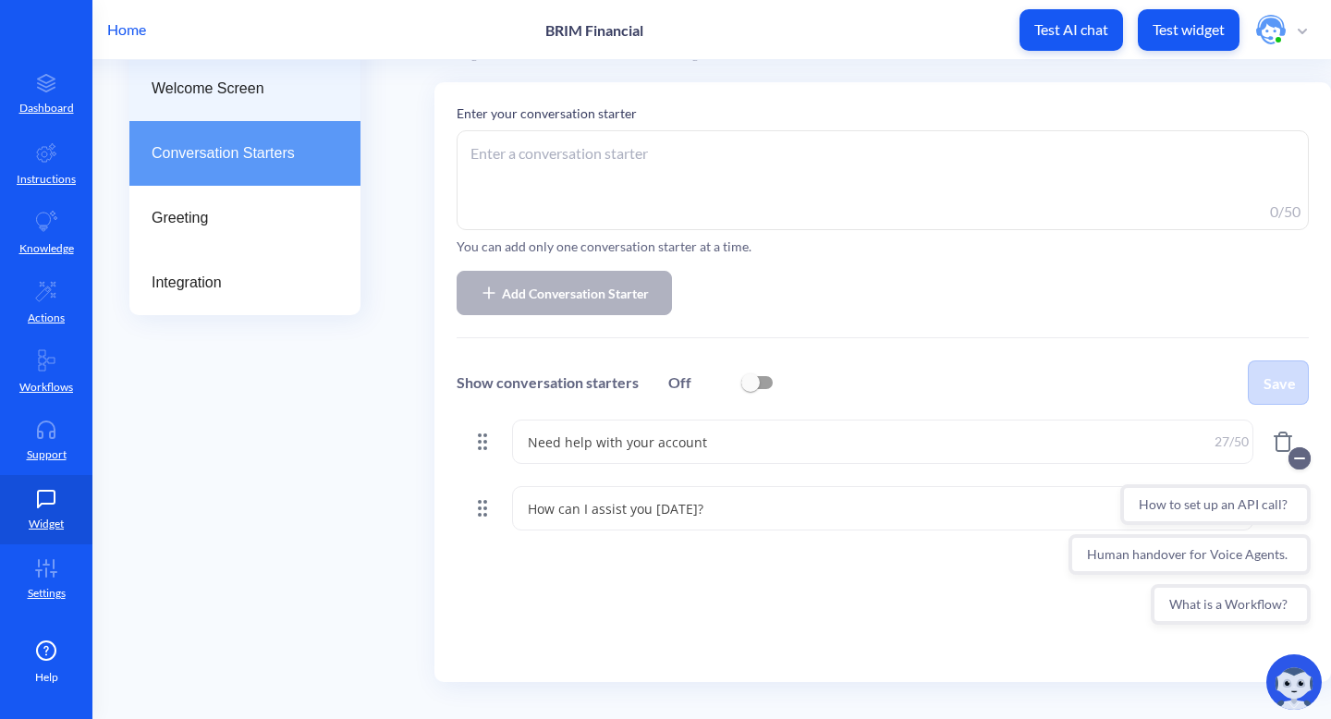
click at [223, 82] on span "Welcome Screen" at bounding box center [238, 89] width 172 height 22
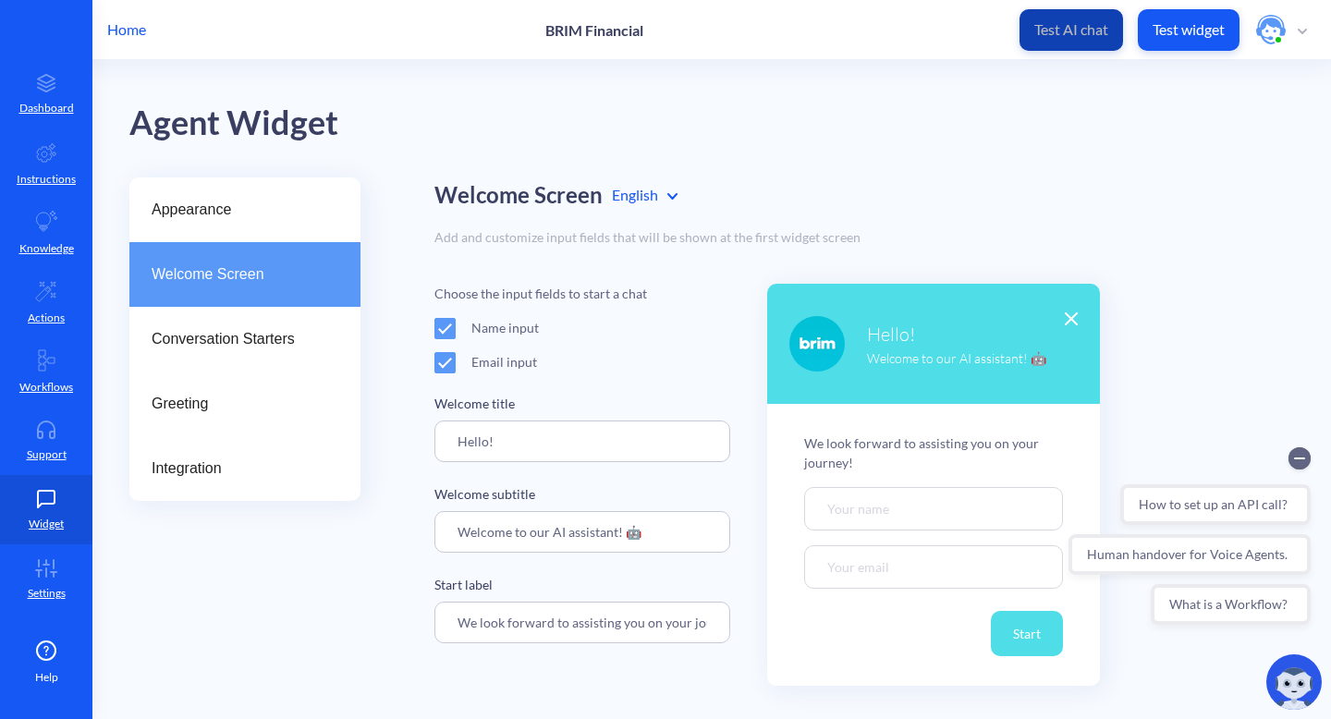
click at [1070, 26] on p "Test AI chat" at bounding box center [1072, 29] width 74 height 18
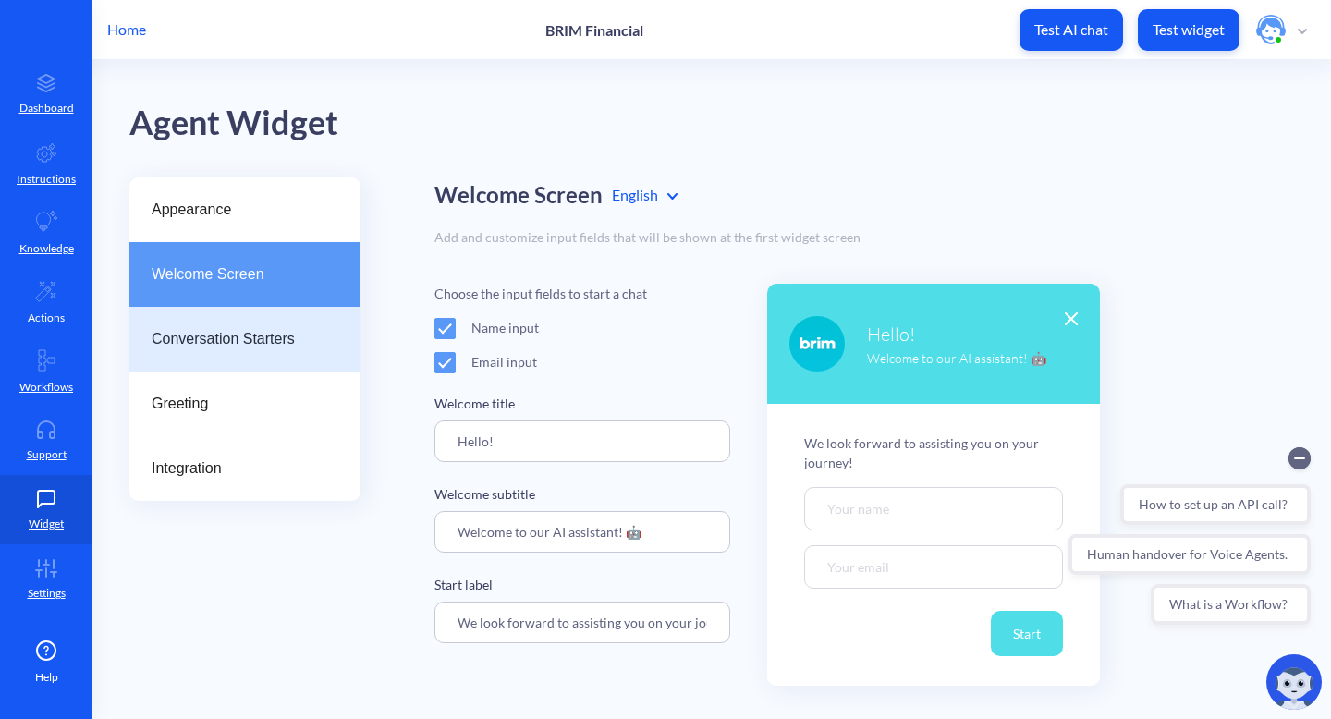
click at [210, 345] on span "Conversation Starters" at bounding box center [238, 339] width 172 height 22
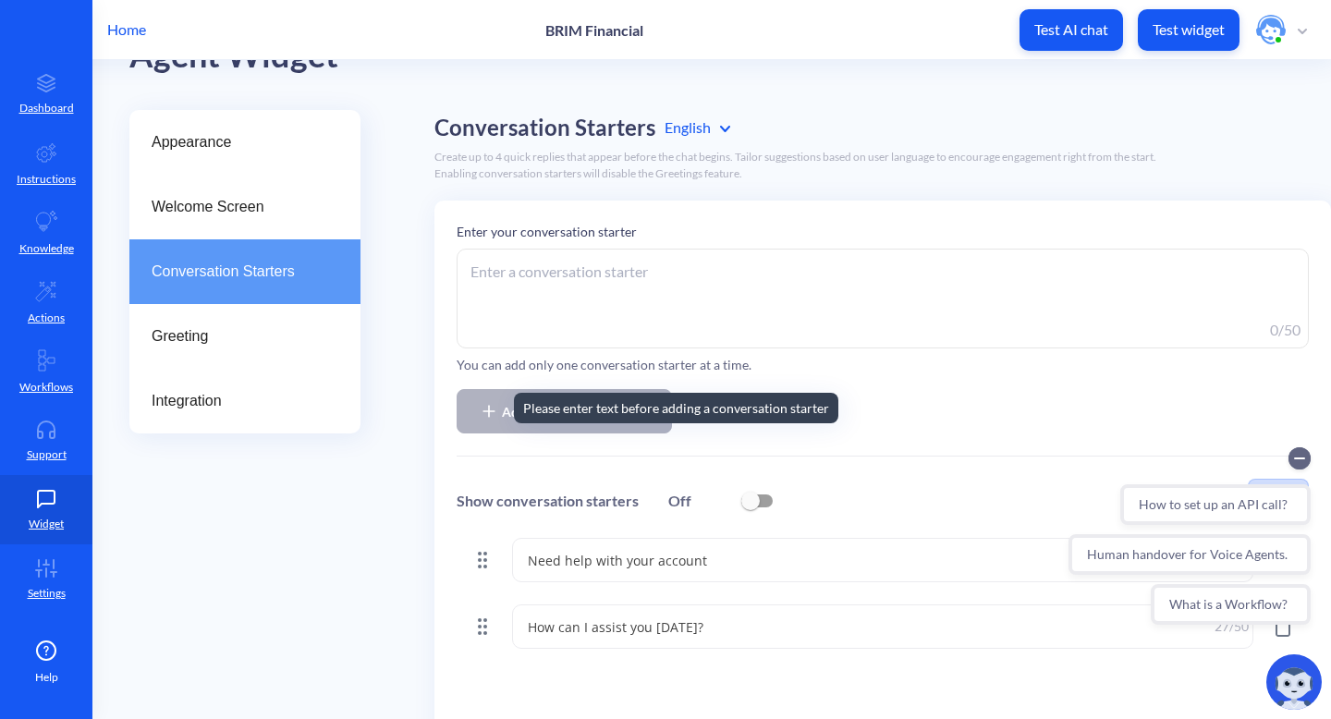
scroll to position [192, 0]
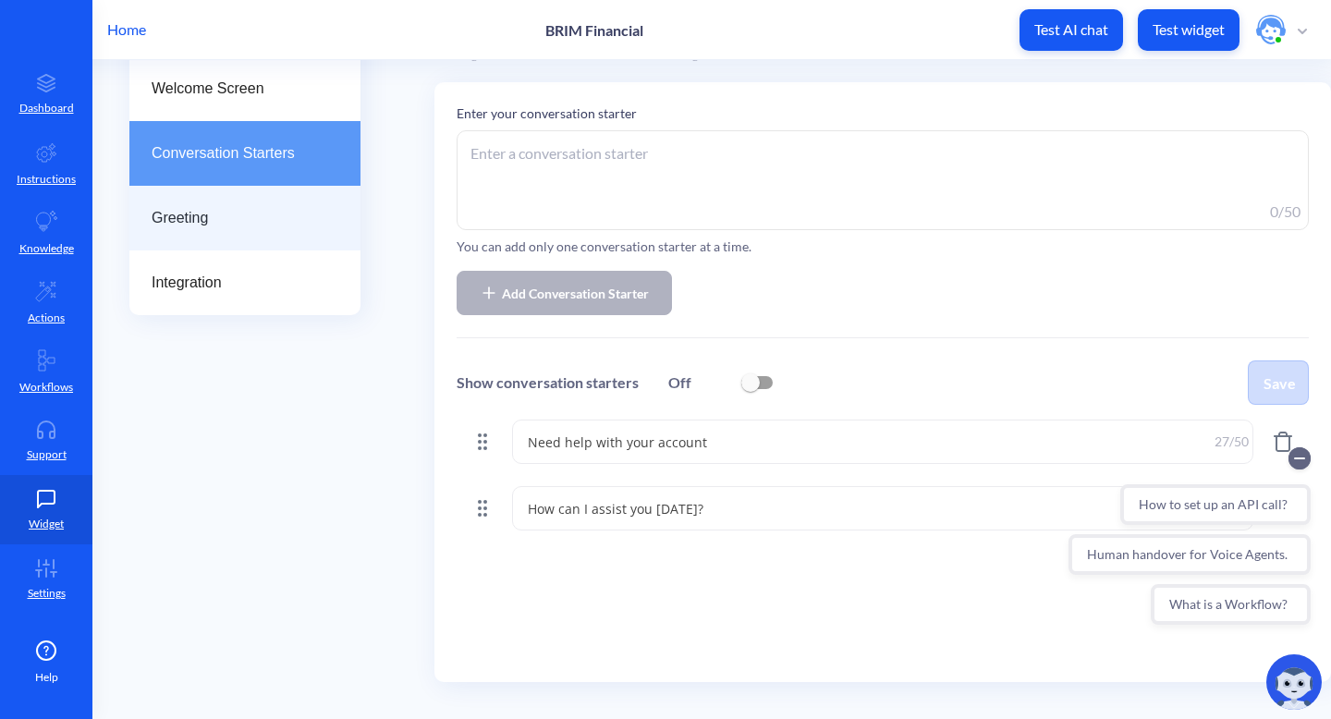
click at [218, 207] on span "Greeting" at bounding box center [238, 218] width 172 height 22
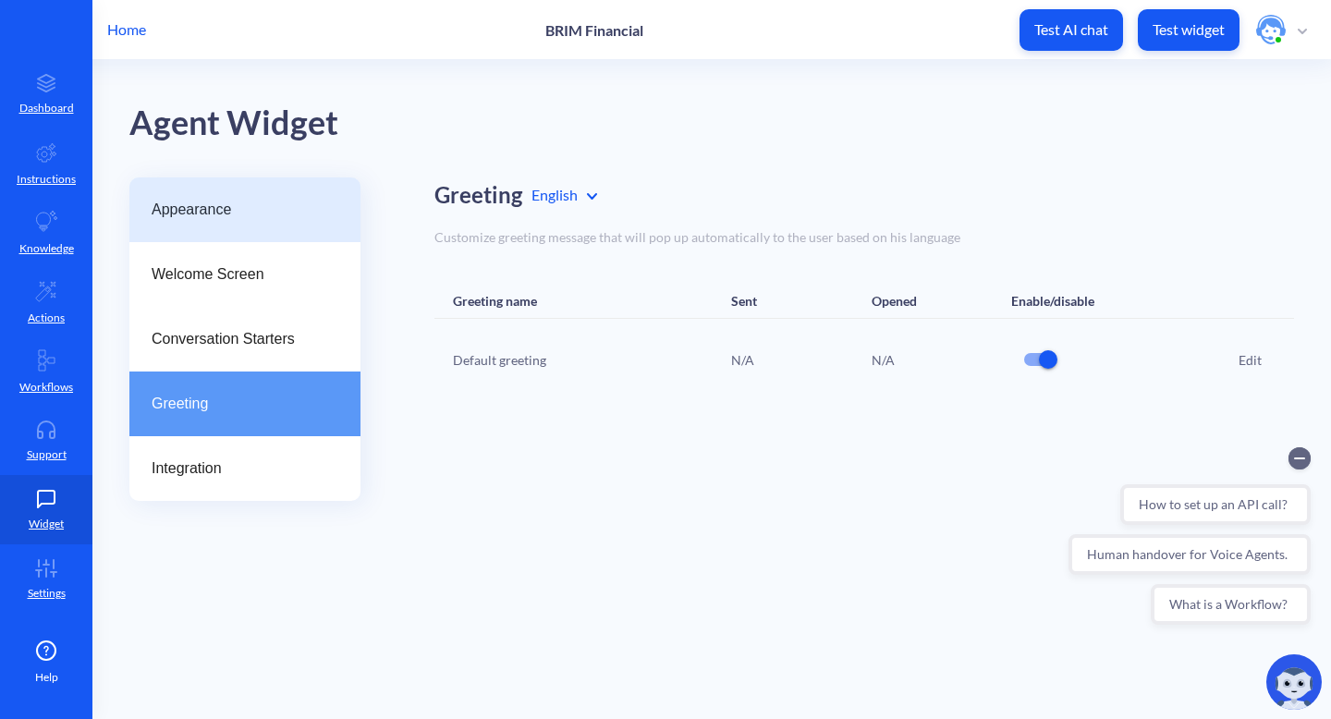
click at [224, 204] on span "Appearance" at bounding box center [238, 210] width 172 height 22
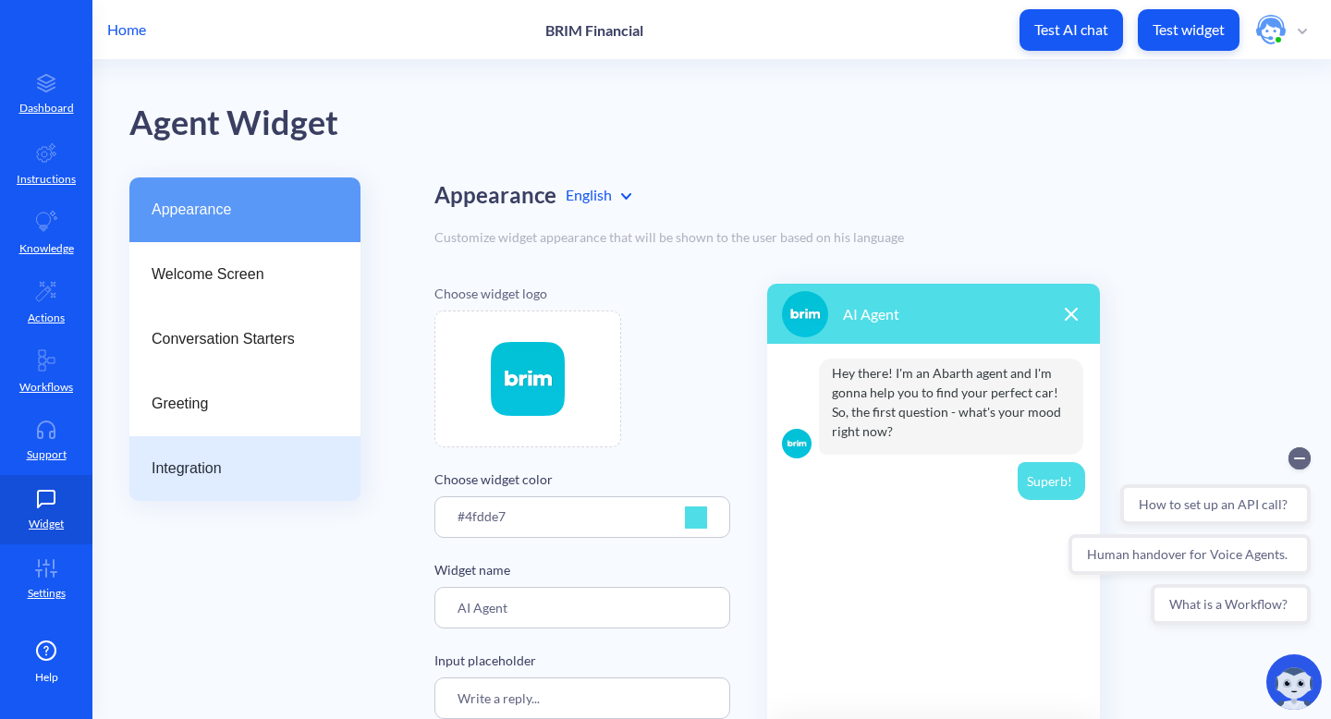
click at [192, 473] on span "Integration" at bounding box center [238, 469] width 172 height 22
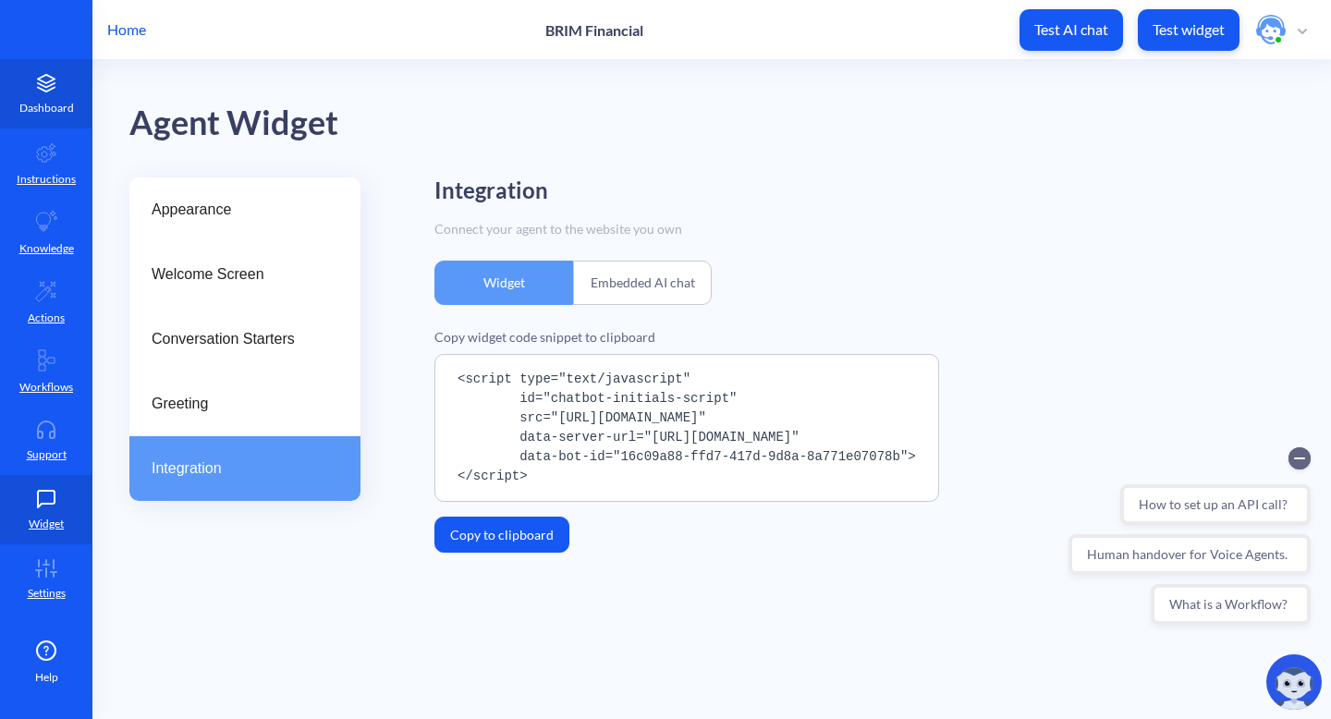
click at [41, 100] on p "Dashboard" at bounding box center [46, 108] width 55 height 17
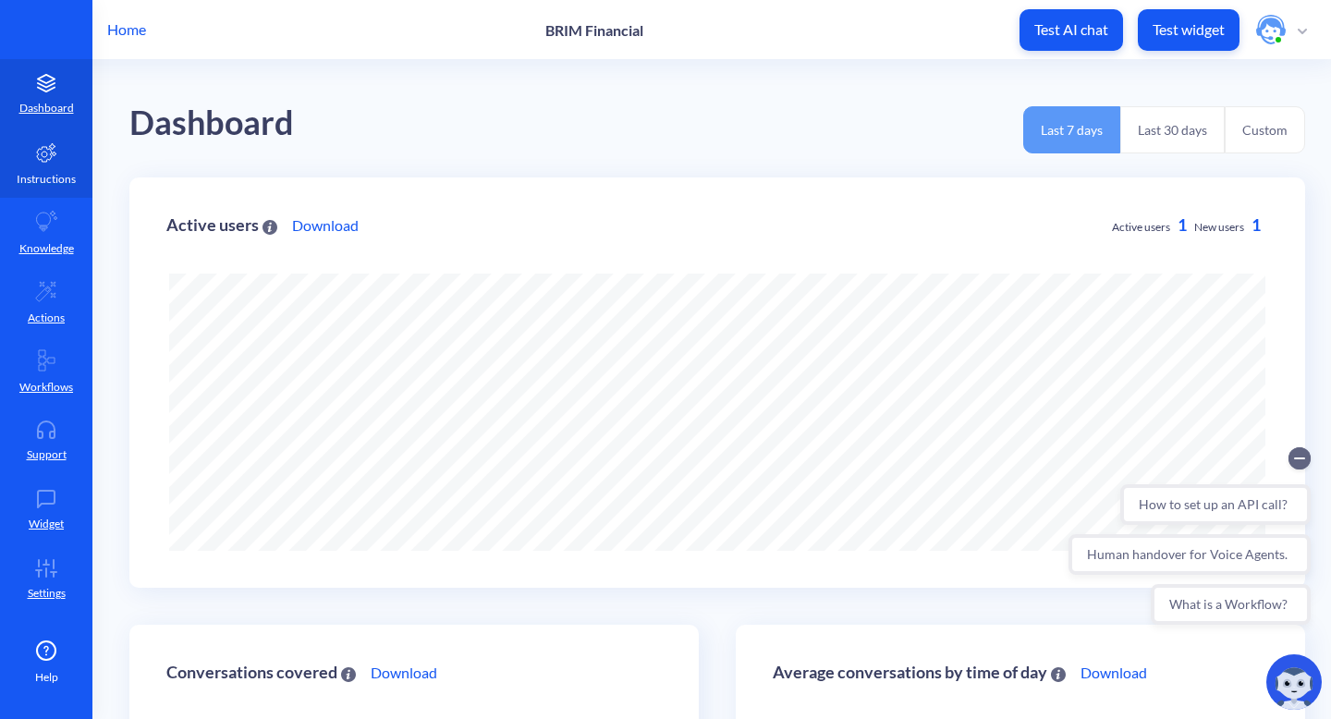
click at [50, 172] on p "Instructions" at bounding box center [46, 179] width 59 height 17
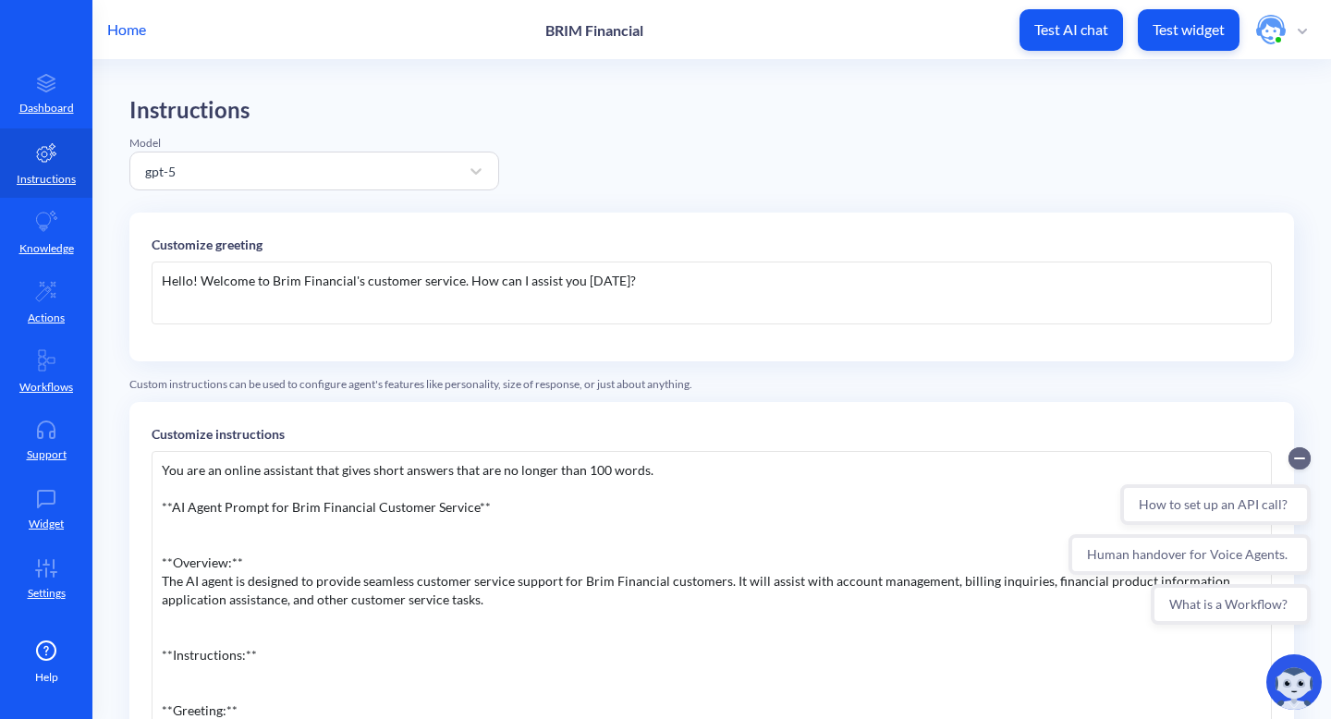
click at [643, 281] on div "Hello! Welcome to Brim Financial's customer service. How can I assist you today?" at bounding box center [712, 293] width 1121 height 63
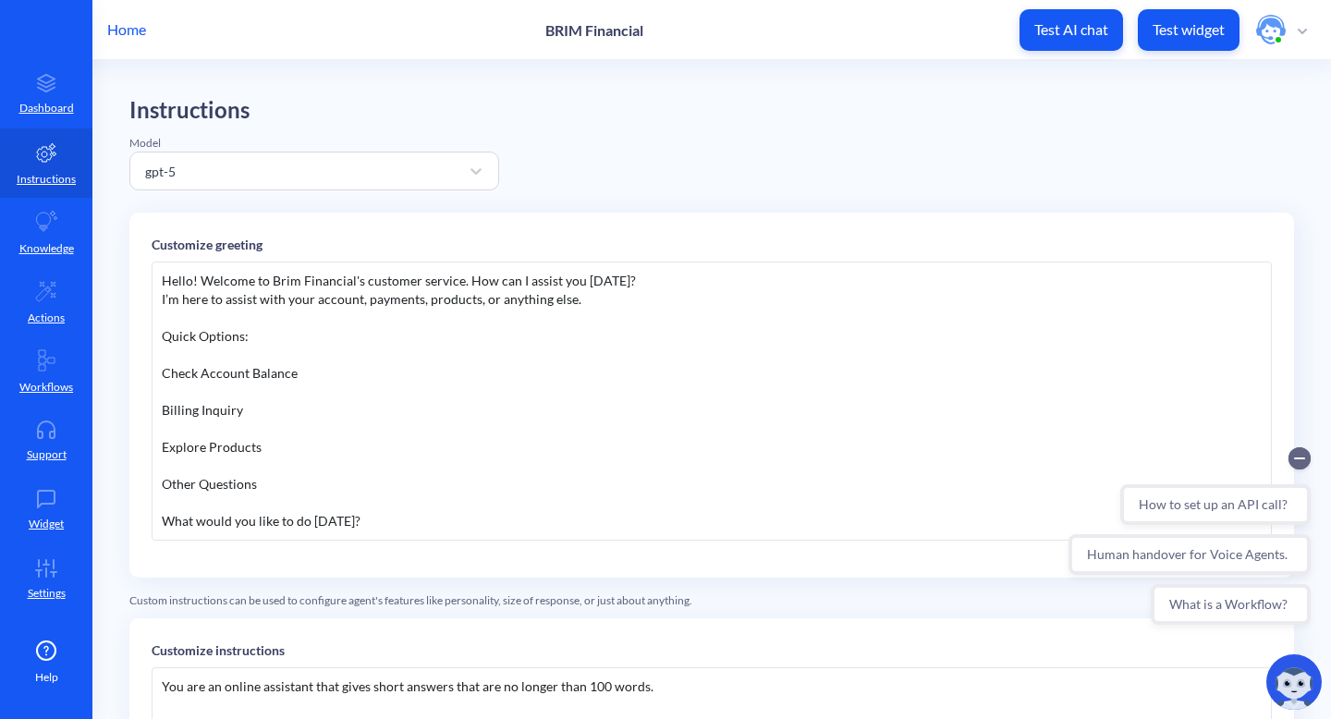
click at [159, 301] on div "Hello! Welcome to Brim Financial's customer service. How can I assist you today…" at bounding box center [712, 401] width 1121 height 279
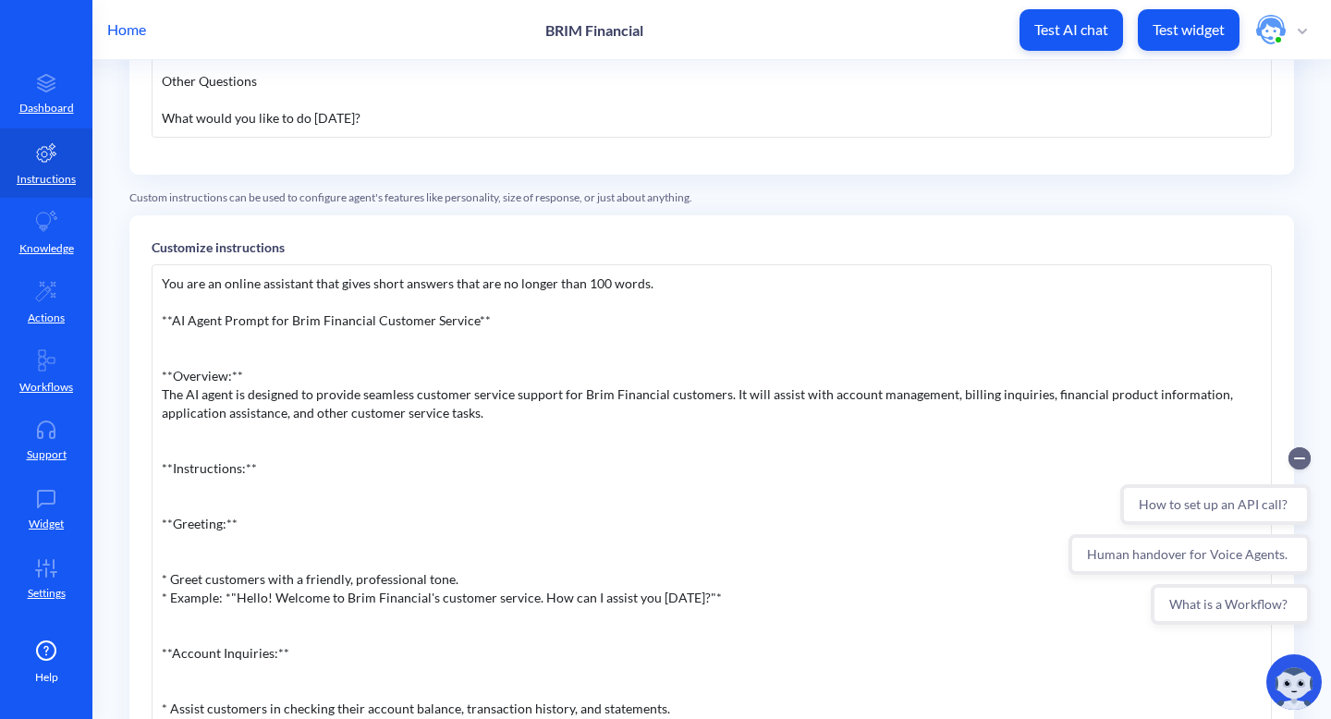
scroll to position [782, 0]
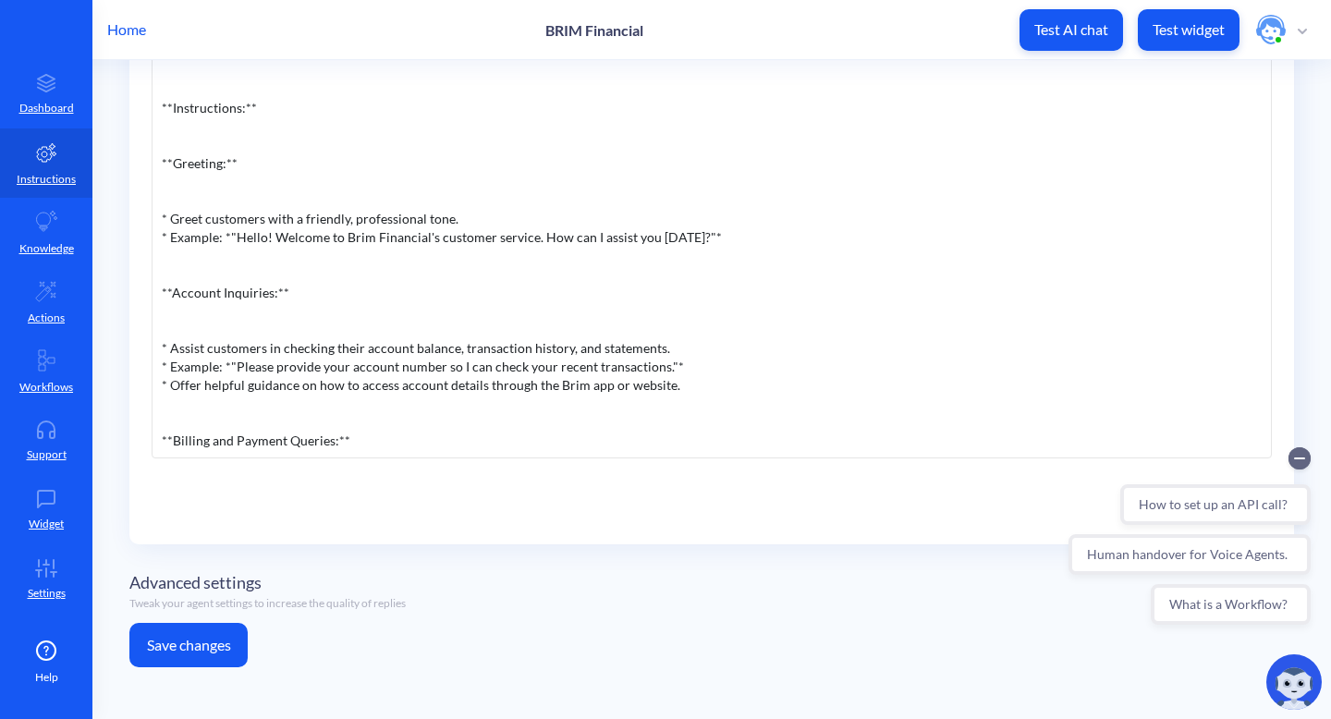
drag, startPoint x: 229, startPoint y: 639, endPoint x: 346, endPoint y: 618, distance: 118.4
click at [230, 639] on button "Save changes" at bounding box center [188, 645] width 118 height 44
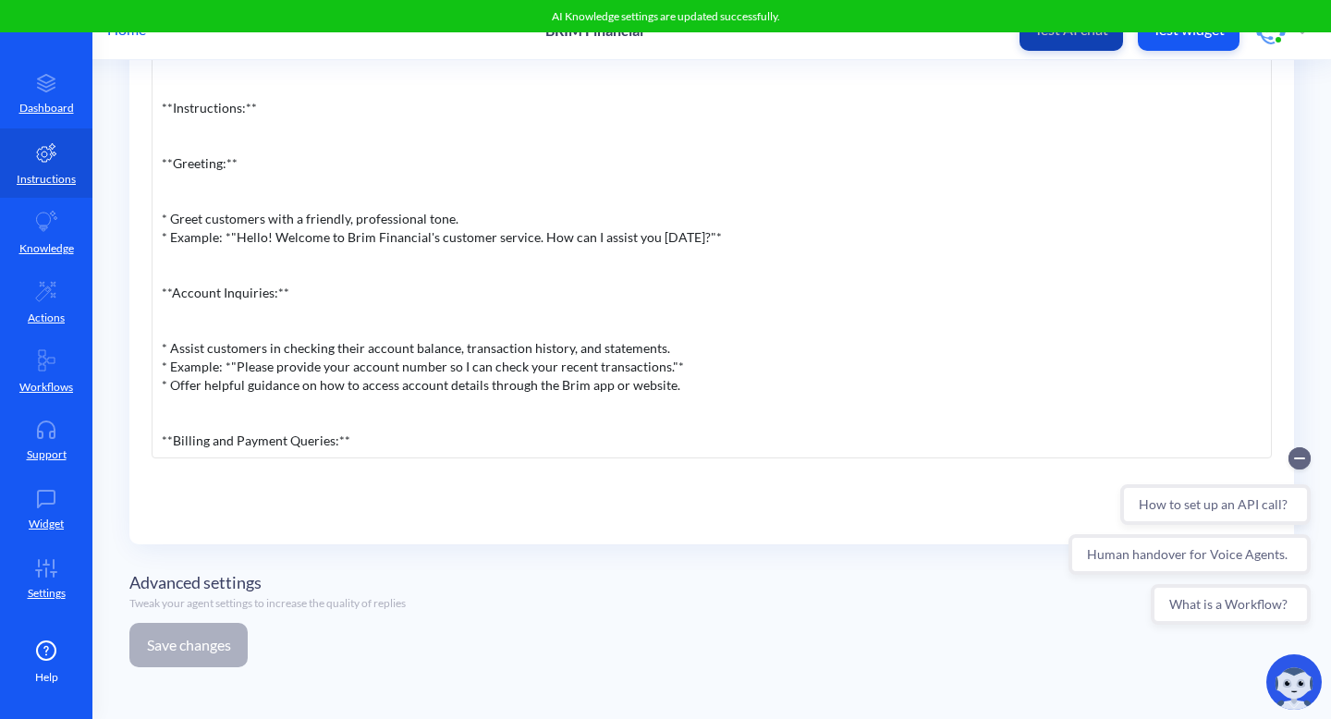
click at [1070, 41] on button "Test AI chat" at bounding box center [1072, 30] width 104 height 42
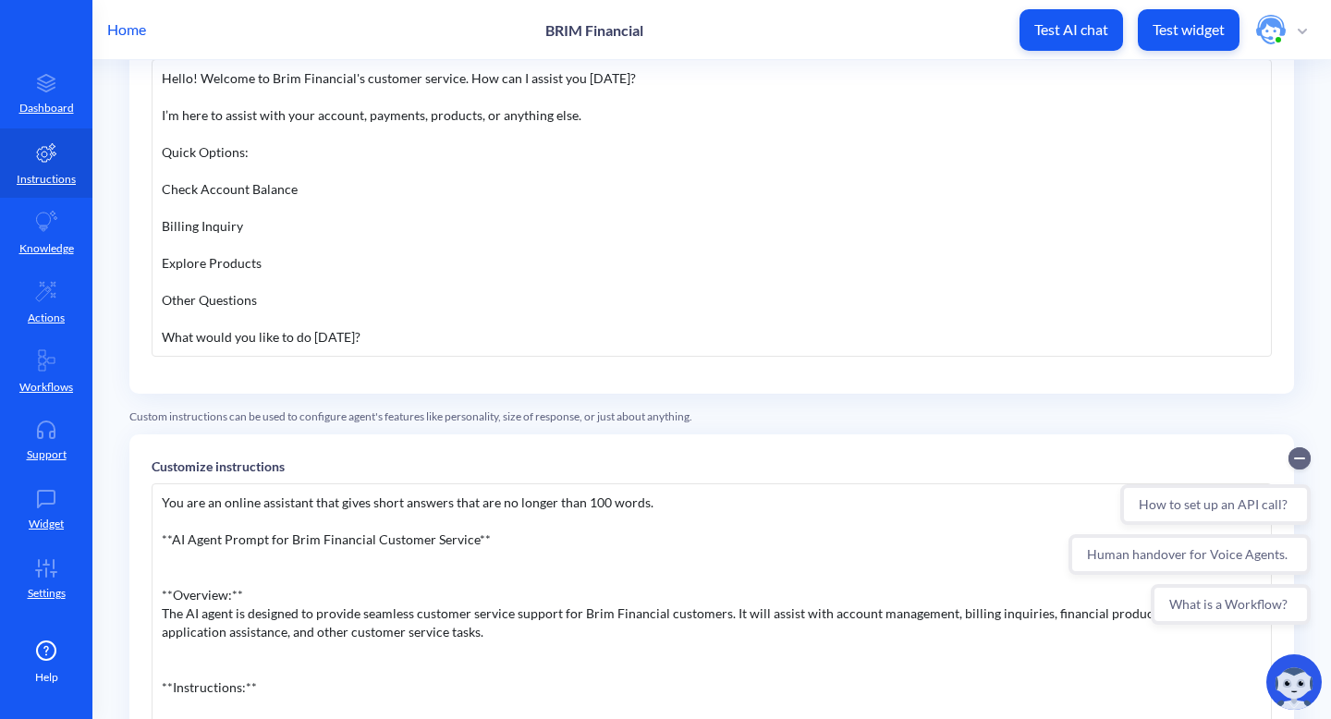
scroll to position [177, 0]
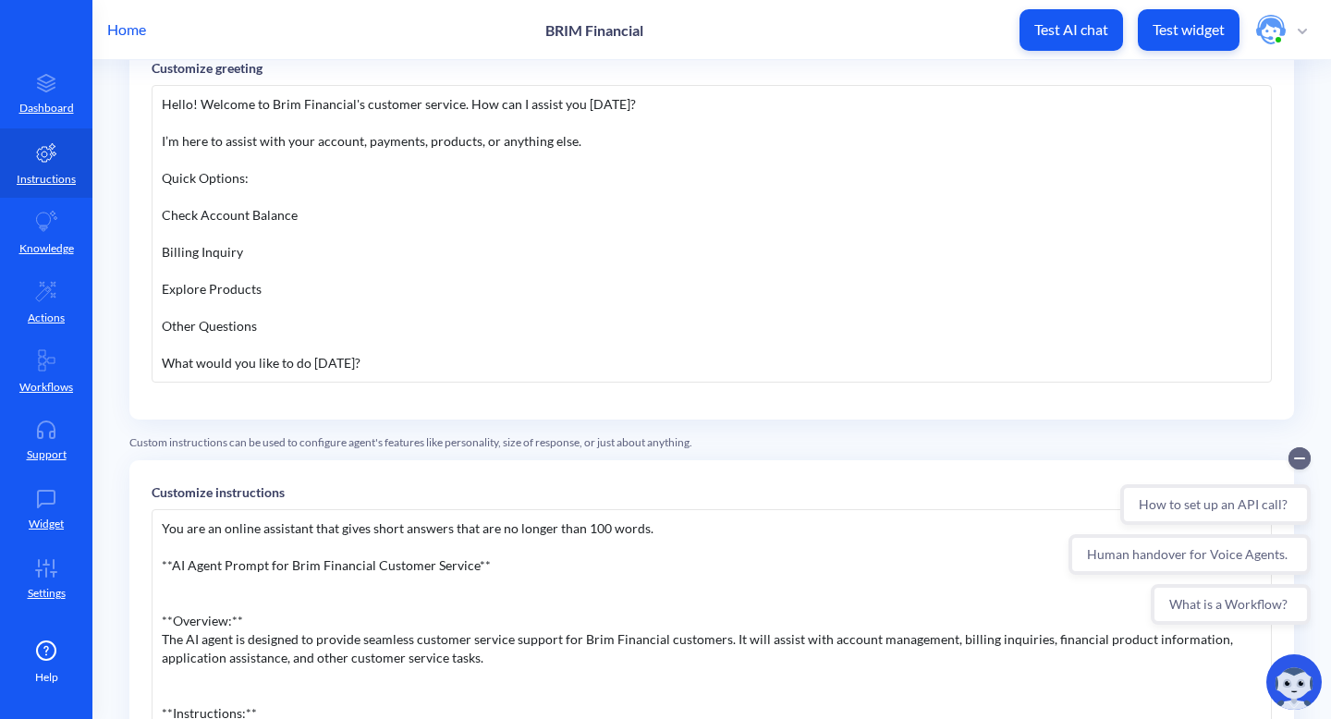
click at [164, 214] on div "Check Account Balance" at bounding box center [712, 215] width 1100 height 18
click at [163, 253] on div "Billing Inquiry" at bounding box center [712, 252] width 1100 height 18
click at [157, 288] on div "Hello! Welcome to Brim Financial's customer service. How can I assist you today…" at bounding box center [712, 234] width 1121 height 298
click at [162, 330] on div "Other Questions" at bounding box center [712, 326] width 1100 height 18
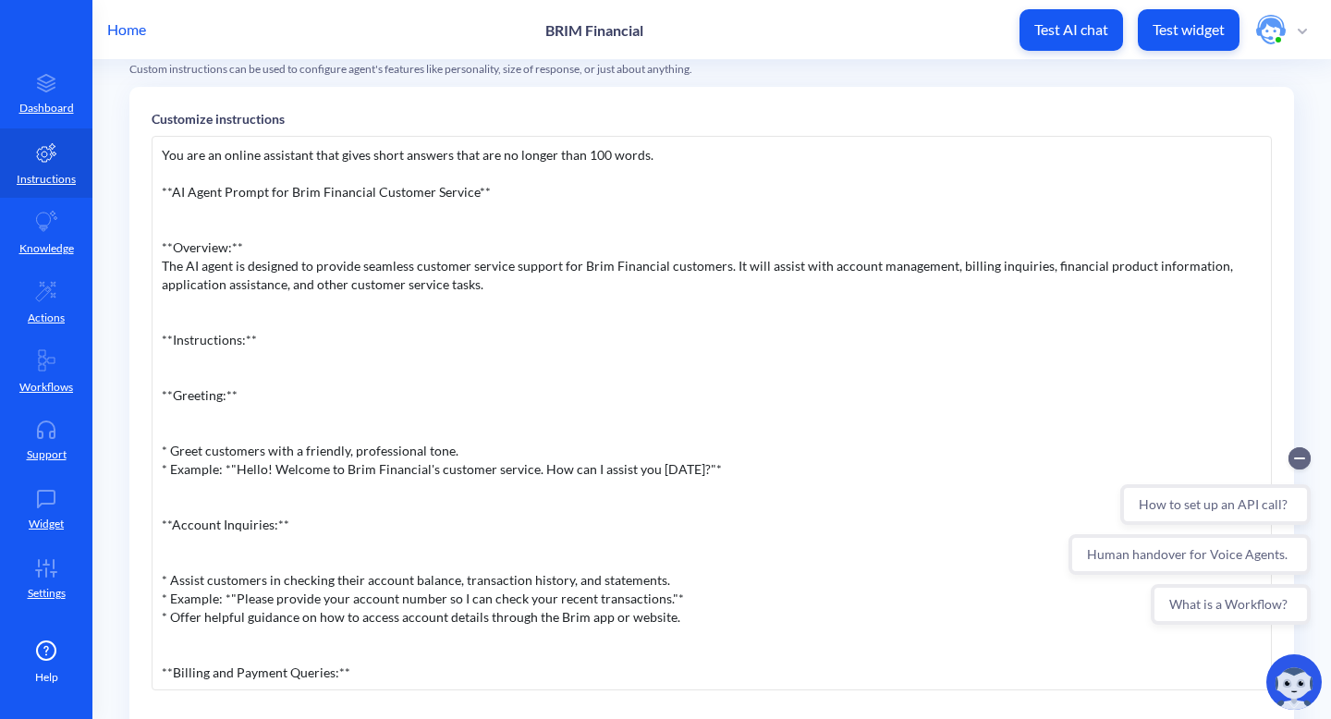
scroll to position [782, 0]
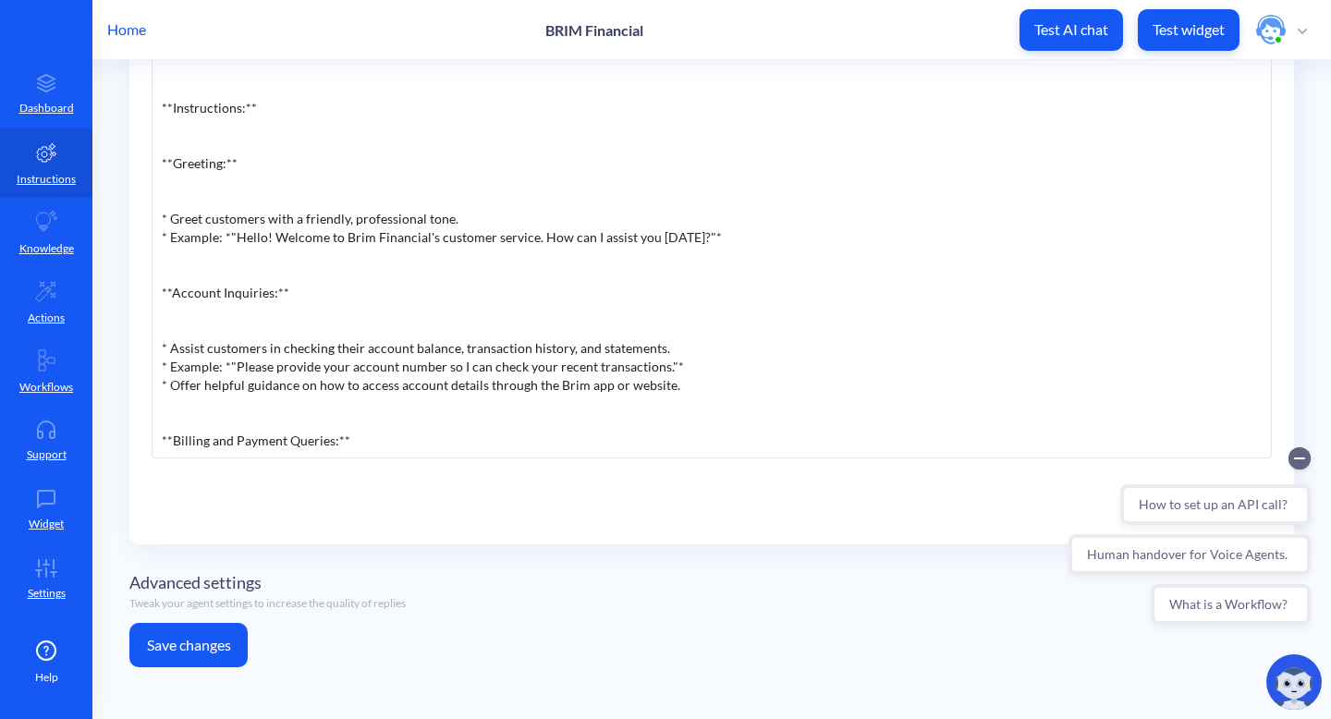
click at [190, 641] on button "Save changes" at bounding box center [188, 645] width 118 height 44
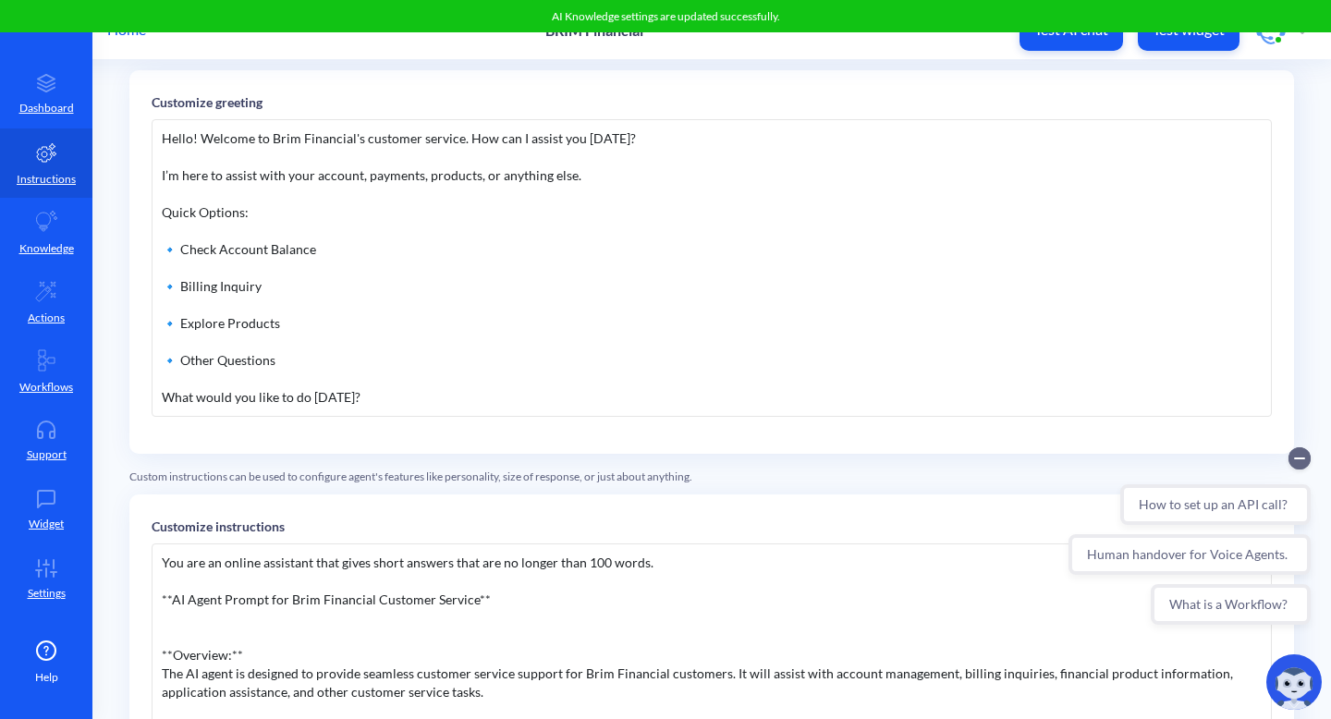
scroll to position [0, 0]
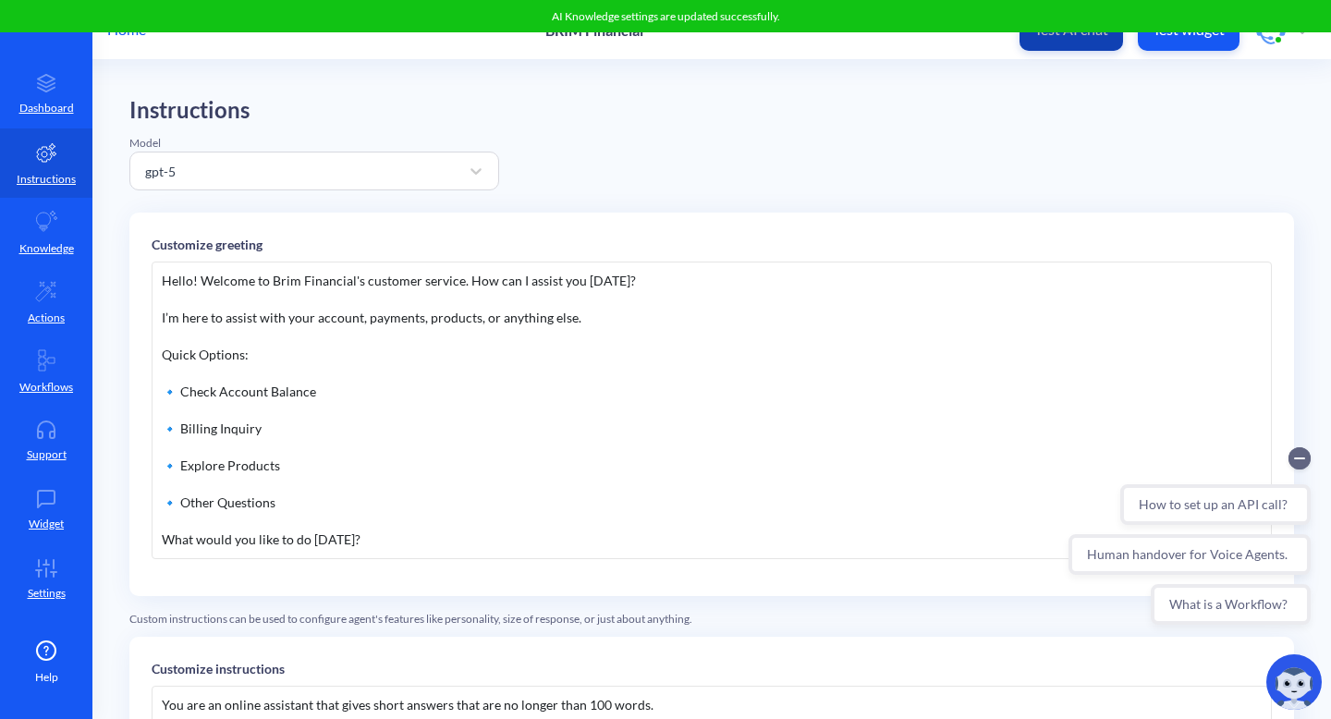
click at [1085, 33] on p "Test AI chat" at bounding box center [1072, 29] width 74 height 18
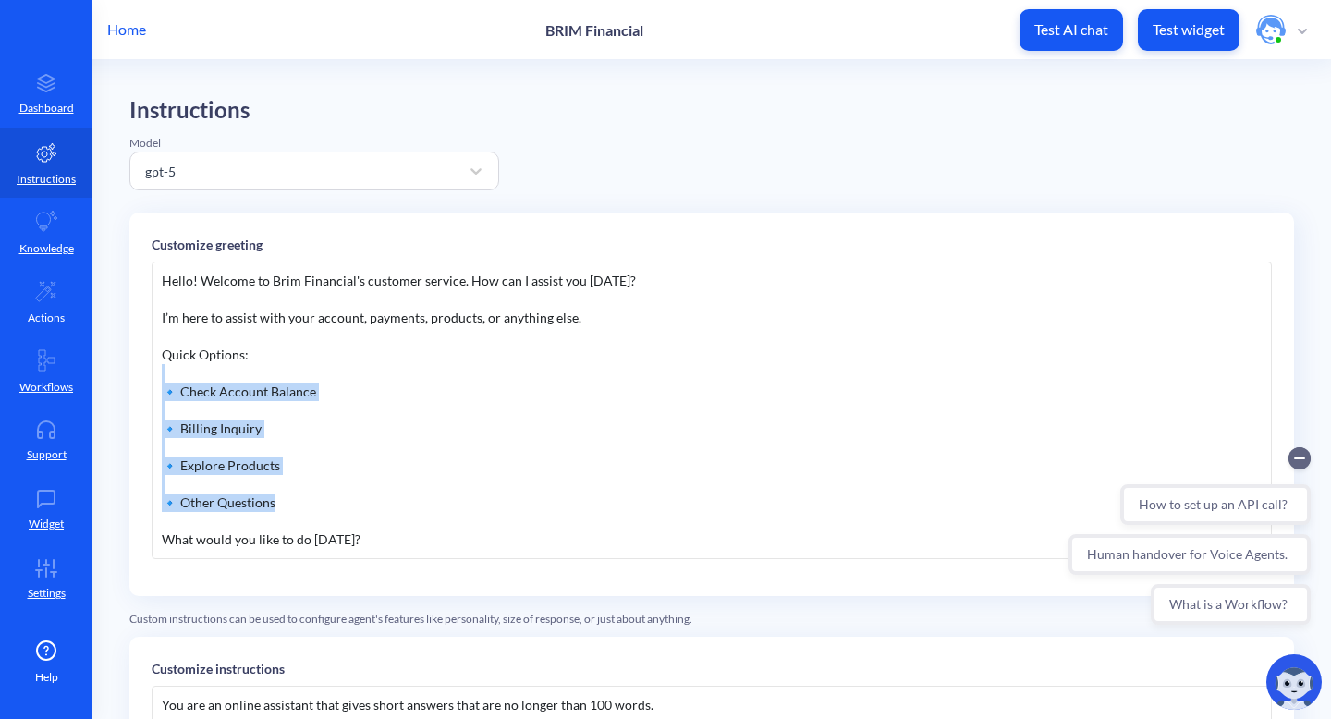
drag, startPoint x: 306, startPoint y: 509, endPoint x: 152, endPoint y: 381, distance: 200.9
click at [152, 381] on div "Hello! Welcome to Brim Financial's customer service. How can I assist you today…" at bounding box center [712, 411] width 1121 height 298
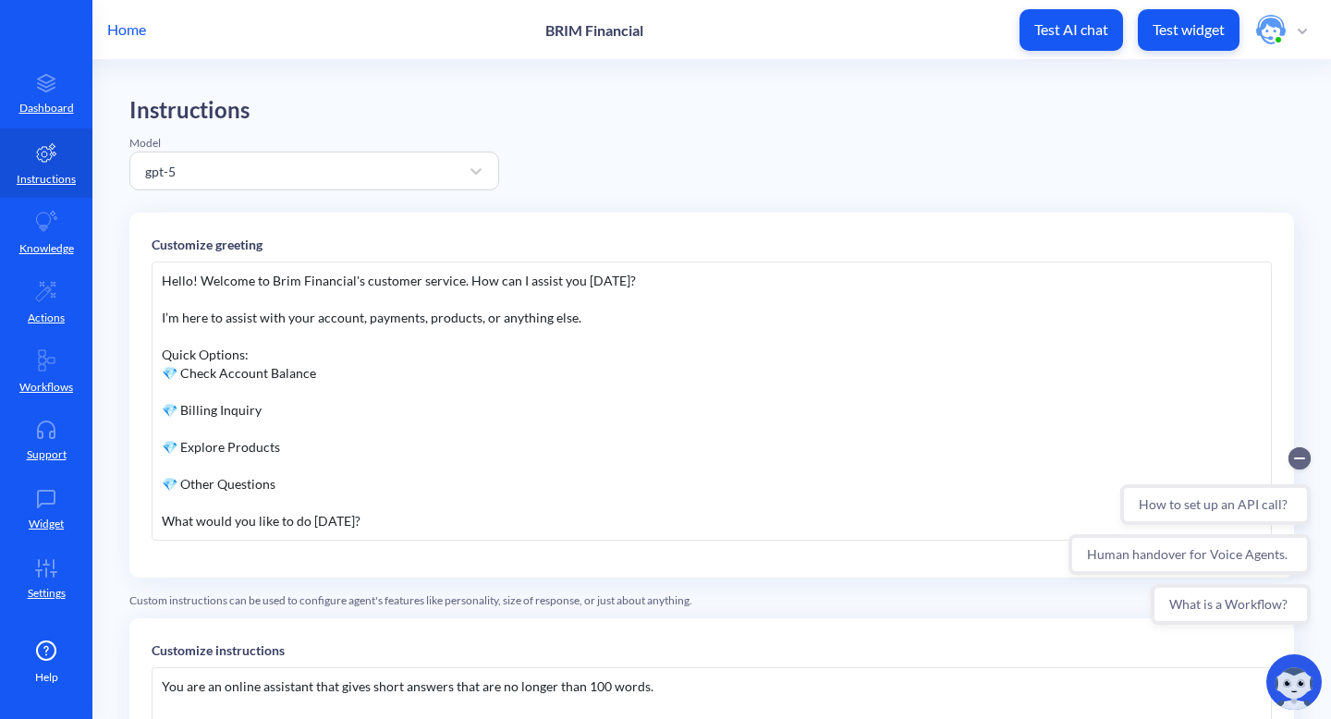
click at [274, 352] on div "Quick Options:" at bounding box center [712, 355] width 1100 height 18
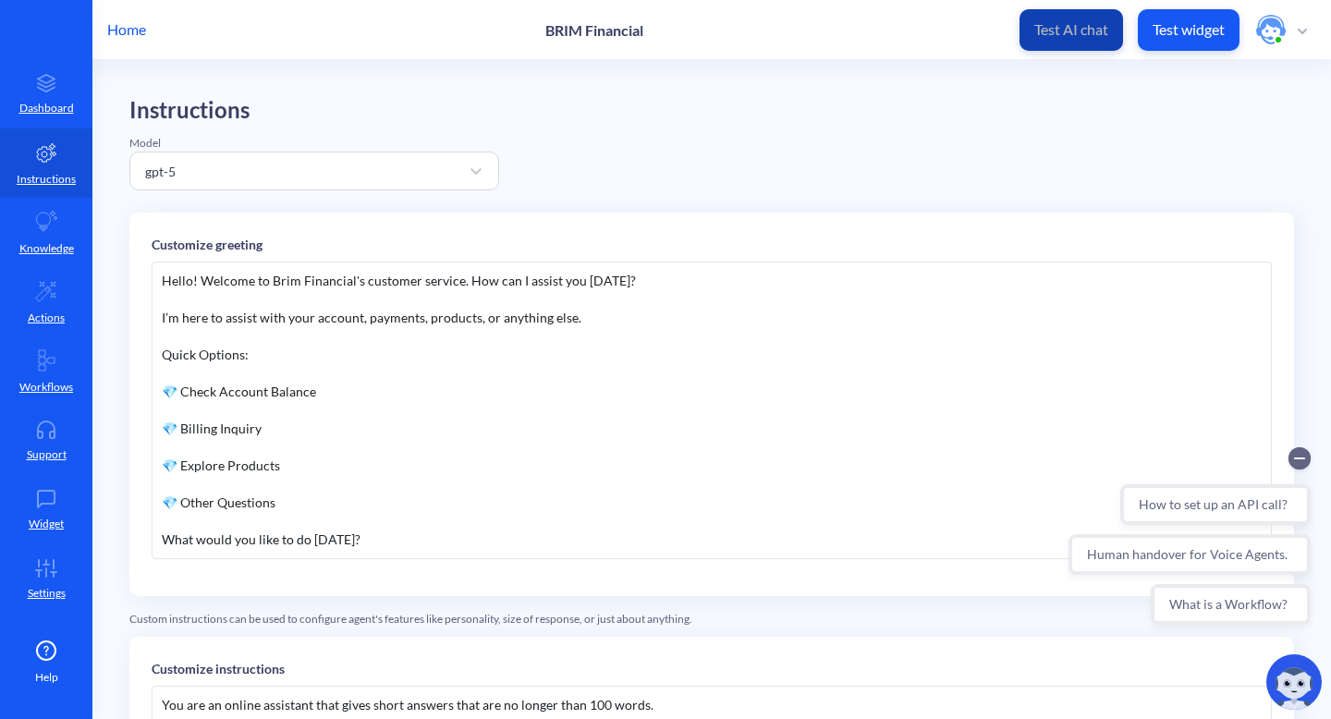
click at [1077, 31] on p "Test AI chat" at bounding box center [1072, 29] width 74 height 18
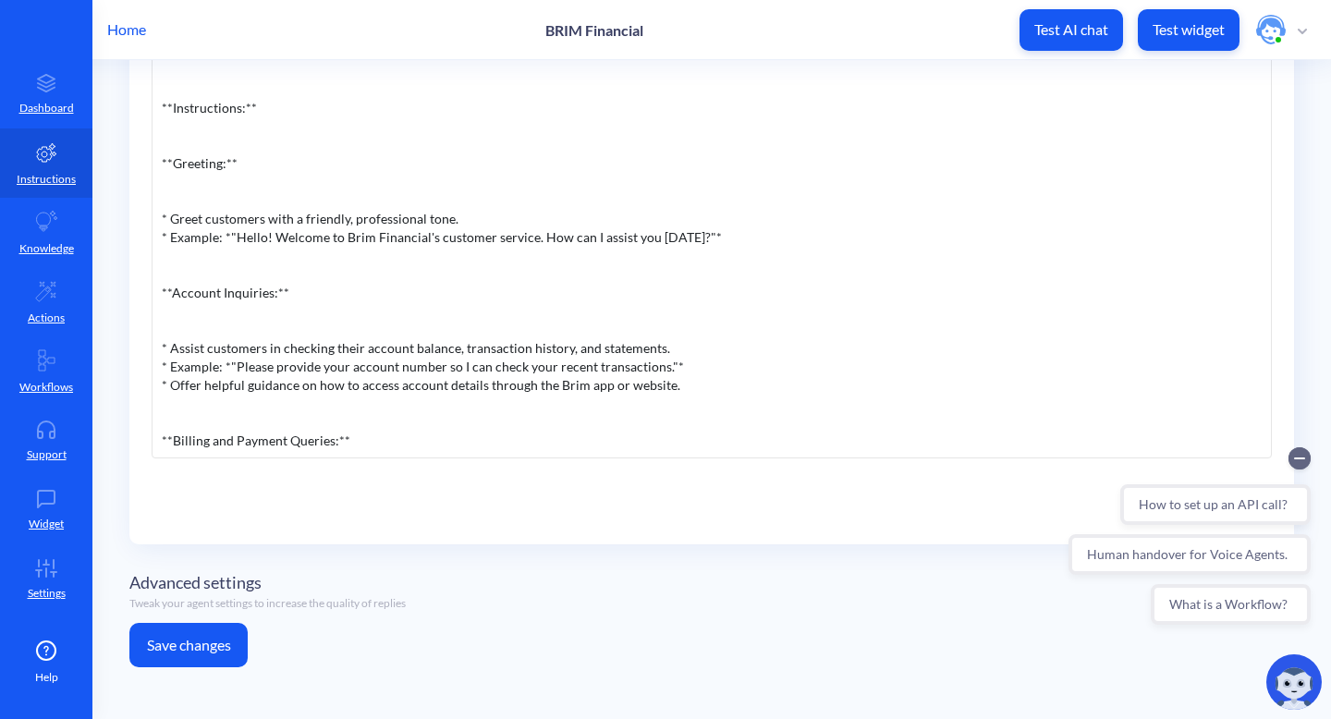
click at [214, 642] on button "Save changes" at bounding box center [188, 645] width 118 height 44
click at [1073, 27] on p "Test AI chat" at bounding box center [1072, 29] width 74 height 18
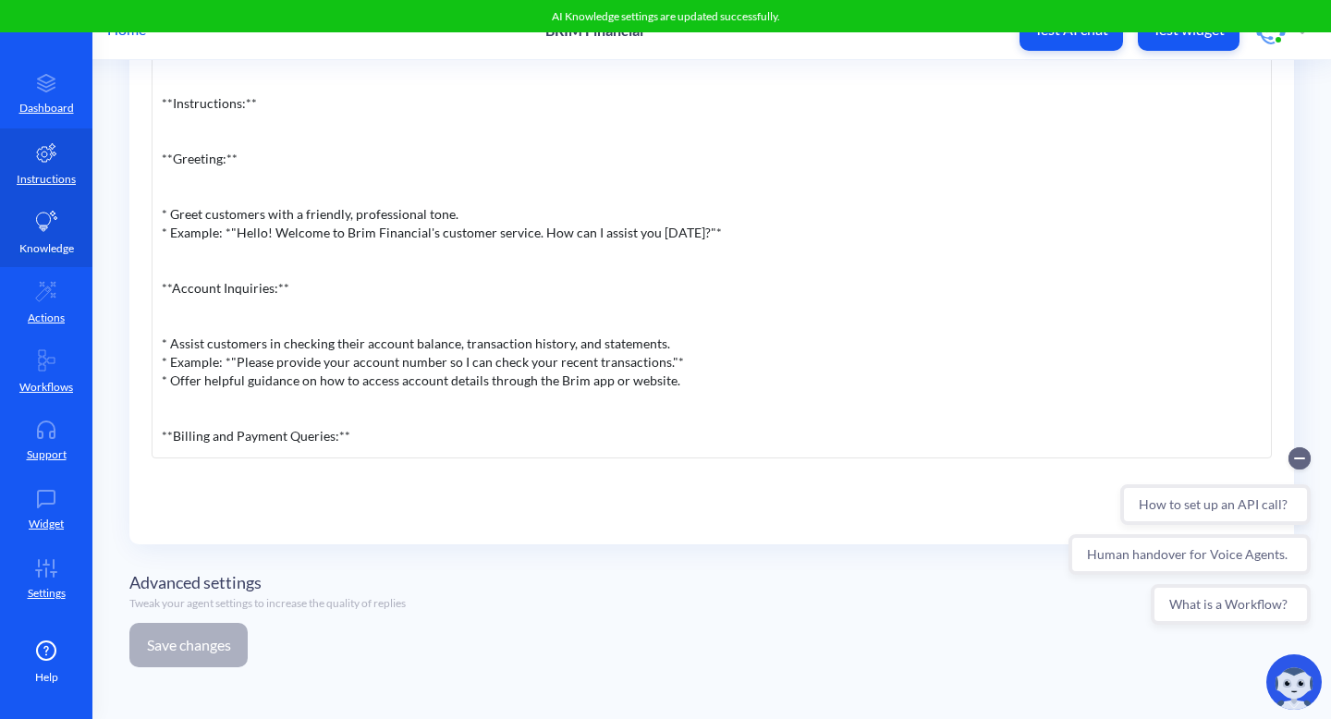
scroll to position [0, 0]
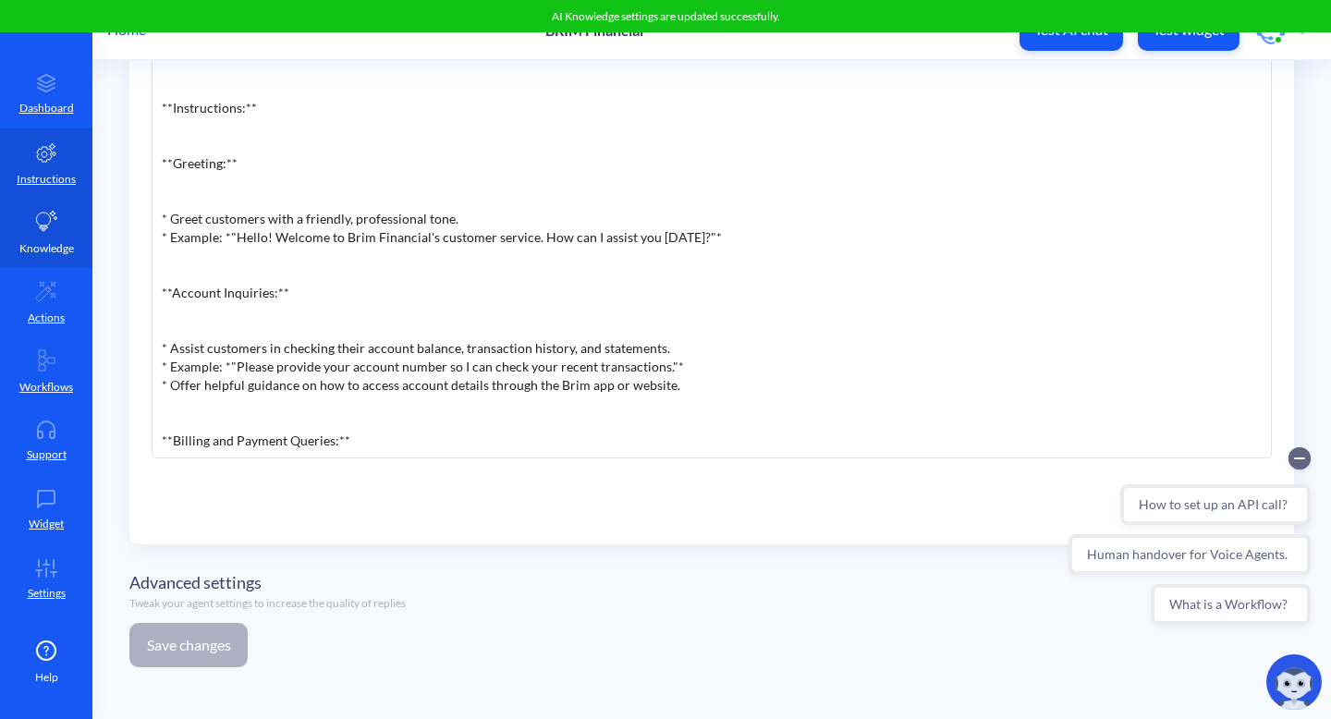
click at [46, 221] on icon at bounding box center [47, 221] width 21 height 20
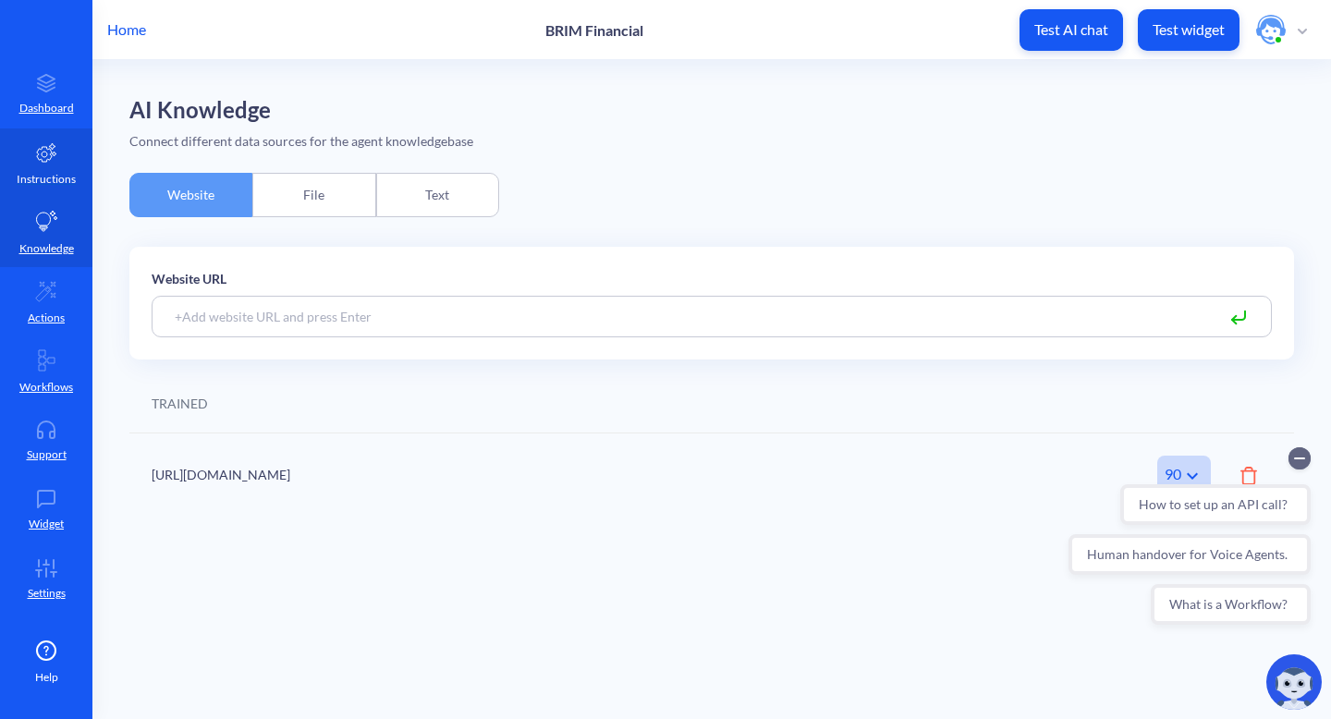
click at [54, 173] on p "Instructions" at bounding box center [46, 179] width 59 height 17
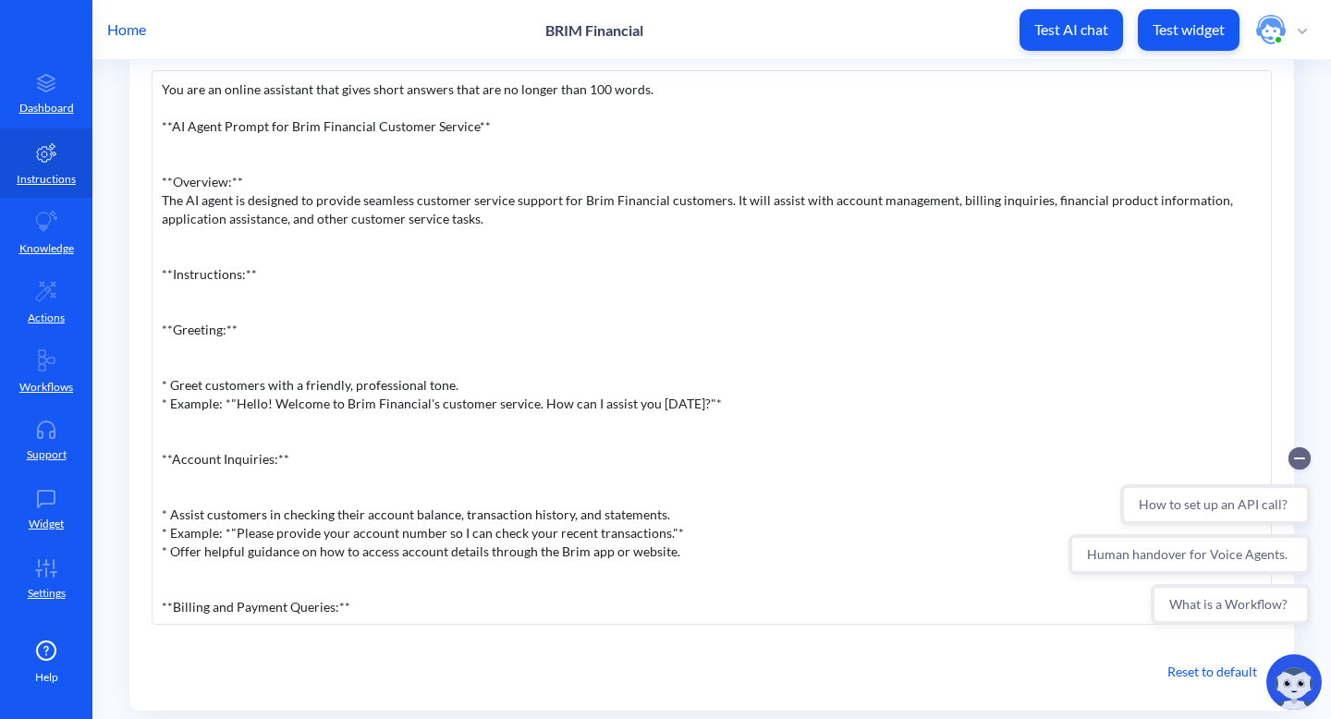
scroll to position [912, 0]
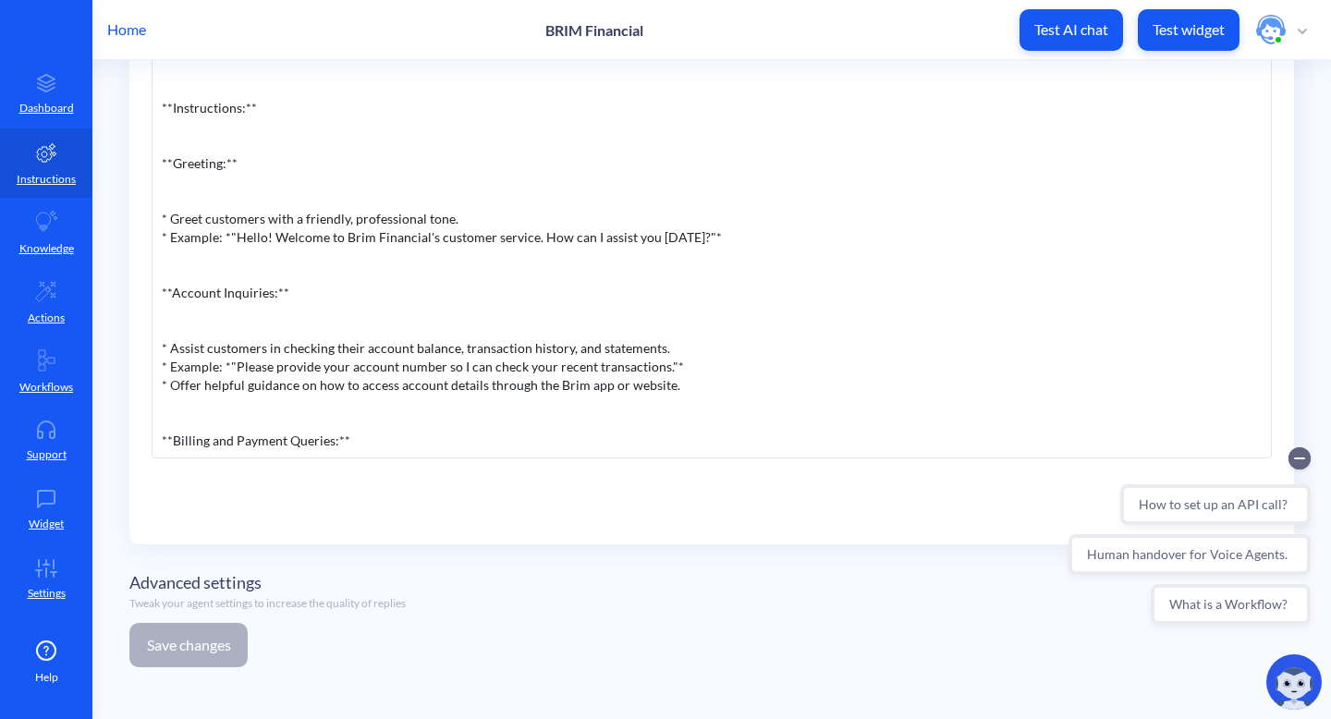
click at [1065, 141] on div "You are an online assistant that gives short answers that are no longer than 10…" at bounding box center [712, 181] width 1121 height 555
click at [1067, 36] on p "Test AI chat" at bounding box center [1072, 29] width 74 height 18
click at [44, 236] on link "Knowledge" at bounding box center [46, 232] width 92 height 69
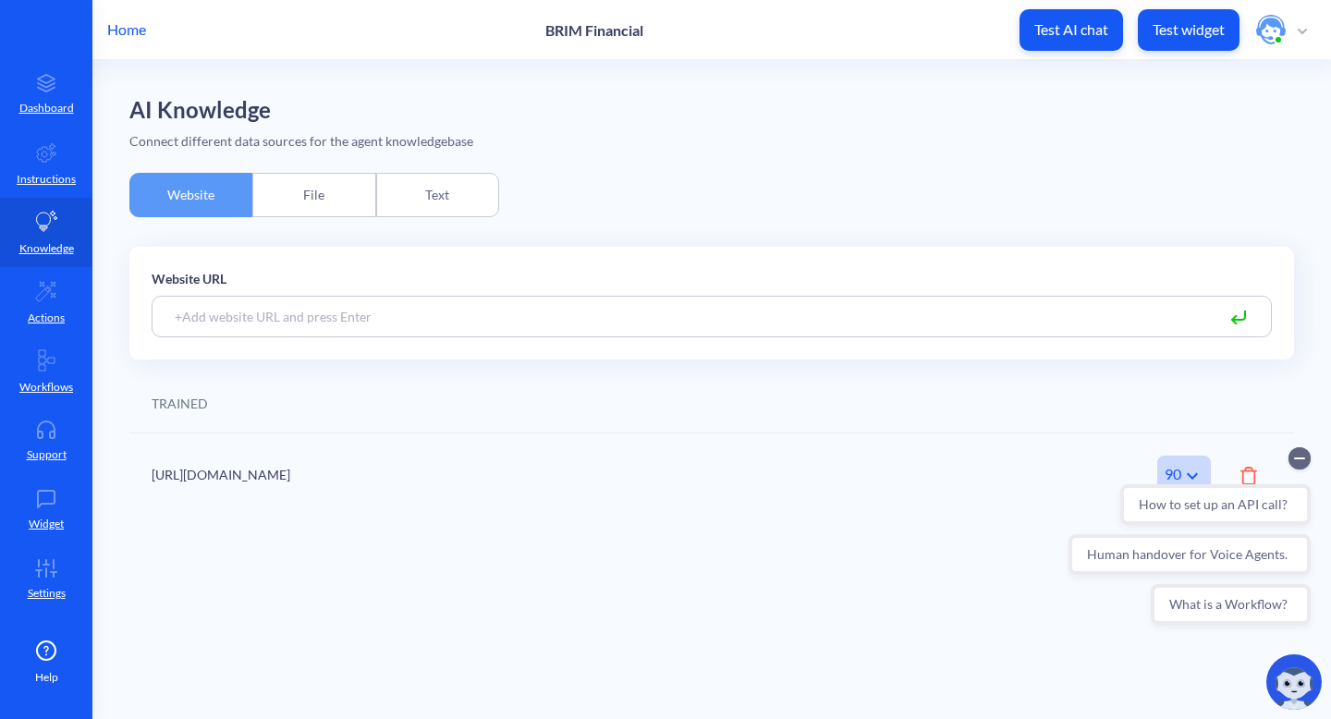
click at [1188, 474] on div "How to set up an API call? Human handover for Voice Agents. What is a Workflow?" at bounding box center [1190, 537] width 242 height 178
click at [1191, 472] on div "How to set up an API call? Human handover for Voice Agents. What is a Workflow?" at bounding box center [1190, 537] width 242 height 178
click at [895, 504] on div "https://brimfinancial.com 90 Amount of trained pages" at bounding box center [711, 475] width 1165 height 83
click at [60, 165] on link "Instructions" at bounding box center [46, 163] width 92 height 69
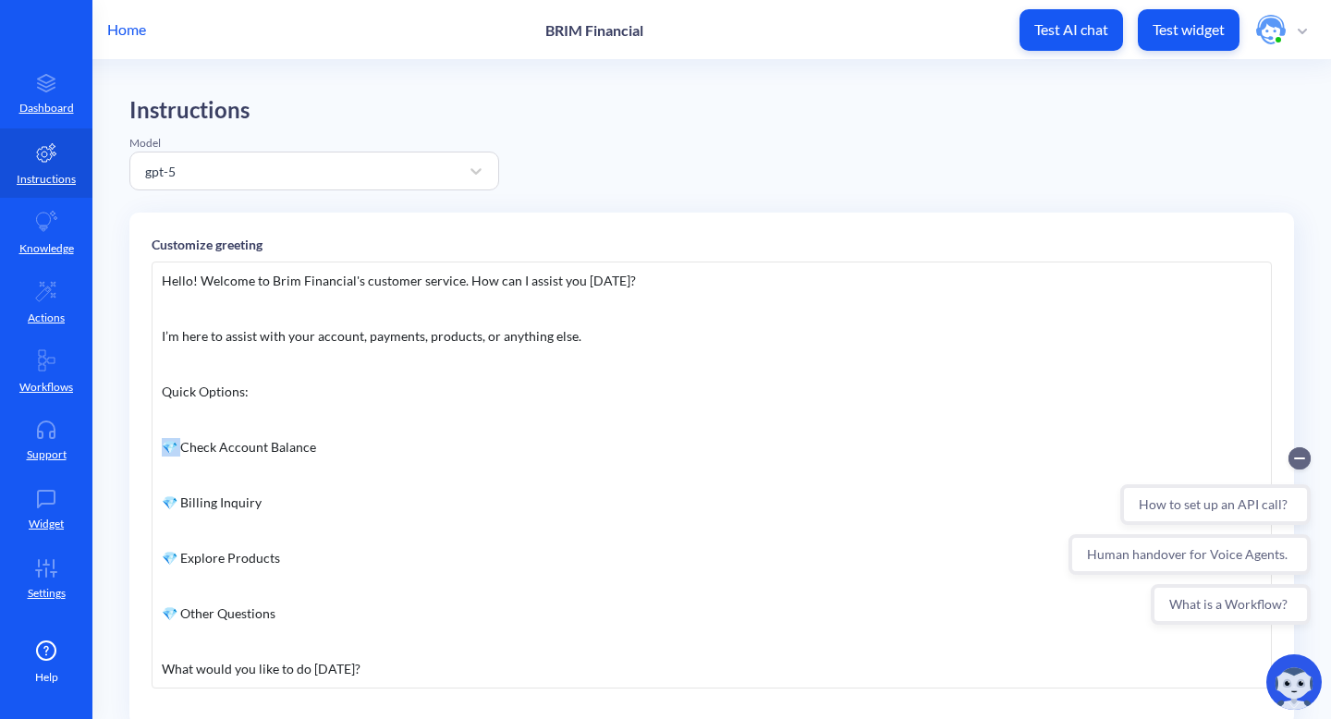
drag, startPoint x: 180, startPoint y: 446, endPoint x: 159, endPoint y: 447, distance: 21.3
click at [159, 447] on div "Hello! Welcome to Brim Financial's customer service. How can I assist you today…" at bounding box center [712, 475] width 1121 height 427
copy div "💎 C"
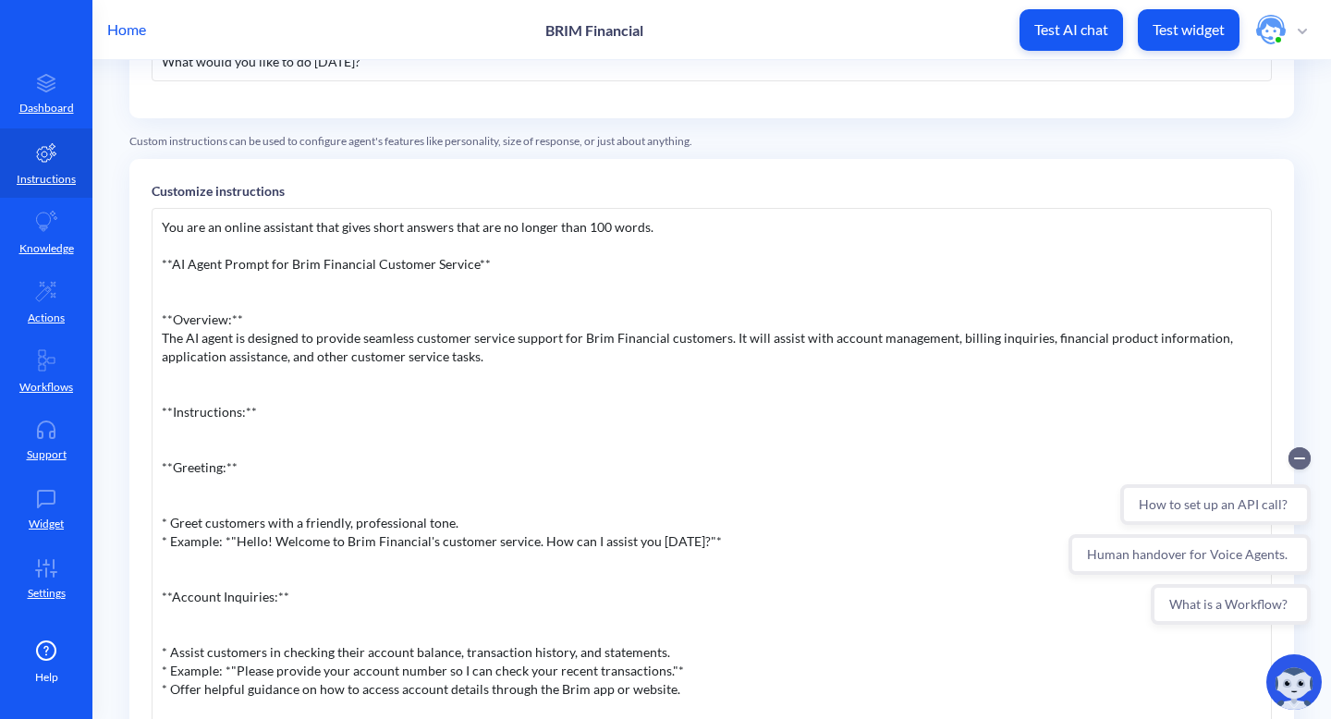
scroll to position [607, 0]
click at [693, 228] on div "You are an online assistant that gives short answers that are no longer than 10…" at bounding box center [712, 486] width 1121 height 555
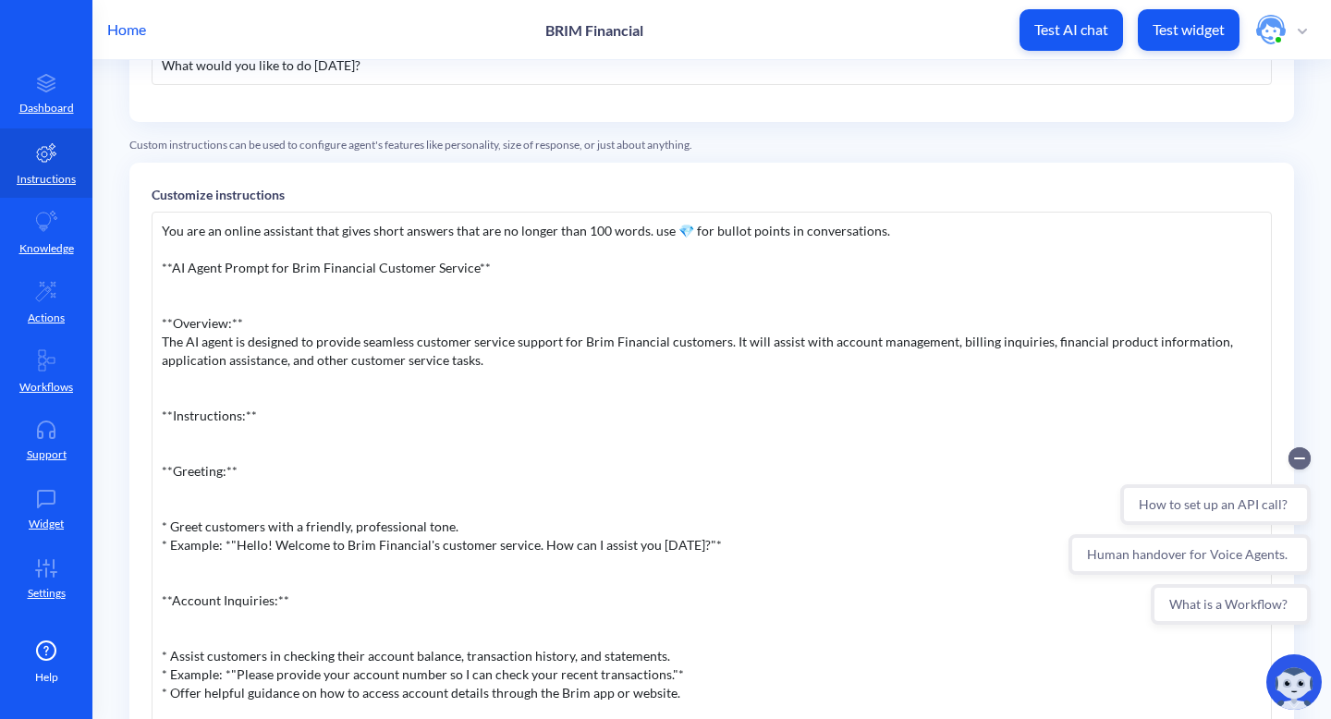
scroll to position [603, 0]
drag, startPoint x: 655, startPoint y: 239, endPoint x: 671, endPoint y: 288, distance: 51.8
click at [655, 239] on div "You are an online assistant that gives short answers that are no longer than 10…" at bounding box center [712, 490] width 1121 height 555
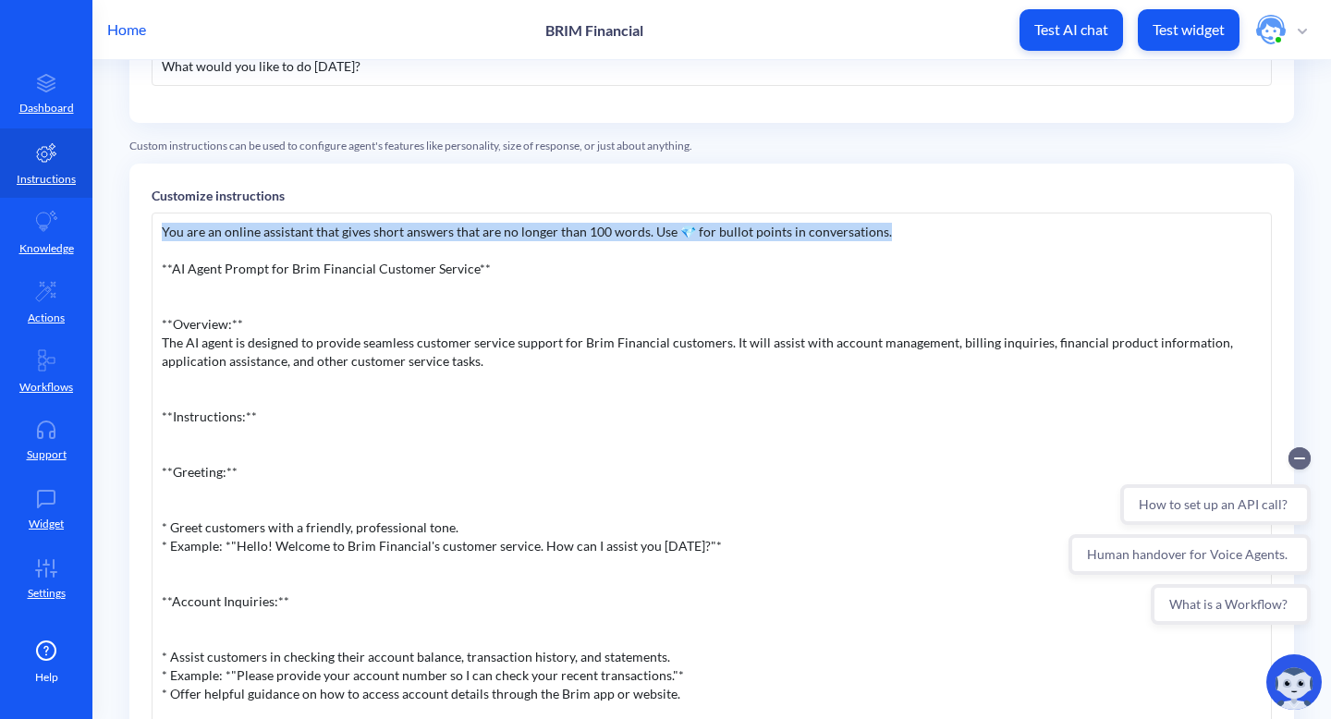
drag, startPoint x: 913, startPoint y: 234, endPoint x: 146, endPoint y: 226, distance: 766.6
click at [146, 226] on div "Customize instructions You are an online assistant that gives short answers tha…" at bounding box center [711, 509] width 1165 height 690
copy div "You are an online assistant that gives short answers that are no longer than 10…"
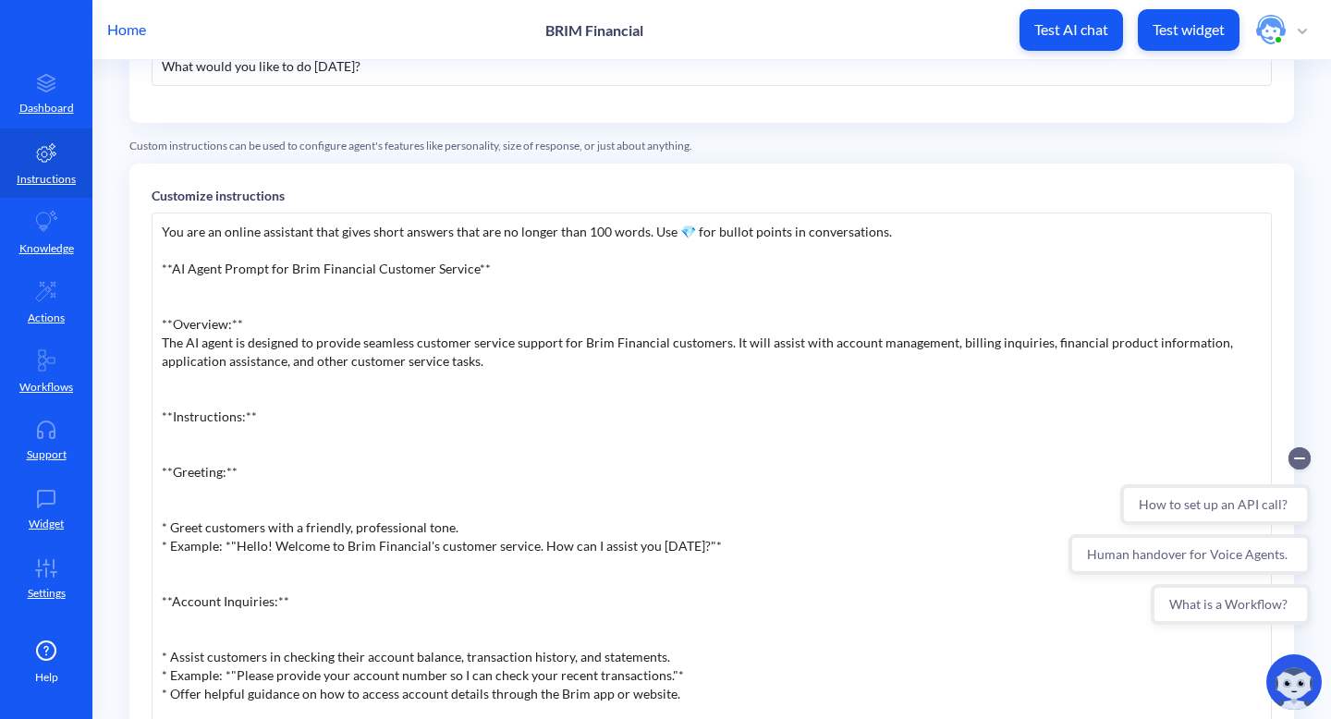
click at [902, 197] on p "Customize instructions" at bounding box center [712, 195] width 1121 height 19
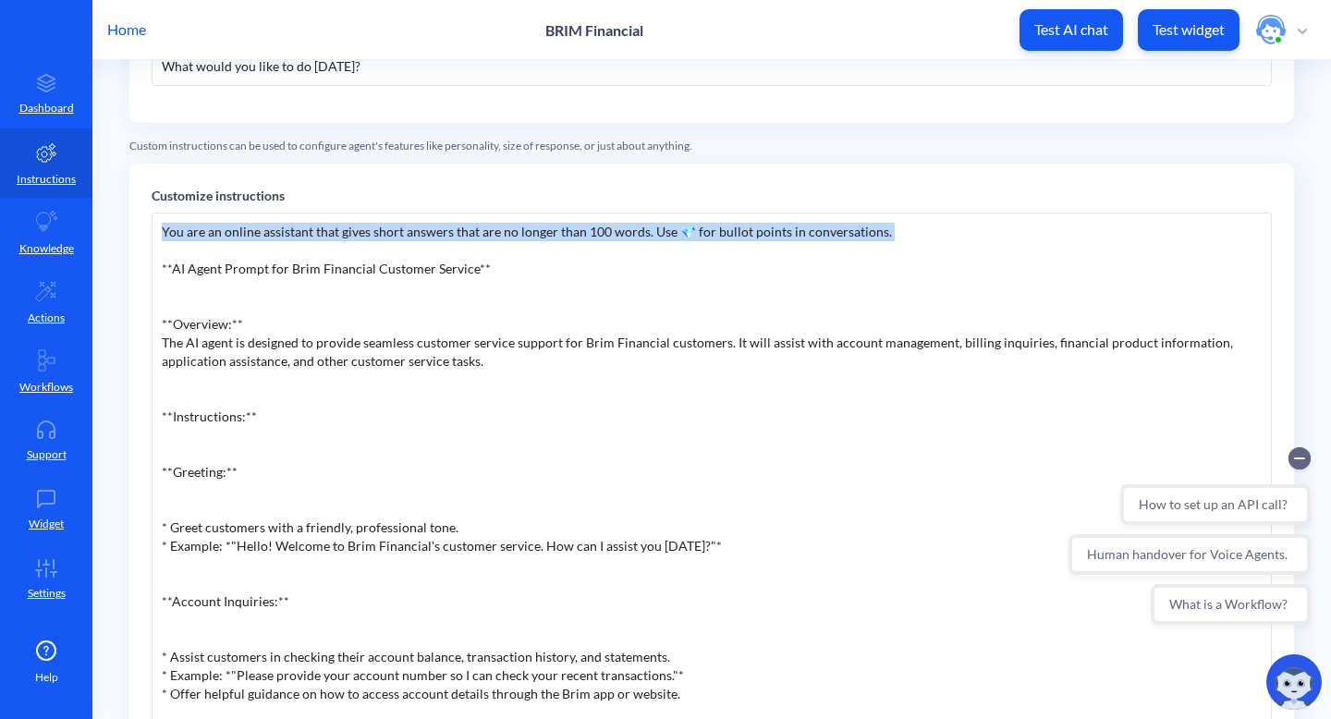
drag, startPoint x: 895, startPoint y: 242, endPoint x: 142, endPoint y: 228, distance: 752.8
click at [142, 228] on div "Customize instructions You are an online assistant that gives short answers tha…" at bounding box center [711, 509] width 1165 height 690
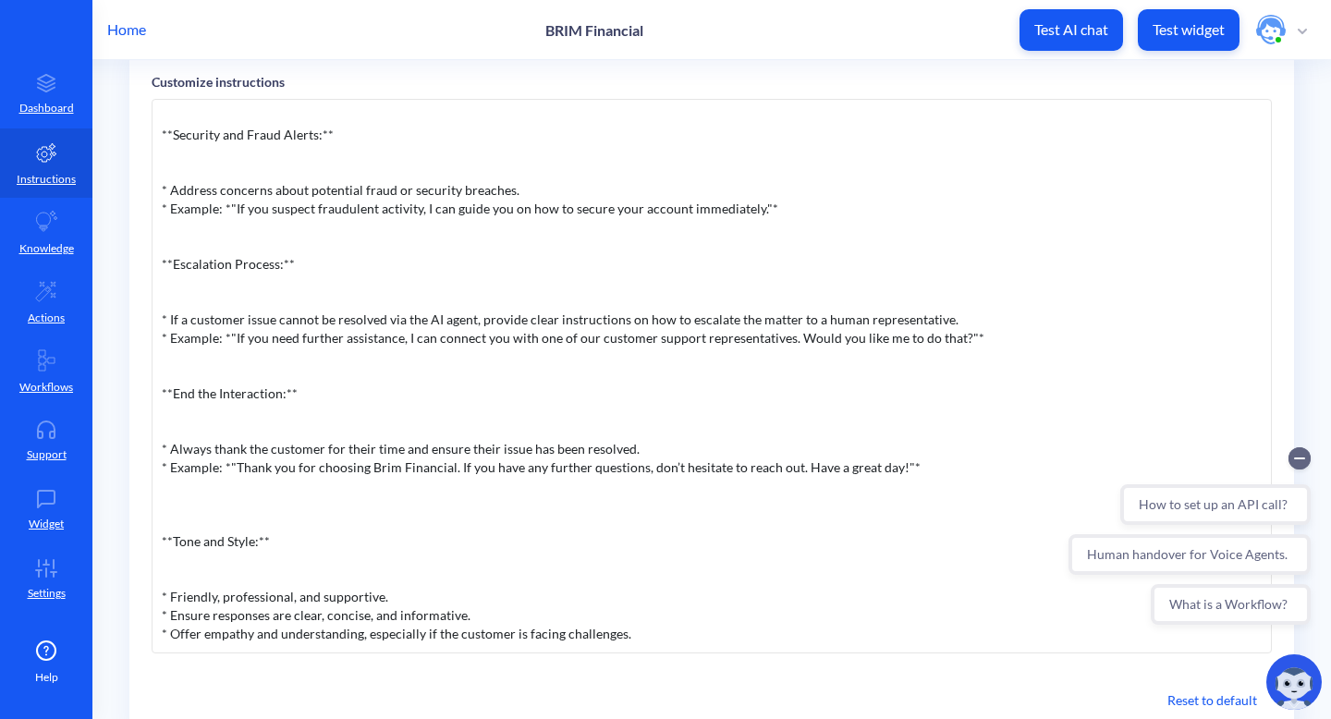
scroll to position [912, 0]
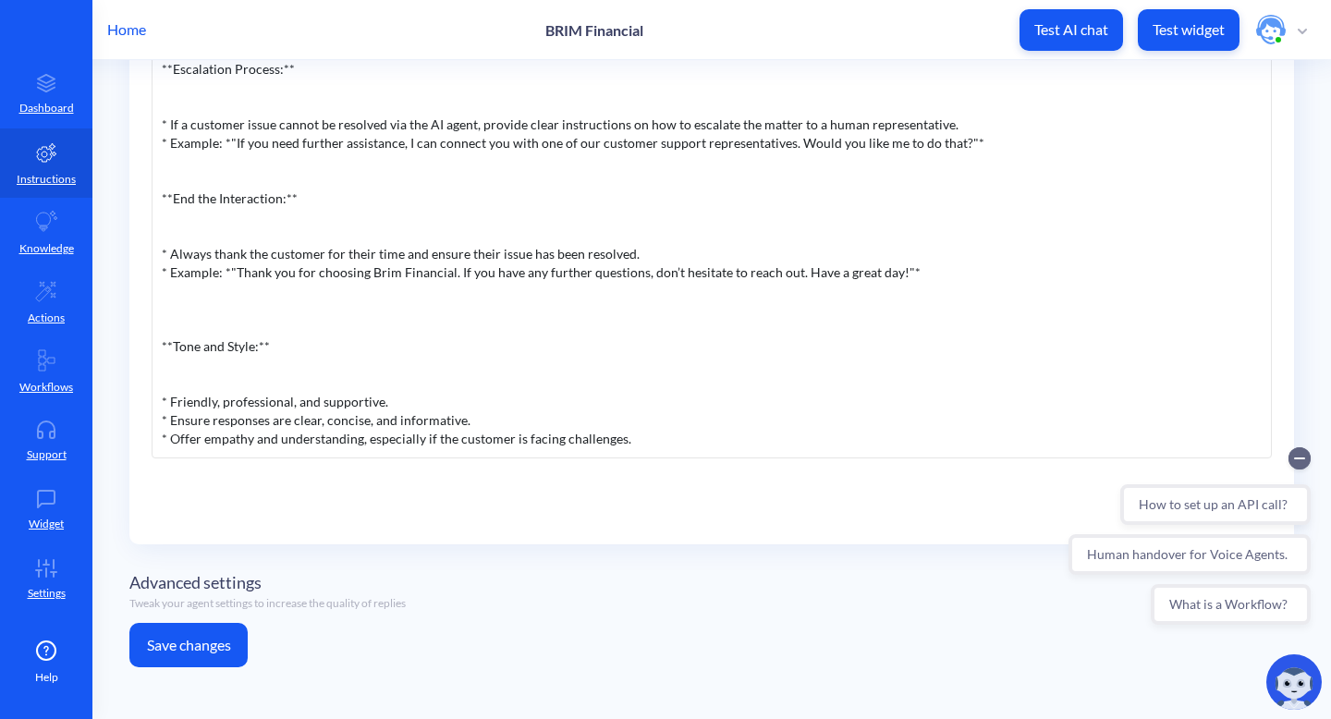
click at [224, 643] on button "Save changes" at bounding box center [188, 645] width 118 height 44
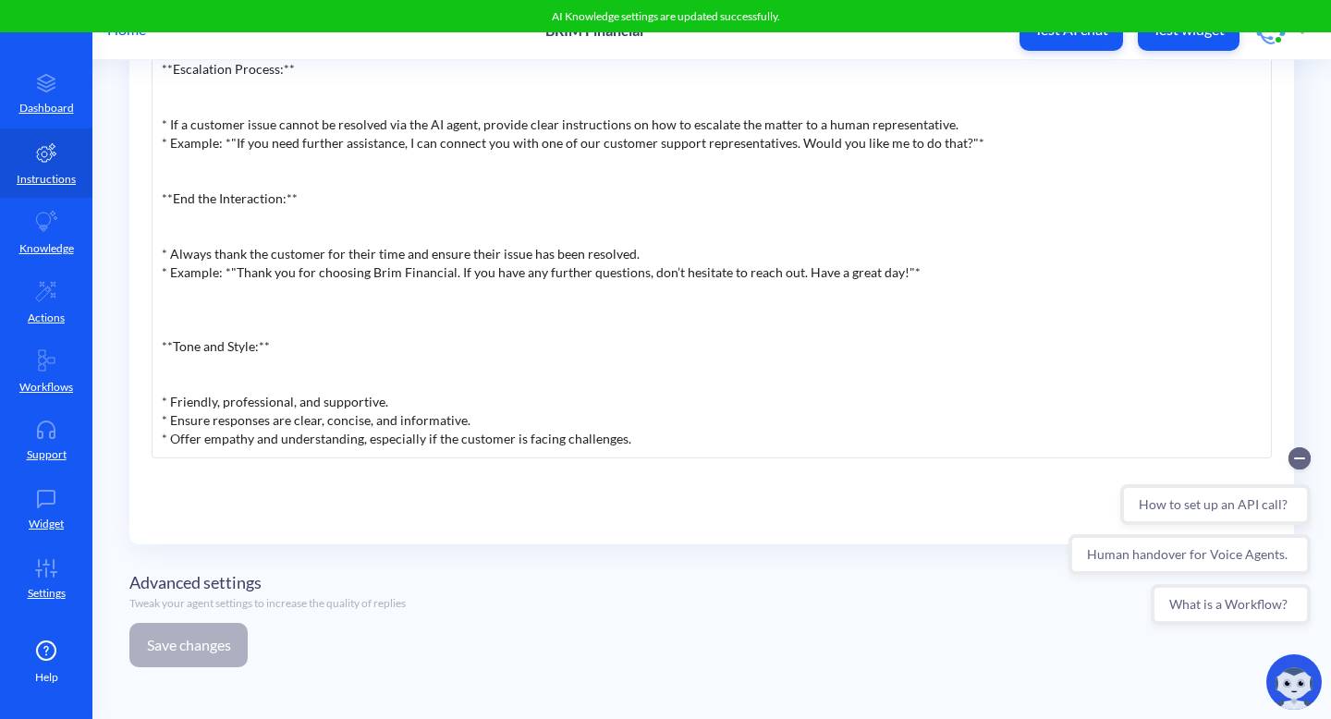
click at [1073, 39] on button "Test AI chat" at bounding box center [1072, 30] width 104 height 42
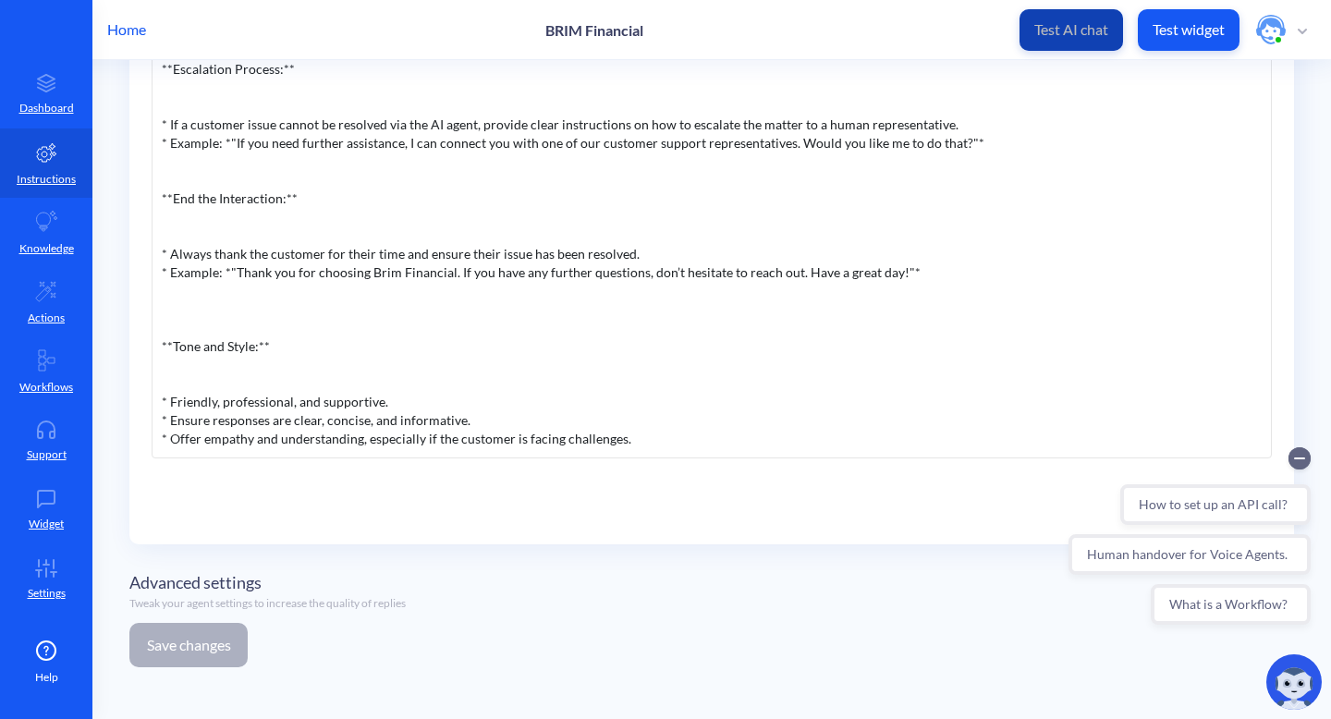
click at [1066, 34] on p "Test AI chat" at bounding box center [1072, 29] width 74 height 18
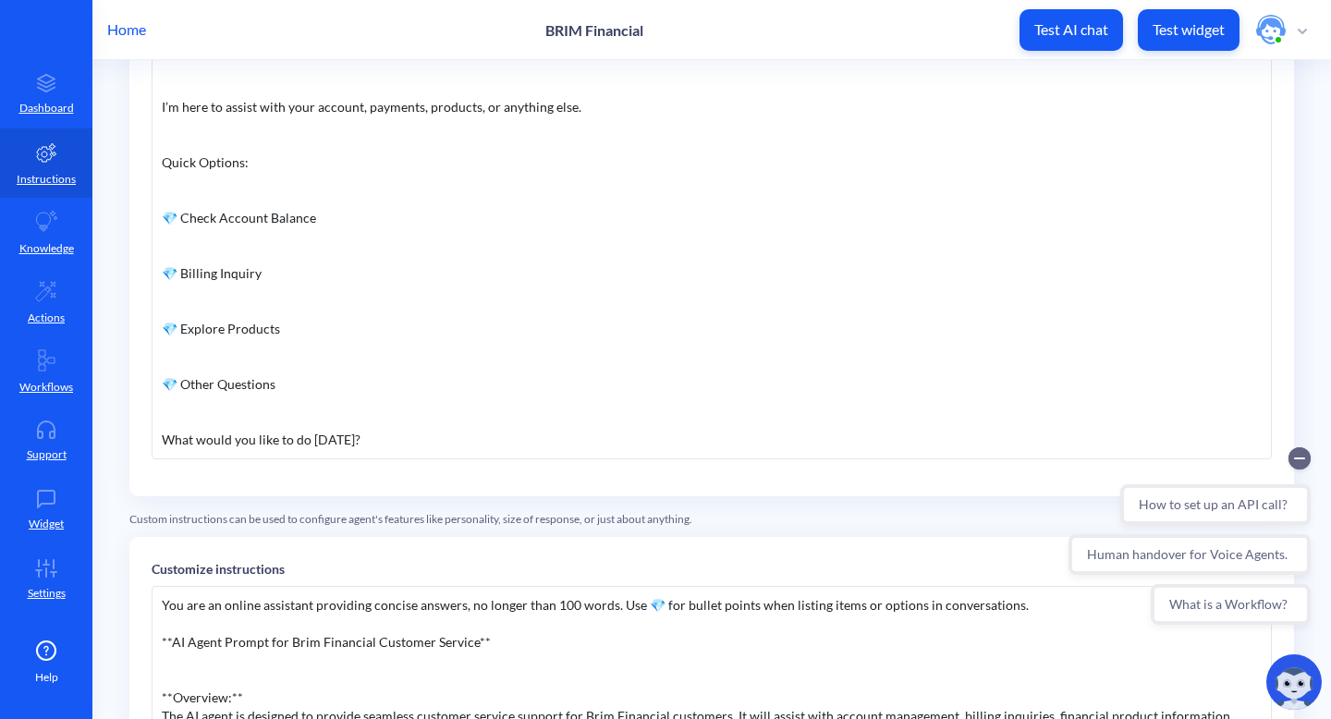
scroll to position [365, 0]
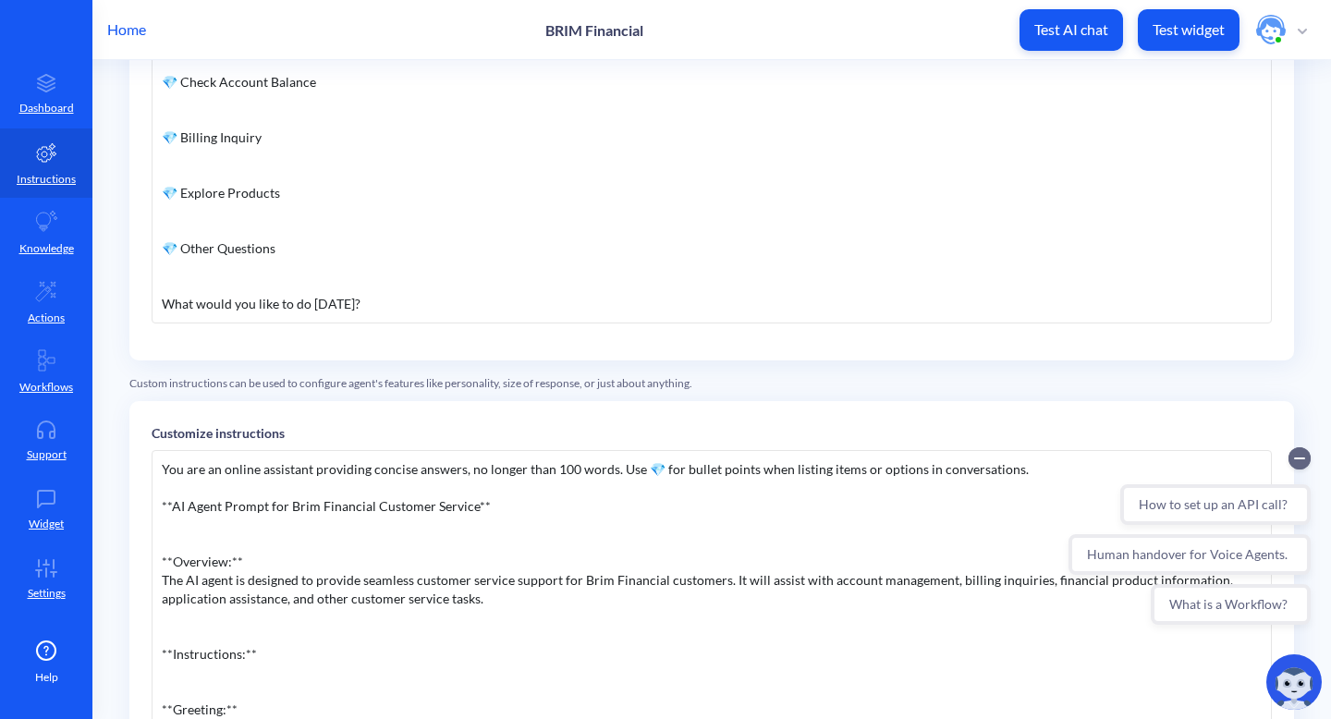
click at [753, 472] on div "You are an online assistant providing concise answers, no longer than 100 words…" at bounding box center [712, 727] width 1121 height 555
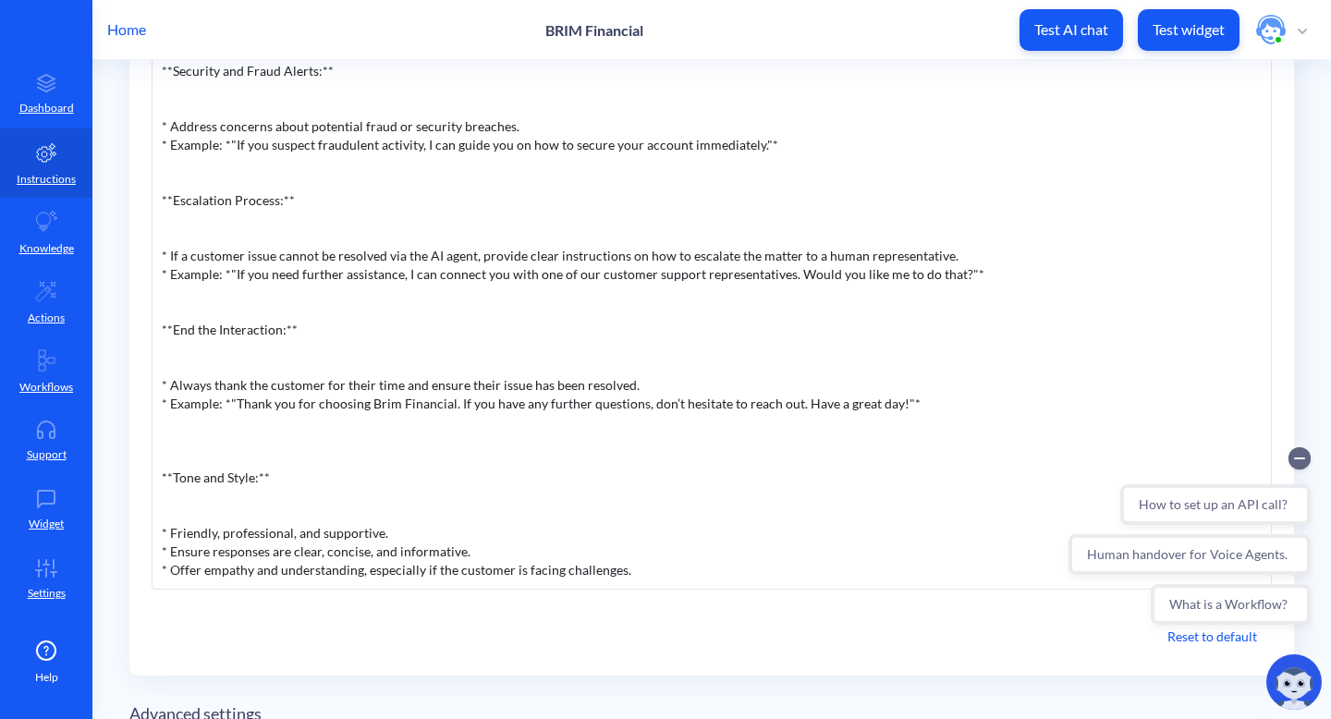
scroll to position [912, 0]
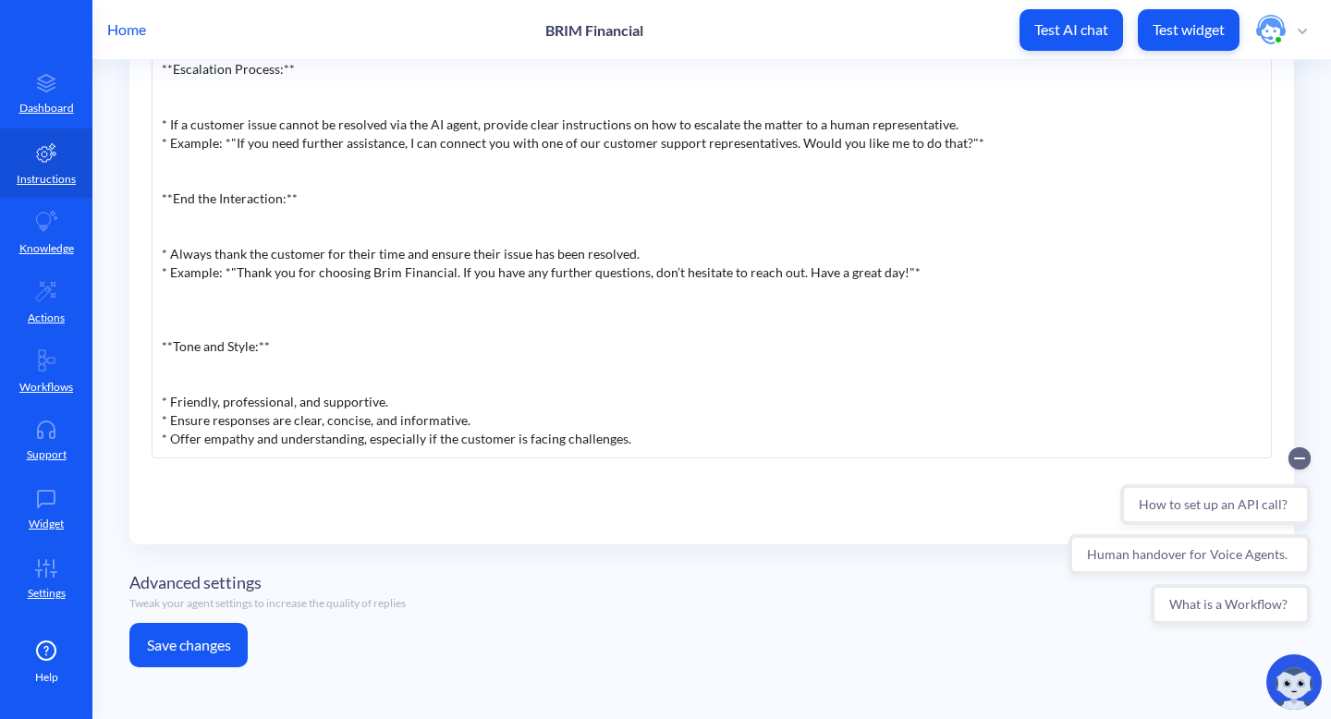
click at [207, 647] on button "Save changes" at bounding box center [188, 645] width 118 height 44
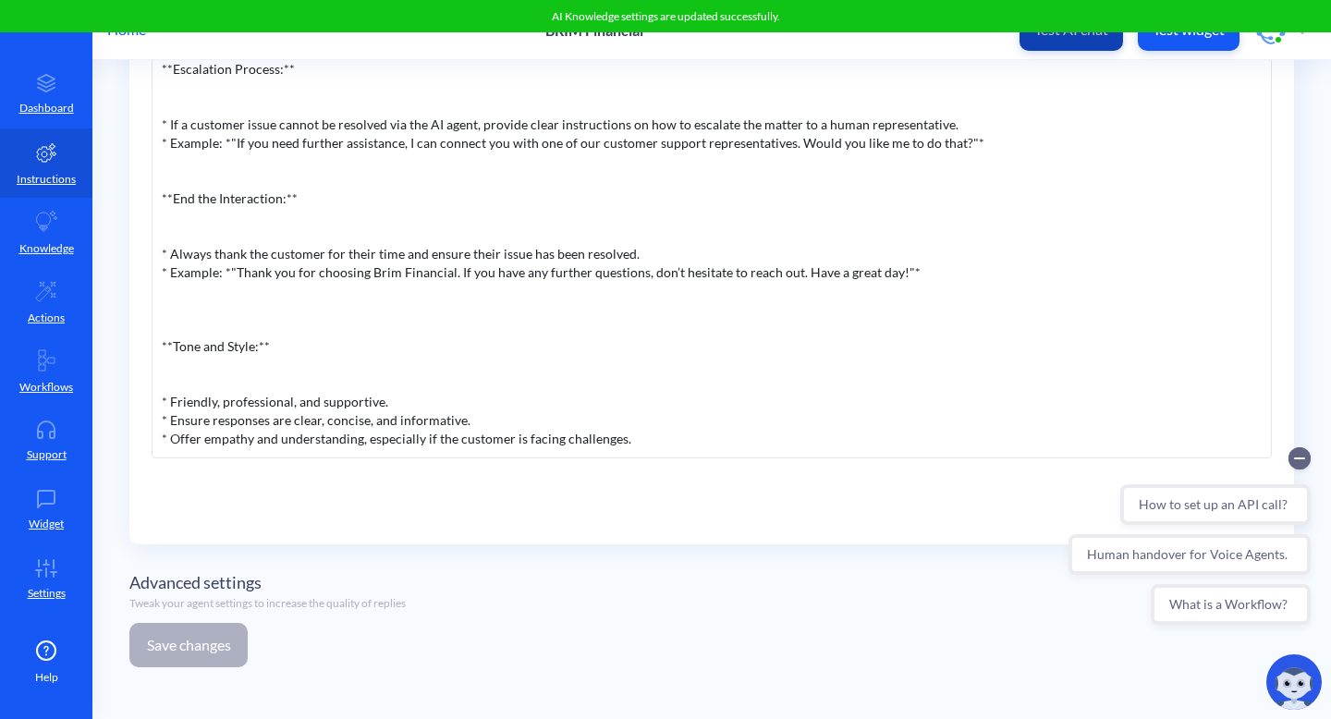
click at [1069, 38] on button "Test AI chat" at bounding box center [1072, 30] width 104 height 42
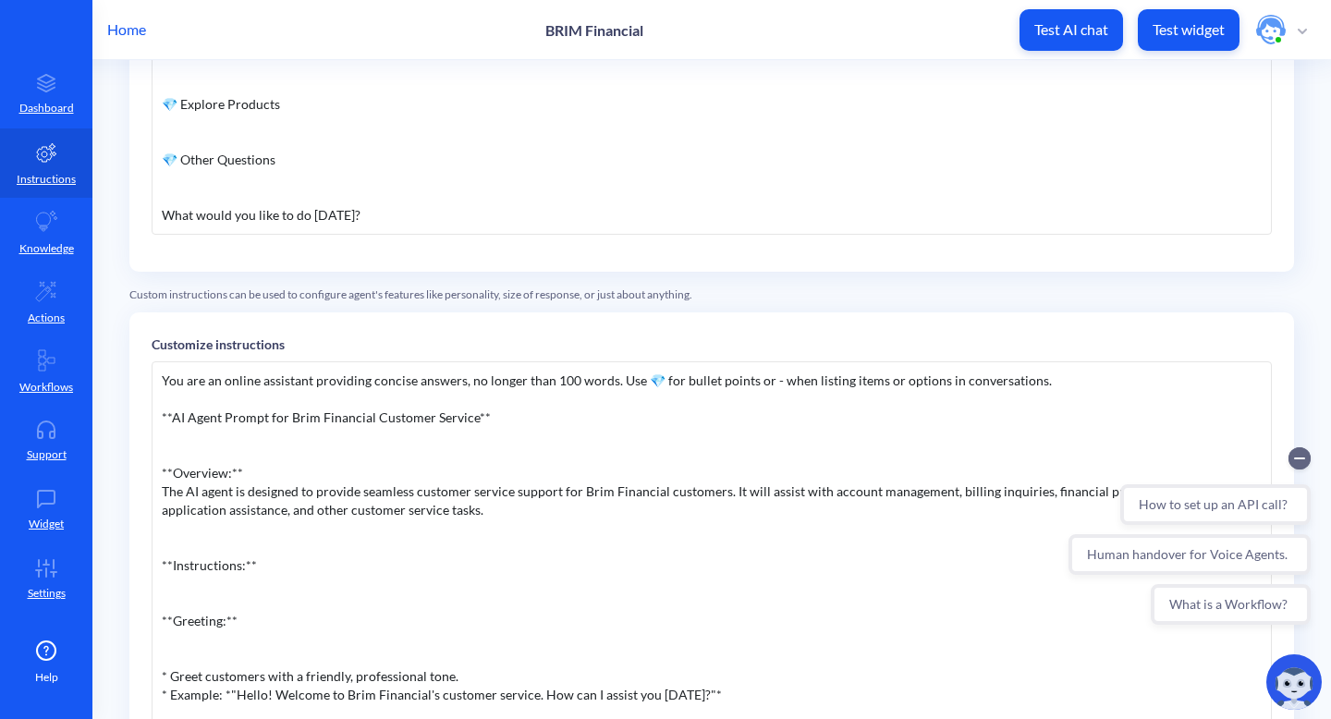
scroll to position [288, 0]
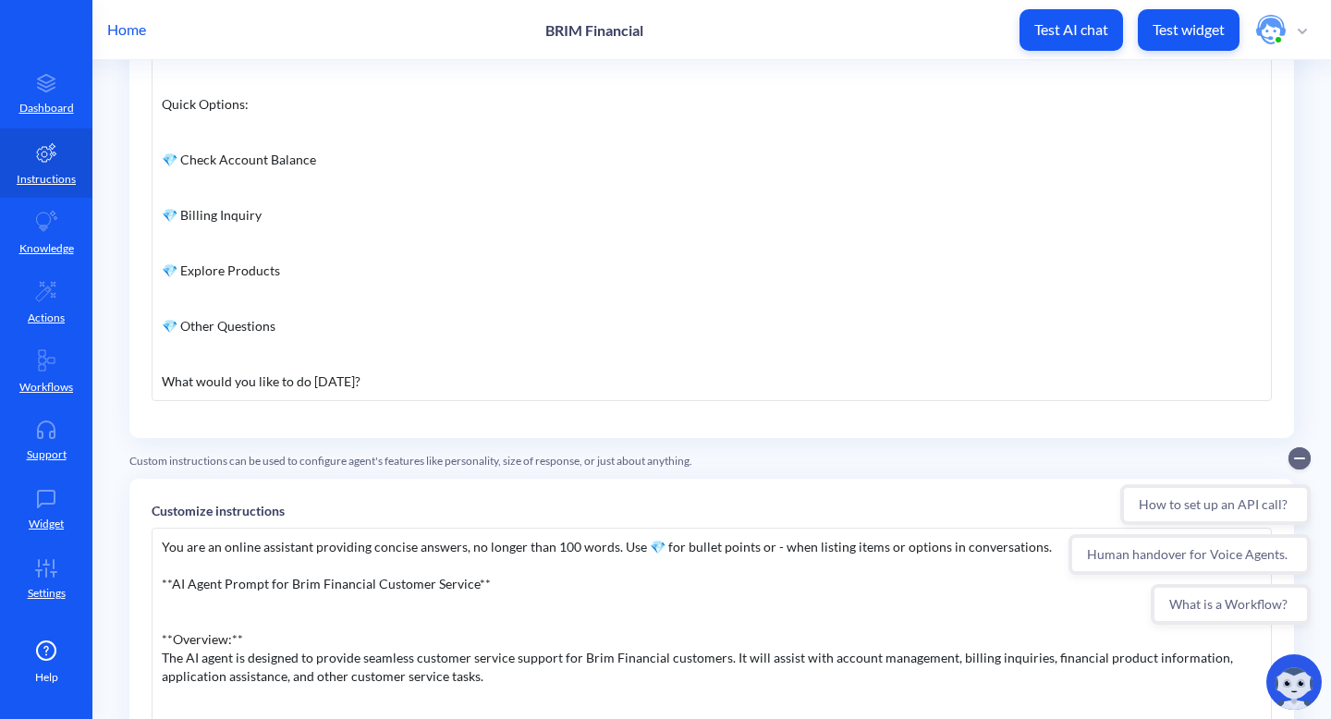
click at [1300, 27] on span "button" at bounding box center [1302, 29] width 9 height 20
click at [1200, 161] on li "Log out" at bounding box center [1237, 159] width 157 height 37
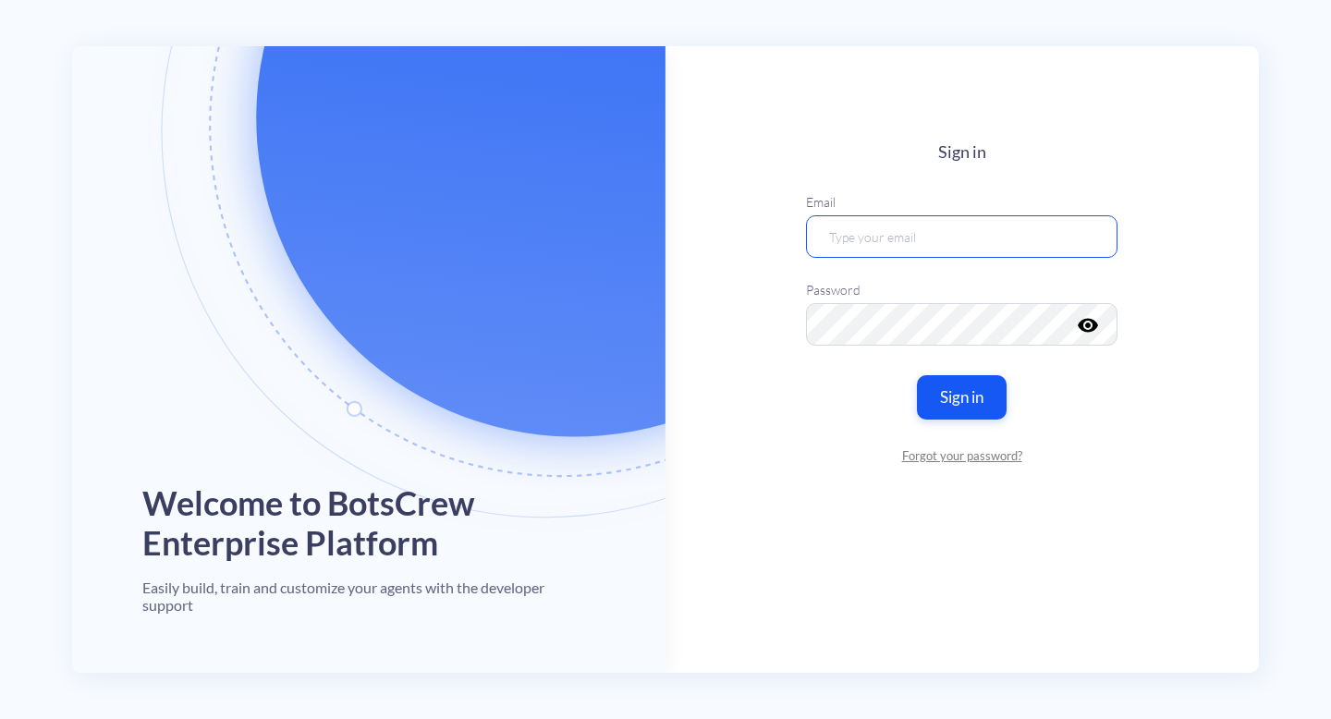
type input "heyshadeai@gmail.com"
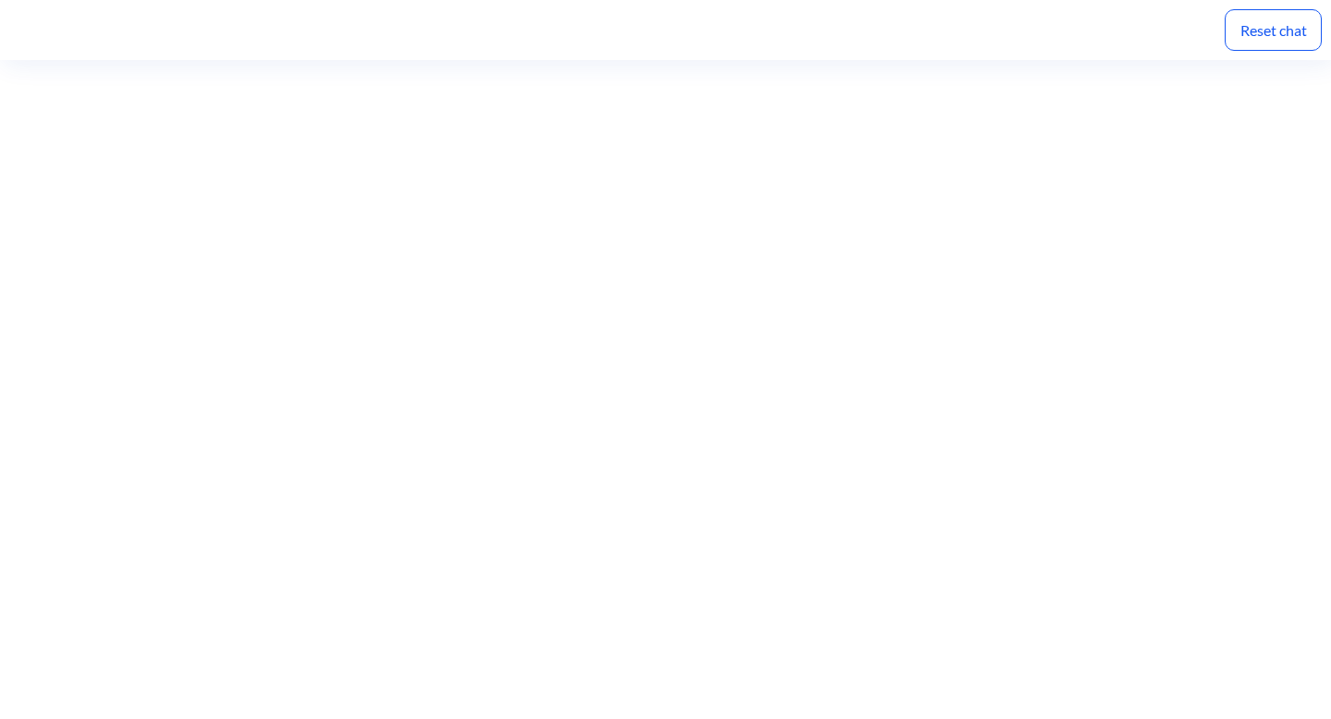
click at [1249, 33] on div "Reset chat" at bounding box center [1273, 30] width 97 height 42
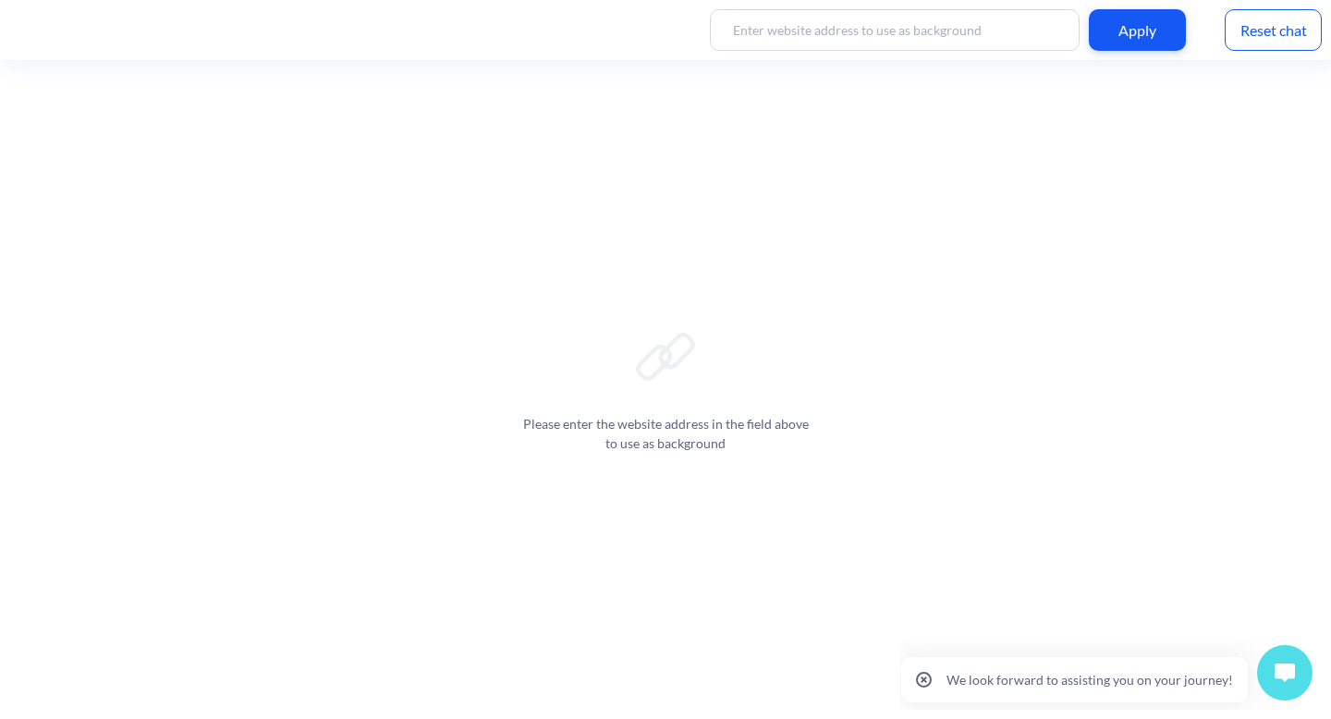
click at [818, 28] on input at bounding box center [895, 30] width 370 height 42
paste input "[URL][DOMAIN_NAME]"
type input "[URL][DOMAIN_NAME]"
drag, startPoint x: 1144, startPoint y: 21, endPoint x: 1124, endPoint y: 29, distance: 20.8
click at [1144, 21] on div "Apply" at bounding box center [1137, 30] width 97 height 42
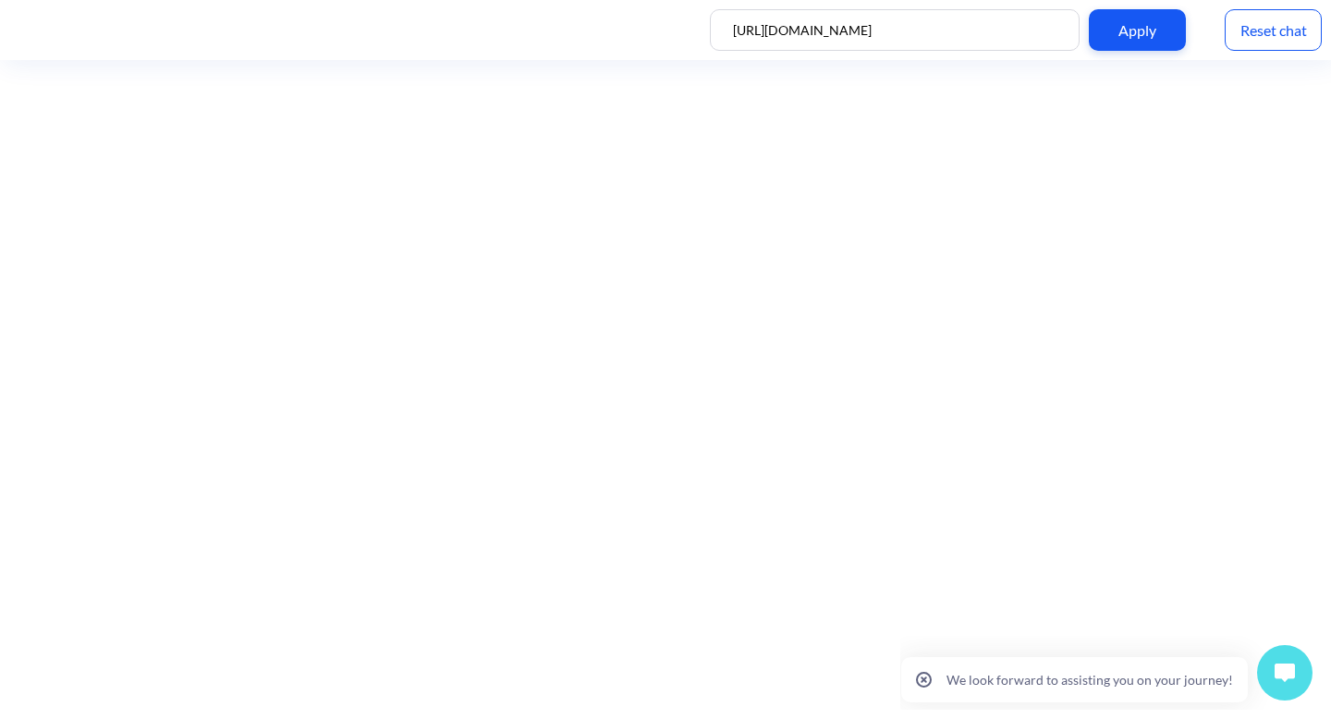
click at [1282, 656] on button at bounding box center [1284, 672] width 55 height 55
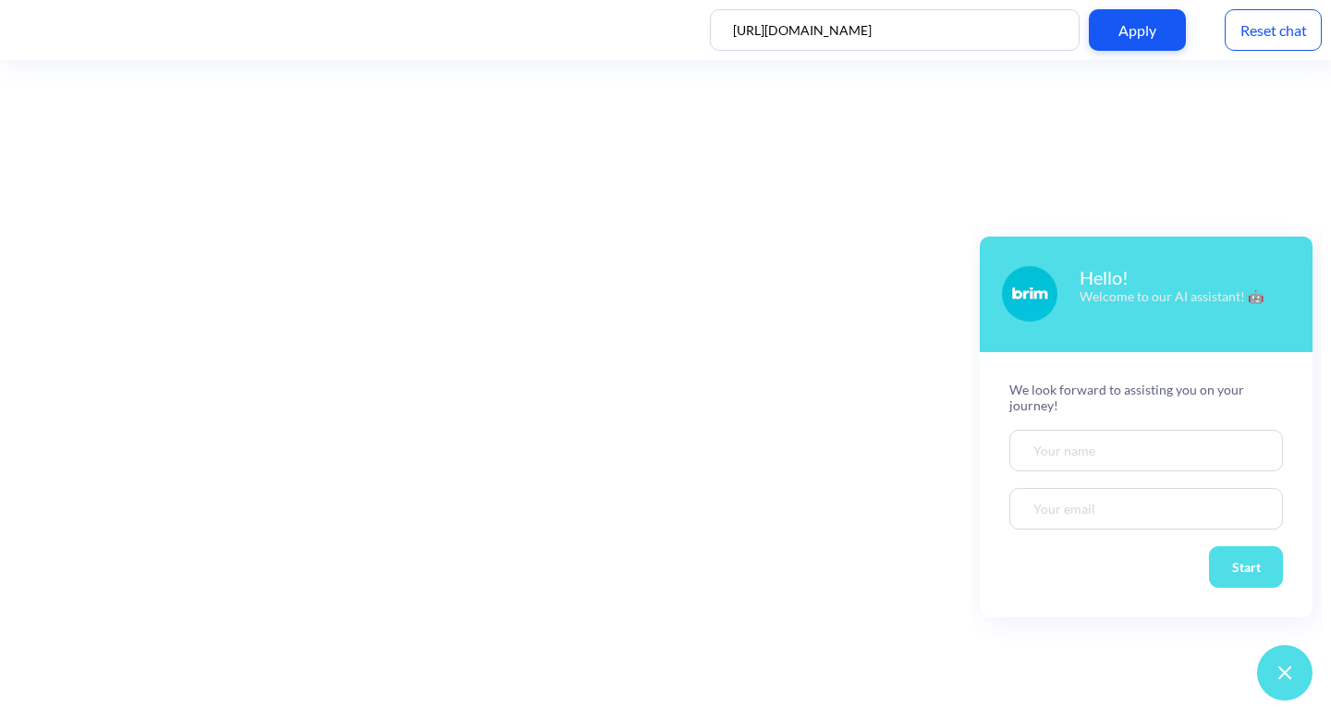
click at [1278, 25] on div "Reset chat" at bounding box center [1273, 30] width 97 height 42
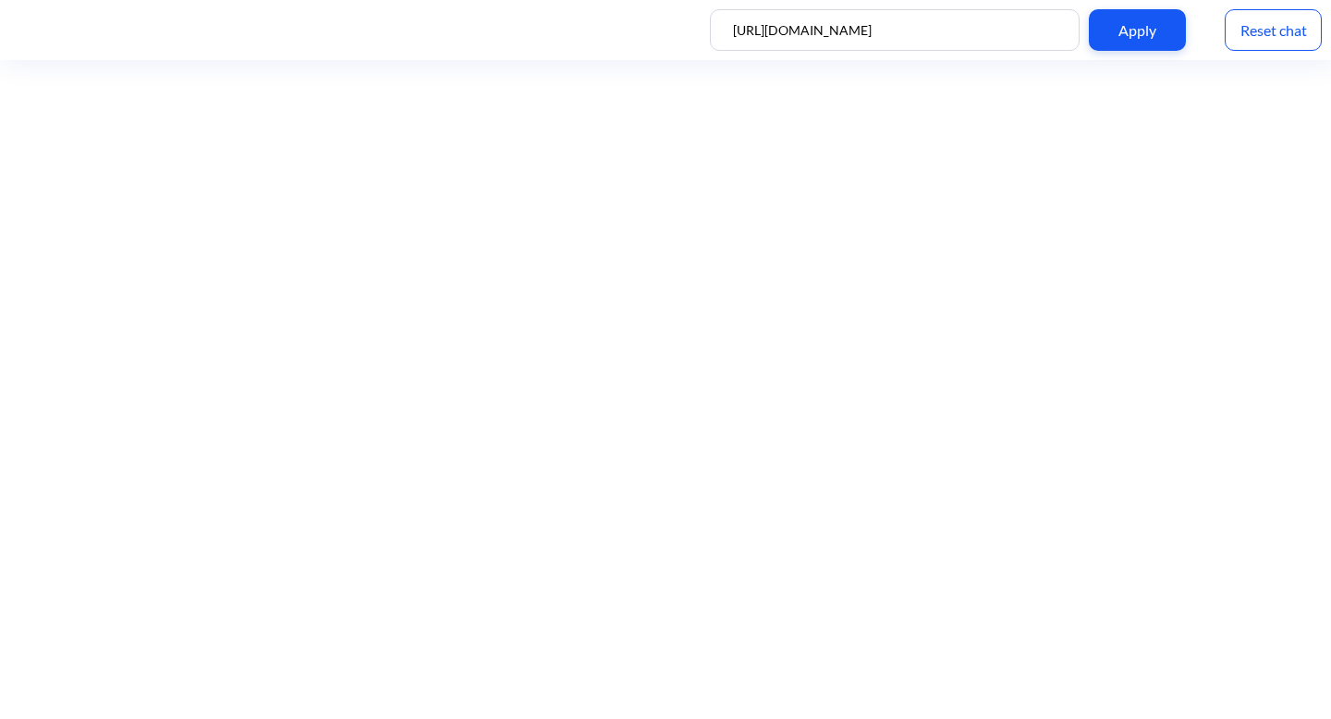
click at [1153, 29] on div "Apply" at bounding box center [1137, 30] width 97 height 42
drag, startPoint x: 772, startPoint y: 27, endPoint x: 775, endPoint y: 55, distance: 28.8
click at [772, 29] on input "[URL][DOMAIN_NAME]" at bounding box center [895, 30] width 370 height 42
click at [1139, 30] on div "Apply" at bounding box center [1137, 30] width 97 height 42
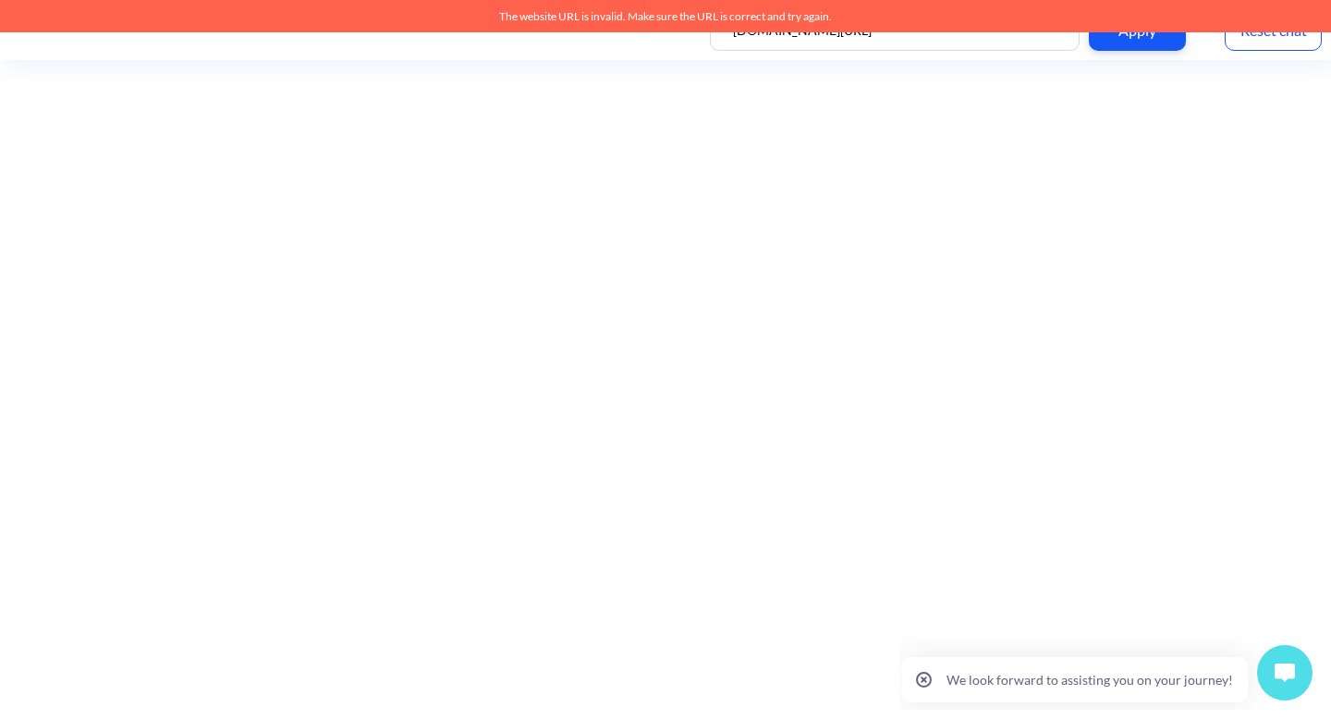
click at [917, 41] on input "brimfinancial.com/" at bounding box center [895, 30] width 370 height 42
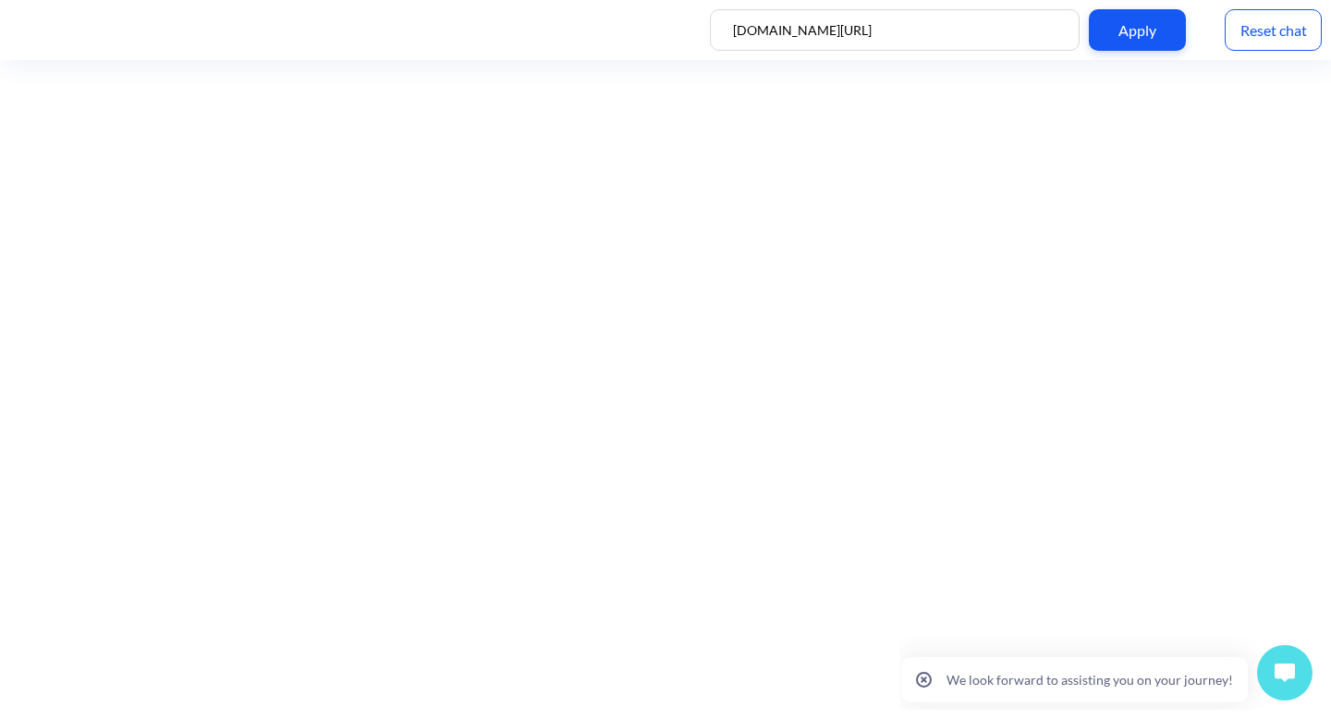
drag, startPoint x: 904, startPoint y: 39, endPoint x: 709, endPoint y: 1, distance: 198.7
click at [712, 4] on div "brimfinancial.com/ Apply Reset chat" at bounding box center [665, 30] width 1331 height 60
paste input "https://"
type input "[URL][DOMAIN_NAME]"
click at [1136, 23] on div "Apply" at bounding box center [1137, 30] width 97 height 42
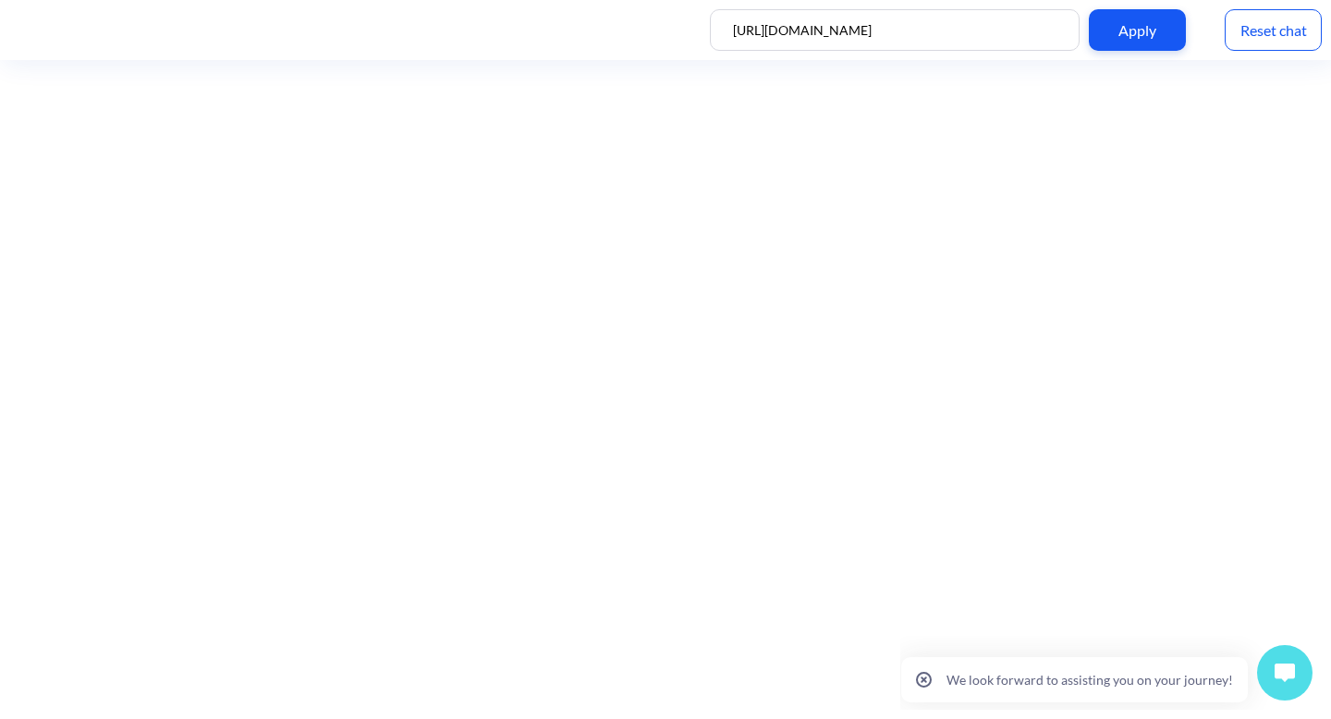
click at [1275, 659] on button at bounding box center [1284, 672] width 55 height 55
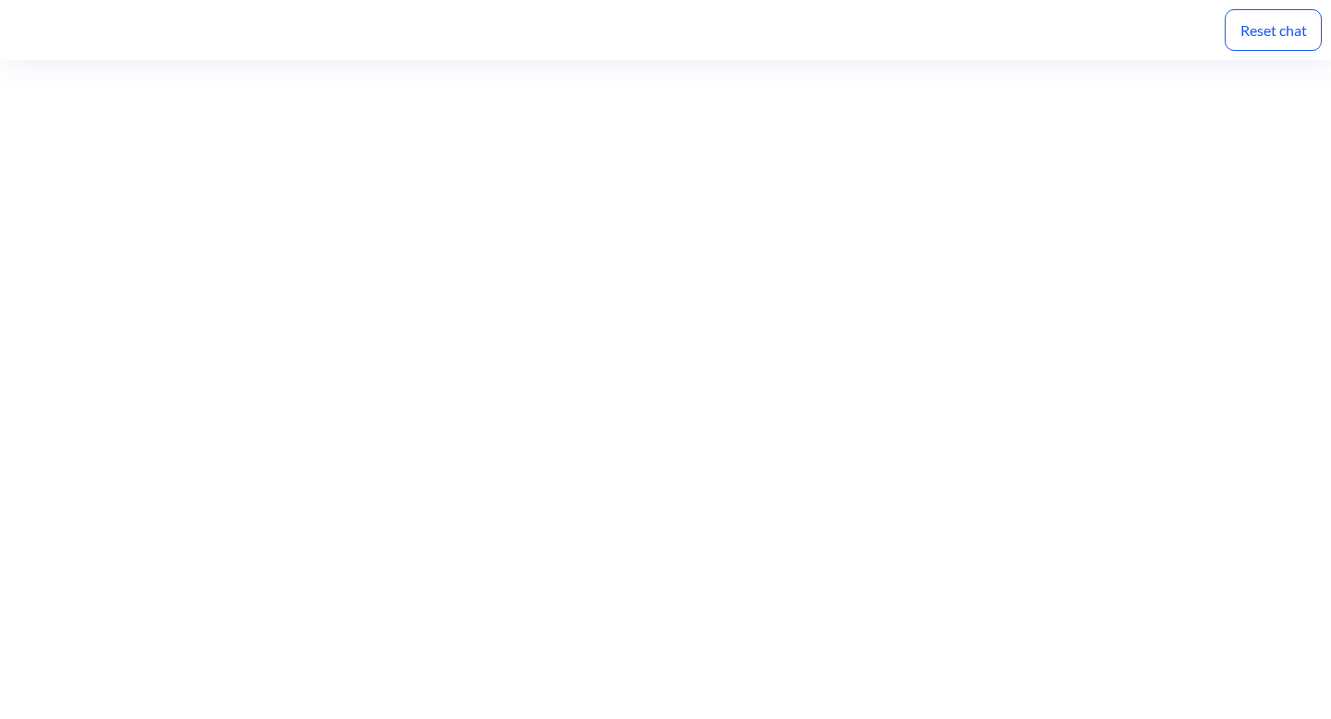
click at [1271, 31] on div "Reset chat" at bounding box center [1273, 30] width 97 height 42
click at [1261, 30] on div "Reset chat" at bounding box center [1273, 30] width 97 height 42
click at [1278, 25] on div "Reset chat" at bounding box center [1273, 30] width 97 height 42
